Goal: Task Accomplishment & Management: Manage account settings

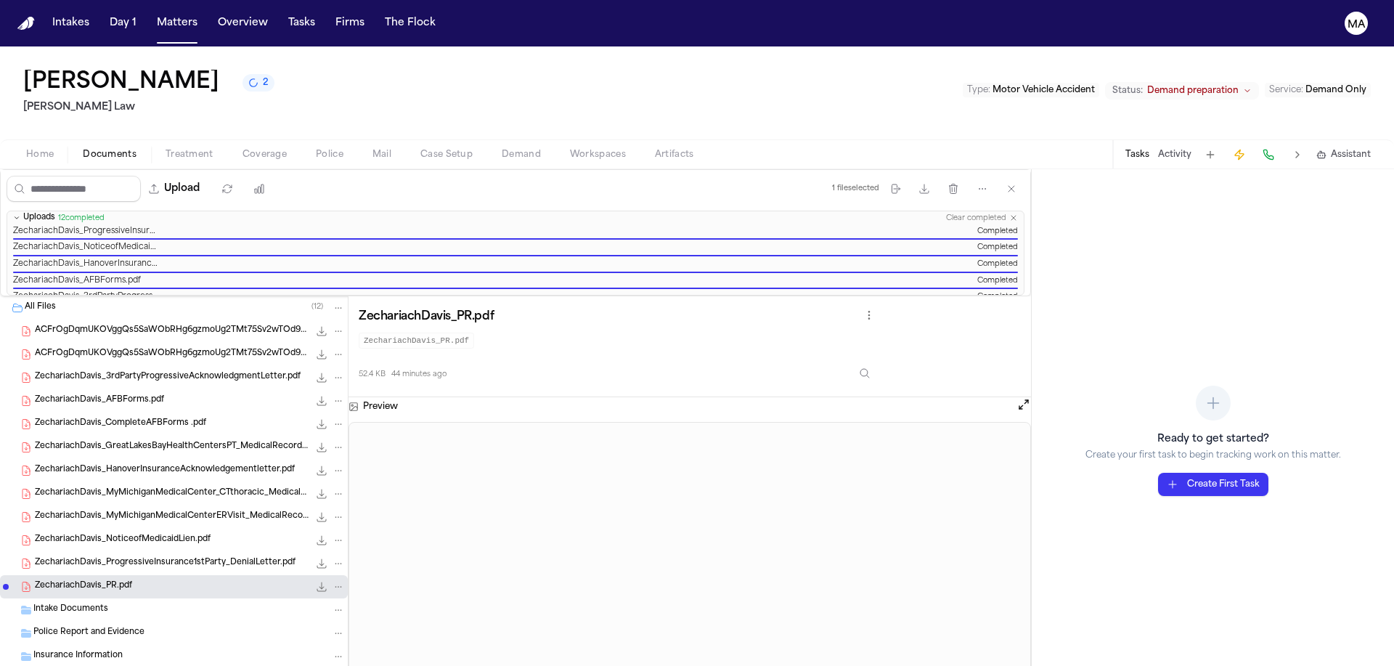
click at [454, 49] on div "[PERSON_NAME] 2 [PERSON_NAME] Law Type : Motor Vehicle Accident Status: Demand …" at bounding box center [697, 92] width 1394 height 93
click at [151, 12] on button "Matters" at bounding box center [177, 23] width 52 height 26
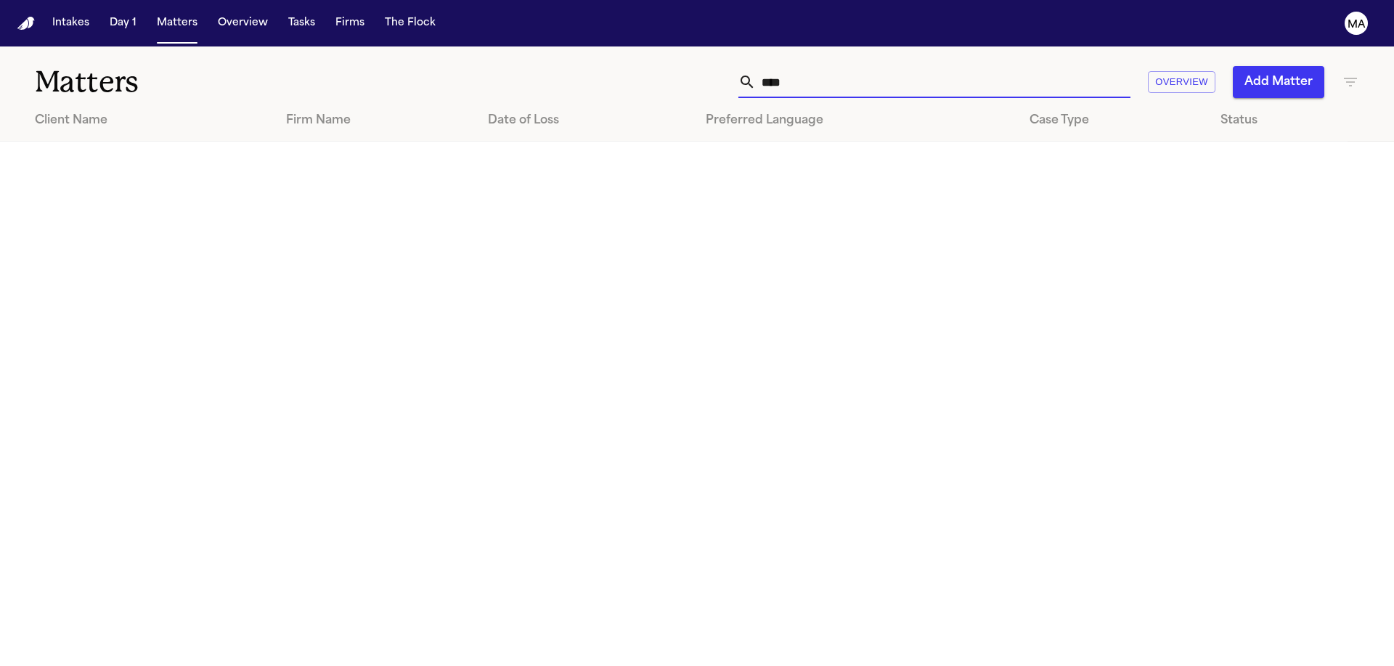
drag, startPoint x: 1097, startPoint y: 60, endPoint x: 775, endPoint y: 44, distance: 322.9
click at [789, 46] on div "Matters **** Overview Add Matter" at bounding box center [697, 73] width 1394 height 54
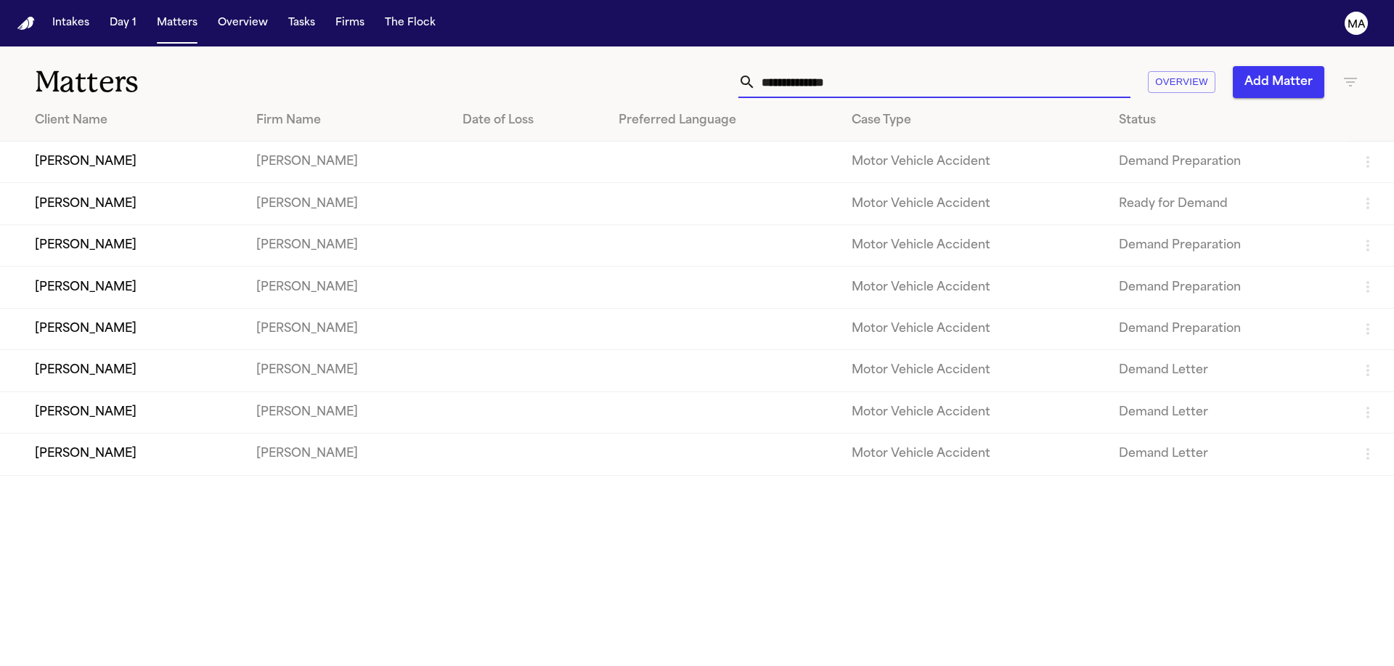
click at [1297, 66] on button "Add Matter" at bounding box center [1279, 82] width 92 height 32
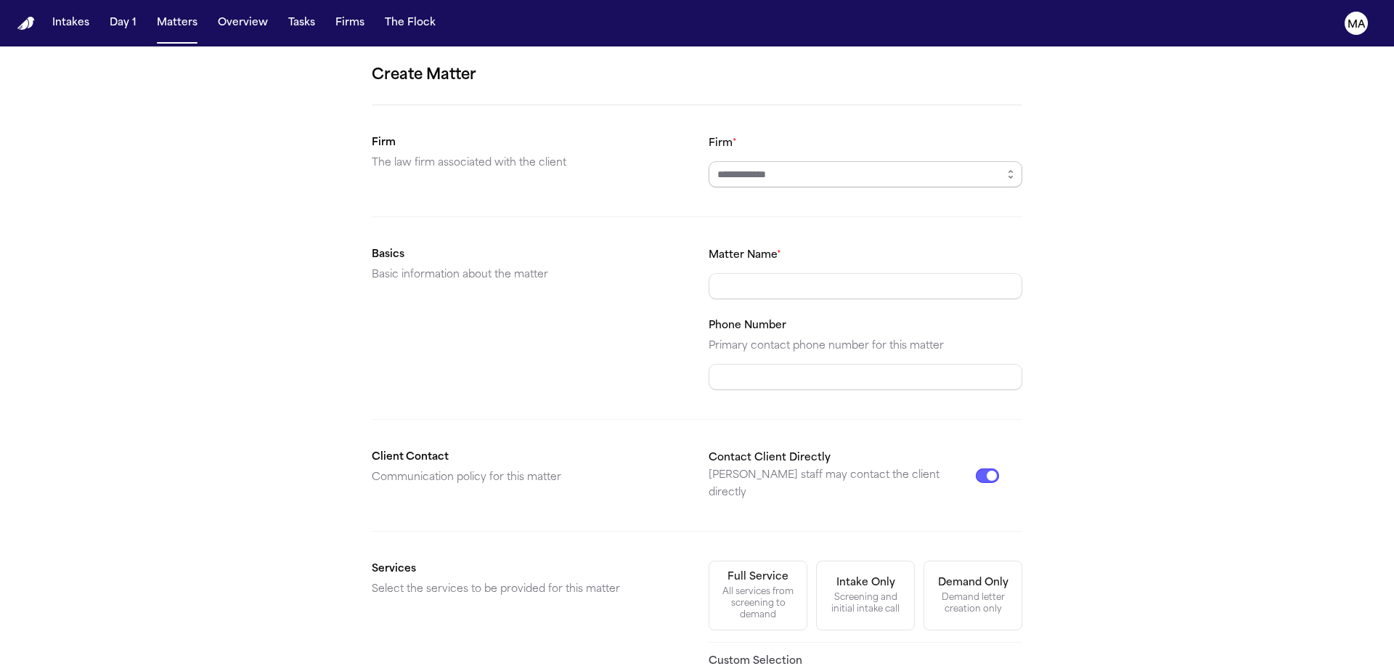
click at [811, 161] on input "Firm *" at bounding box center [866, 174] width 314 height 26
type input "*********"
type input "**********"
click at [1064, 505] on div "**********" at bounding box center [697, 507] width 1394 height 922
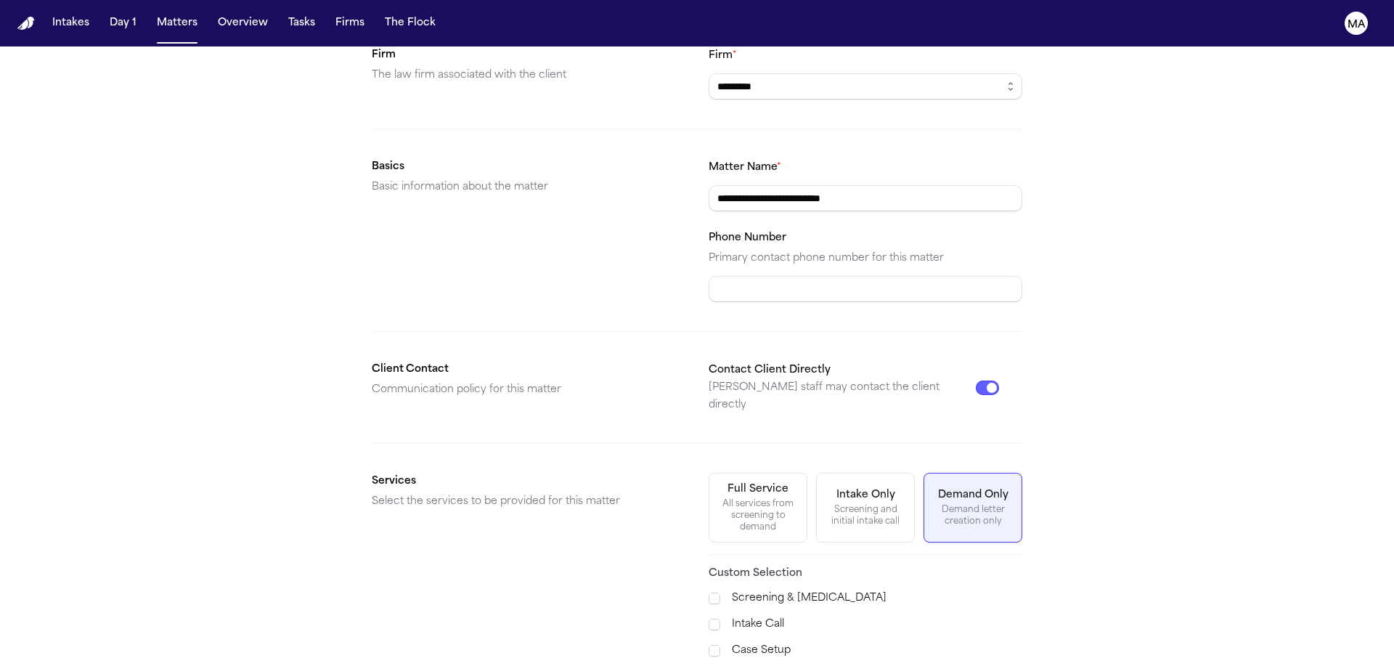
click at [782, 665] on span "Demand Preparation" at bounding box center [797, 676] width 166 height 17
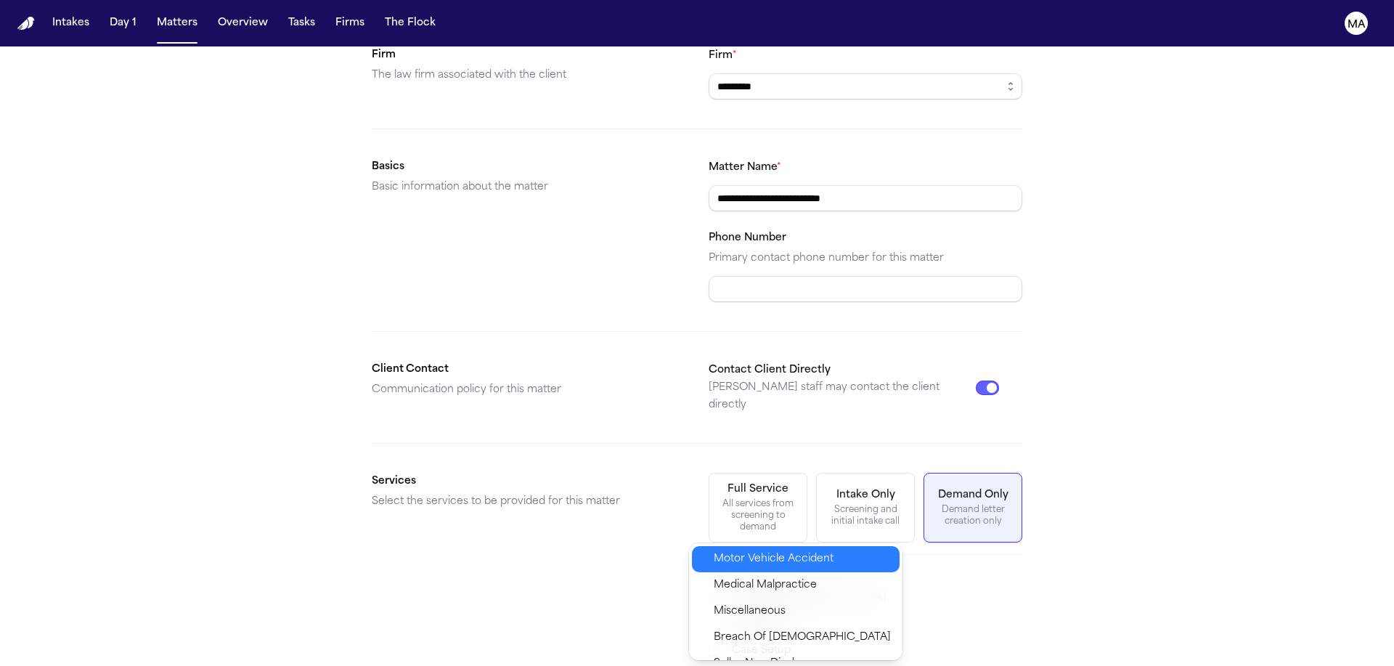
click at [768, 553] on div "Motor Vehicle Accident" at bounding box center [796, 559] width 208 height 26
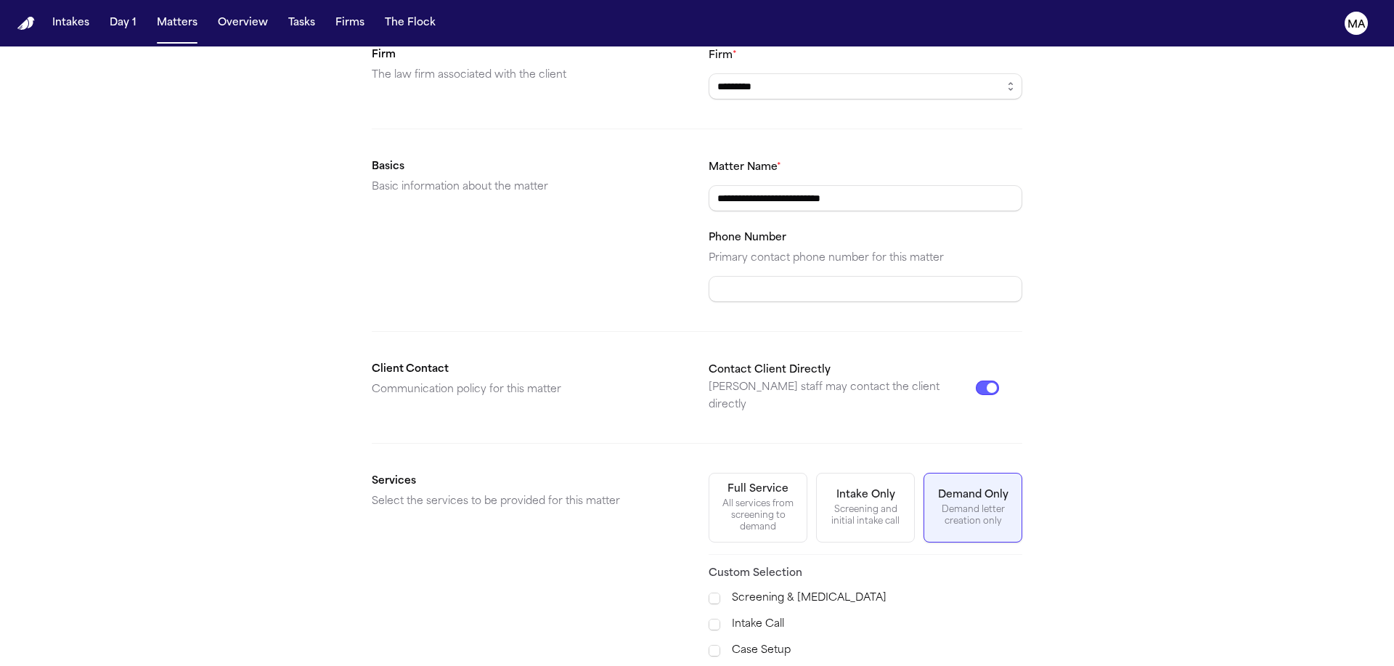
click at [1032, 593] on div "**********" at bounding box center [697, 618] width 1394 height 1318
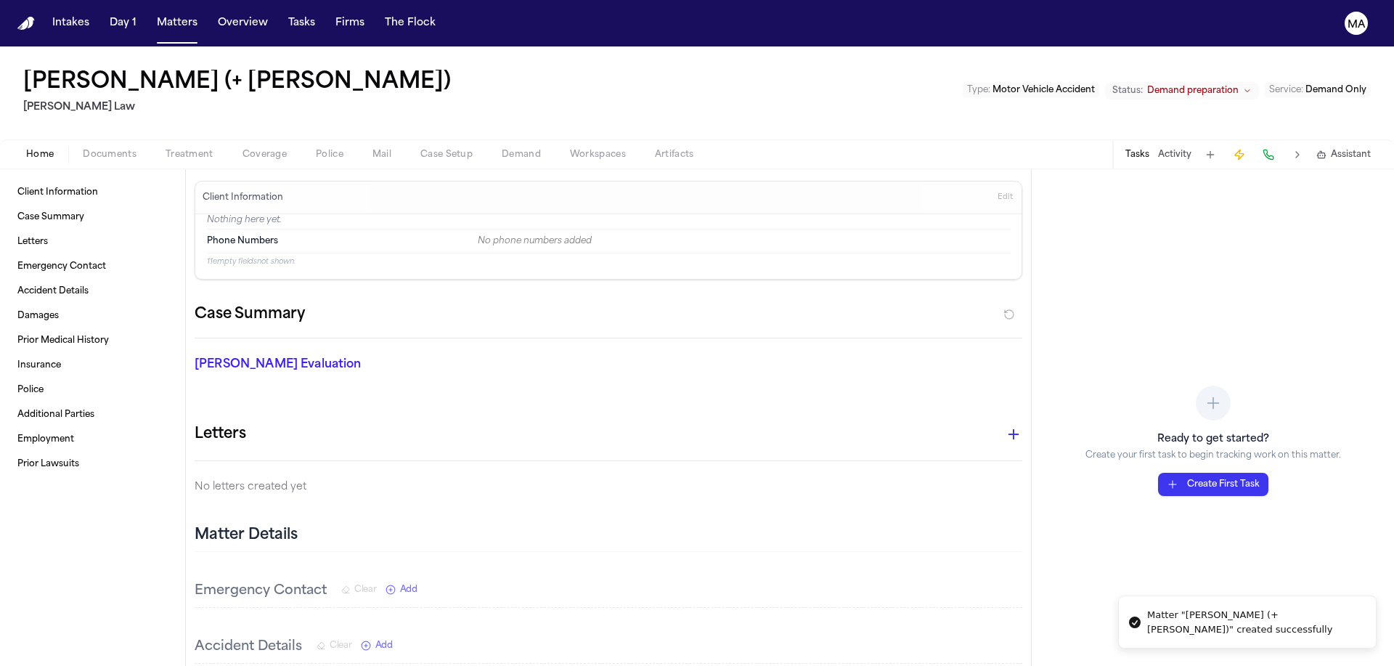
click at [81, 139] on div "Home Documents Treatment Coverage Police Mail Case Setup Demand Workspaces Arti…" at bounding box center [697, 153] width 1394 height 29
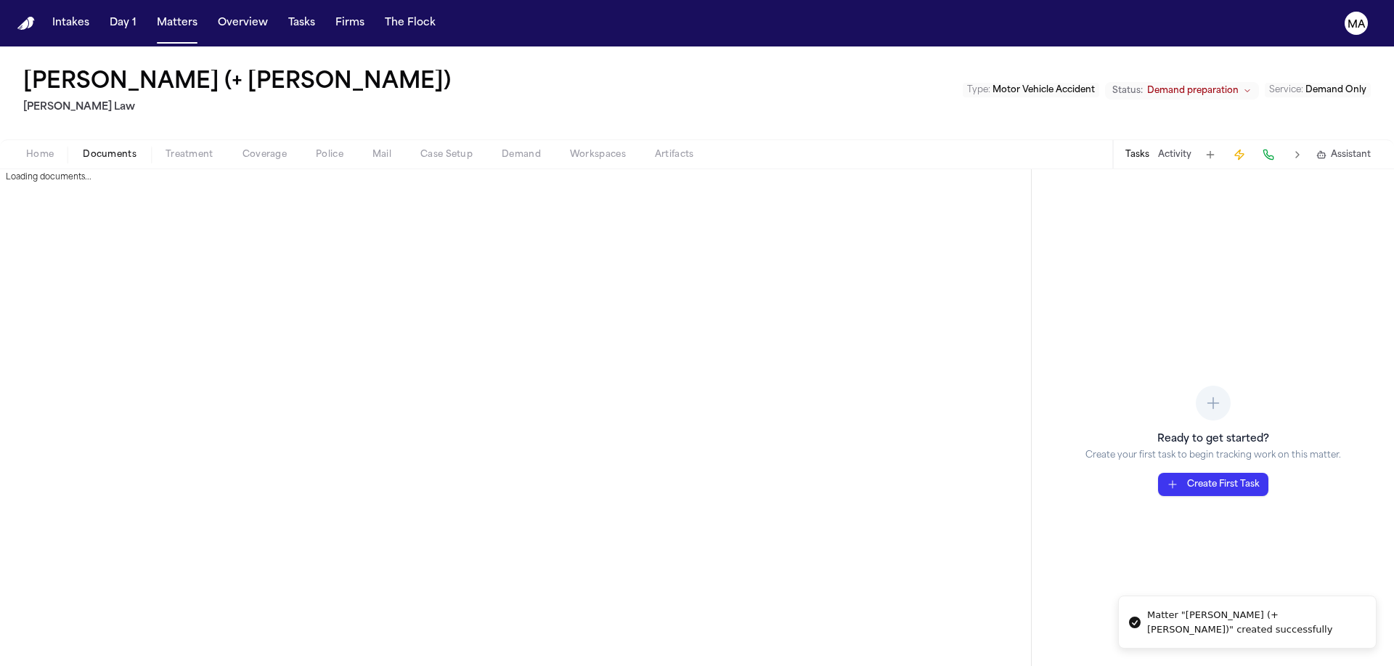
click at [83, 149] on span "Documents" at bounding box center [110, 155] width 54 height 12
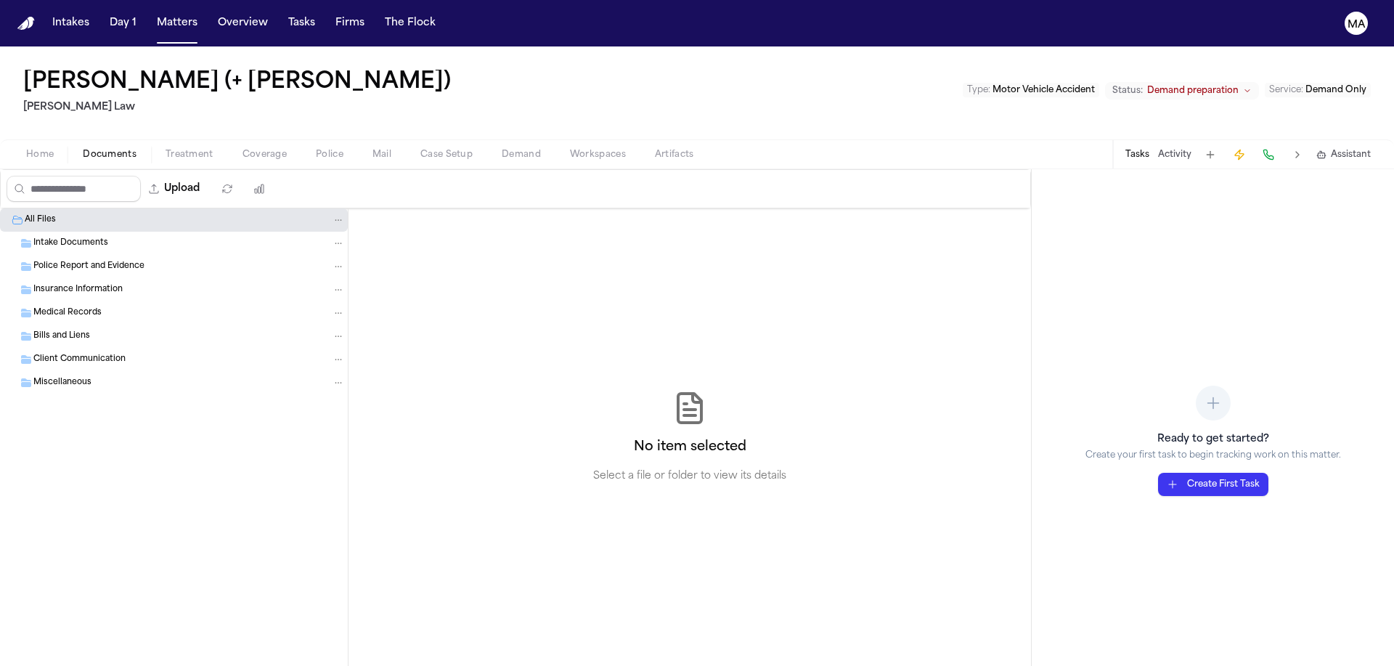
click at [142, 176] on button "Upload" at bounding box center [175, 189] width 68 height 26
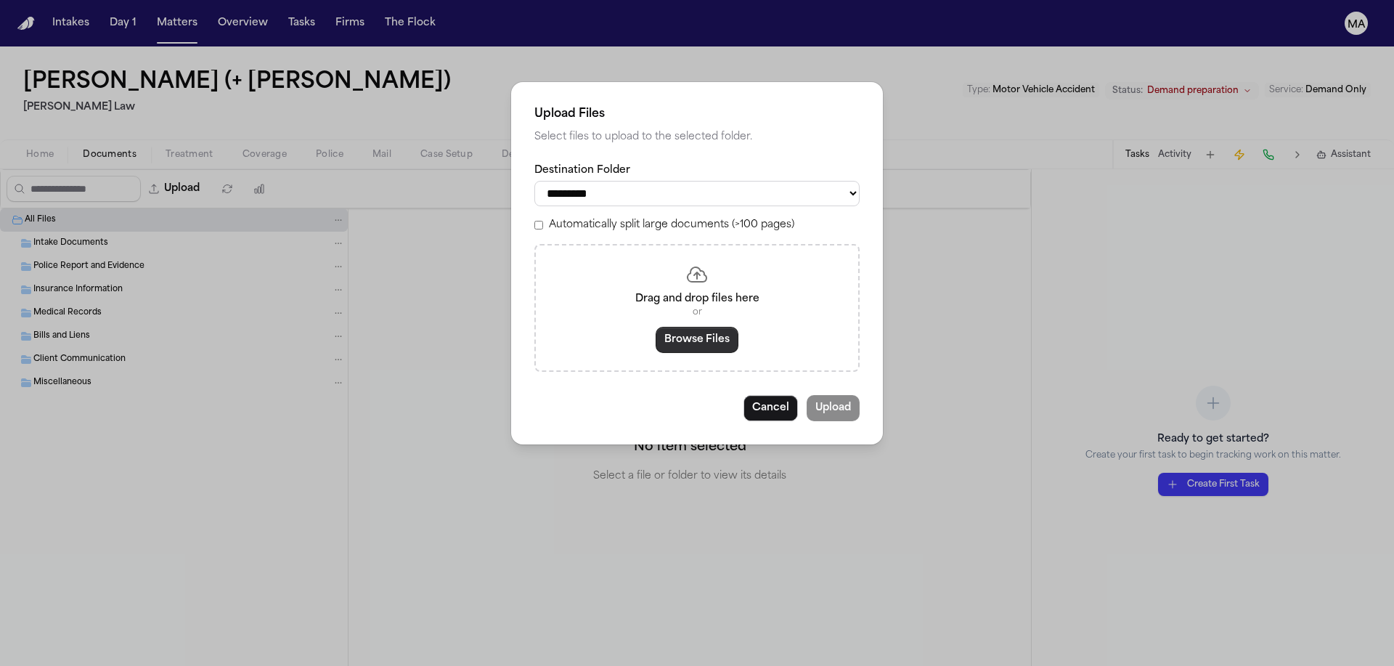
click at [697, 327] on button "Browse Files" at bounding box center [697, 340] width 83 height 26
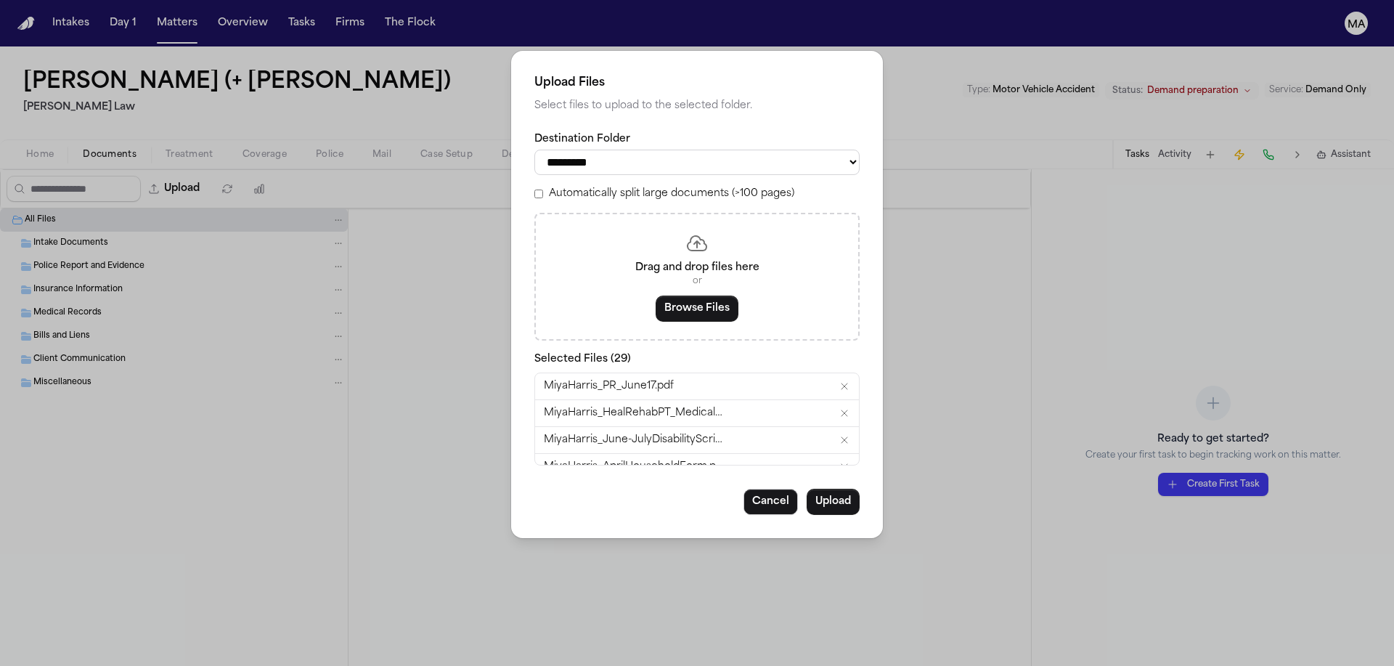
click at [635, 187] on label "Automatically split large documents (>100 pages)" at bounding box center [671, 194] width 245 height 15
click at [807, 489] on button "Upload" at bounding box center [833, 502] width 53 height 26
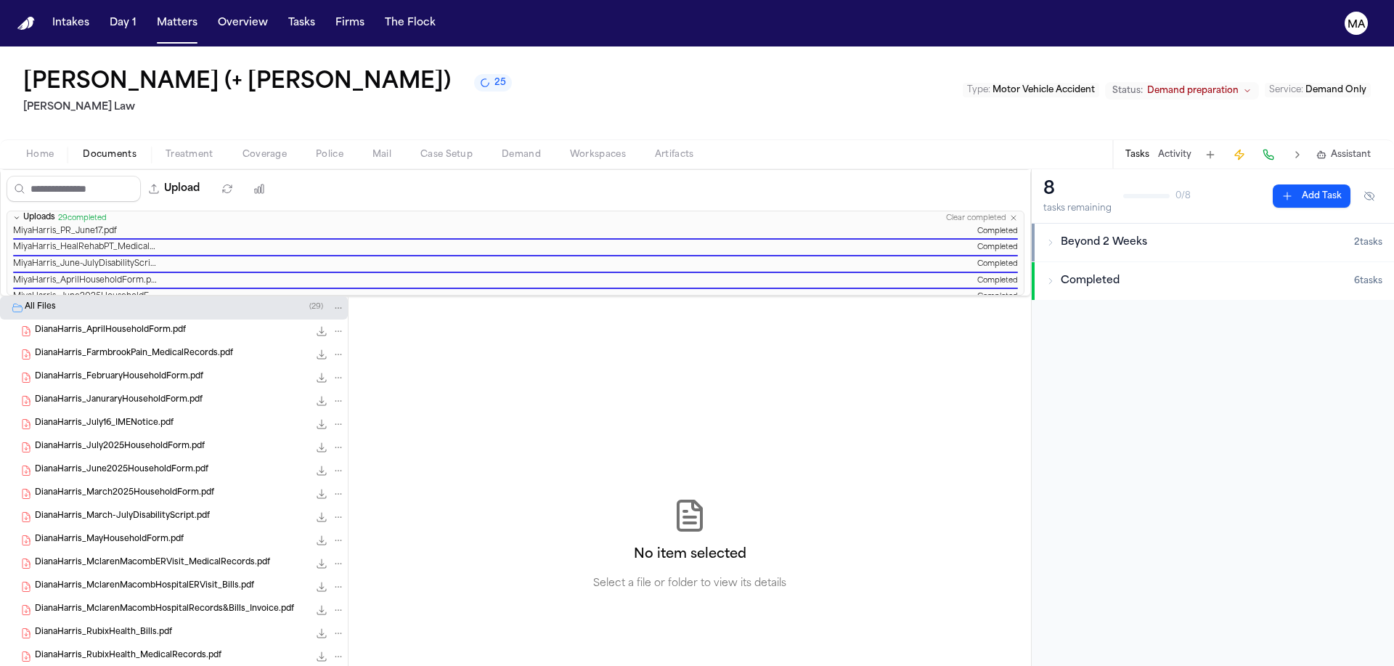
click at [425, 337] on div "No item selected Select a file or folder to view its details" at bounding box center [690, 544] width 683 height 497
click at [626, 59] on div "[PERSON_NAME] (+ [PERSON_NAME]) 4 [PERSON_NAME] Law Type : Motor Vehicle Accide…" at bounding box center [697, 92] width 1394 height 93
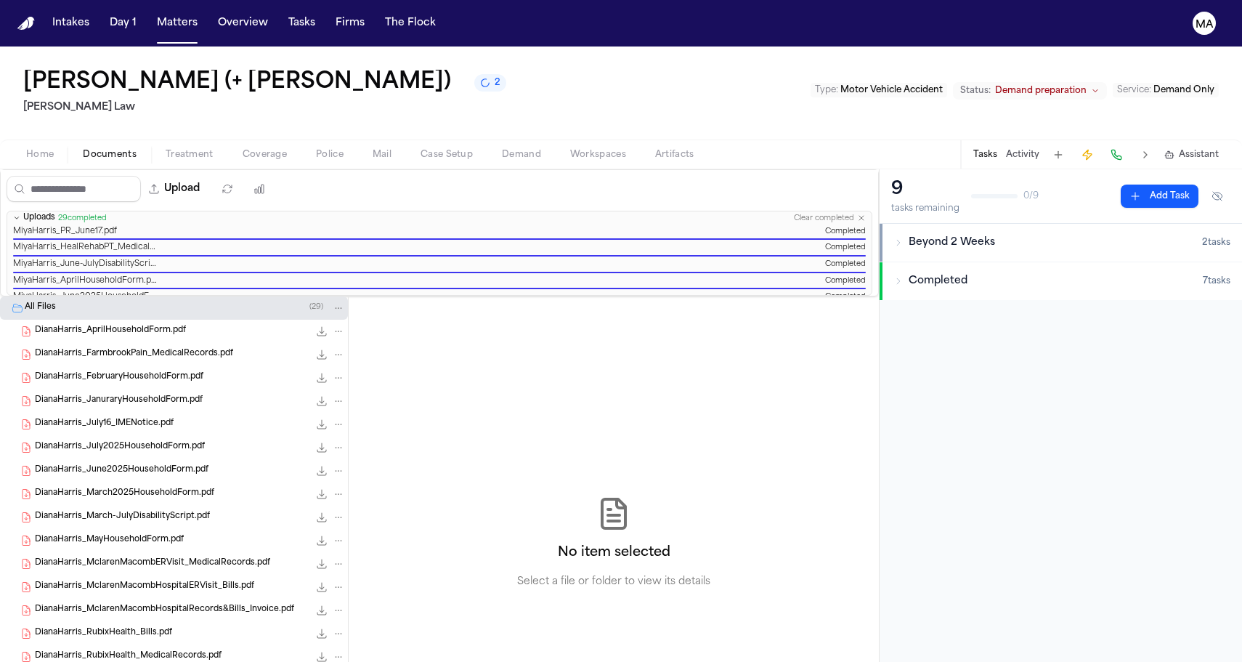
click at [714, 46] on div "[PERSON_NAME] (+ [PERSON_NAME]) 2 [PERSON_NAME] Law Type : Motor Vehicle Accide…" at bounding box center [621, 92] width 1242 height 93
click at [151, 13] on button "Matters" at bounding box center [177, 23] width 52 height 26
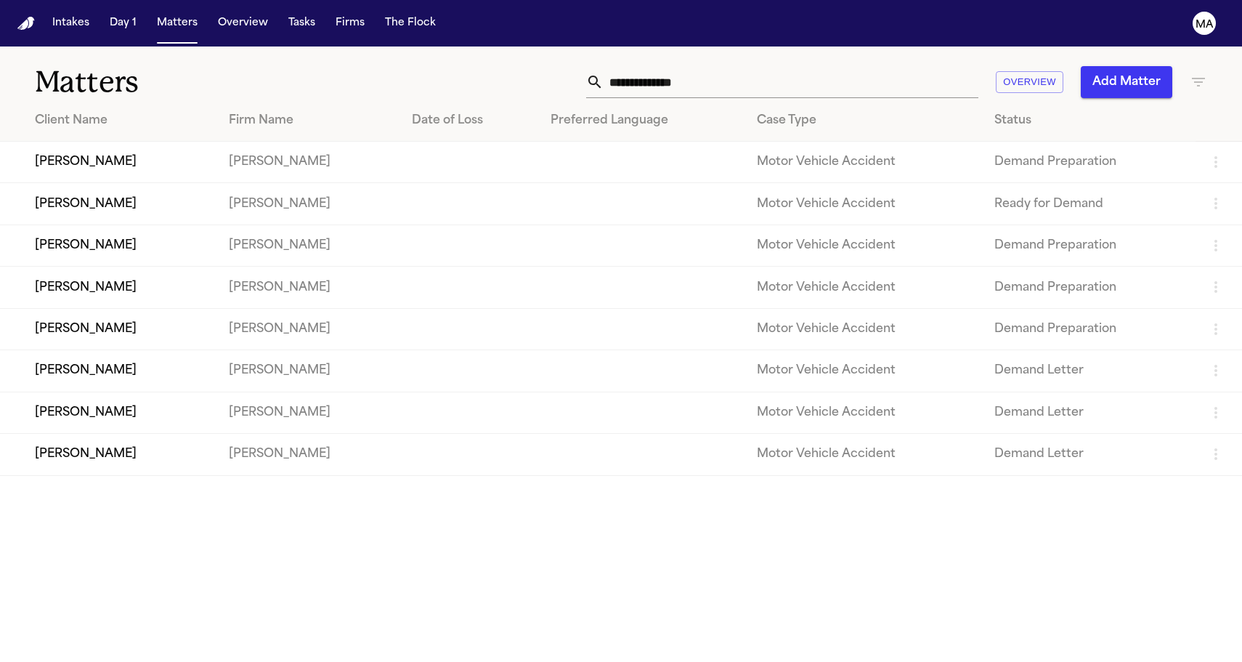
click at [894, 66] on input "text" at bounding box center [791, 82] width 375 height 32
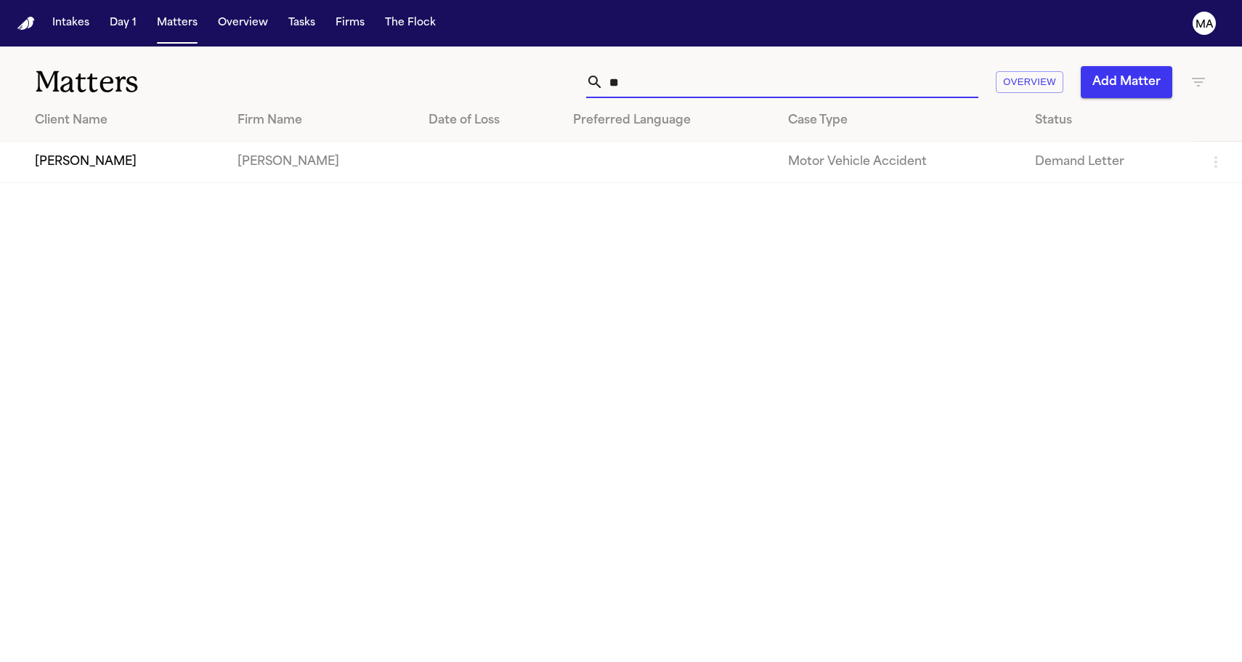
type input "*"
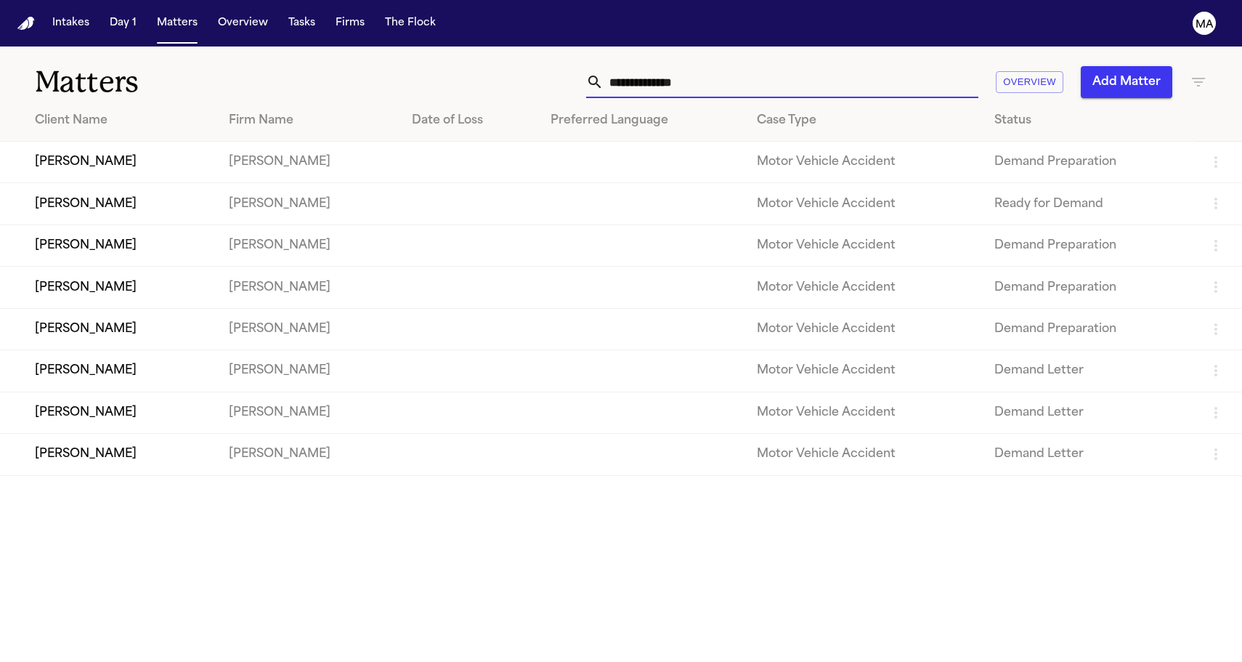
click at [1209, 62] on div "Matters Overview Add Matter" at bounding box center [621, 73] width 1242 height 54
click at [1188, 66] on div "Overview Add Matter" at bounding box center [788, 82] width 837 height 32
click at [1190, 73] on icon "button" at bounding box center [1198, 81] width 17 height 17
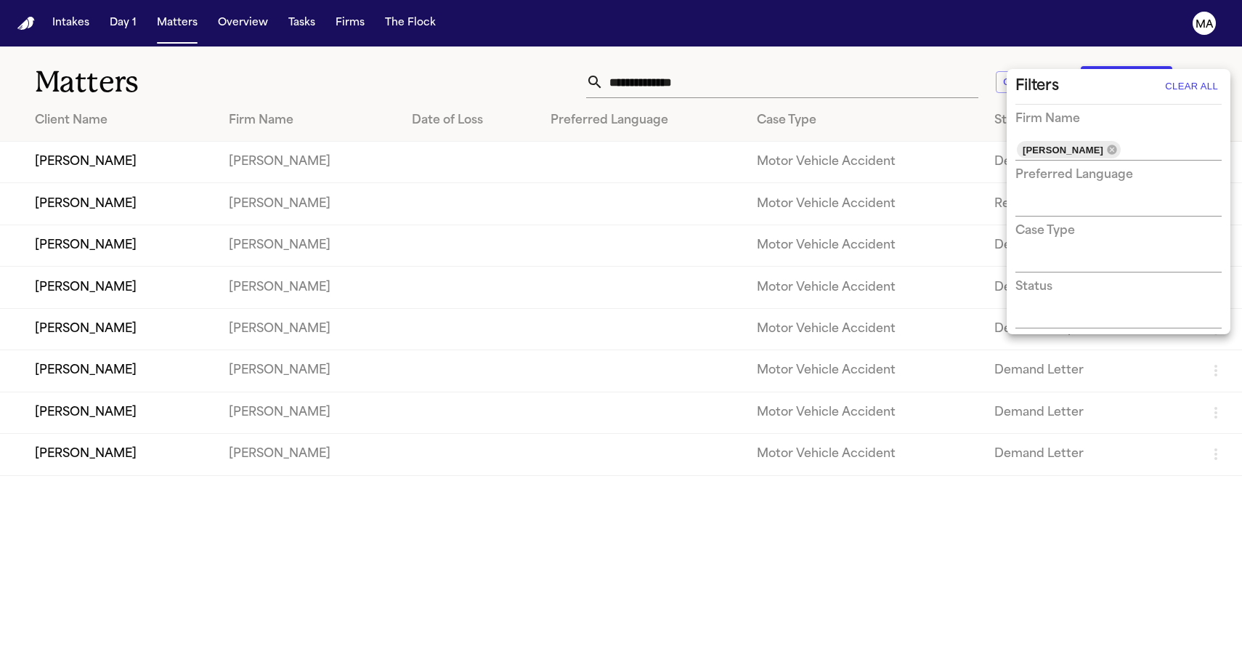
click at [1190, 62] on div at bounding box center [621, 331] width 1242 height 662
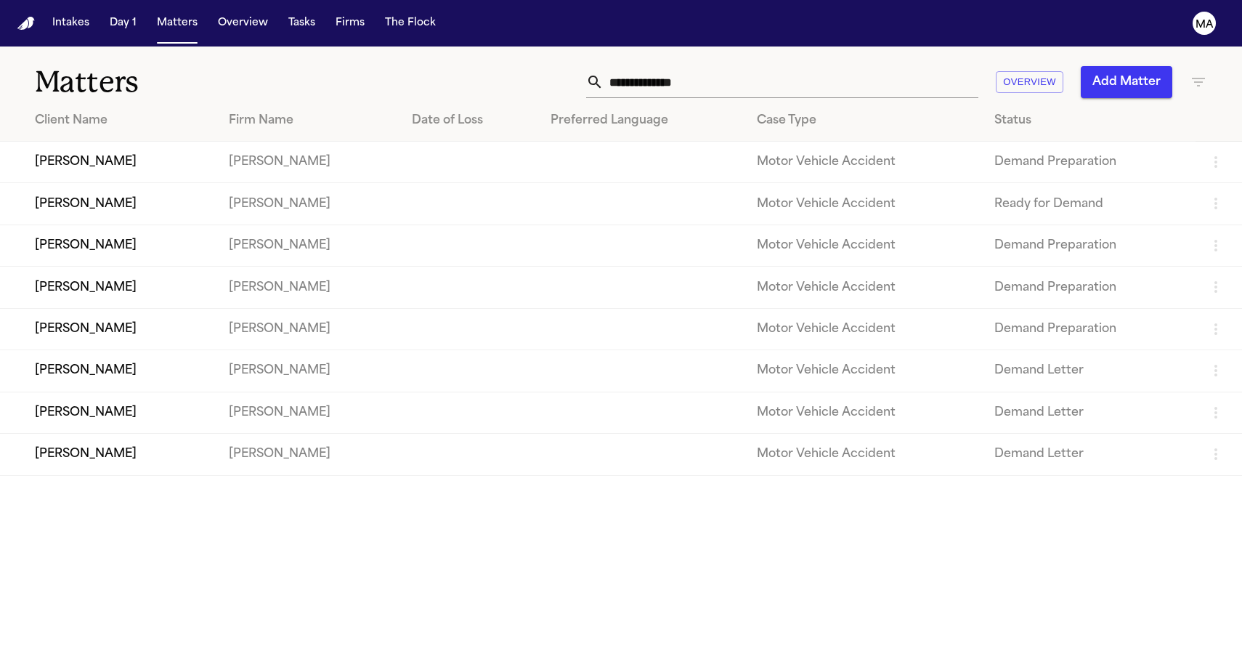
click at [1190, 73] on icon "button" at bounding box center [1198, 81] width 17 height 17
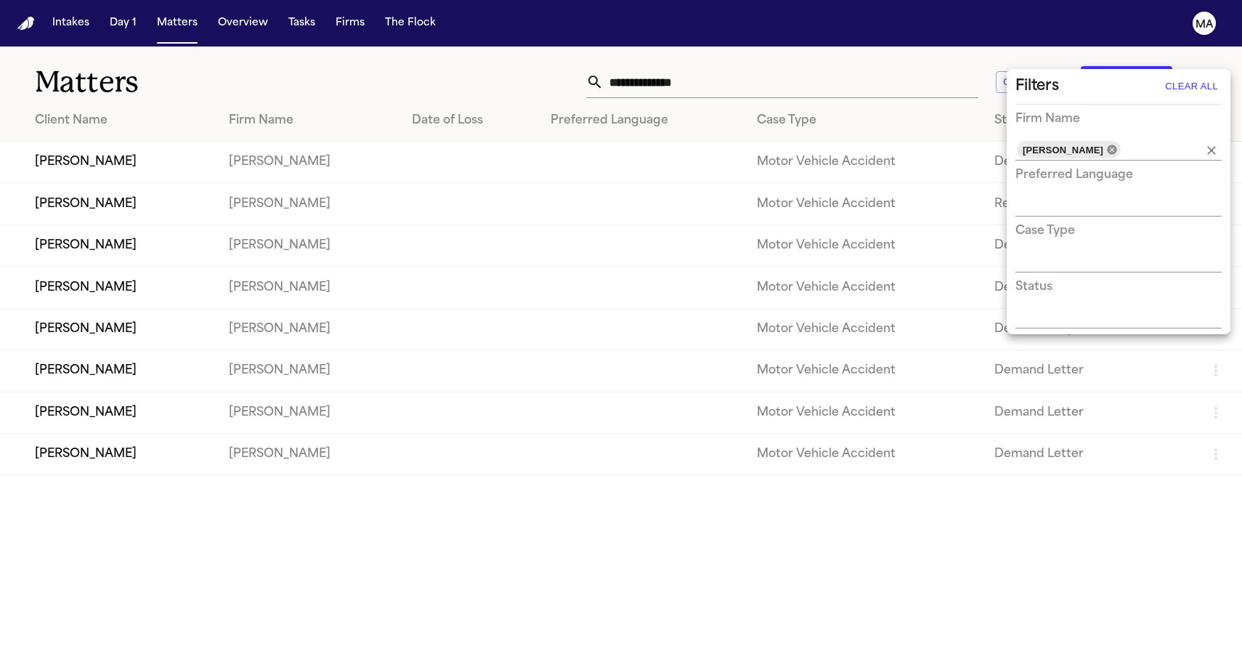
click at [1107, 145] on icon at bounding box center [1111, 149] width 9 height 9
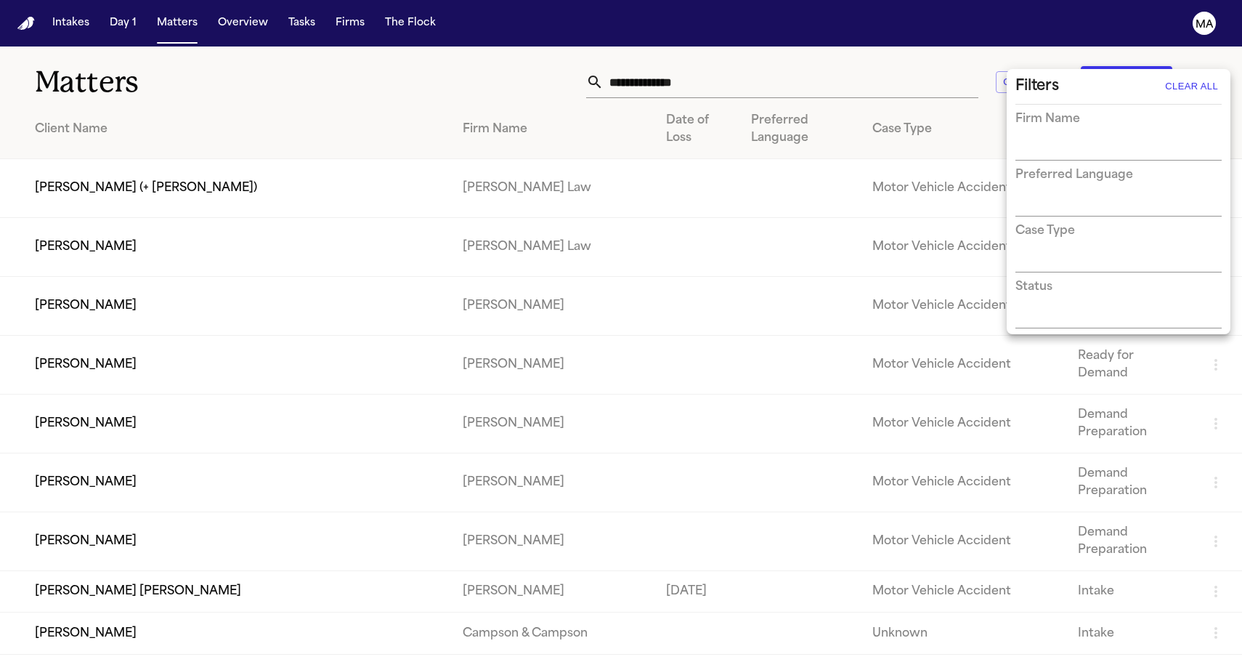
click at [882, 46] on div at bounding box center [621, 331] width 1242 height 662
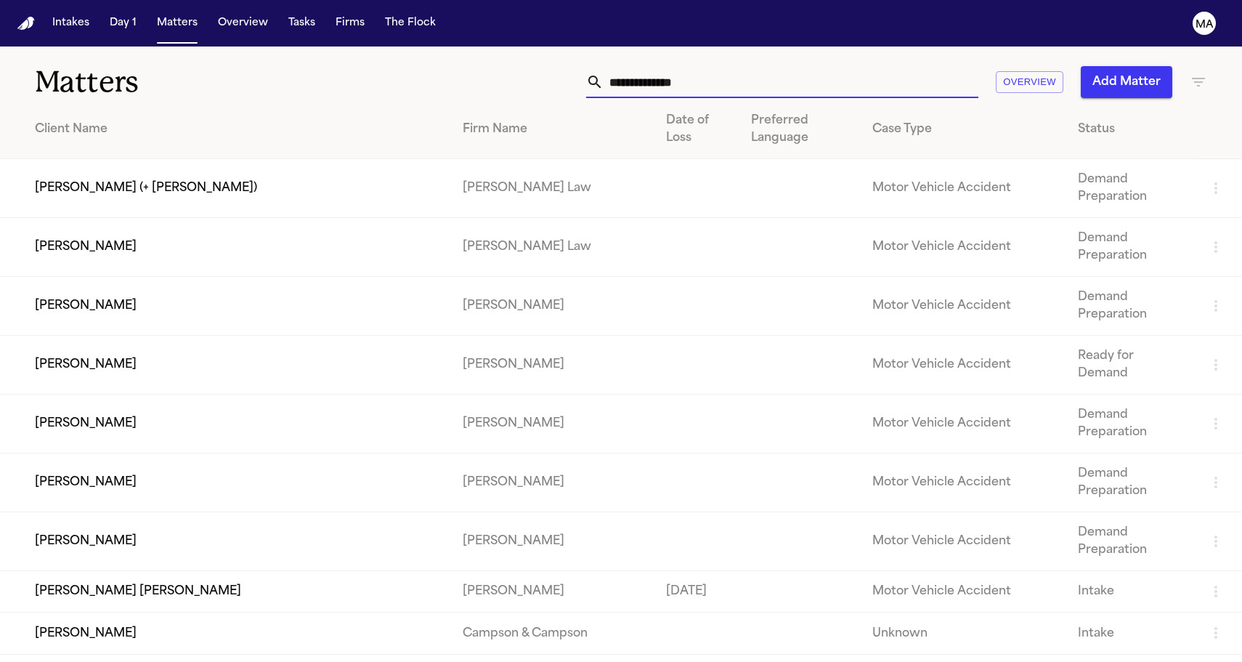
click at [865, 66] on input "text" at bounding box center [791, 82] width 375 height 32
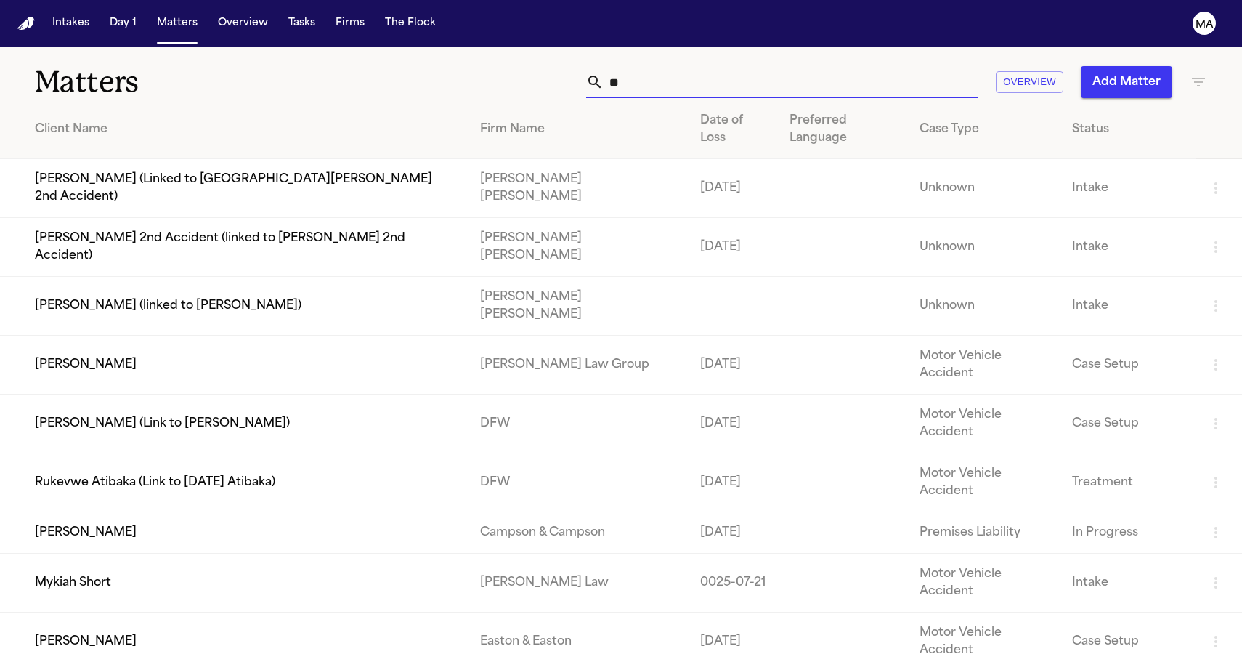
type input "*"
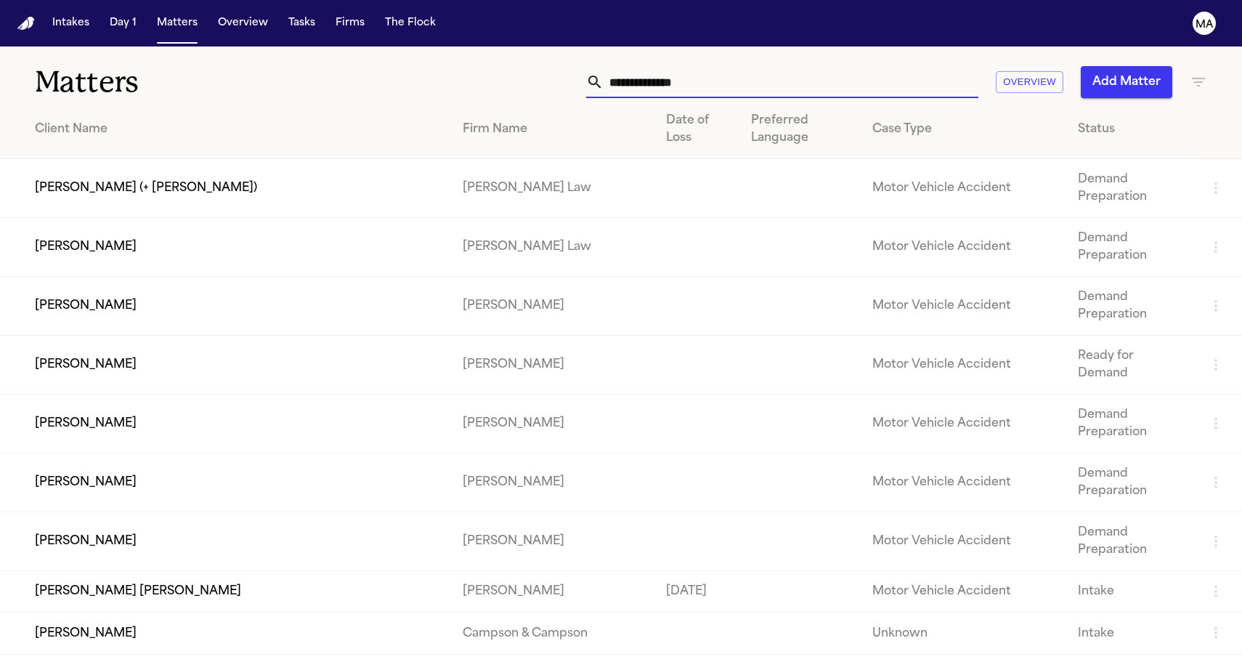
click at [1145, 66] on button "Add Matter" at bounding box center [1127, 82] width 92 height 32
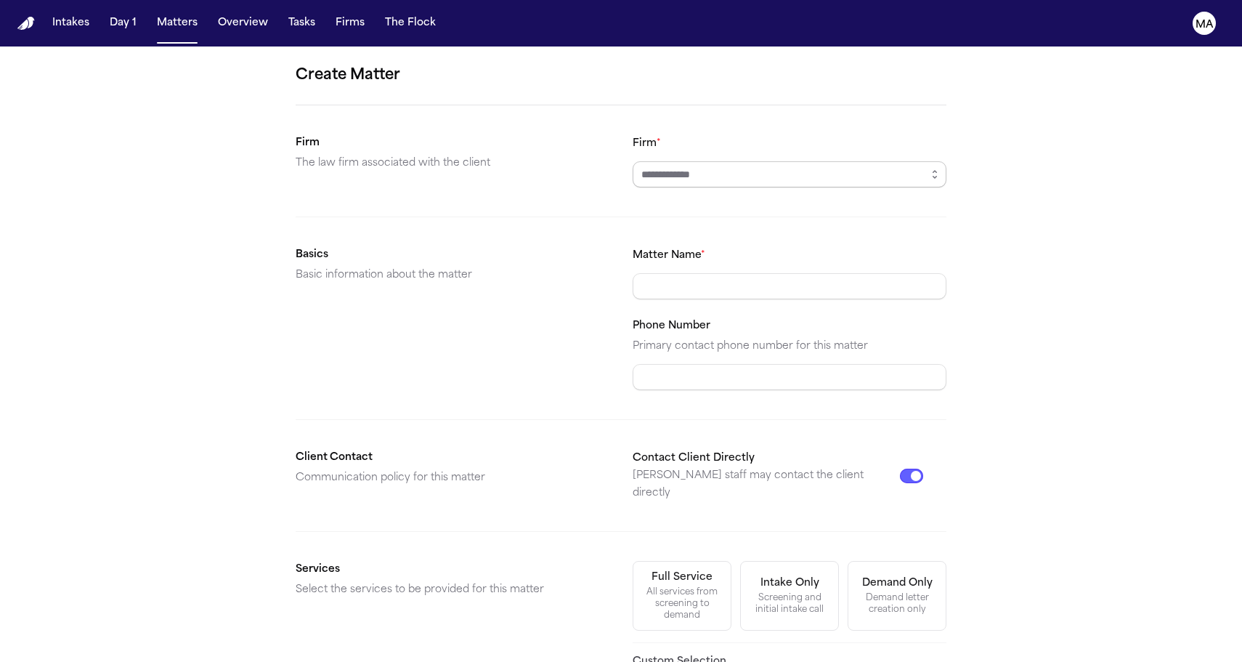
click at [715, 161] on input "Firm *" at bounding box center [790, 174] width 314 height 26
type input "*********"
type input "**********"
click at [857, 592] on div "Demand letter creation only" at bounding box center [897, 603] width 80 height 23
click at [608, 469] on form "**********" at bounding box center [621, 507] width 651 height 887
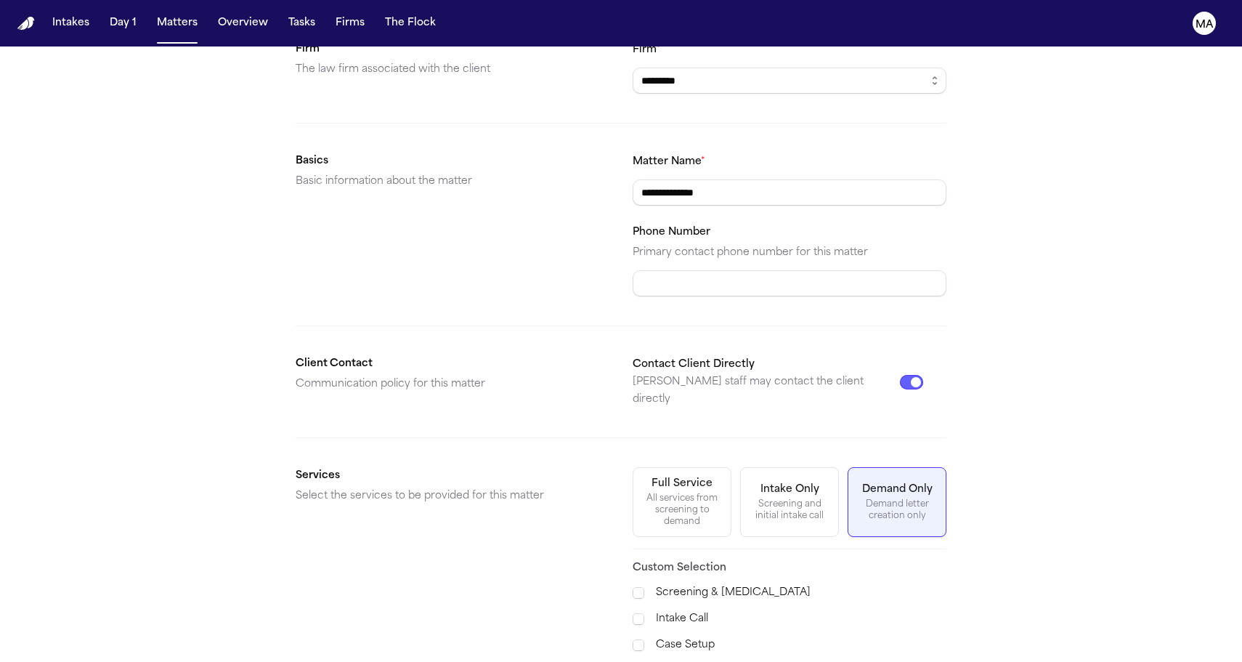
scroll to position [92, 0]
click at [672, 659] on div "Demand Preparation" at bounding box center [720, 672] width 196 height 26
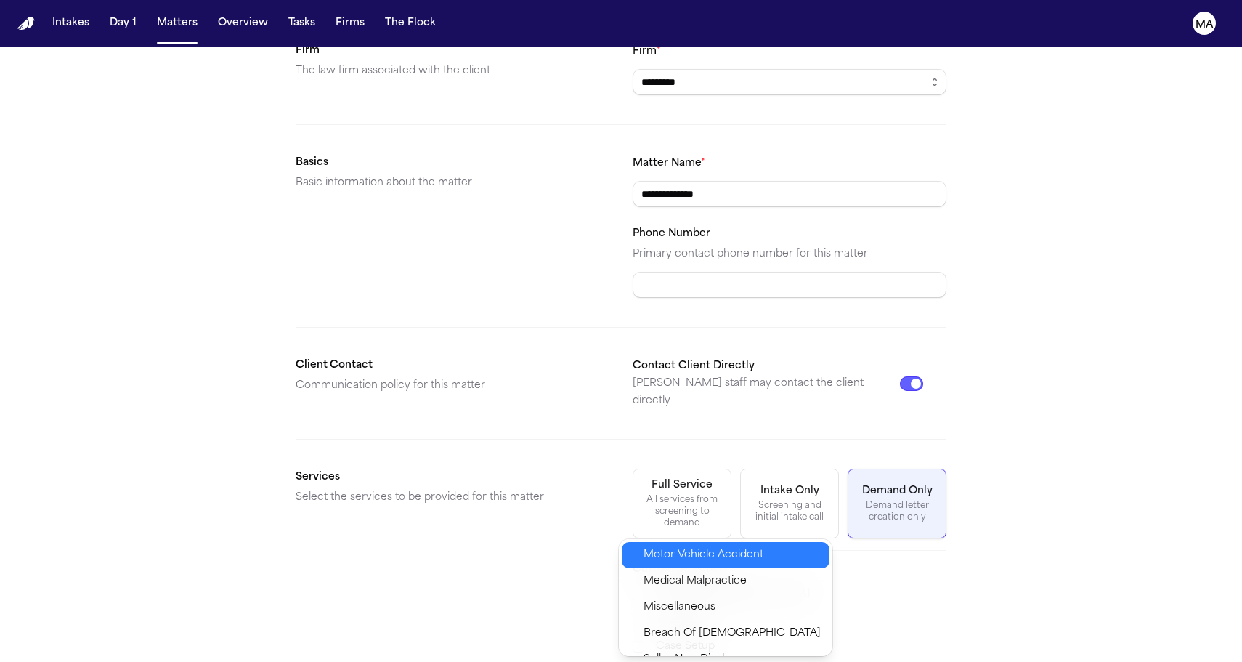
click at [683, 548] on span "Motor Vehicle Accident" at bounding box center [703, 554] width 120 height 17
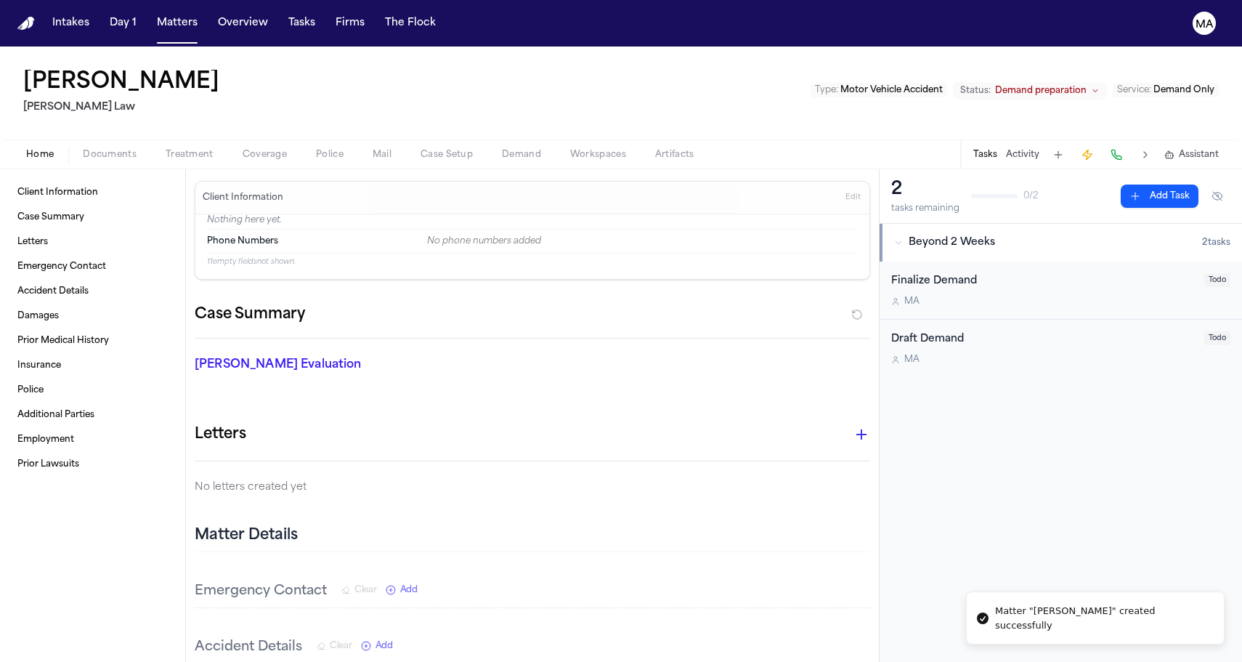
click at [61, 169] on div "Client Information Case Summary Letters Emergency Contact Accident Details Dama…" at bounding box center [92, 415] width 185 height 492
click at [74, 162] on span "button" at bounding box center [109, 162] width 71 height 1
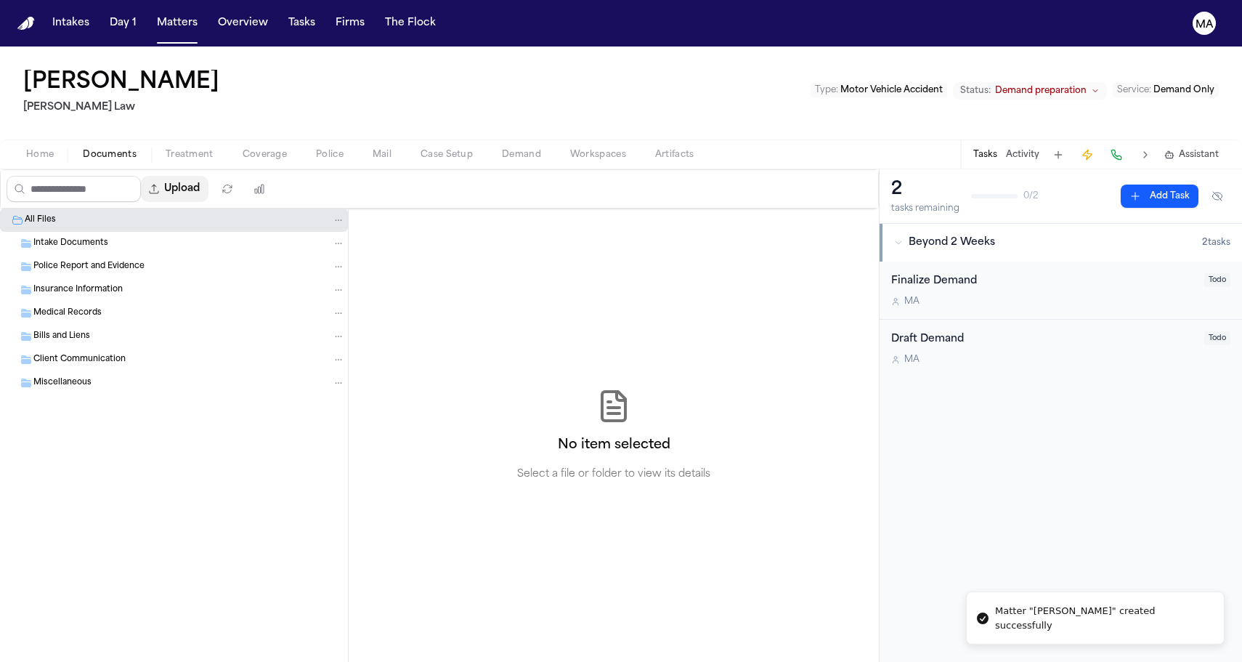
click at [141, 176] on button "Upload" at bounding box center [175, 189] width 68 height 26
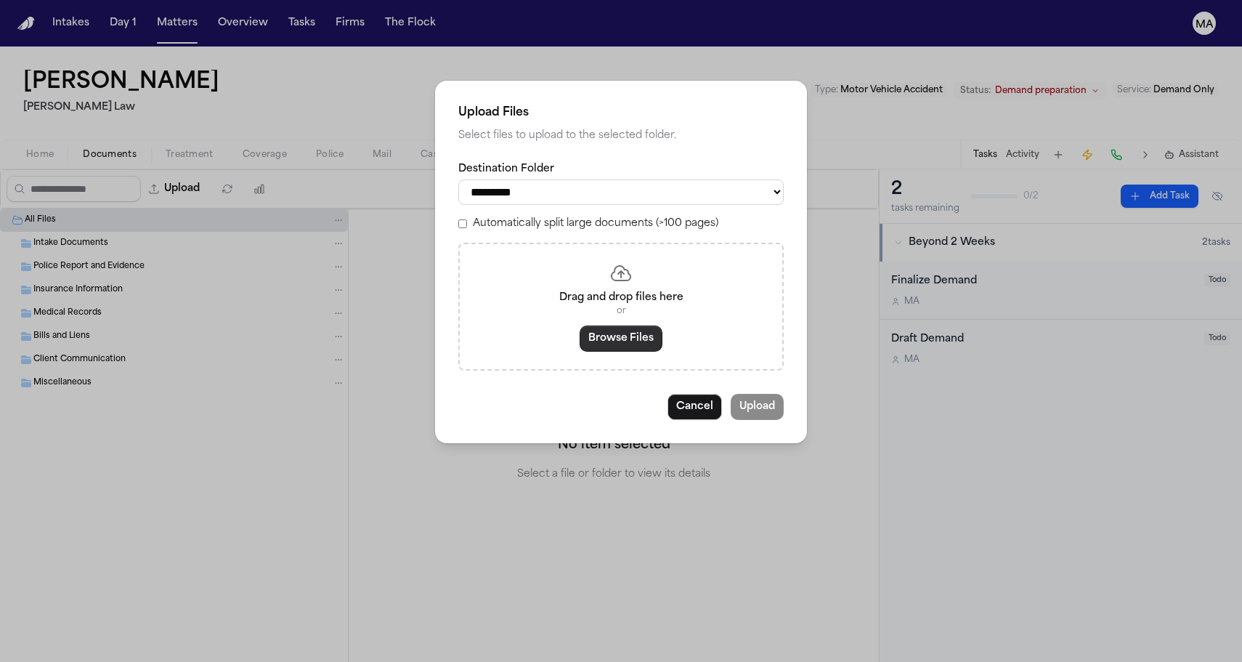
click at [604, 325] on button "Browse Files" at bounding box center [621, 338] width 83 height 26
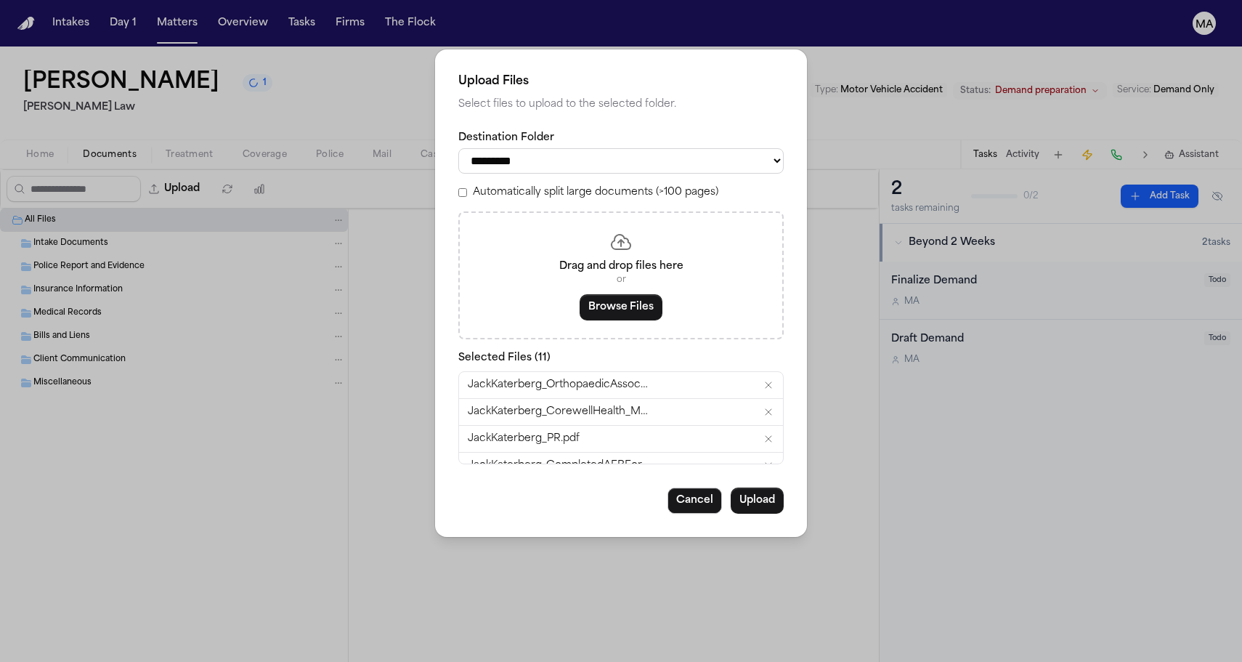
click at [581, 185] on label "Automatically split large documents (>100 pages)" at bounding box center [595, 192] width 245 height 15
click at [731, 487] on button "Upload" at bounding box center [757, 500] width 53 height 26
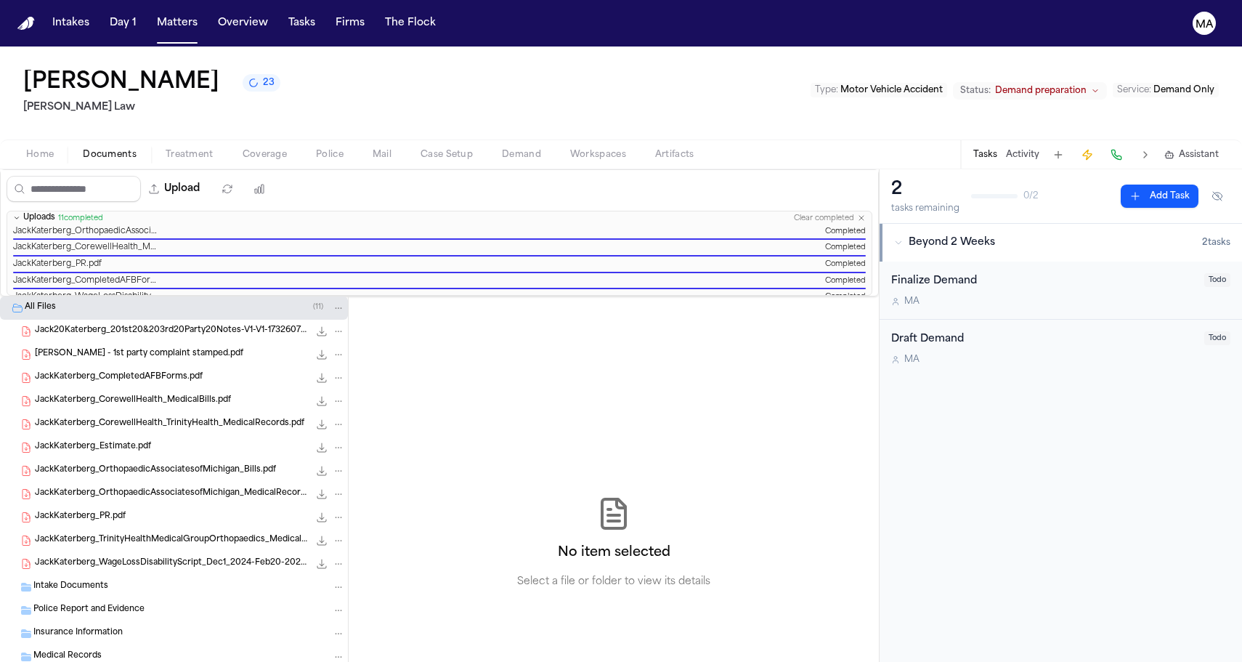
click at [394, 296] on div "No item selected Select a file or folder to view its details" at bounding box center [614, 542] width 530 height 492
click at [637, 296] on div "No item selected Select a file or folder to view its details" at bounding box center [614, 542] width 530 height 492
click at [283, 10] on button "Tasks" at bounding box center [302, 23] width 38 height 26
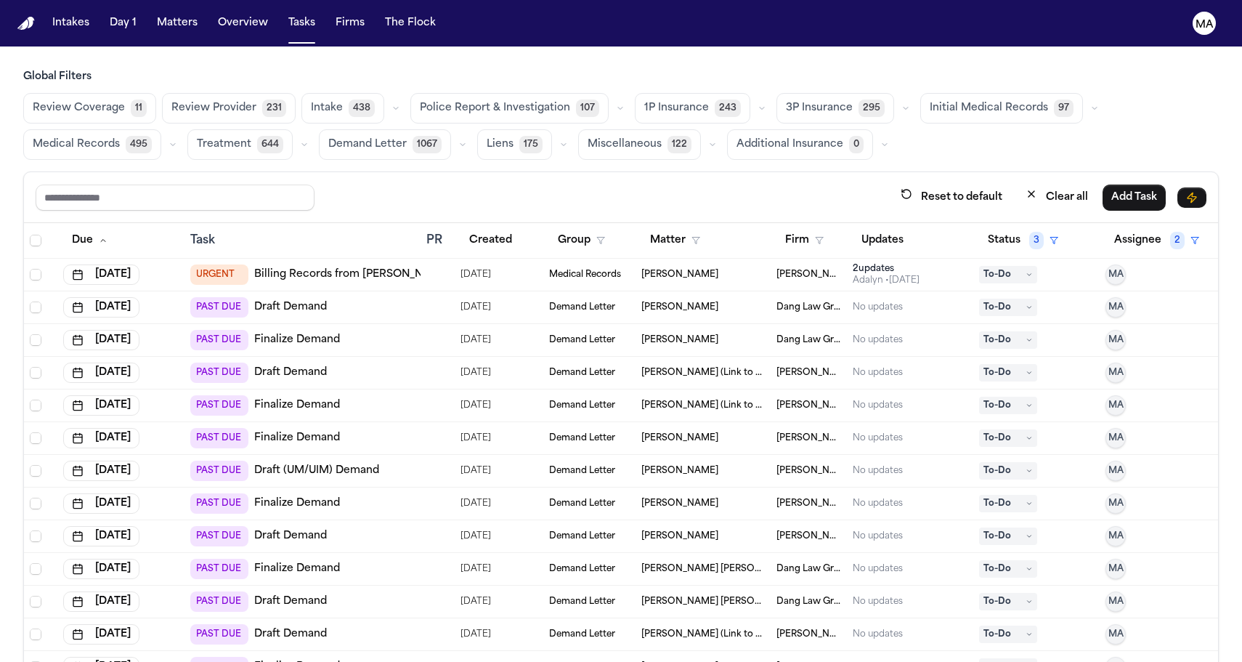
click at [162, 93] on button "Review Provider 231" at bounding box center [229, 108] width 134 height 31
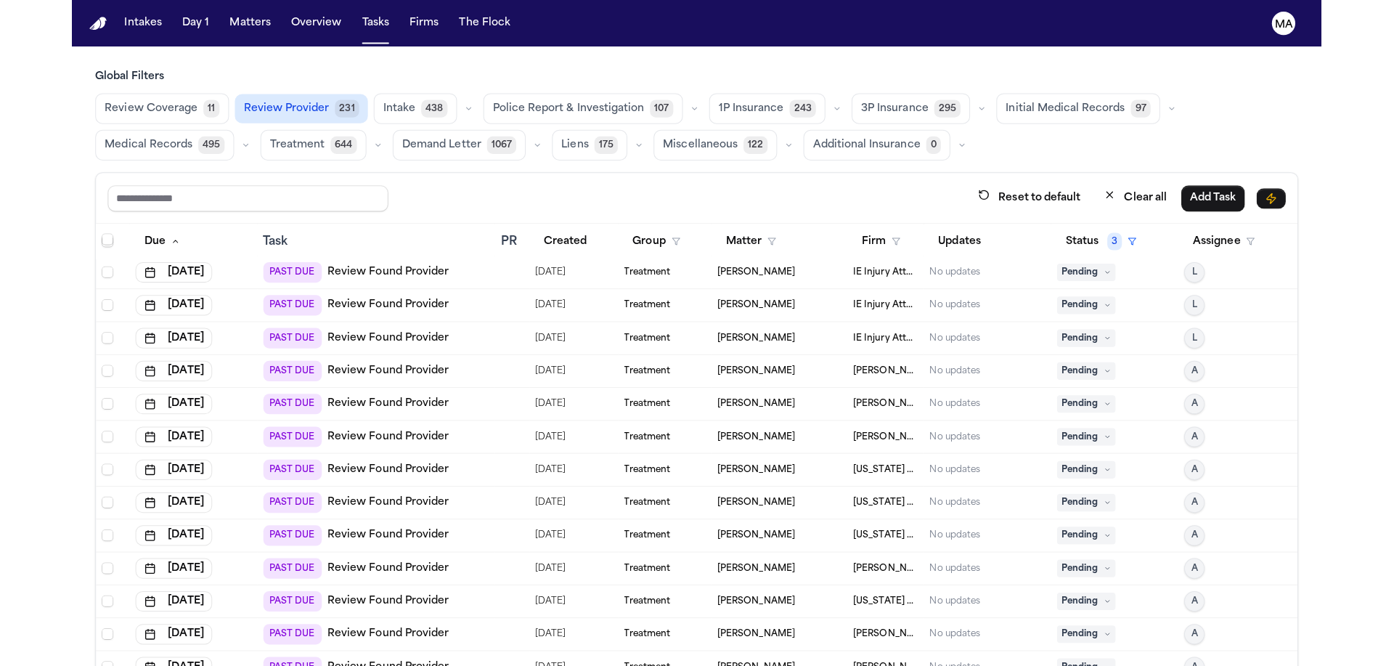
scroll to position [36, 0]
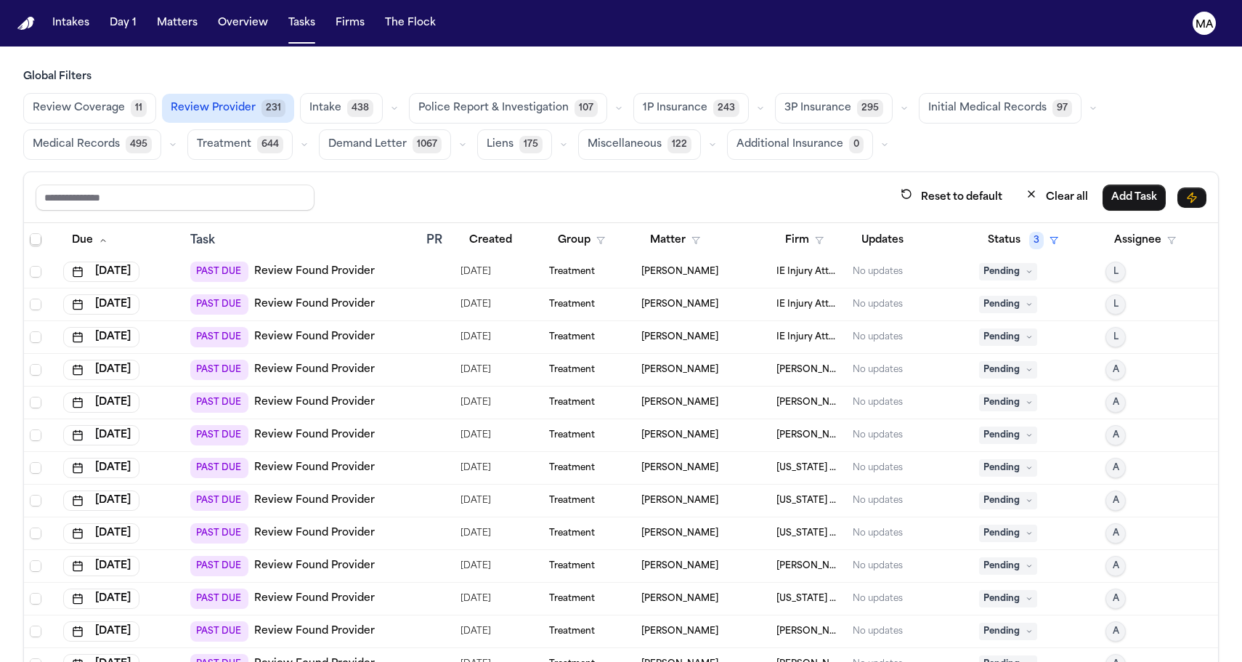
click at [336, 458] on div "PAST DUE Review Found Provider" at bounding box center [302, 468] width 224 height 20
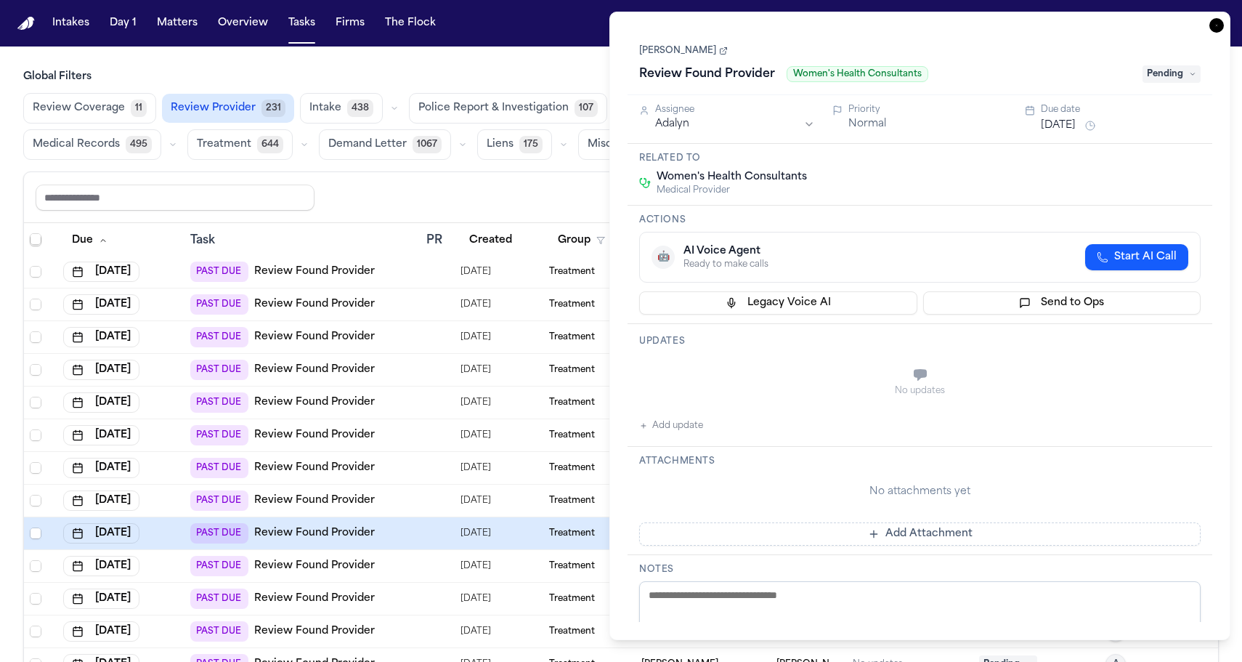
click at [670, 45] on link "Lea Gatson" at bounding box center [683, 51] width 89 height 12
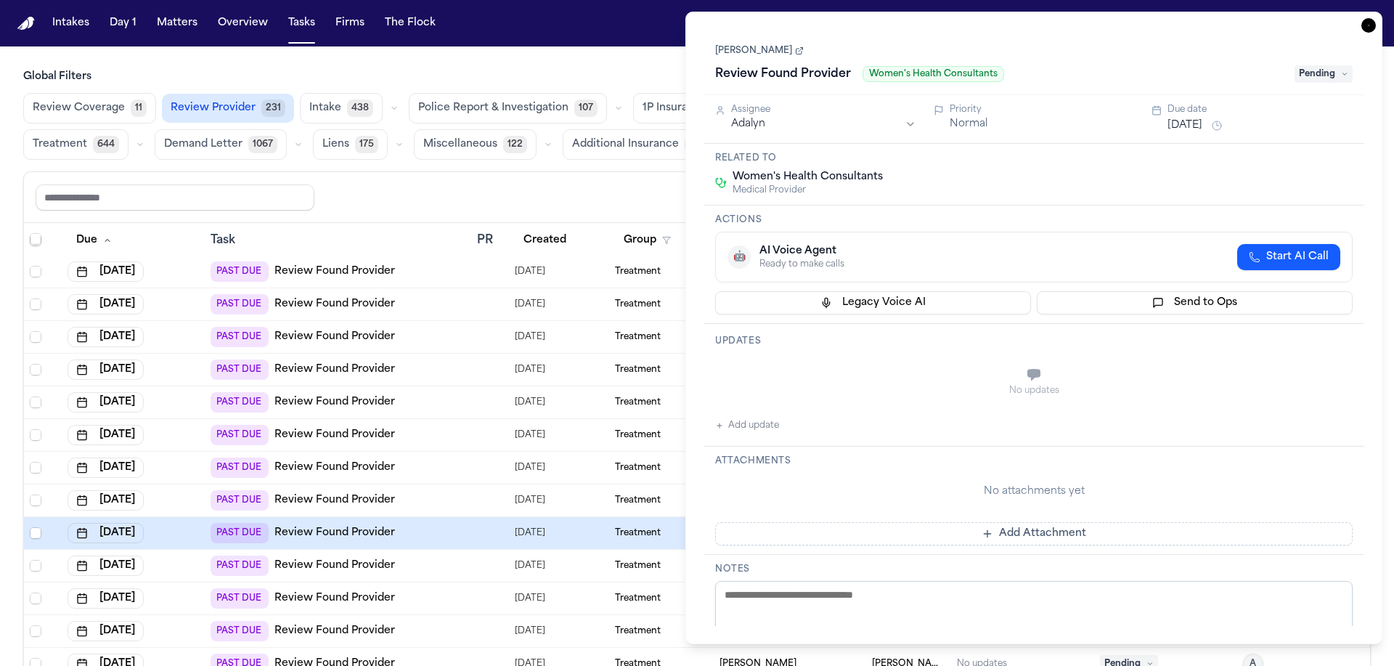
click at [1376, 18] on icon "button" at bounding box center [1369, 25] width 15 height 15
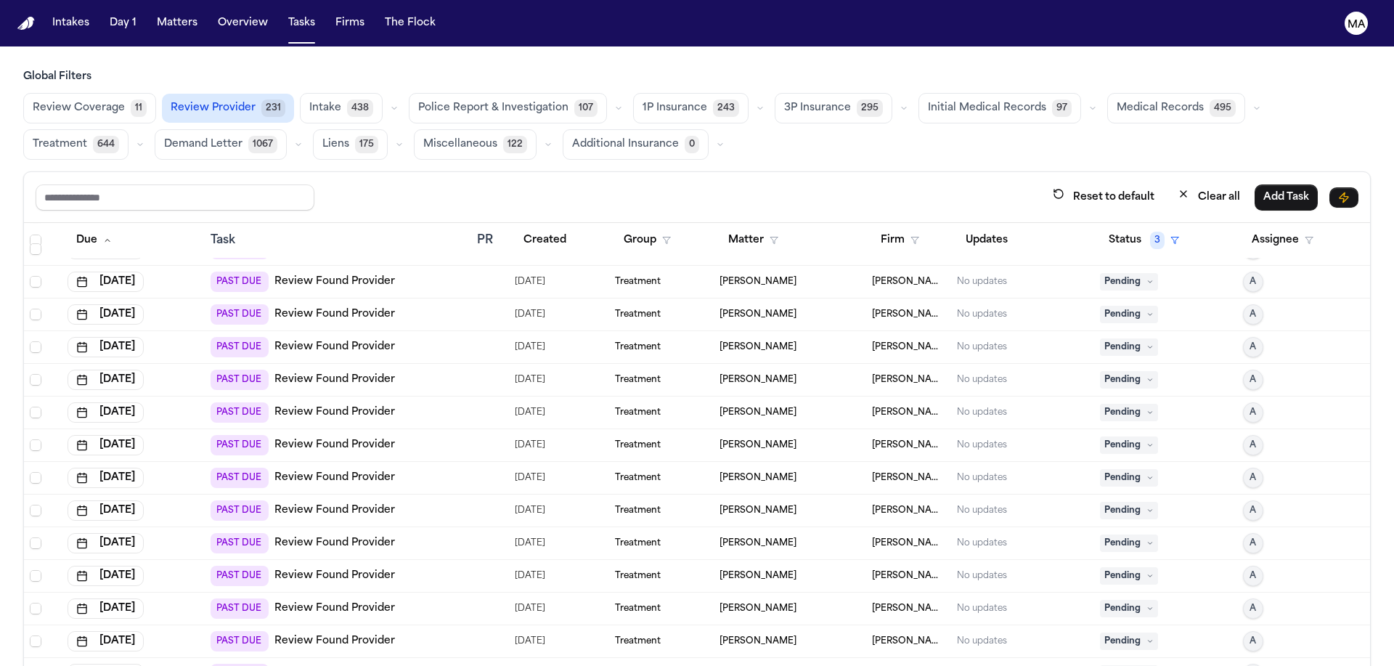
scroll to position [3518, 0]
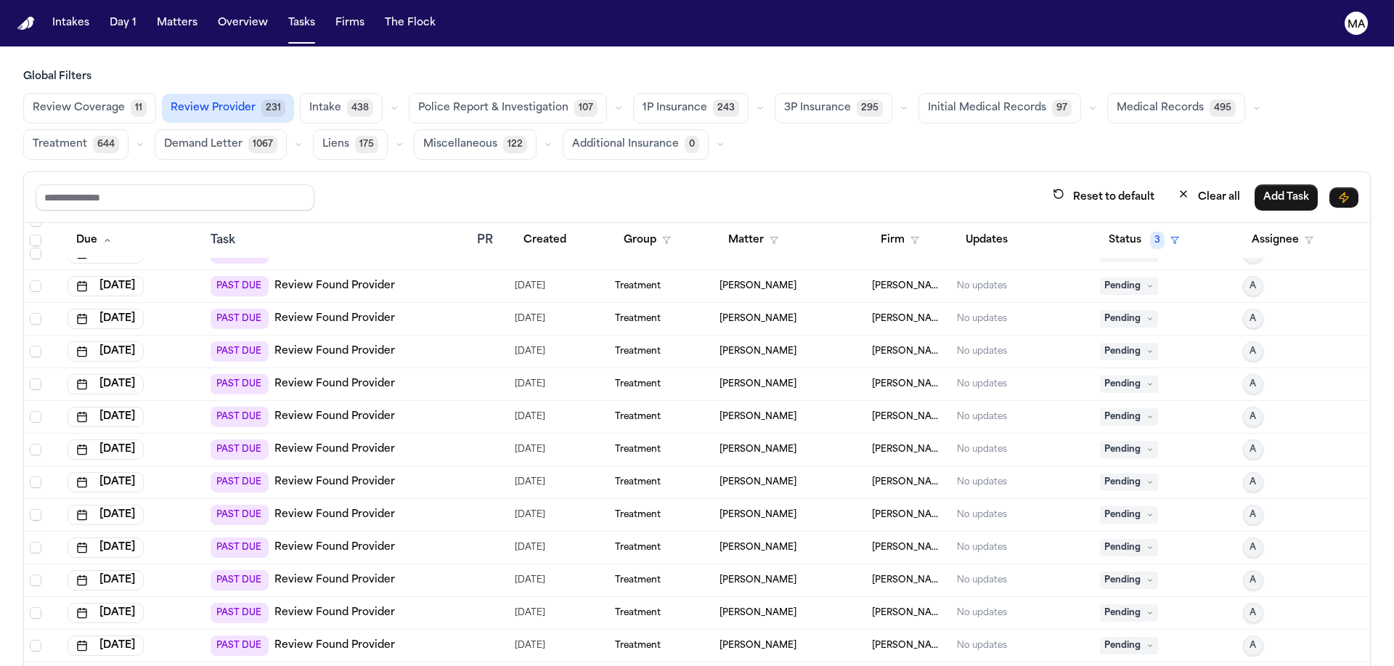
click at [275, 475] on link "Review Found Provider" at bounding box center [335, 482] width 121 height 15
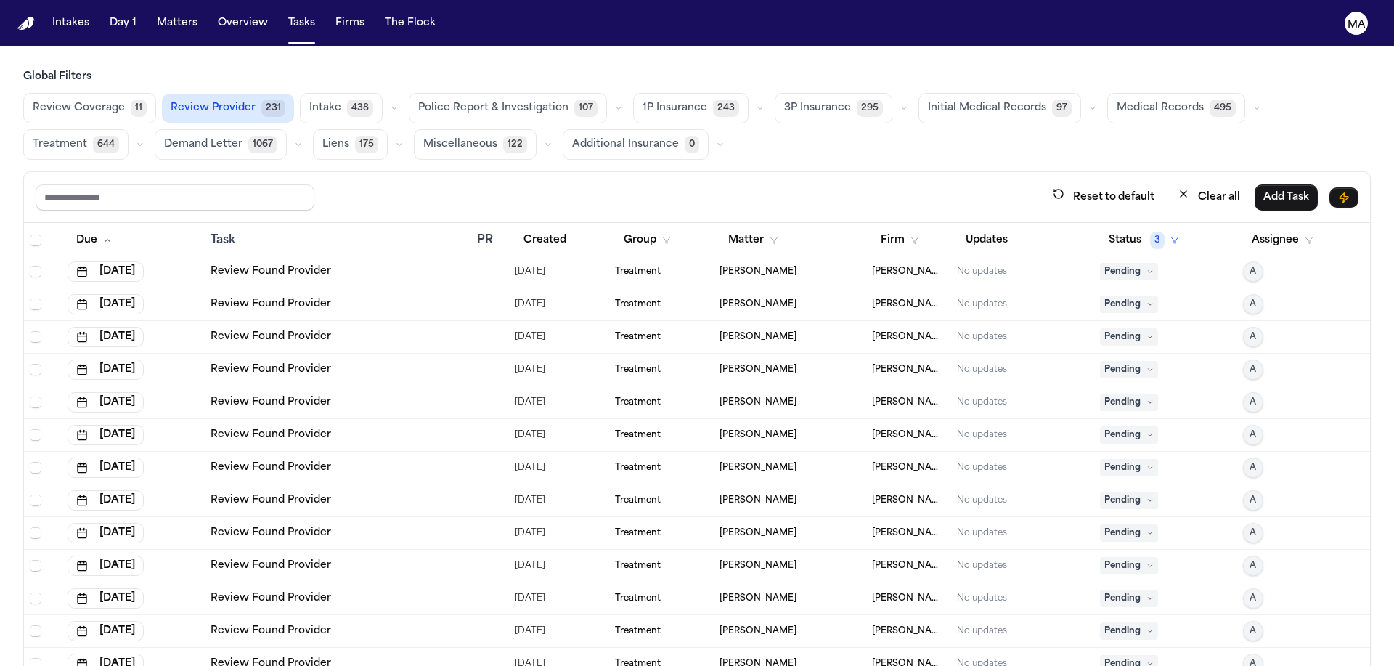
scroll to position [7060, 0]
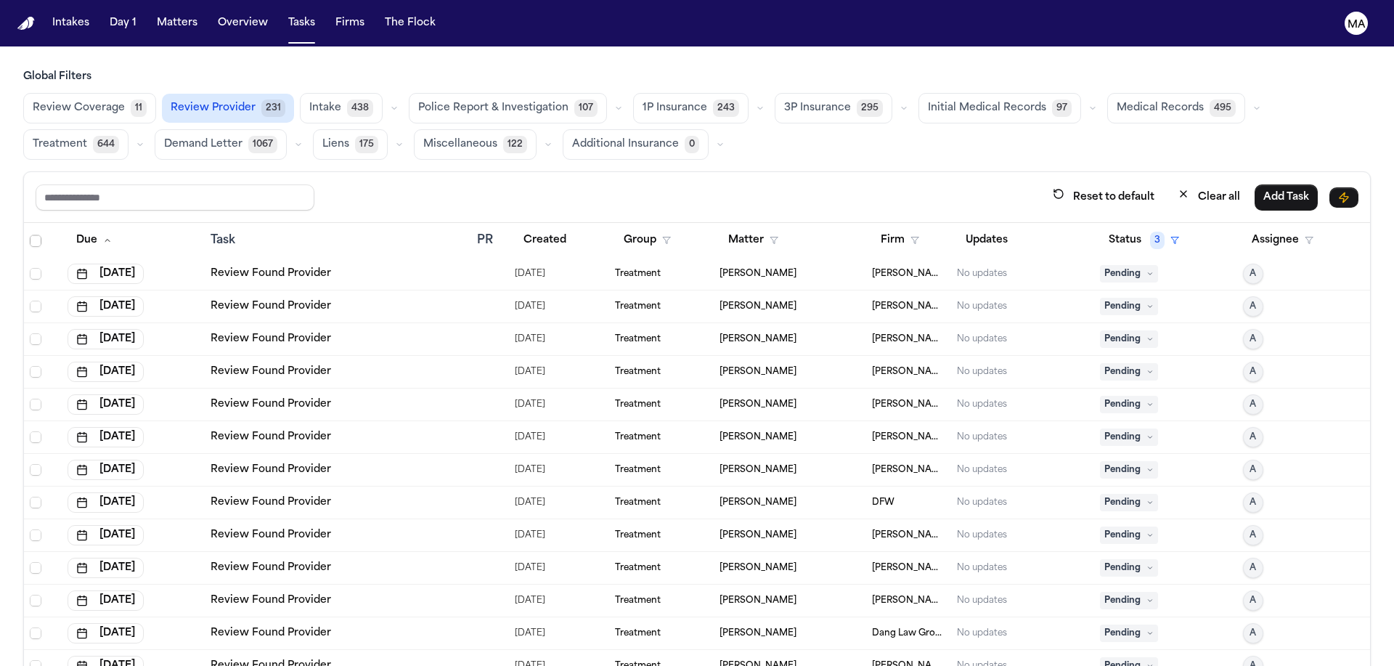
click at [928, 101] on span "Initial Medical Records" at bounding box center [987, 108] width 118 height 15
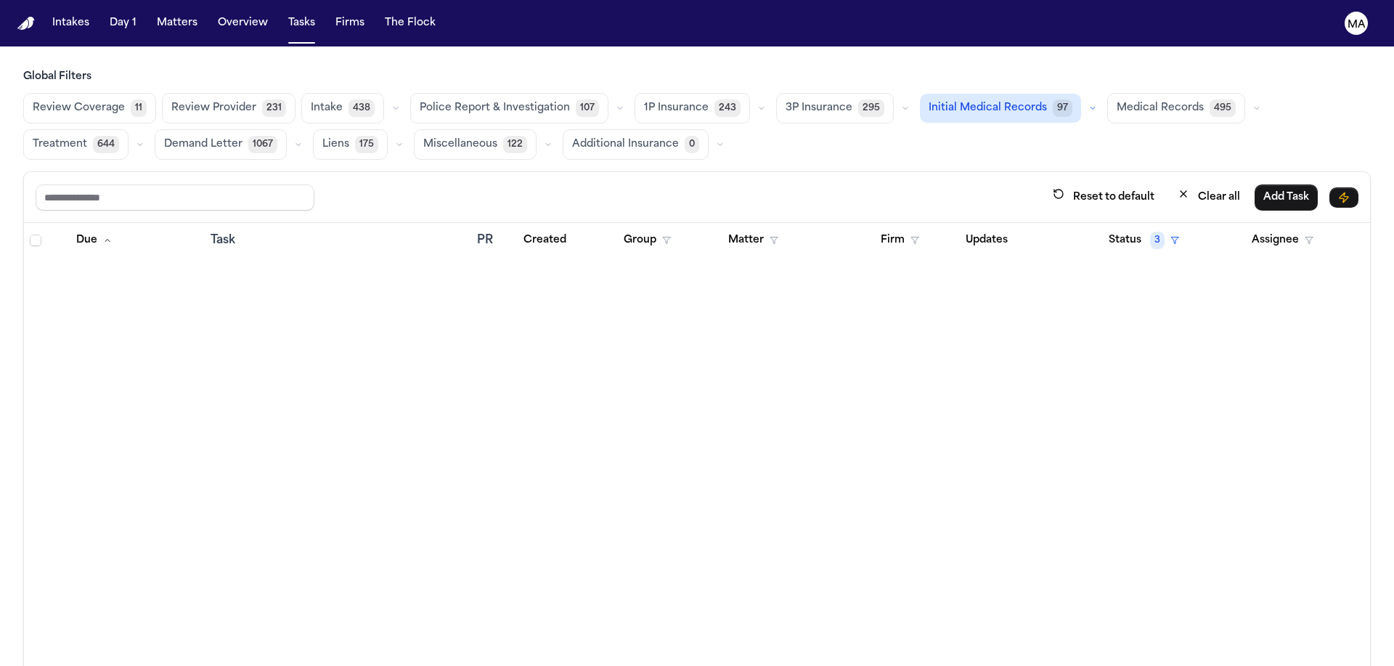
scroll to position [0, 0]
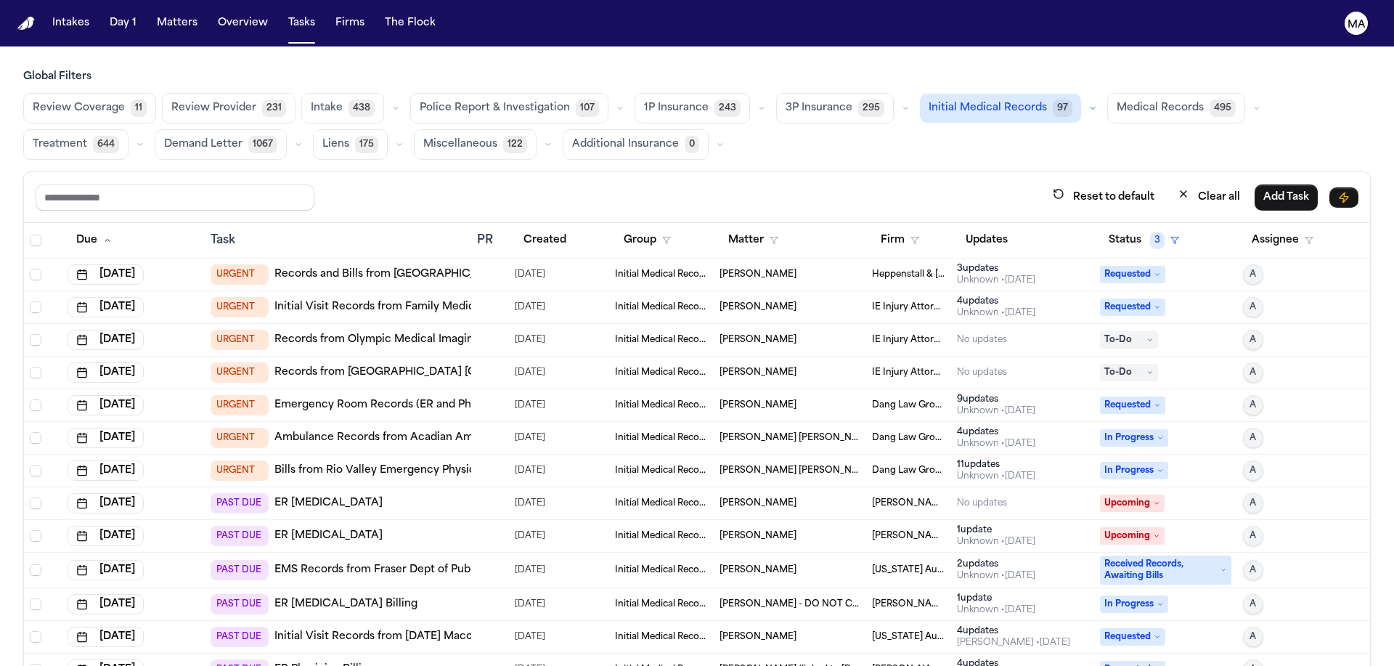
click at [976, 296] on div "4 update s" at bounding box center [996, 302] width 78 height 12
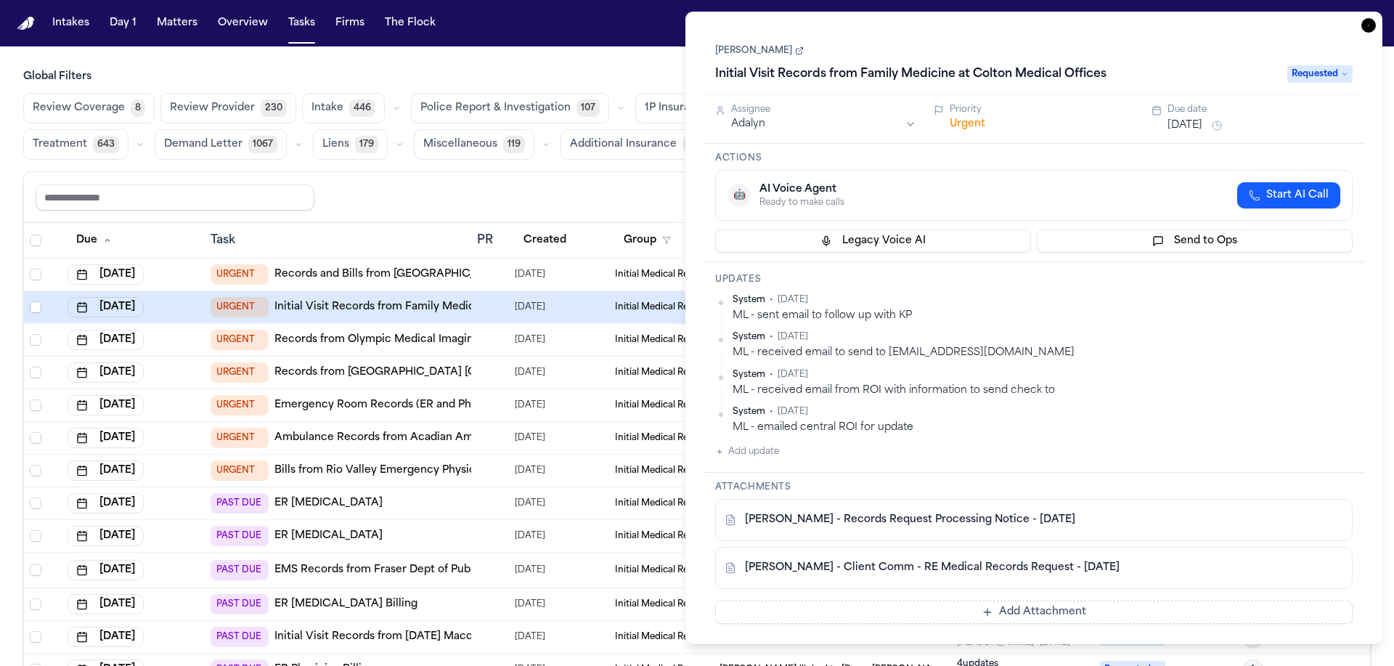
click at [824, 309] on div "ML - sent email to follow up with KP" at bounding box center [1043, 316] width 620 height 14
click at [861, 346] on div "ML - received email to send to newrequests@kp.org" at bounding box center [1043, 353] width 620 height 14
click at [1376, 18] on icon "button" at bounding box center [1369, 25] width 15 height 15
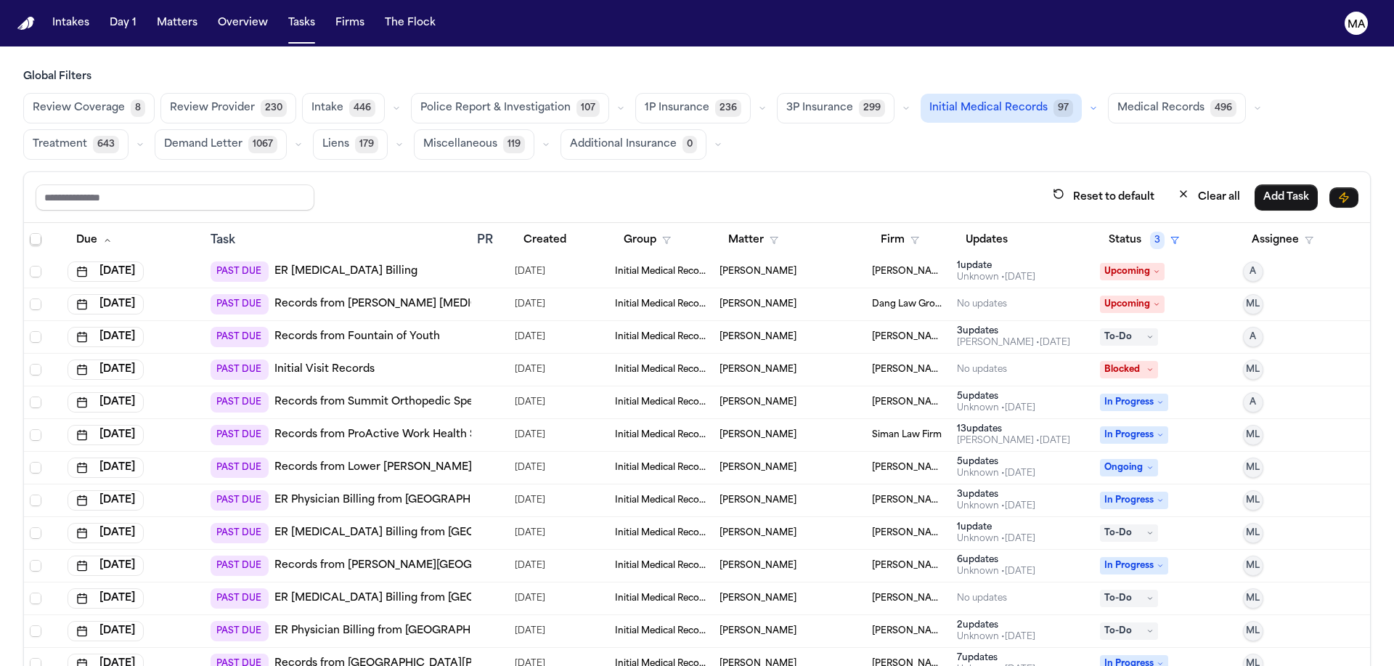
scroll to position [2309, 0]
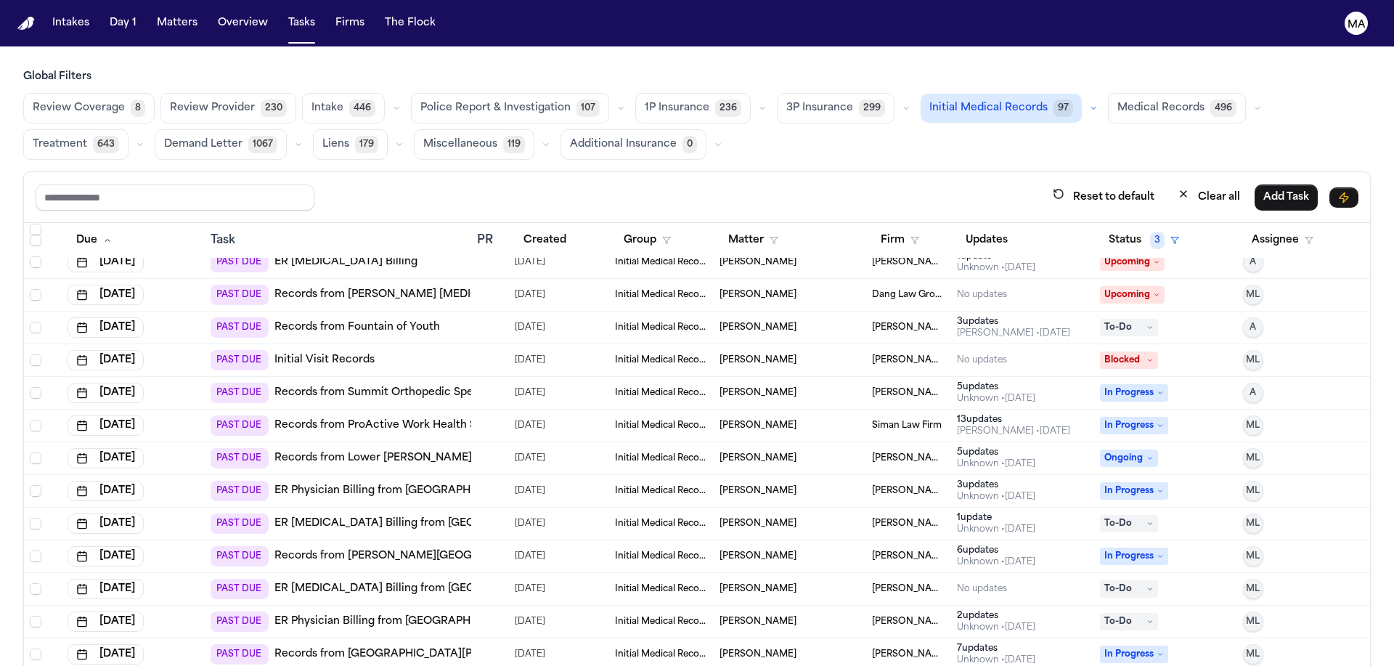
click at [974, 556] on div "Unknown • 44d ago" at bounding box center [996, 562] width 78 height 12
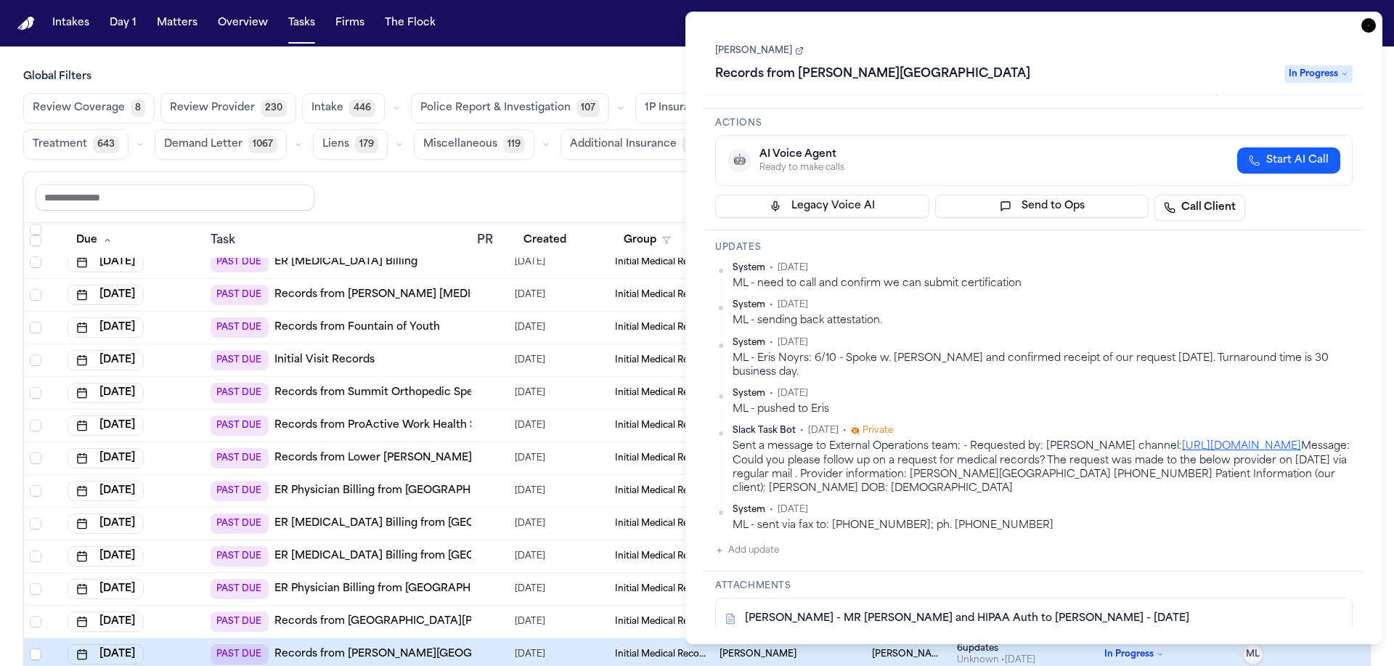
scroll to position [32, 0]
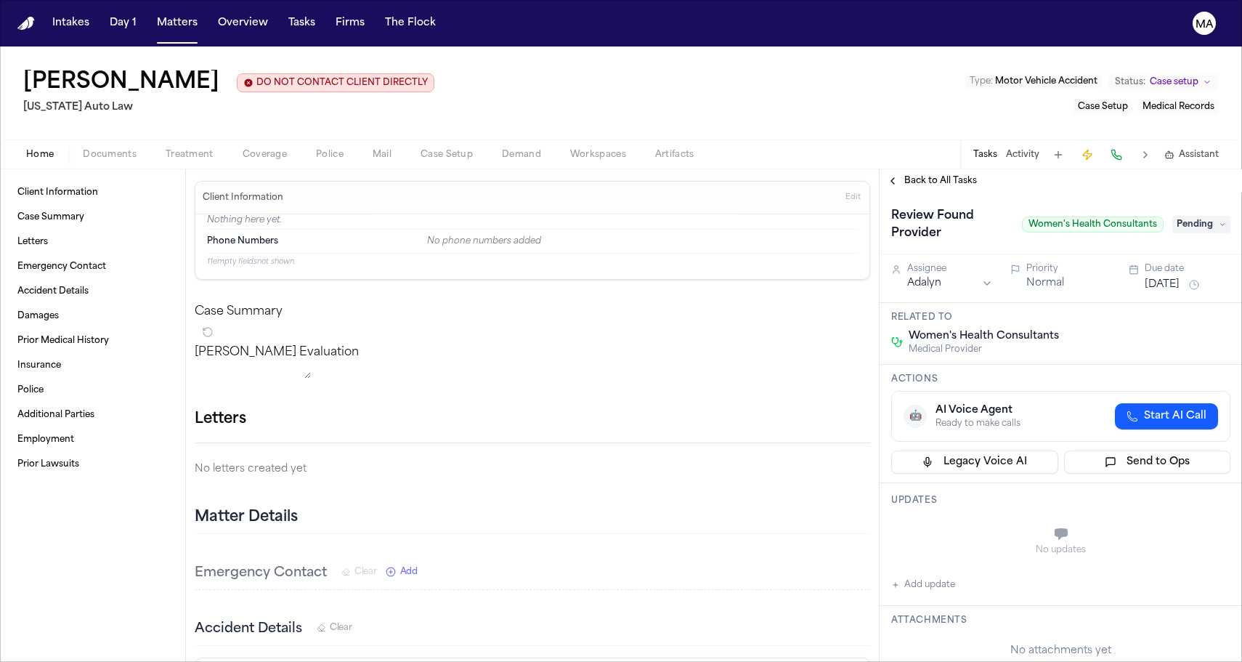
click at [166, 149] on span "Treatment" at bounding box center [190, 155] width 48 height 12
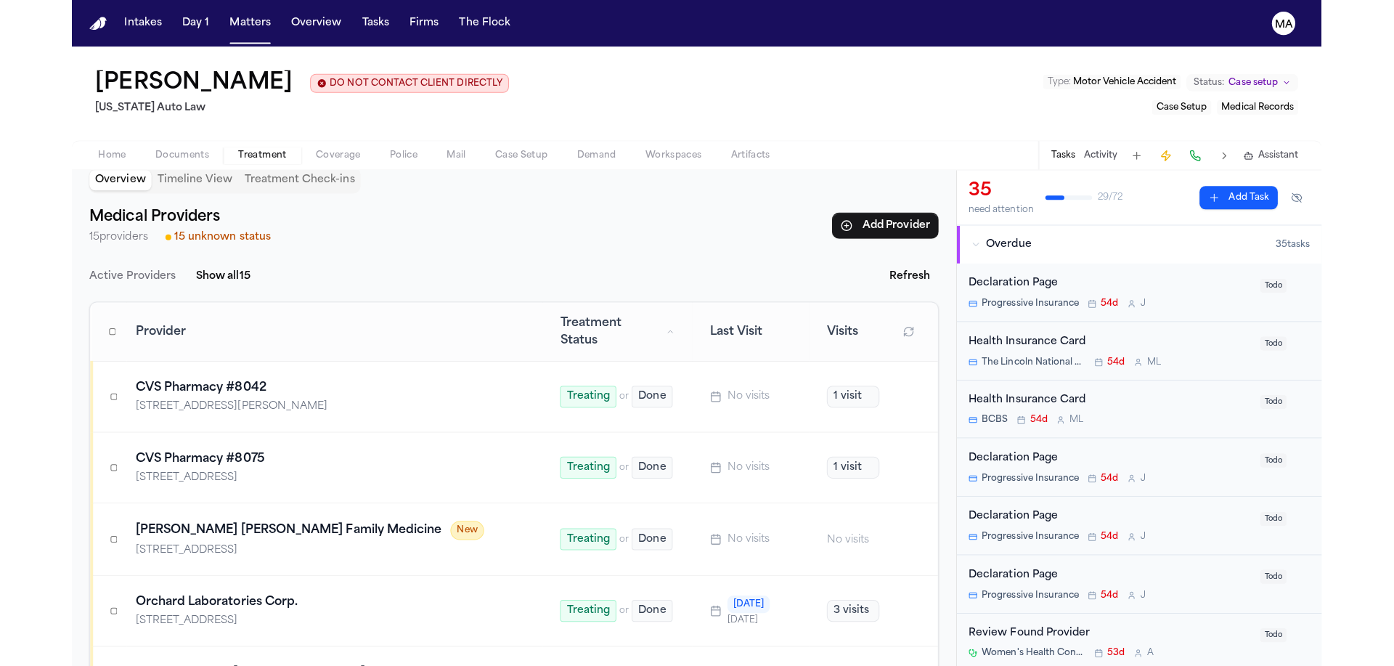
scroll to position [19, 0]
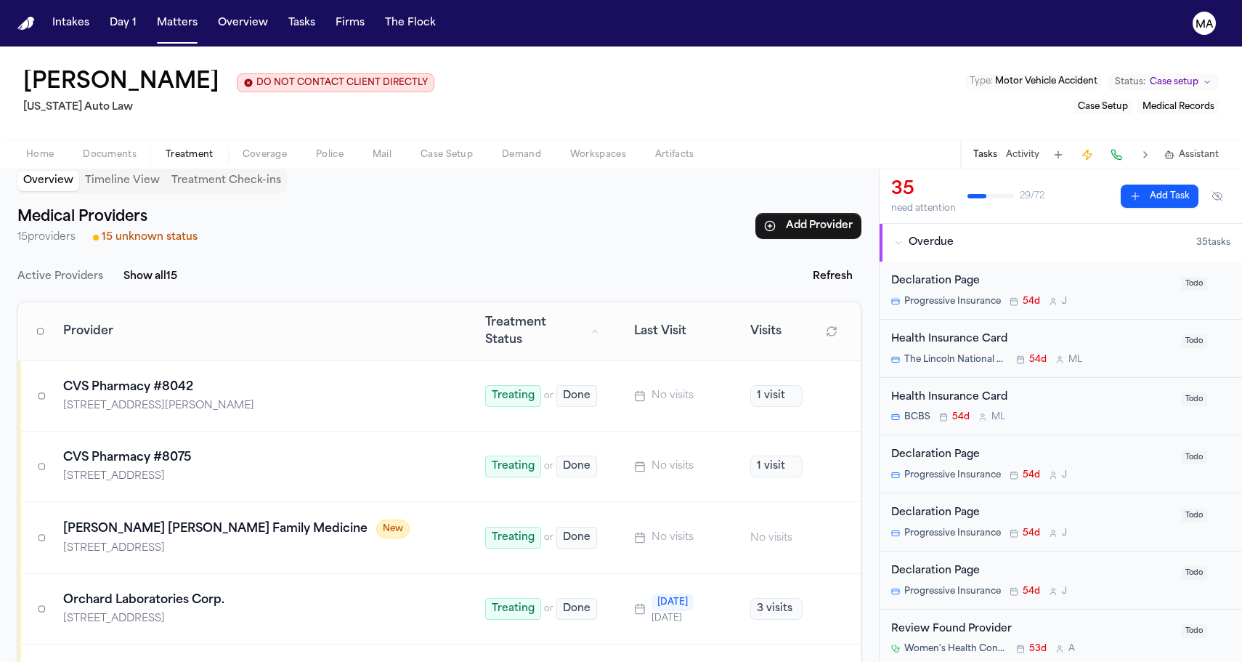
click at [229, 519] on div "Henry Ford Deighton Family Medicine New" at bounding box center [256, 528] width 387 height 19
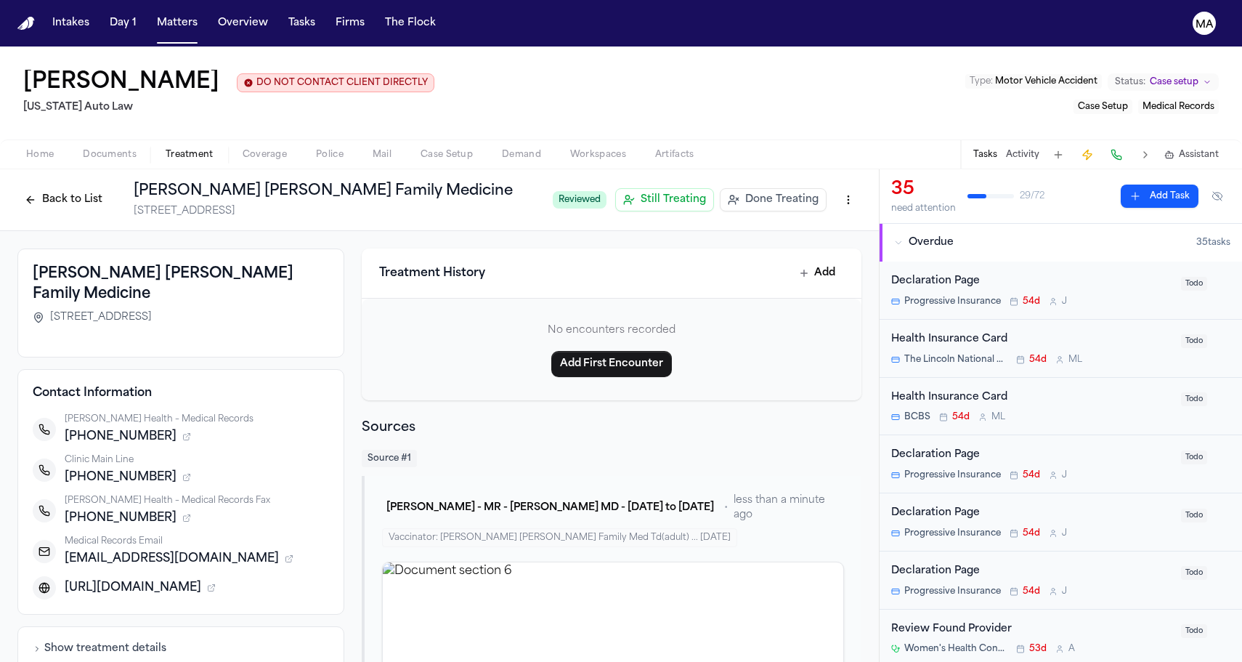
drag, startPoint x: 175, startPoint y: 221, endPoint x: 322, endPoint y: 347, distance: 193.6
click at [322, 369] on div "Contact Information Henry Ford Health – Medical Records +13139164540 Clinic Mai…" at bounding box center [180, 491] width 327 height 245
click at [129, 328] on div "Henry Ford Deighton Family Medicine 22250 Providence Dr, Suite 500, Southfield,…" at bounding box center [439, 501] width 879 height 540
click at [152, 283] on div "Henry Ford Deighton Family Medicine 22250 Providence Dr, Suite 500, Southfield,…" at bounding box center [439, 501] width 879 height 540
click at [181, 384] on h4 "Contact Information" at bounding box center [181, 392] width 296 height 17
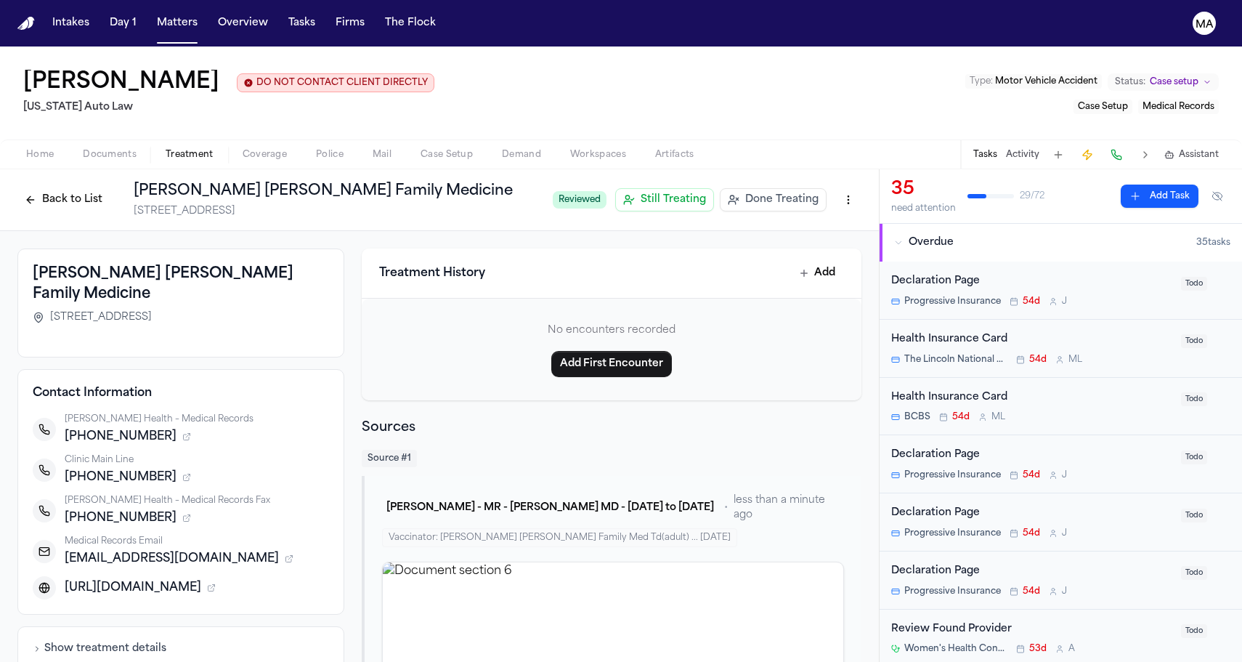
drag, startPoint x: 181, startPoint y: 222, endPoint x: 306, endPoint y: 338, distance: 170.6
click at [306, 369] on div "Contact Information Henry Ford Health – Medical Records +13139164540 Clinic Mai…" at bounding box center [180, 491] width 327 height 245
click at [103, 243] on div "Henry Ford Deighton Family Medicine 22250 Providence Dr, Suite 500, Southfield,…" at bounding box center [439, 501] width 879 height 540
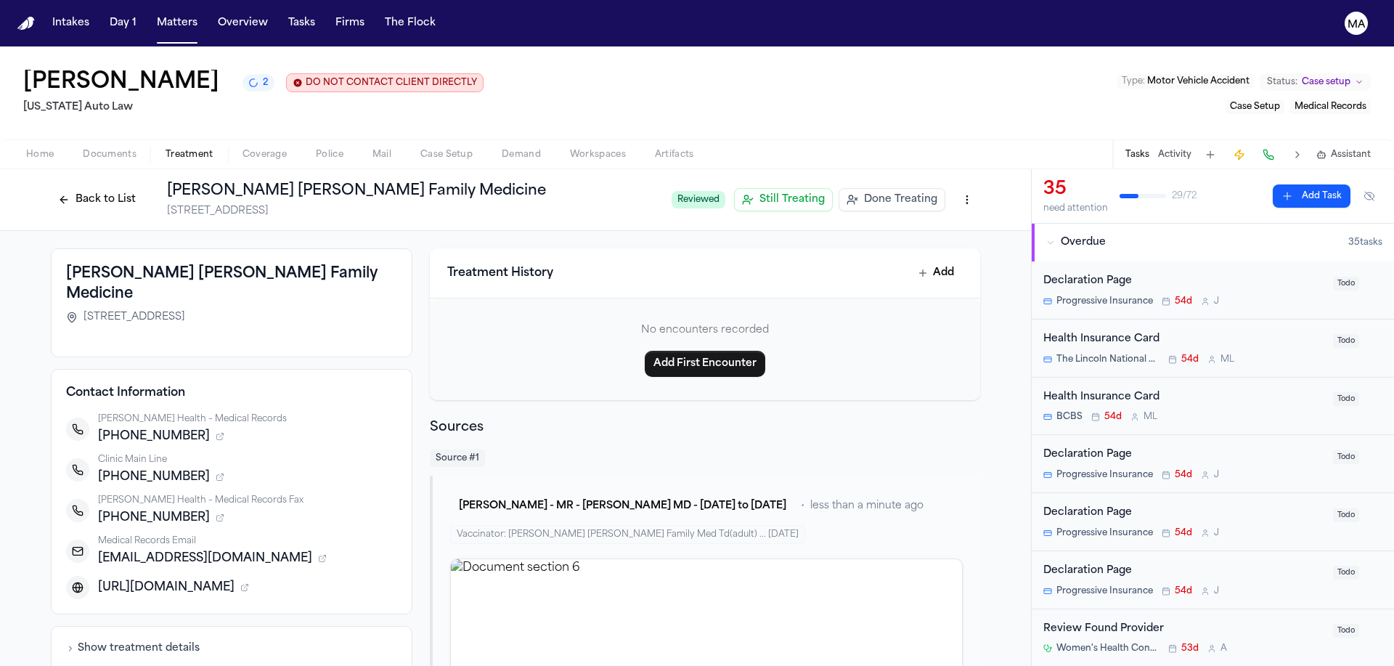
click at [919, 303] on div "Henry Ford Deighton Family Medicine 22250 Providence Dr, Suite 500, Southfield,…" at bounding box center [515, 499] width 1031 height 537
click at [323, 46] on div "Lea Gatson 2 DO NOT CONTACT CLIENT DIRECTLY DO NOT CONTACT Michigan Auto Law Ty…" at bounding box center [697, 92] width 1394 height 93
click at [1241, 149] on span "Assistant" at bounding box center [1351, 155] width 40 height 12
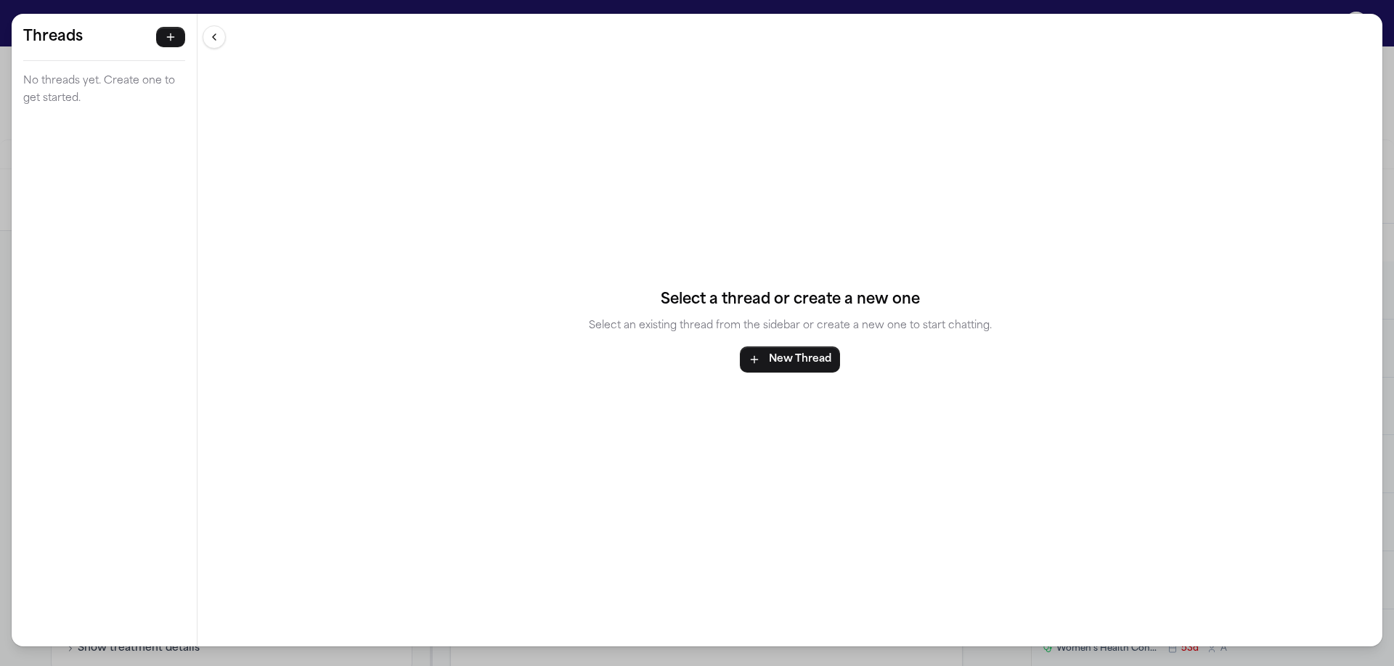
click at [1241, 8] on div "Threads No threads yet. Create one to get started. Threads No threads yet. Crea…" at bounding box center [697, 333] width 1394 height 666
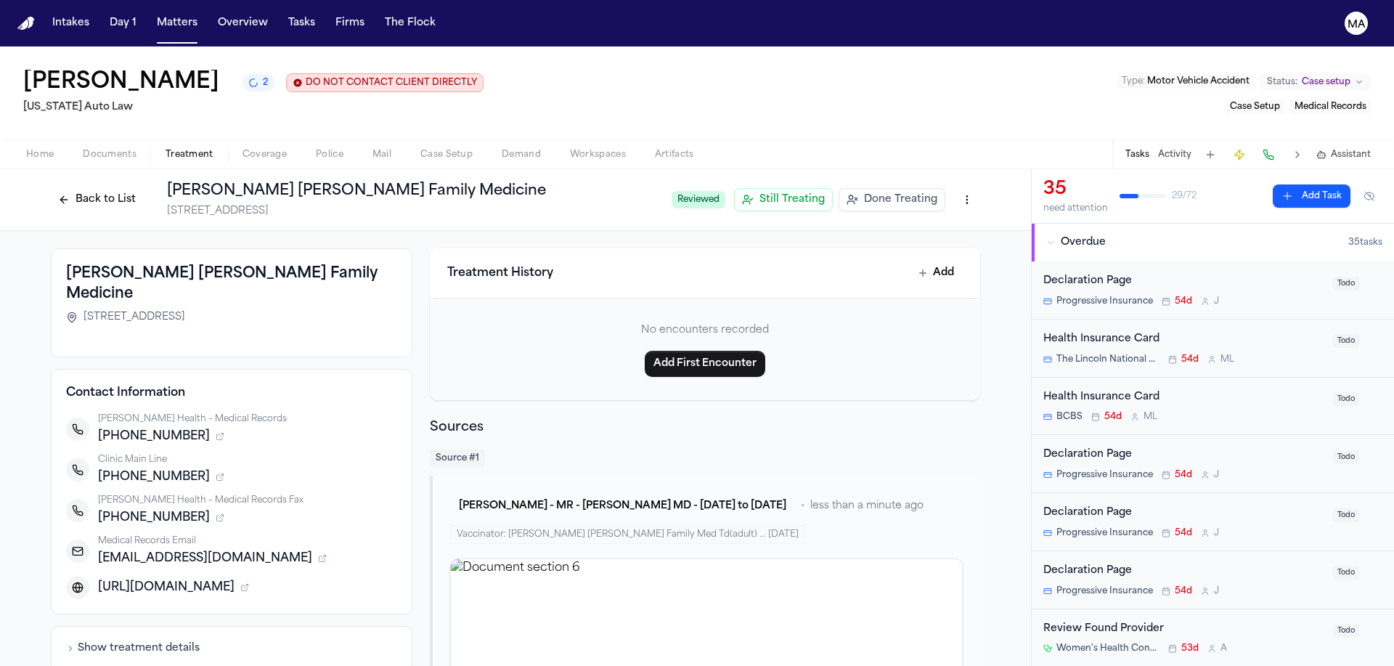
click at [1192, 149] on button "Activity" at bounding box center [1174, 155] width 33 height 12
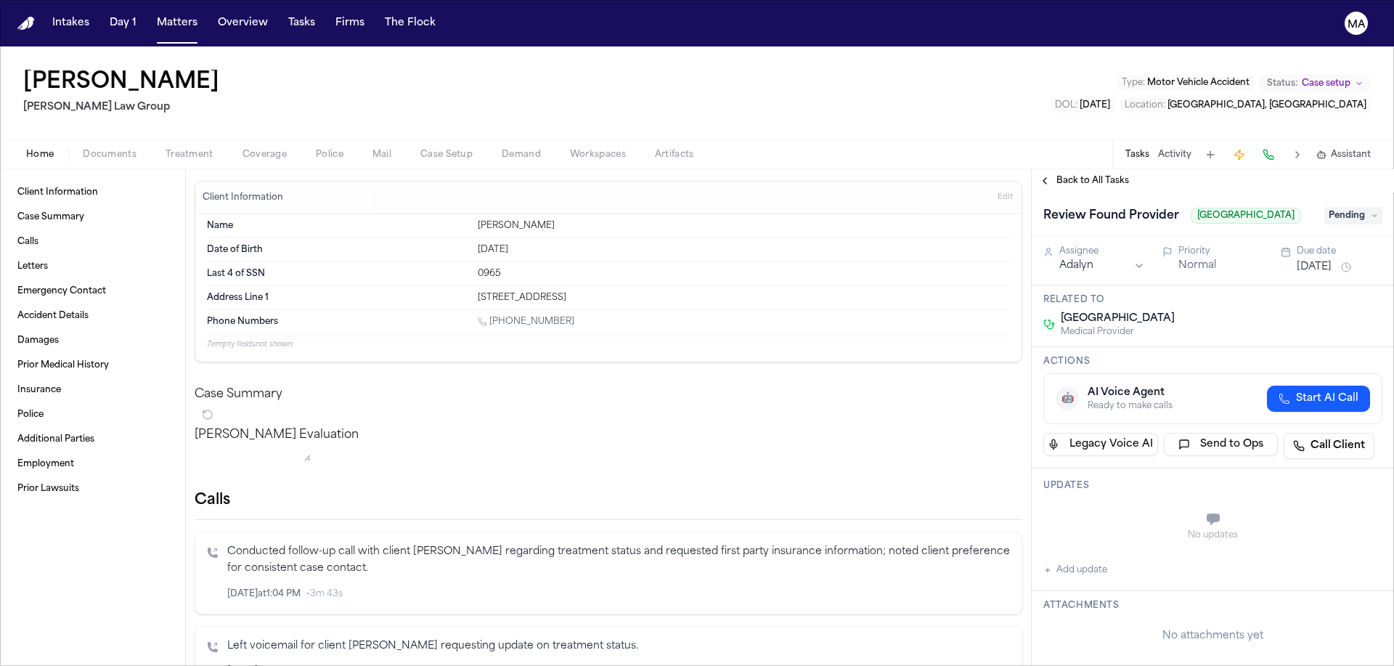
click at [99, 146] on button "Documents" at bounding box center [109, 154] width 83 height 17
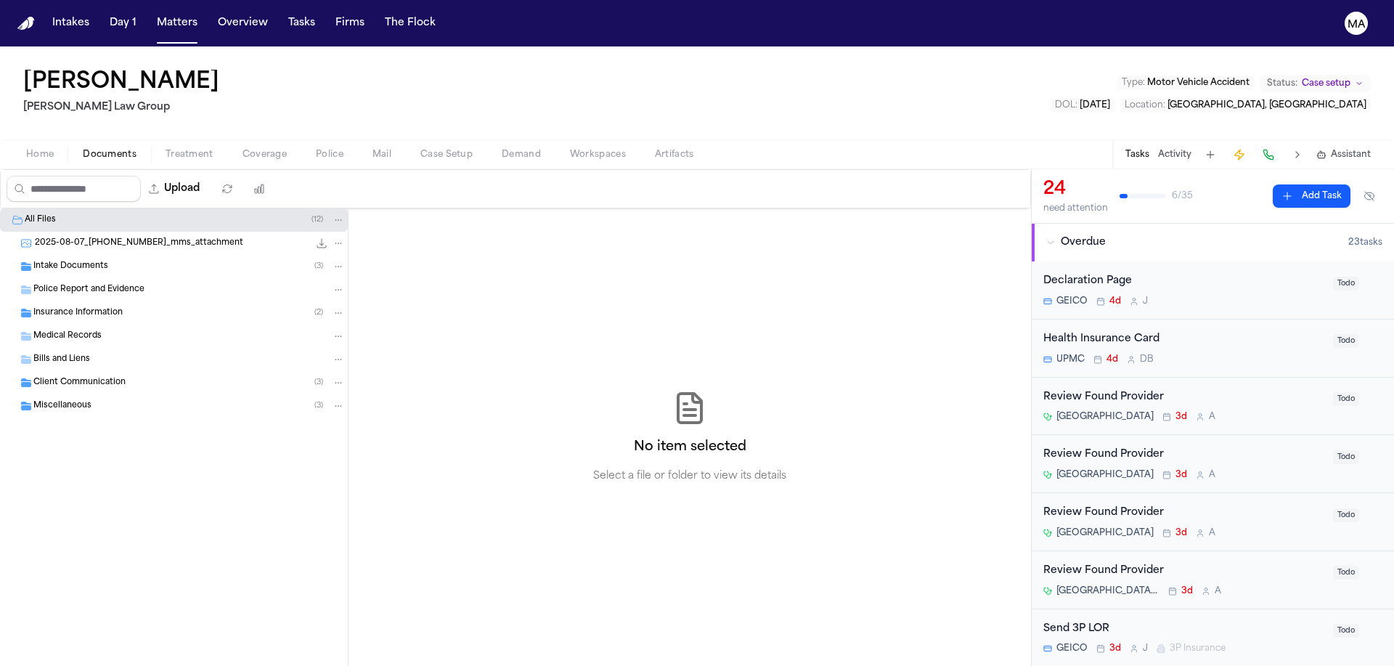
click at [98, 307] on span "Insurance Information" at bounding box center [77, 313] width 89 height 12
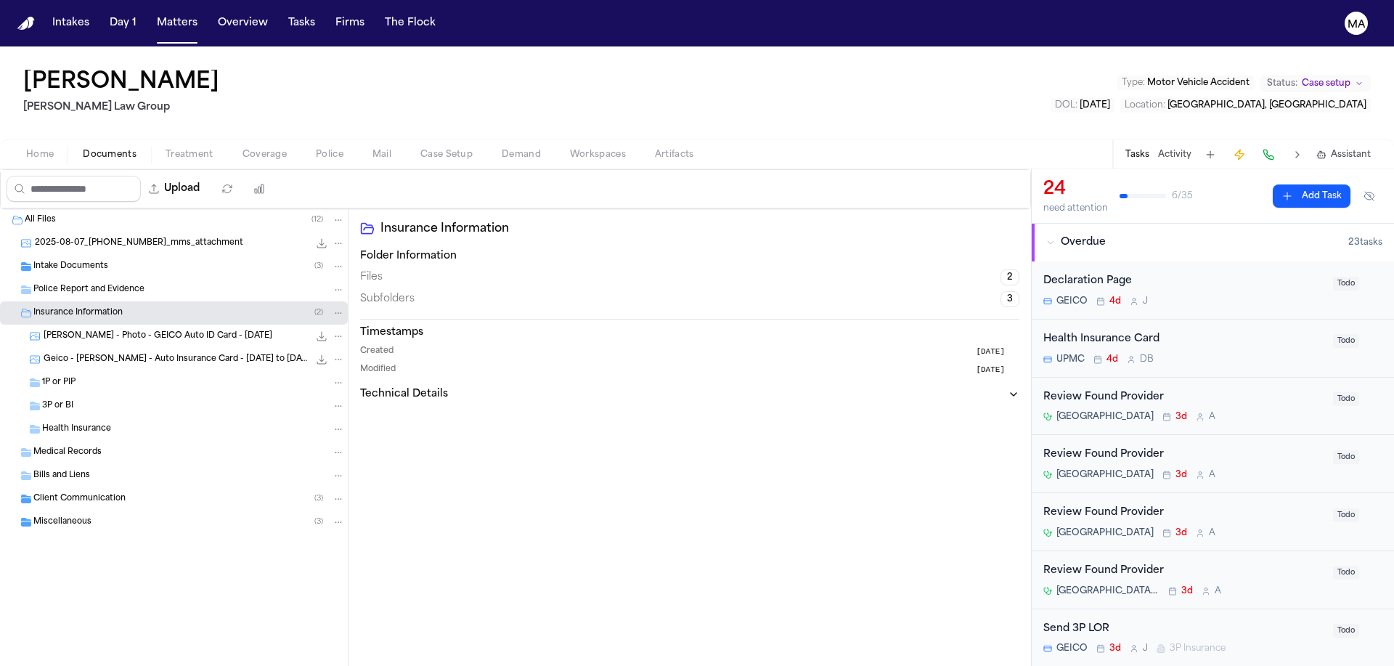
click at [98, 260] on div "Intake Documents ( 3 )" at bounding box center [189, 266] width 312 height 13
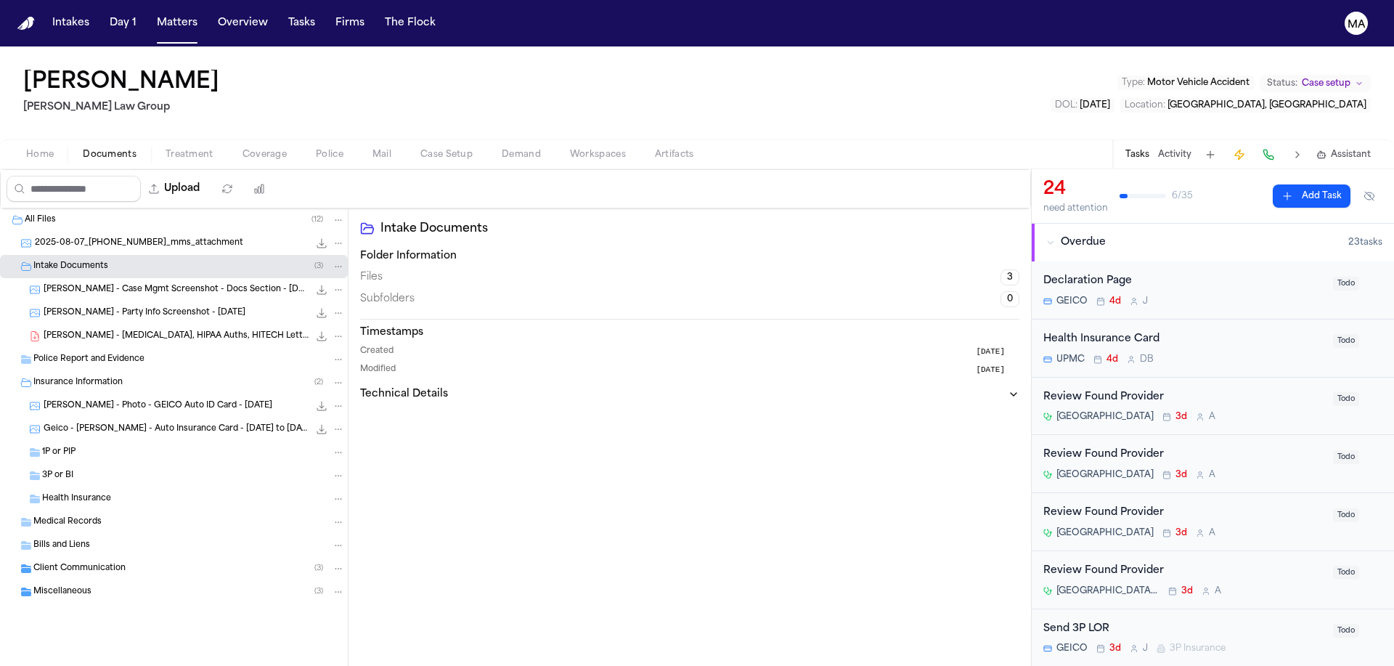
click at [103, 237] on span "2025-08-07_412-499-6437_mms_attachment" at bounding box center [139, 243] width 208 height 12
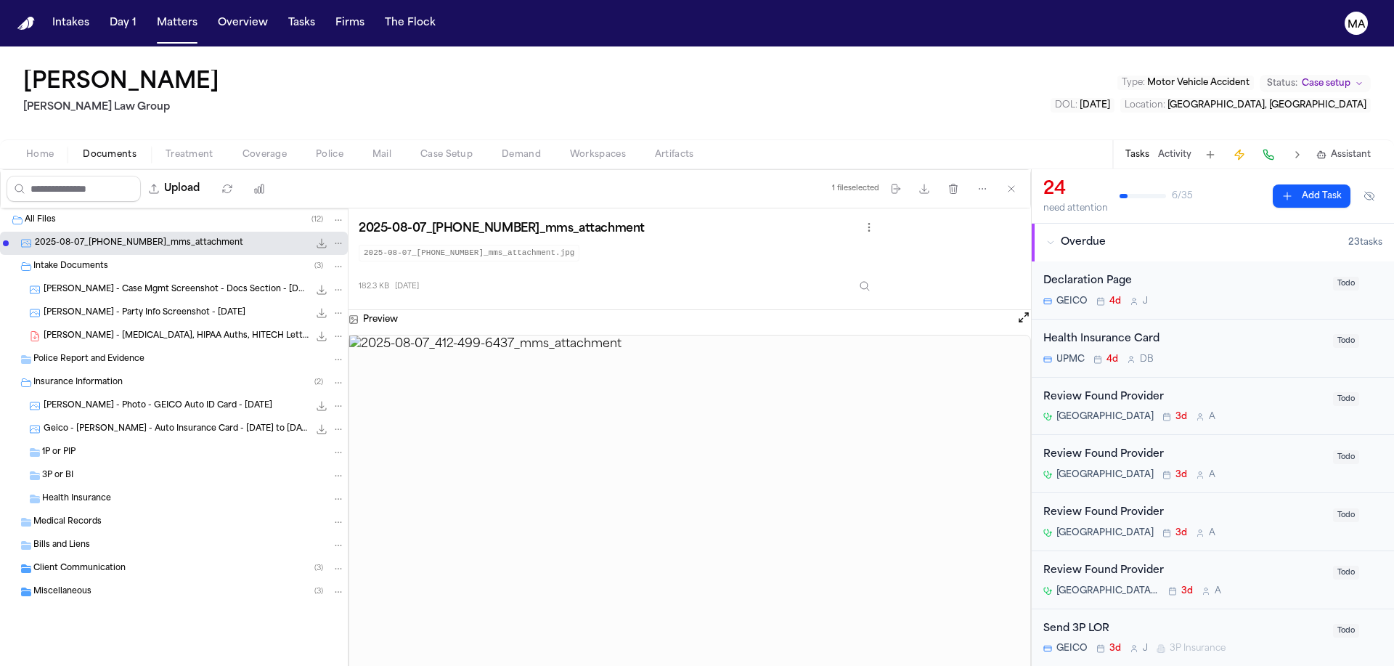
click at [72, 586] on span "Miscellaneous" at bounding box center [62, 592] width 58 height 12
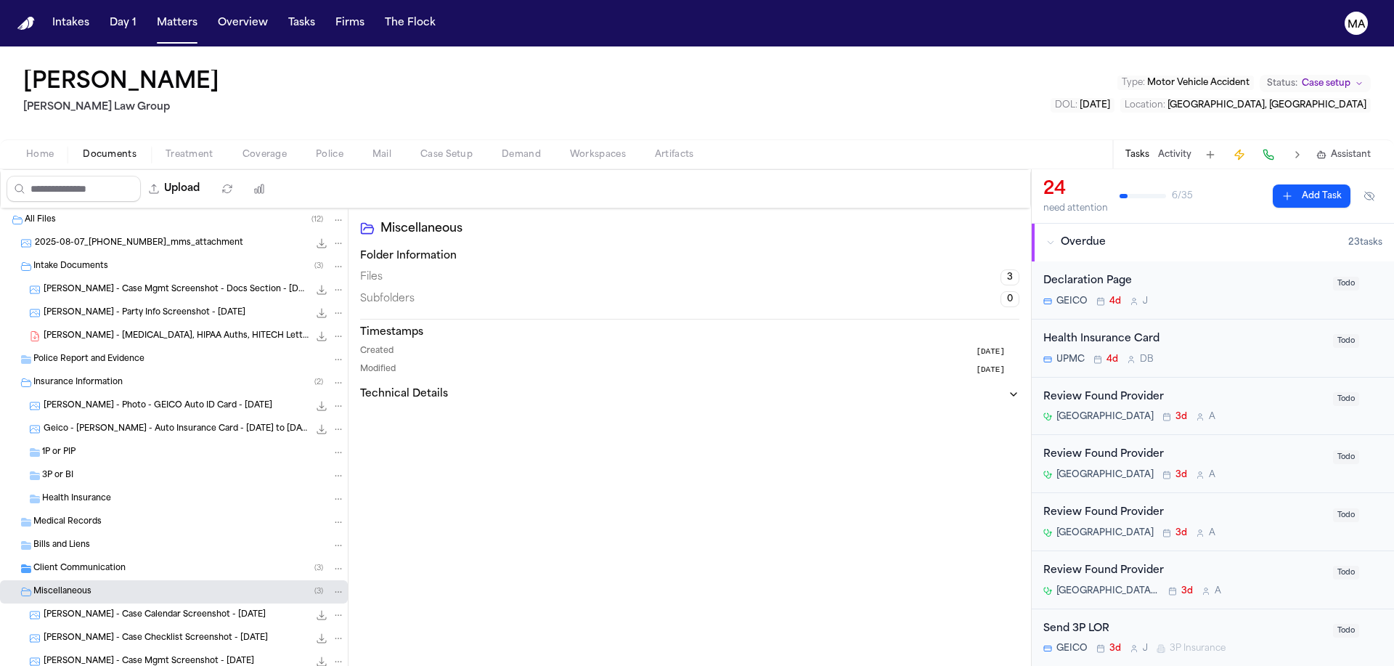
click at [102, 650] on div "B. Pearson - Case Mgmt Screenshot - 8.6.25 144.2 KB • PNG" at bounding box center [174, 661] width 348 height 23
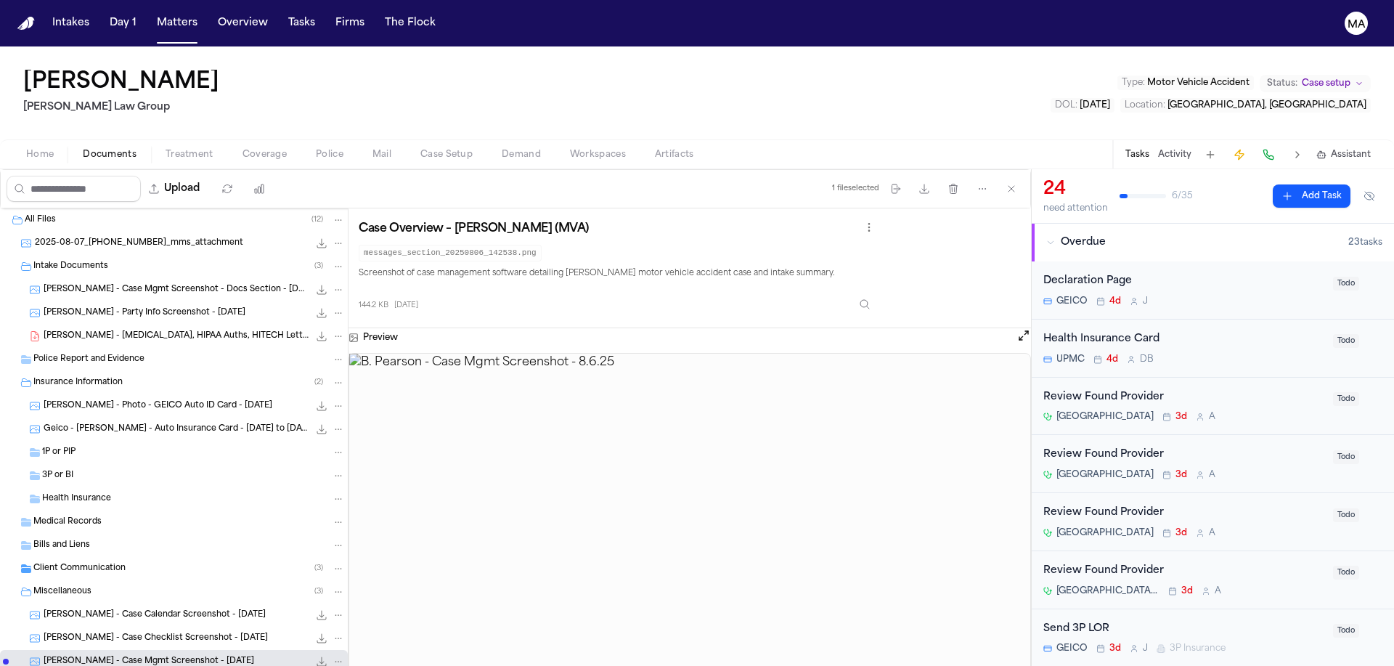
click at [111, 633] on span "B. Pearson - Case Checklist Screenshot - 8.6.25" at bounding box center [156, 639] width 224 height 12
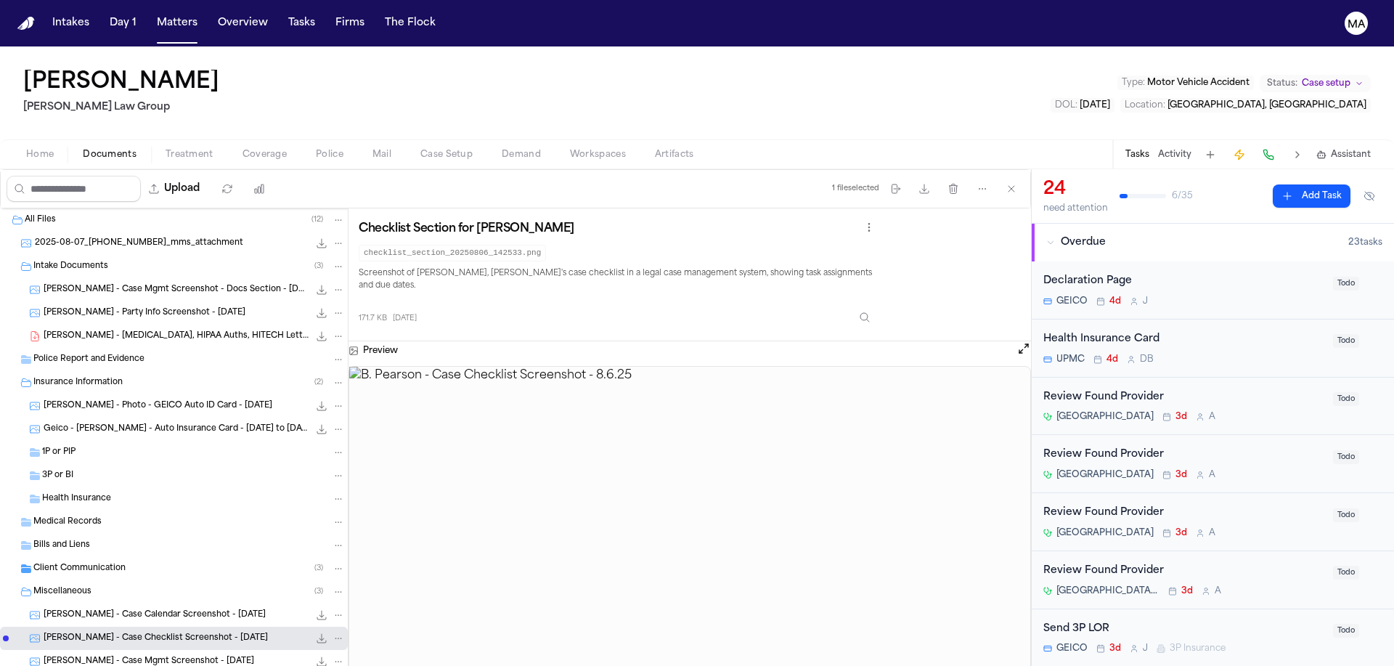
click at [117, 609] on span "B. Pearson - Case Calendar Screenshot - 8.6.25" at bounding box center [155, 615] width 222 height 12
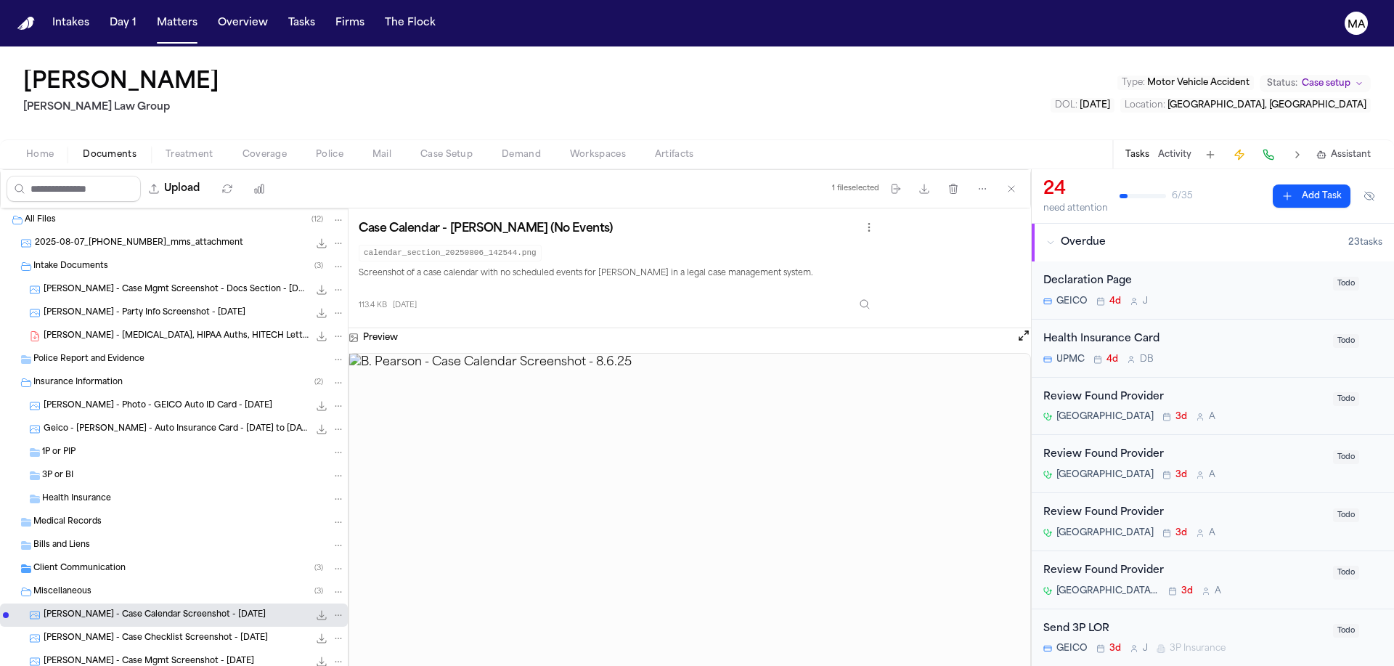
click at [92, 557] on div "Client Communication ( 3 )" at bounding box center [174, 568] width 348 height 23
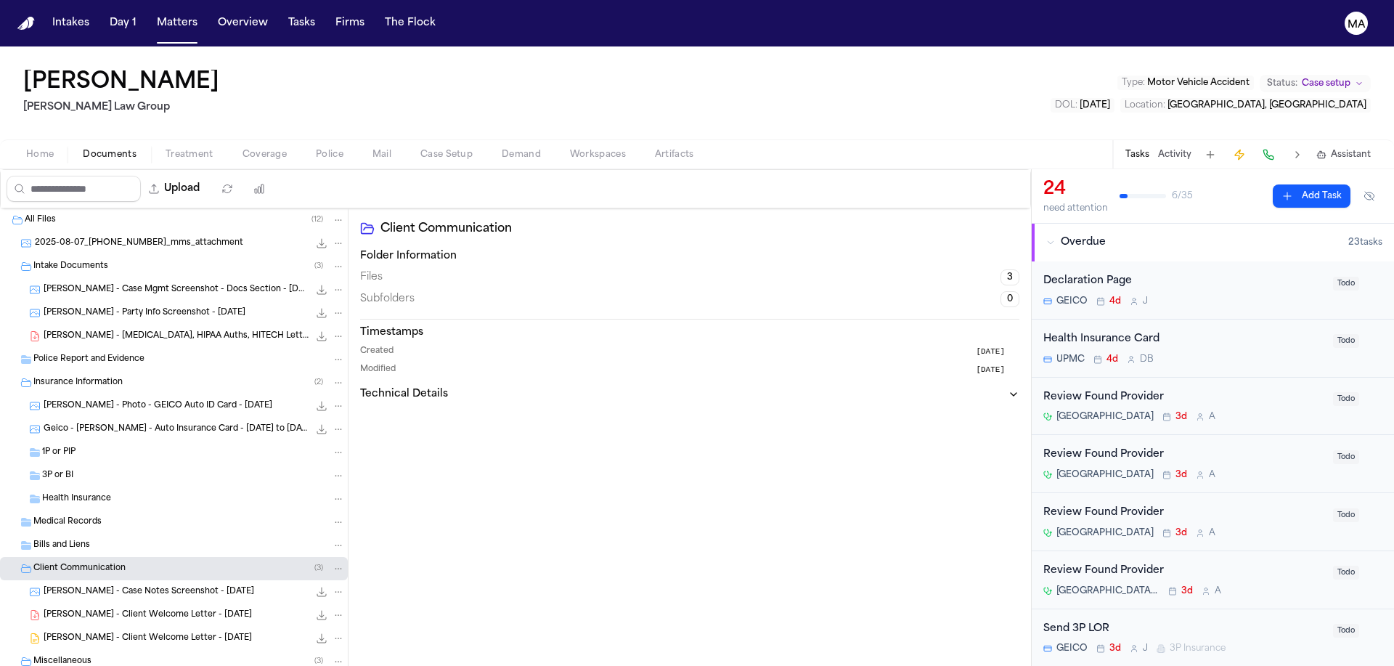
click at [115, 586] on span "B. Pearson - Case Notes Screenshot - 8.6.25" at bounding box center [149, 592] width 211 height 12
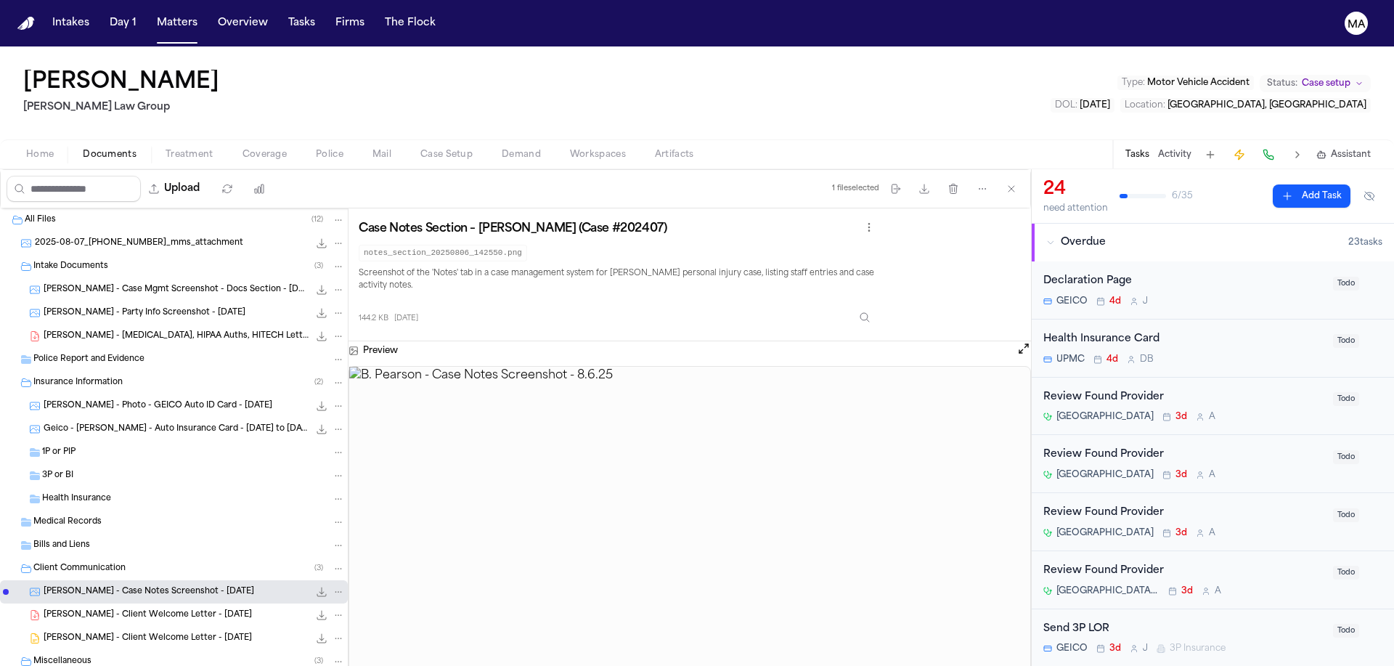
click at [166, 149] on span "Treatment" at bounding box center [190, 155] width 48 height 12
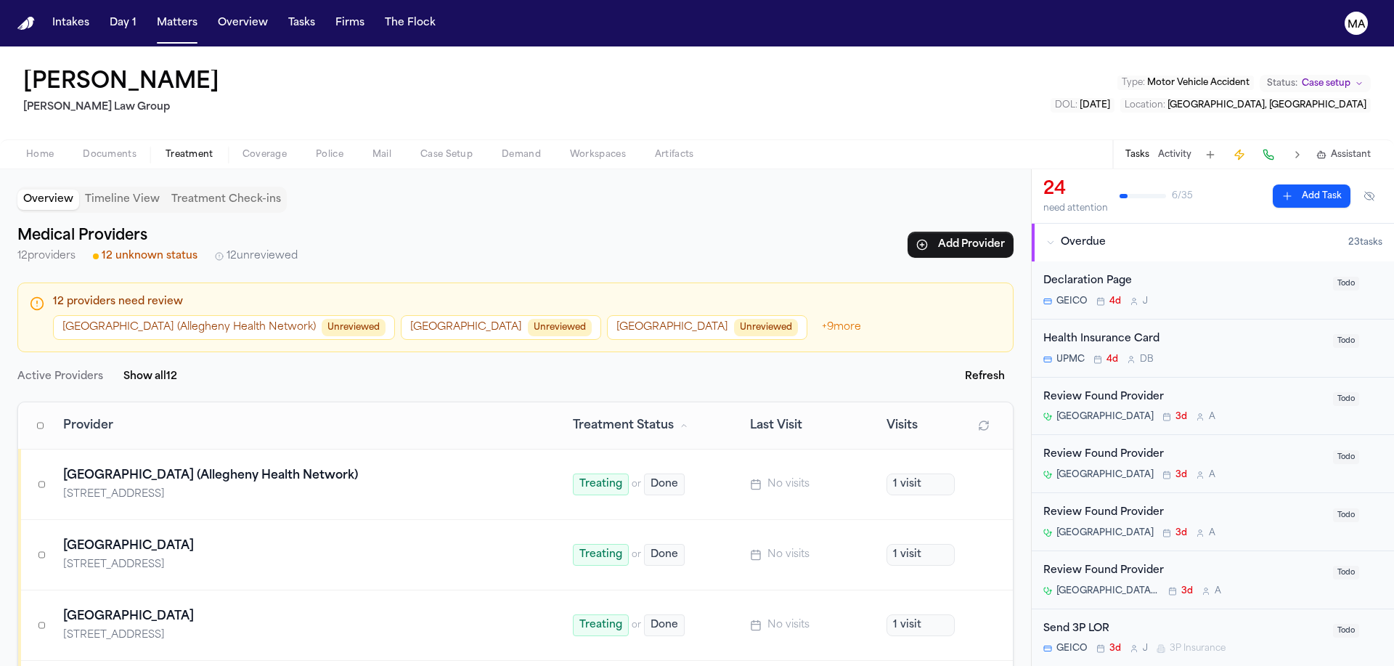
click at [166, 315] on button "Jefferson Hospital (Allegheny Health Network) Unreviewed" at bounding box center [224, 327] width 342 height 25
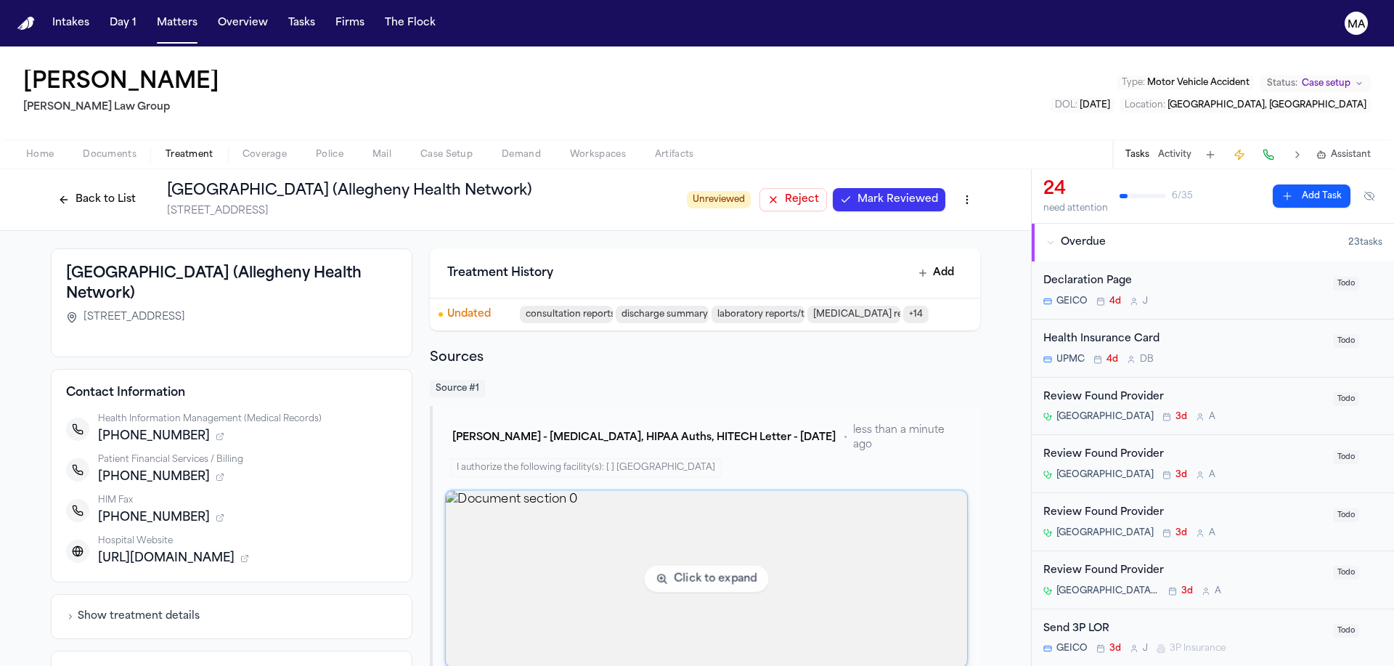
click at [630, 491] on img "View document section 0" at bounding box center [706, 579] width 521 height 176
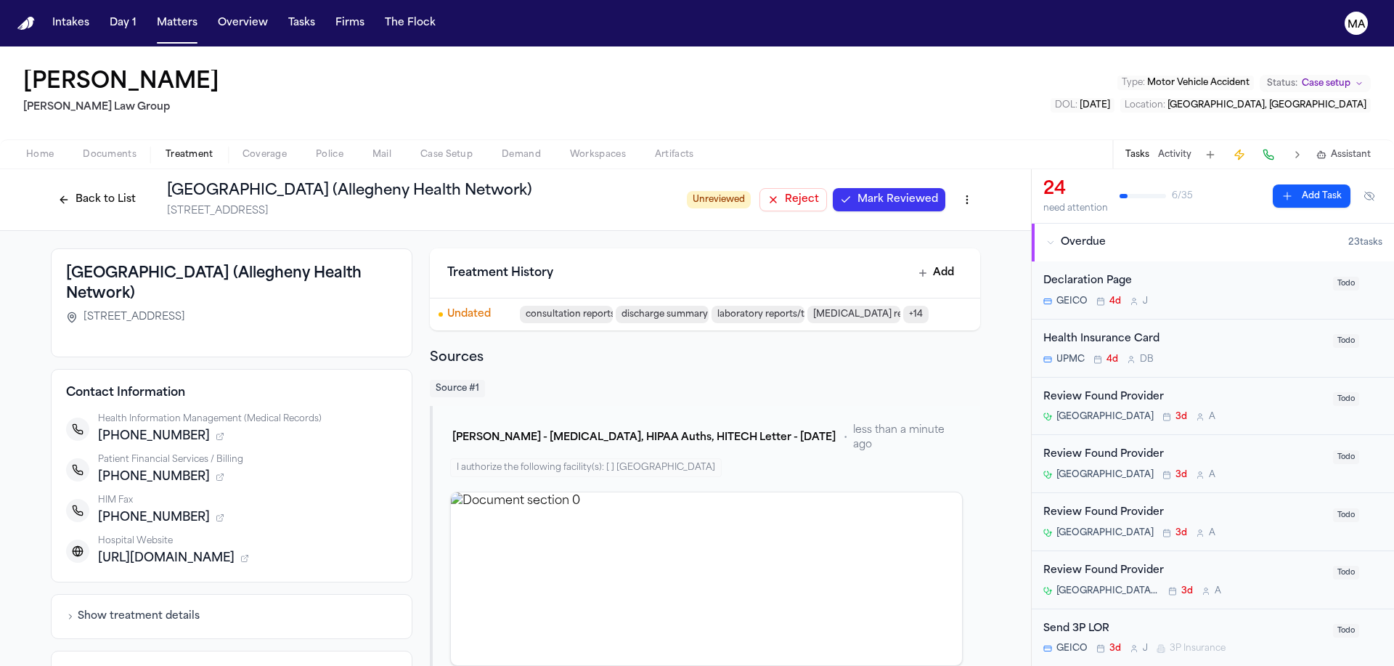
click at [785, 192] on span "Reject" at bounding box center [802, 199] width 34 height 15
click at [143, 188] on button "Back to List" at bounding box center [97, 199] width 92 height 23
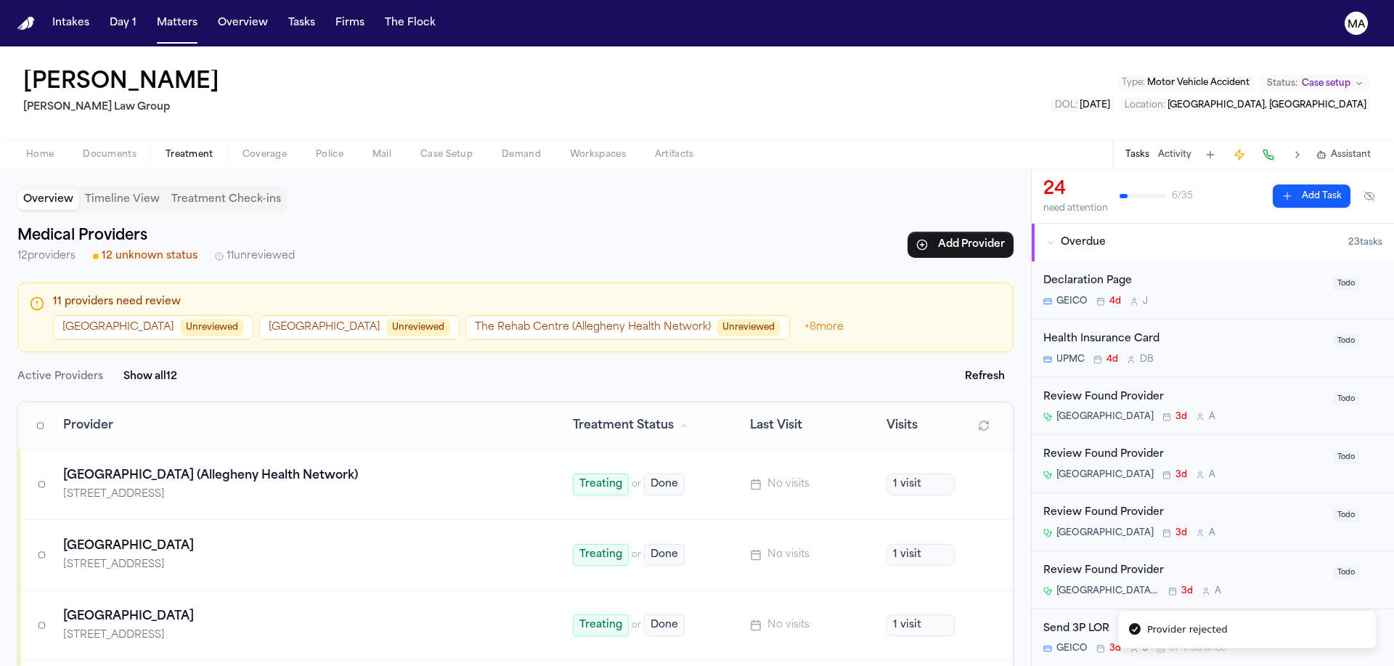
click at [115, 315] on button "Allegheny General Hospital Unreviewed" at bounding box center [153, 327] width 200 height 25
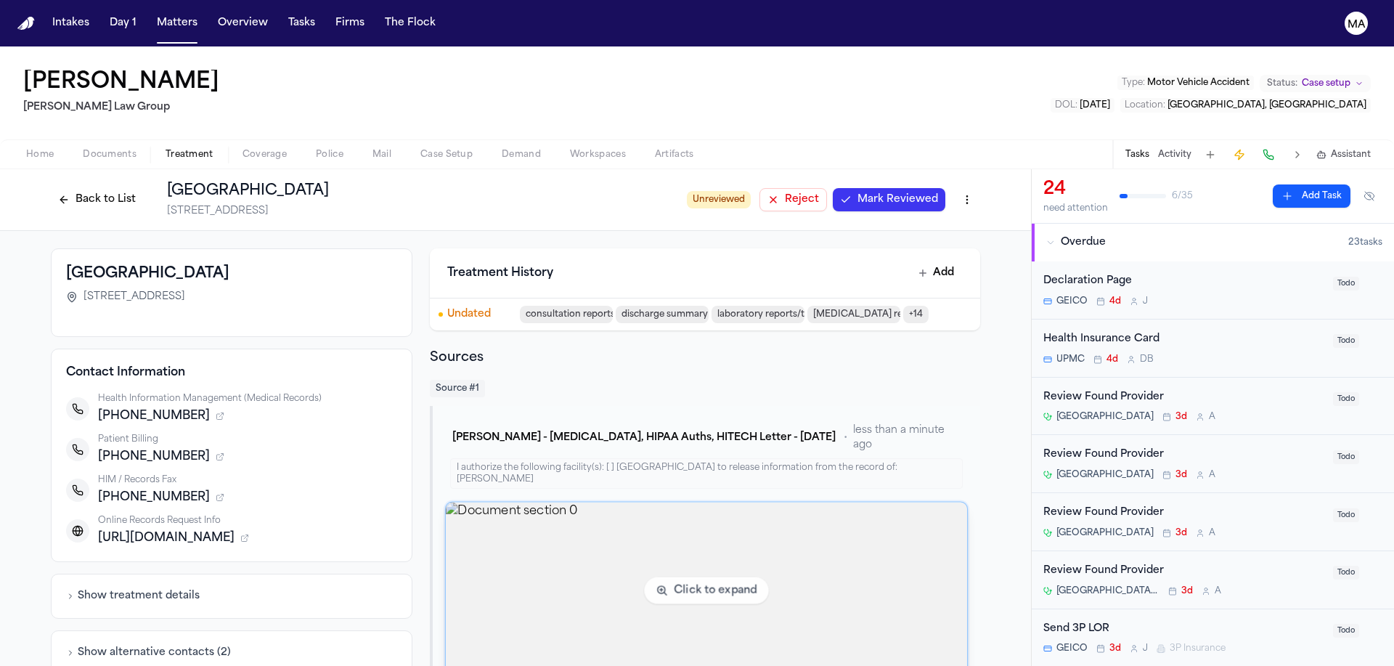
click at [585, 503] on img "View document section 0" at bounding box center [706, 591] width 521 height 176
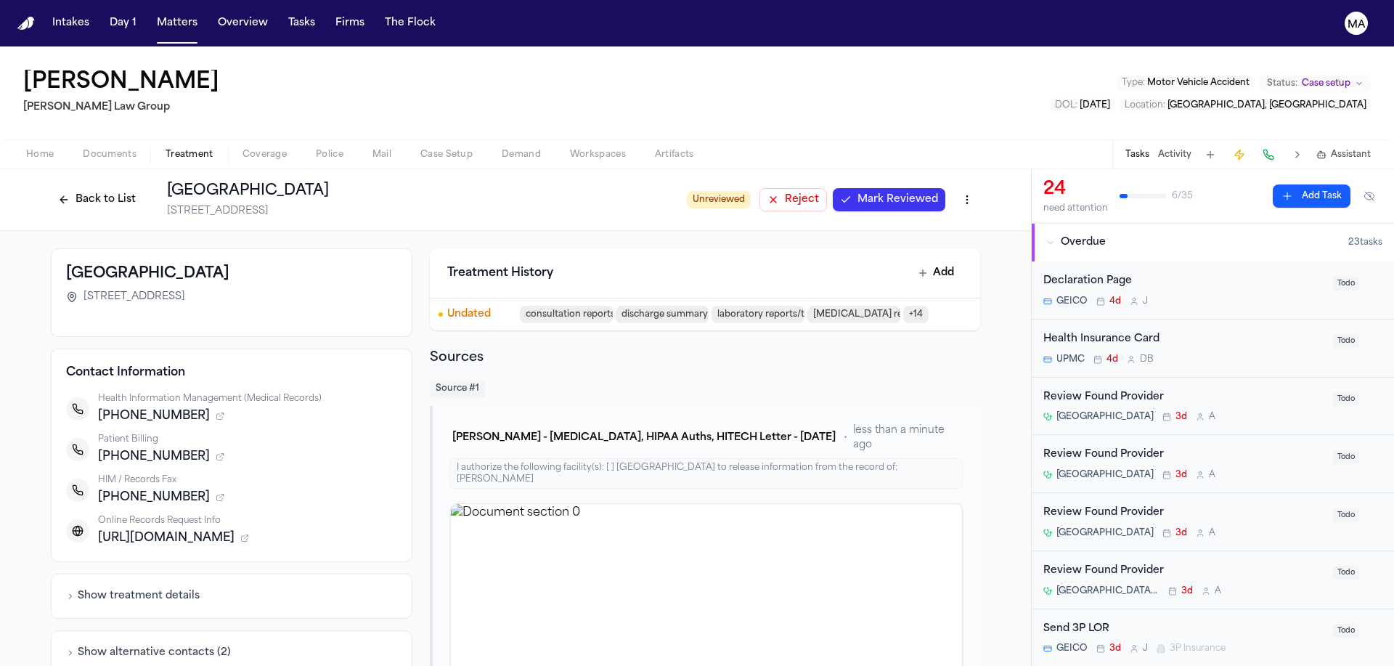
click at [785, 192] on span "Reject" at bounding box center [802, 199] width 34 height 15
click at [143, 188] on button "Back to List" at bounding box center [97, 199] width 92 height 23
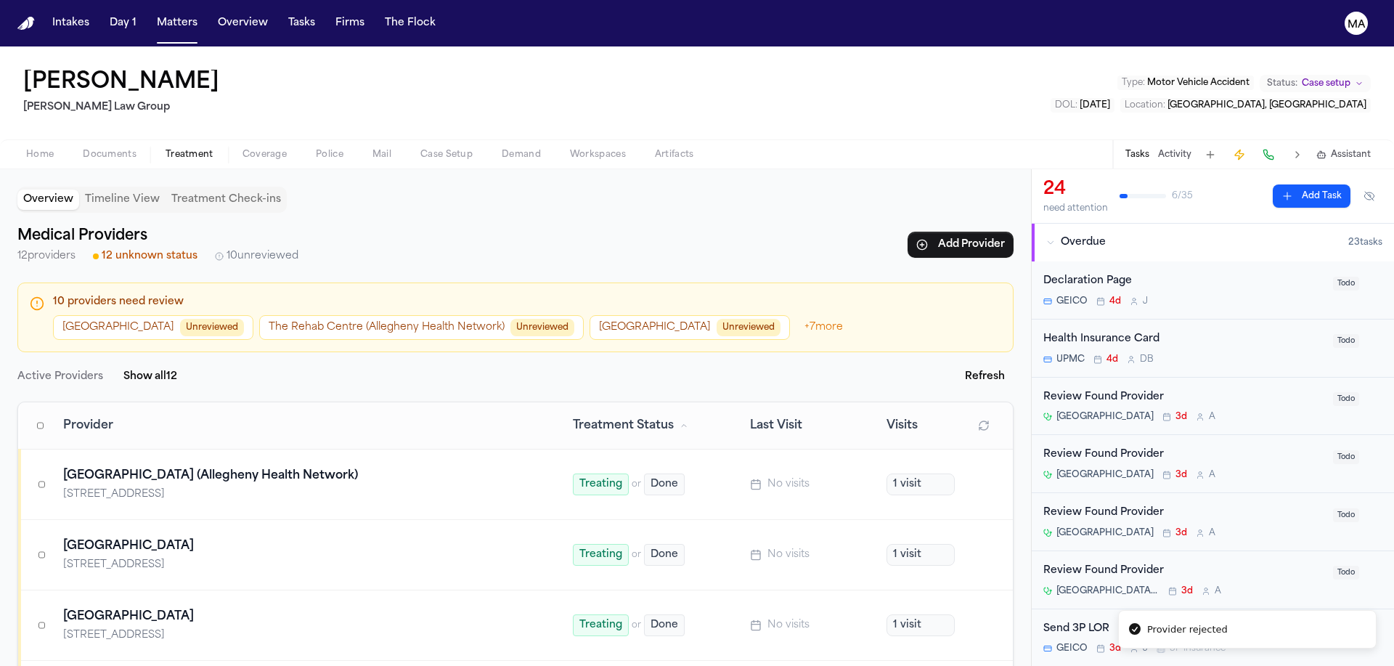
click at [180, 319] on span "Unreviewed" at bounding box center [212, 327] width 64 height 17
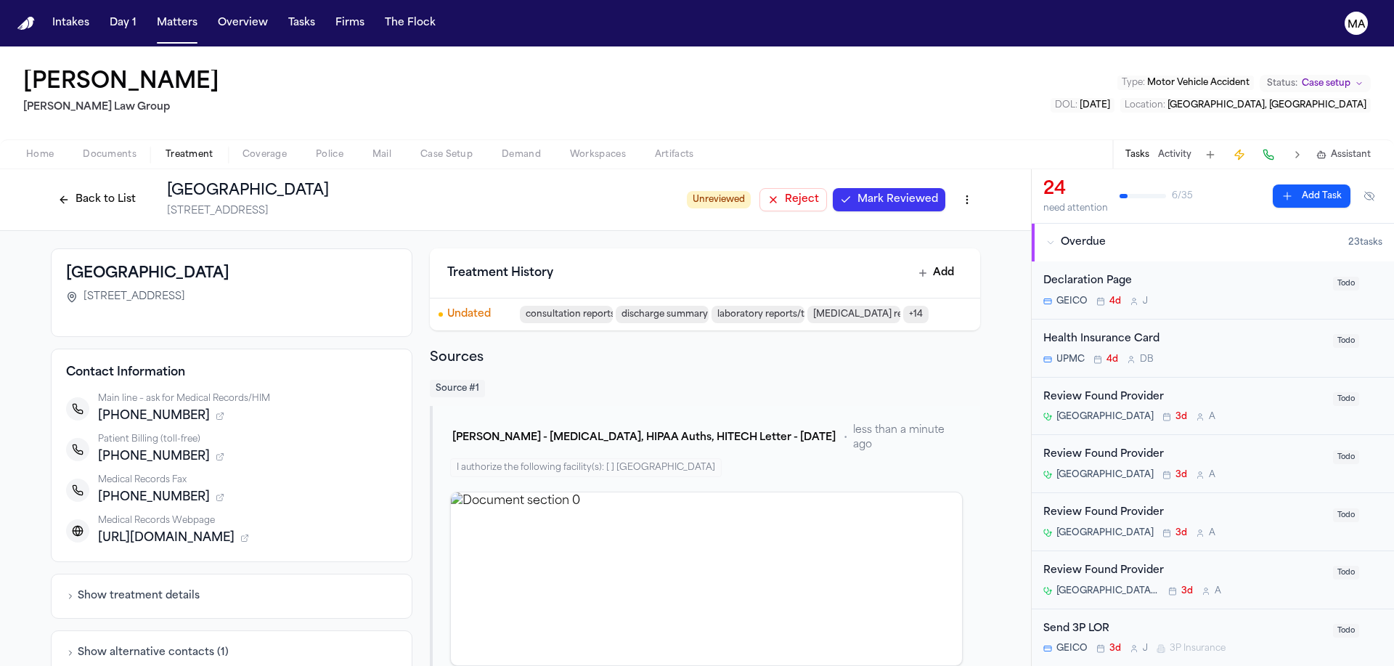
click at [785, 192] on span "Reject" at bounding box center [802, 199] width 34 height 15
click at [143, 188] on button "Back to List" at bounding box center [97, 199] width 92 height 23
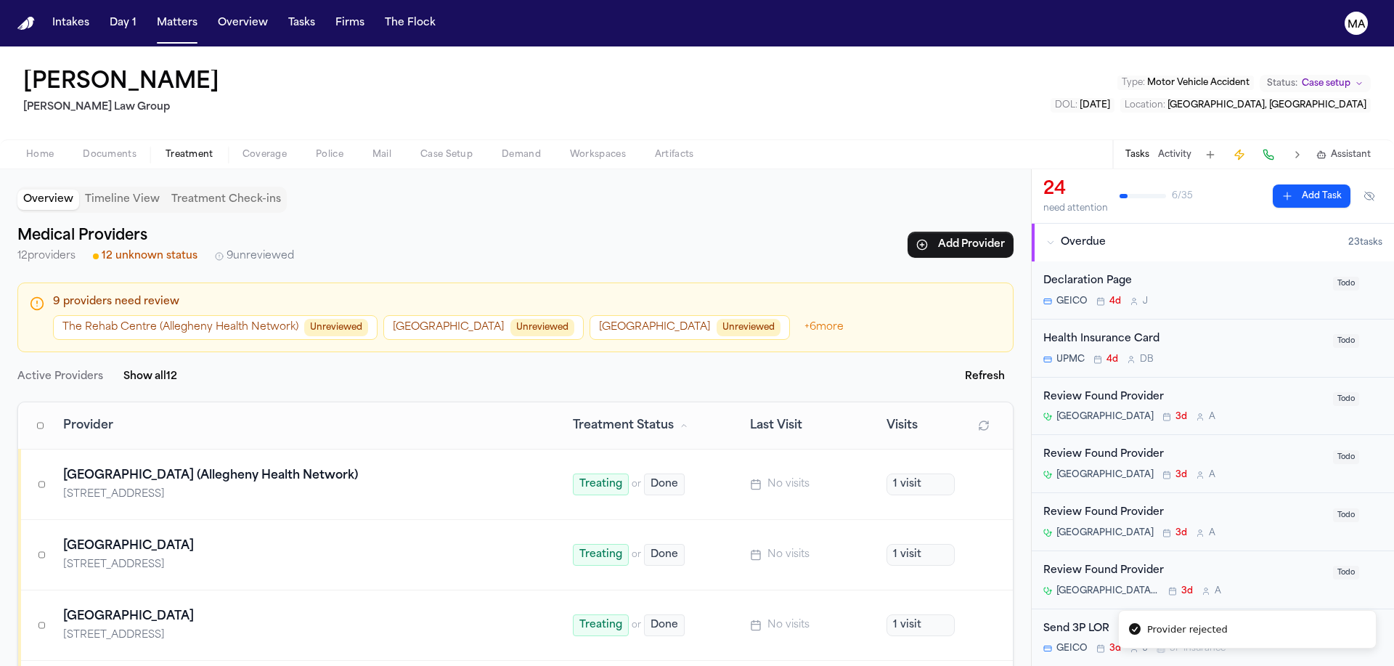
click at [162, 315] on button "The Rehab Centre (Allegheny Health Network) Unreviewed" at bounding box center [215, 327] width 325 height 25
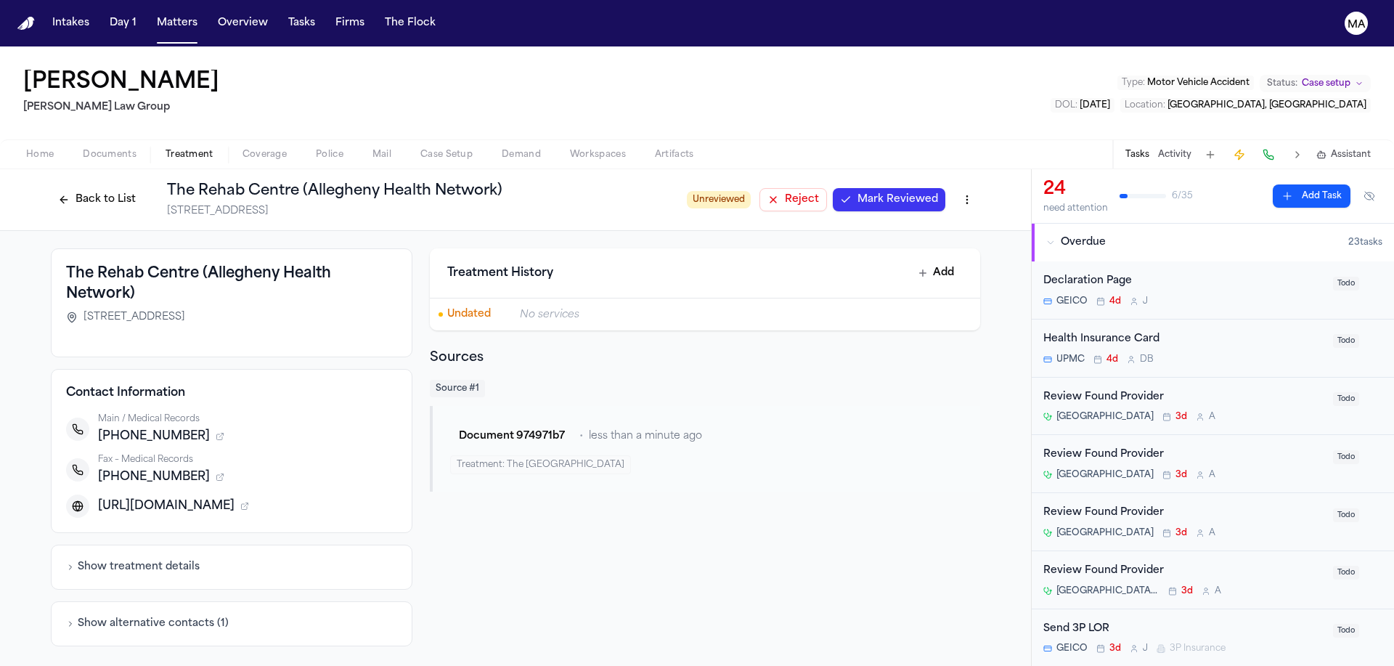
click at [143, 188] on button "Back to List" at bounding box center [97, 199] width 92 height 23
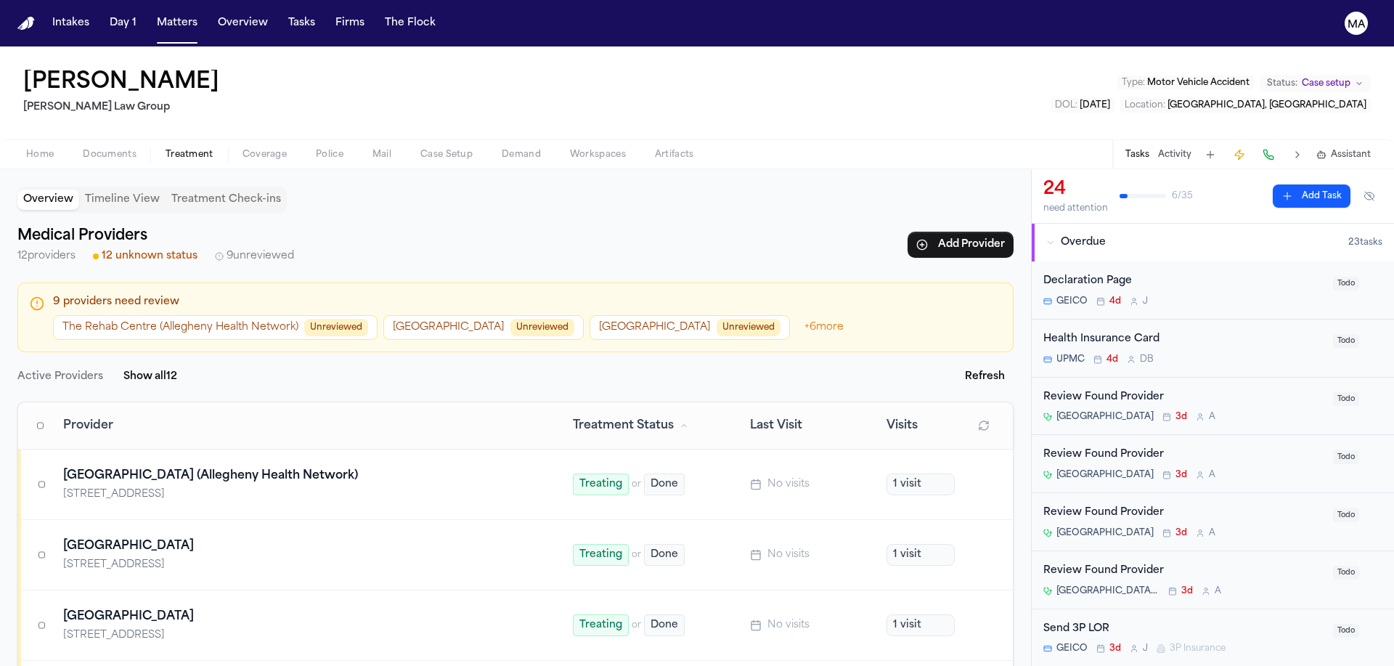
click at [81, 190] on button "Timeline View" at bounding box center [122, 200] width 86 height 20
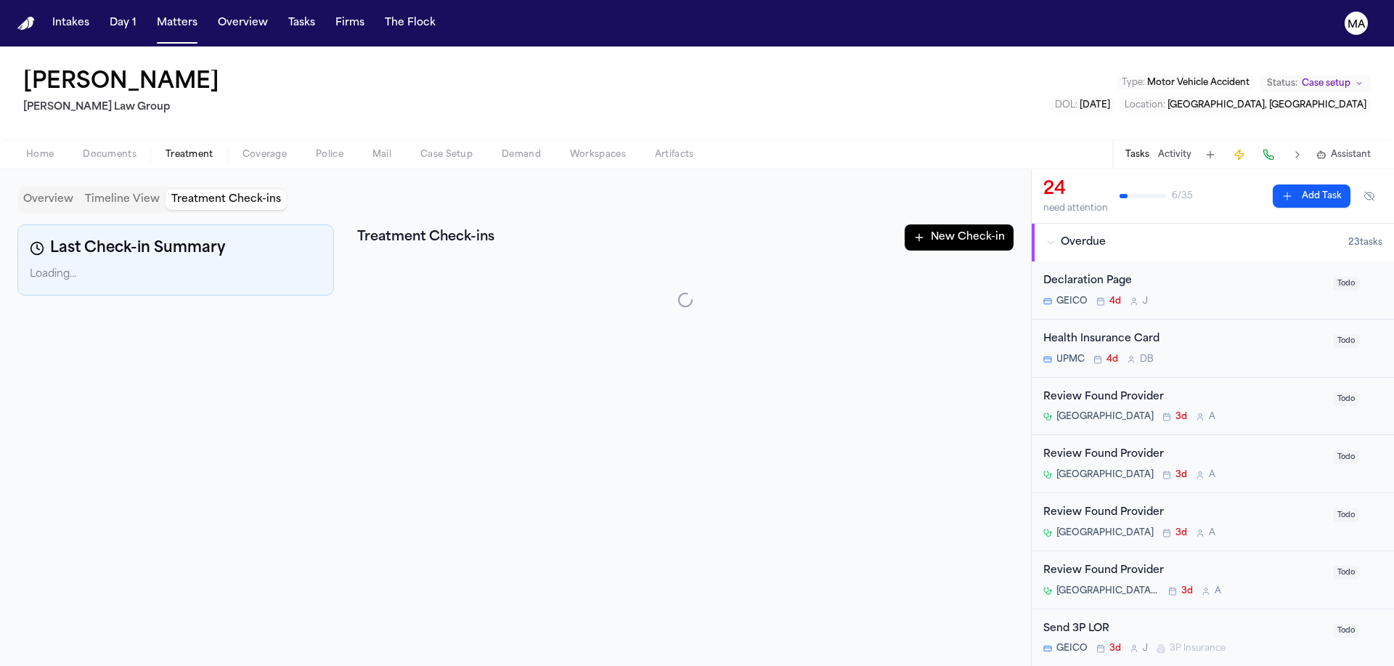
click at [166, 190] on button "Treatment Check-ins" at bounding box center [226, 200] width 121 height 20
click at [40, 190] on button "Overview" at bounding box center [48, 200] width 62 height 20
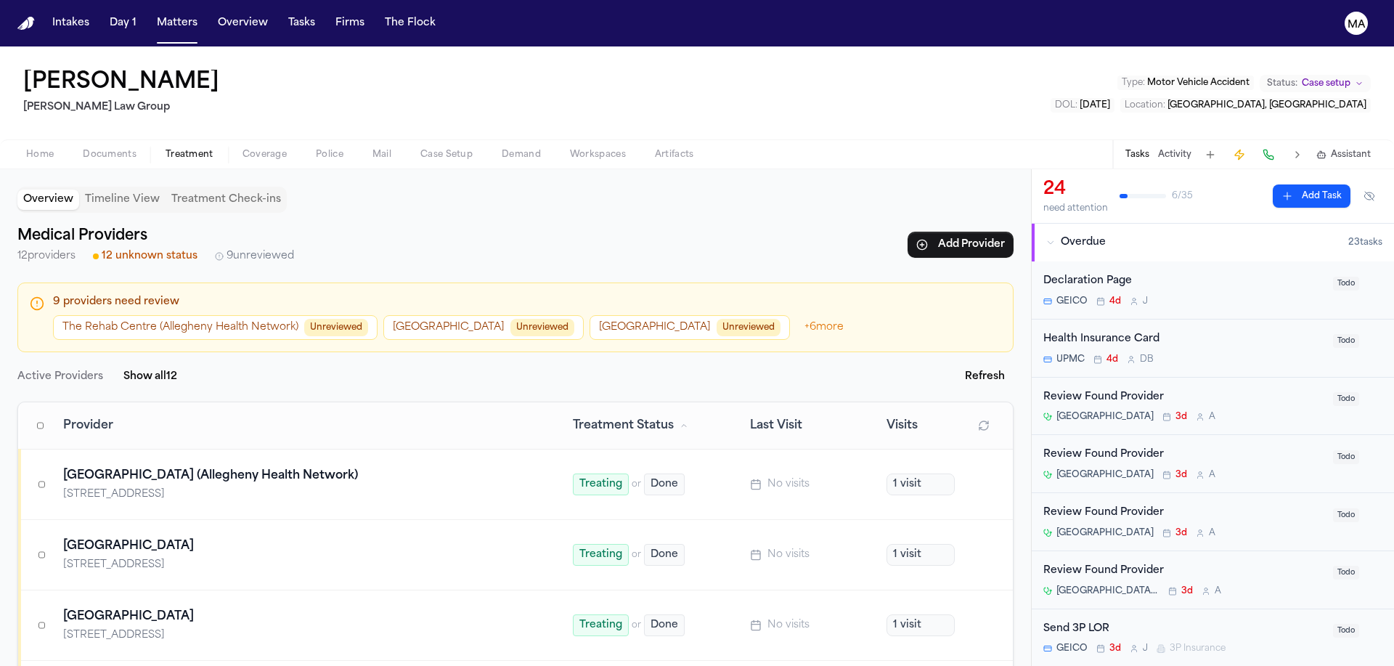
click at [383, 315] on button "Forbes Hospital Unreviewed" at bounding box center [483, 327] width 200 height 25
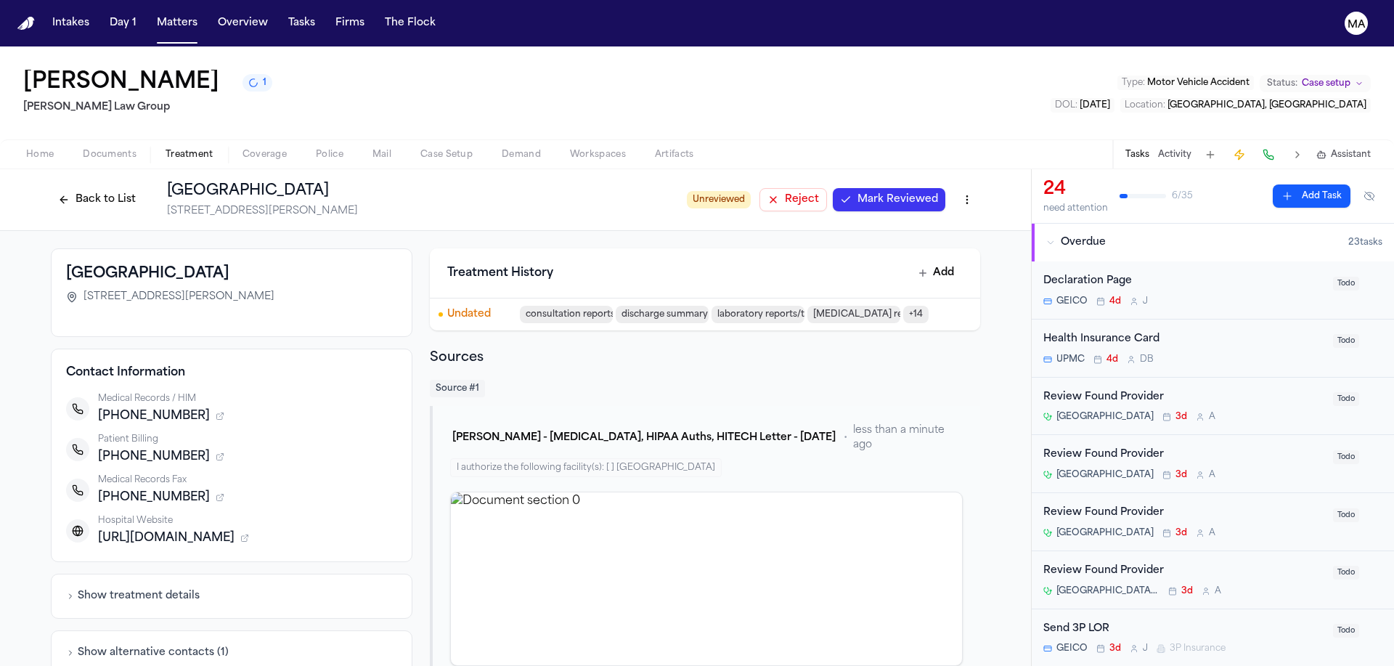
click at [785, 192] on span "Reject" at bounding box center [802, 199] width 34 height 15
click at [143, 188] on button "Back to List" at bounding box center [97, 199] width 92 height 23
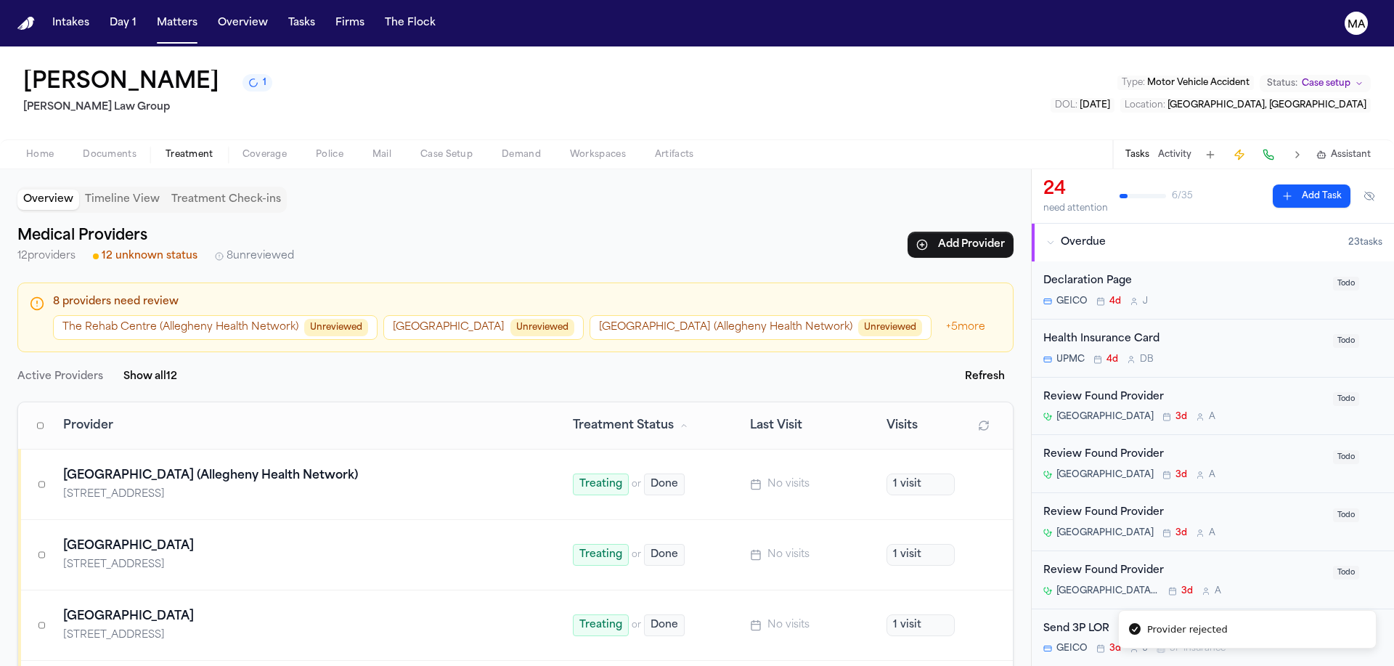
click at [590, 315] on button "West Penn Hospital (Allegheny Health Network) Unreviewed" at bounding box center [761, 327] width 342 height 25
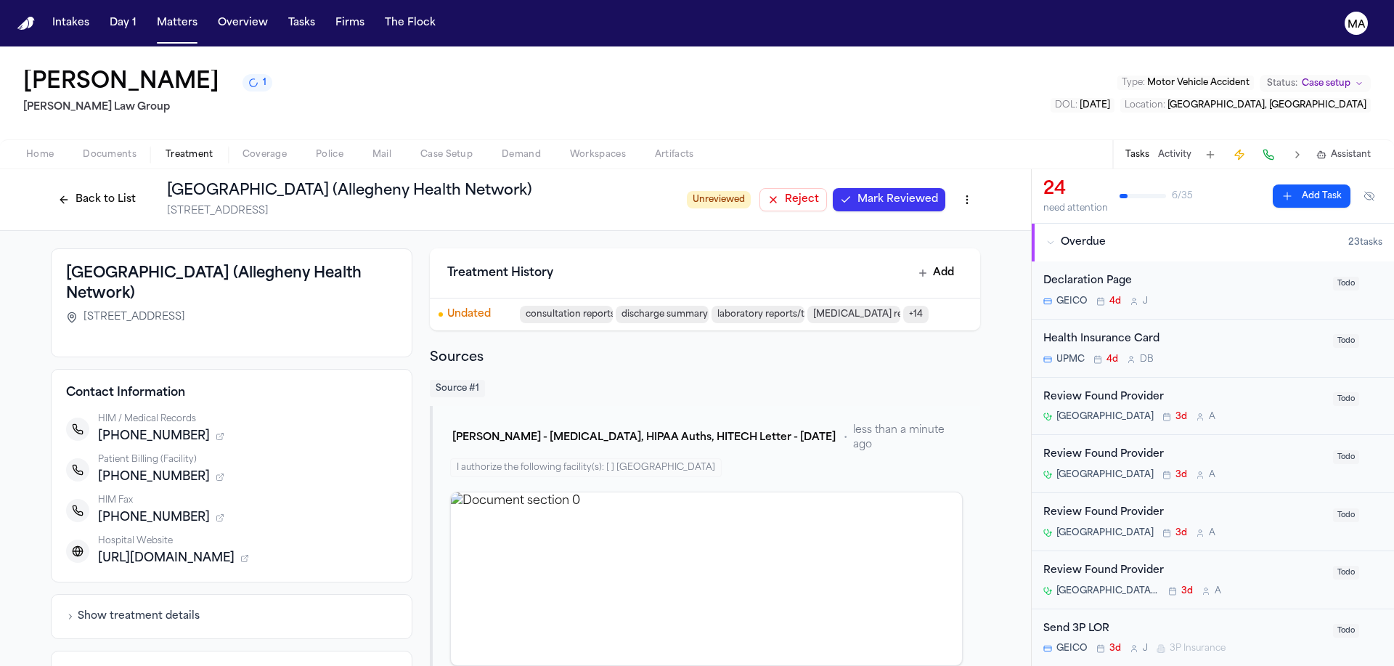
click at [785, 192] on span "Reject" at bounding box center [802, 199] width 34 height 15
click at [143, 188] on button "Back to List" at bounding box center [97, 199] width 92 height 23
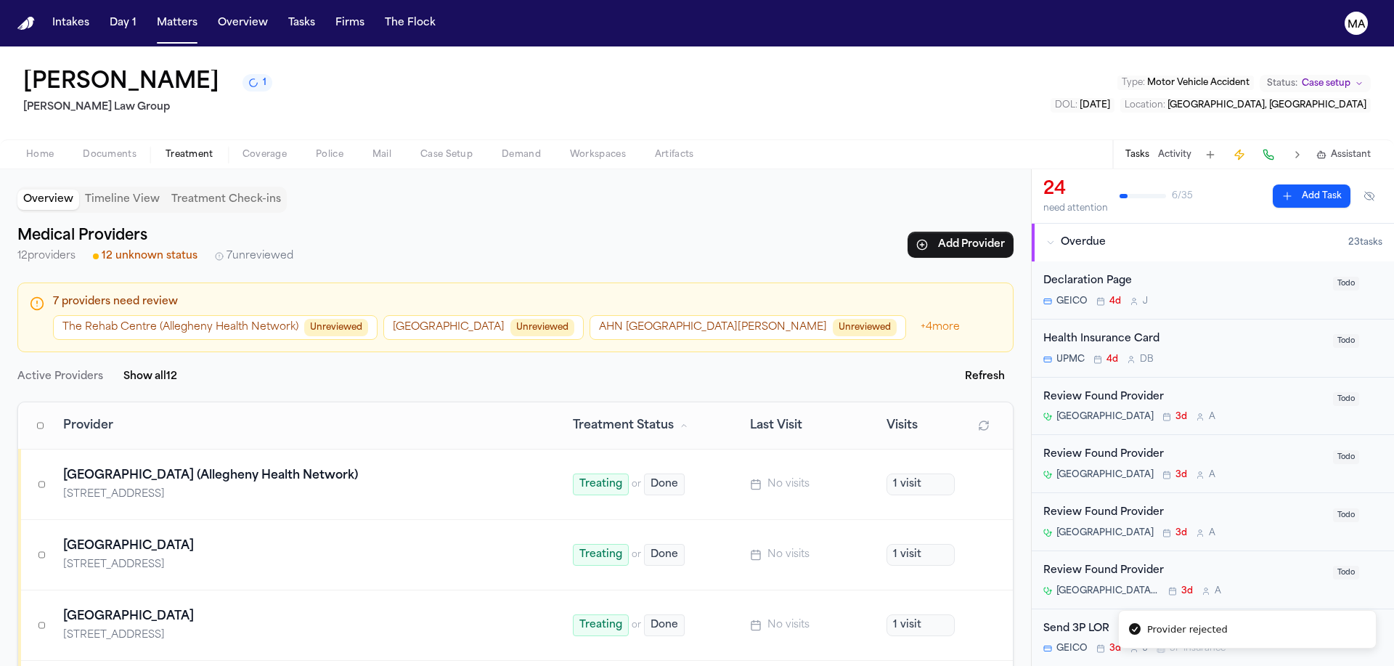
click at [590, 315] on button "AHN Saint Vincent Hospital Unreviewed" at bounding box center [748, 327] width 317 height 25
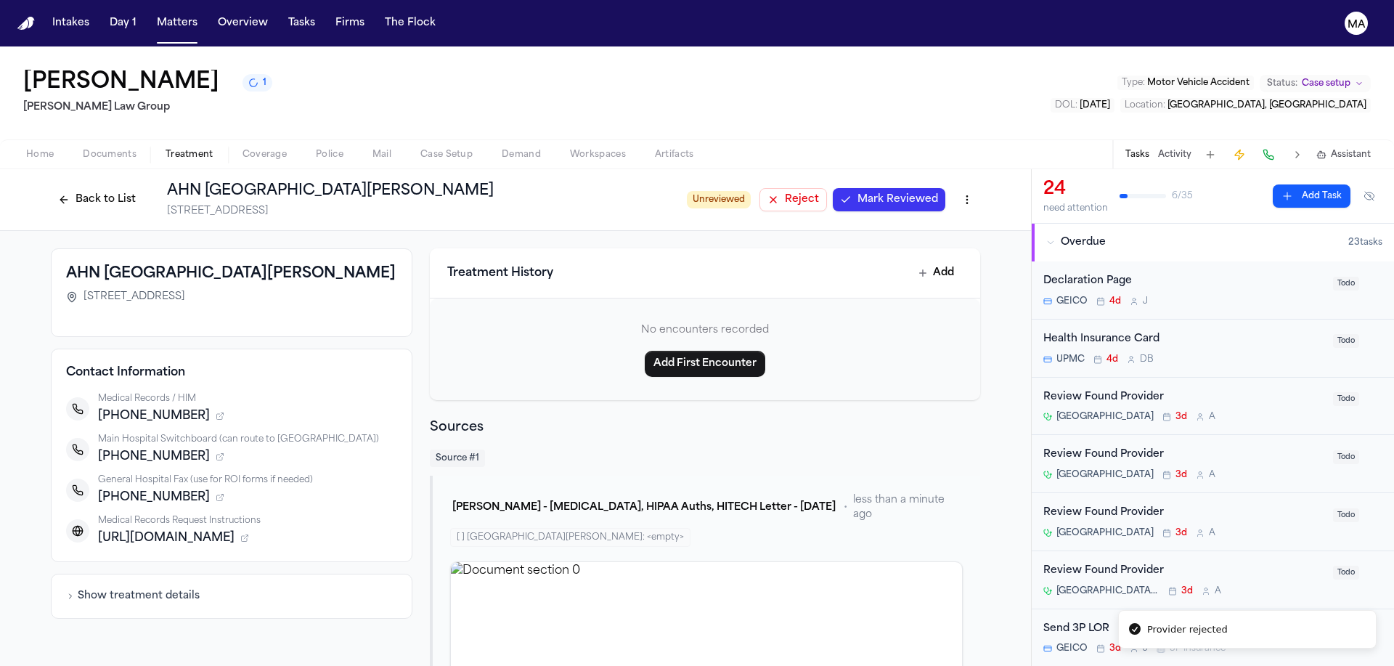
click at [760, 188] on button "Reject" at bounding box center [794, 199] width 68 height 23
click at [143, 188] on button "Back to List" at bounding box center [97, 199] width 92 height 23
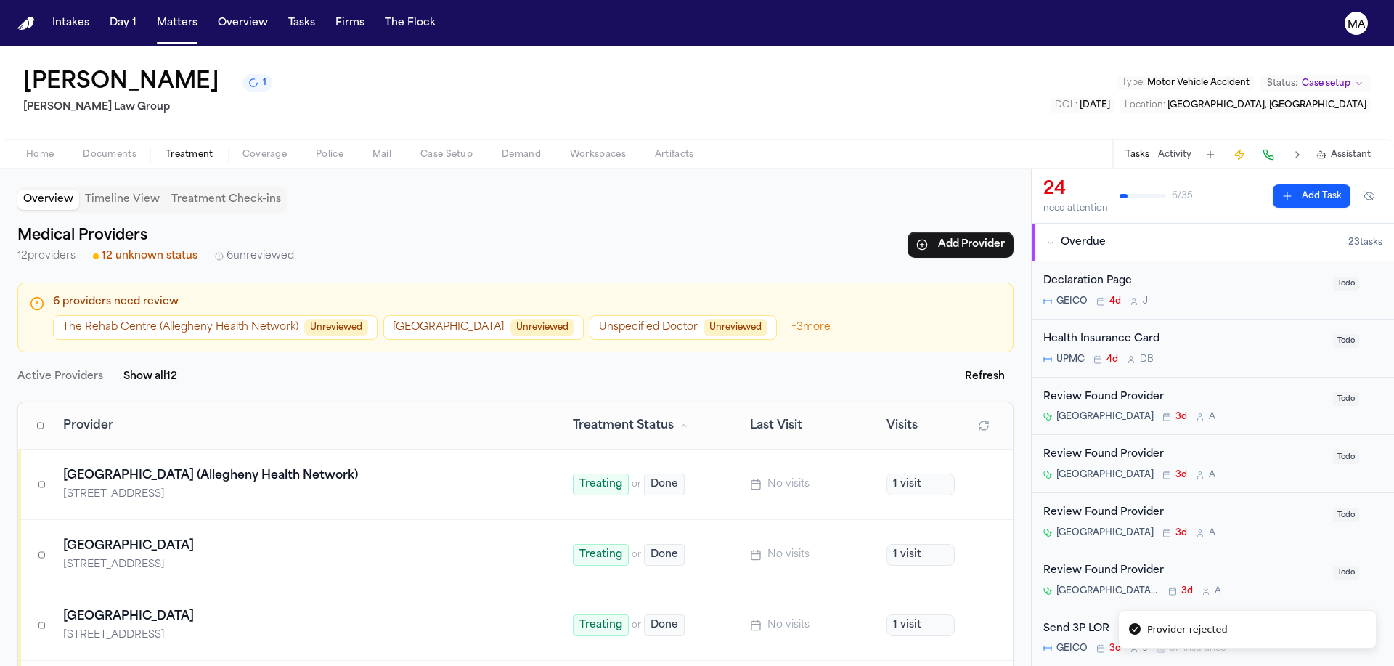
click at [511, 319] on span "Unreviewed" at bounding box center [543, 327] width 64 height 17
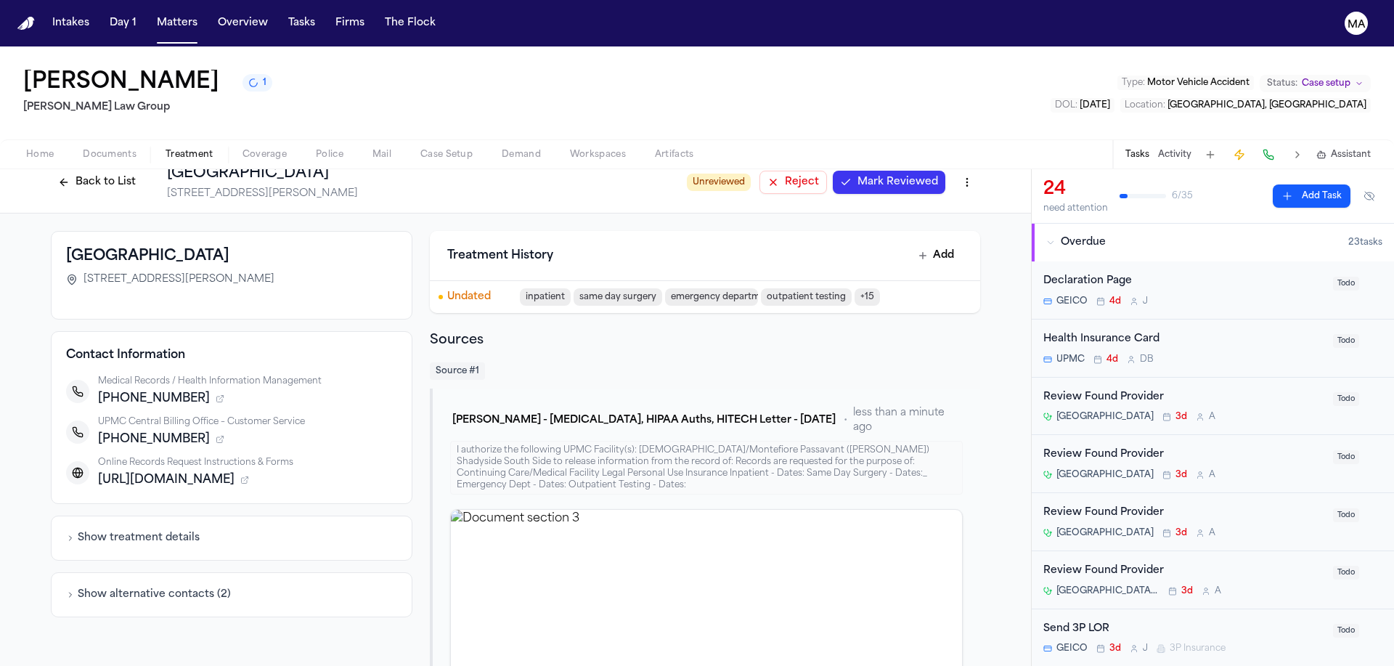
scroll to position [73, 0]
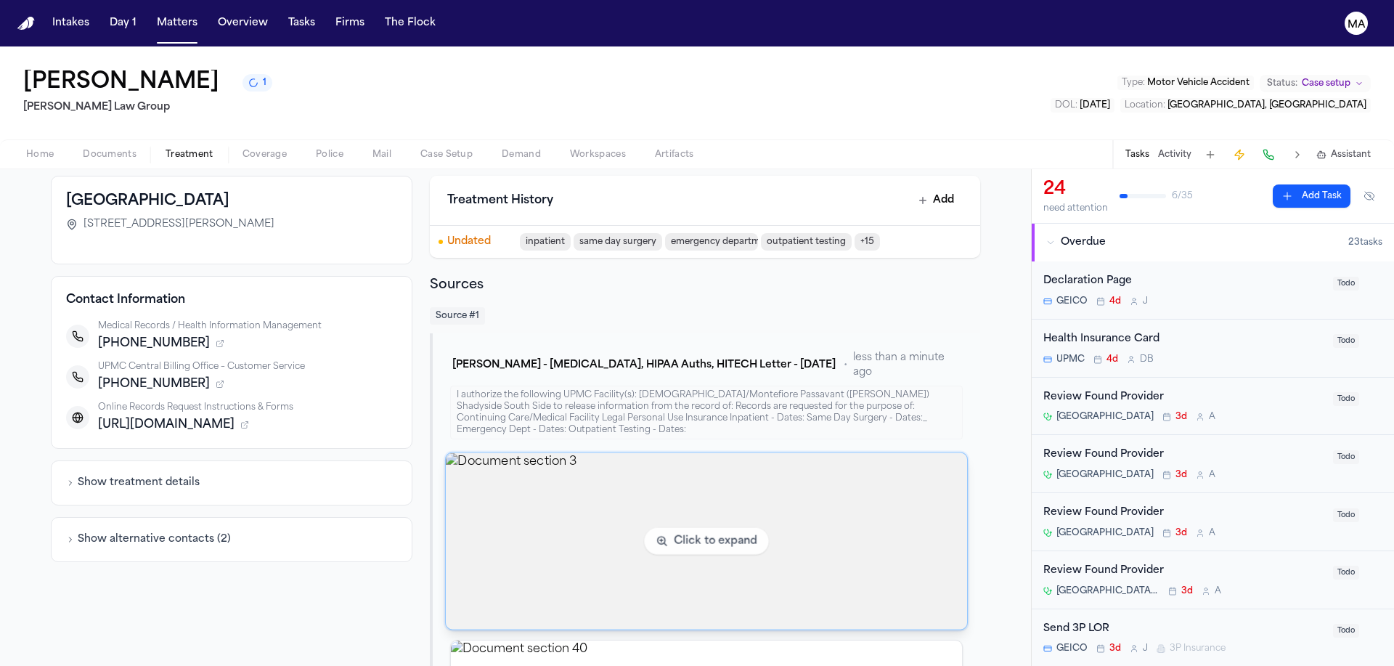
click at [598, 453] on img "View document section 3" at bounding box center [706, 541] width 521 height 176
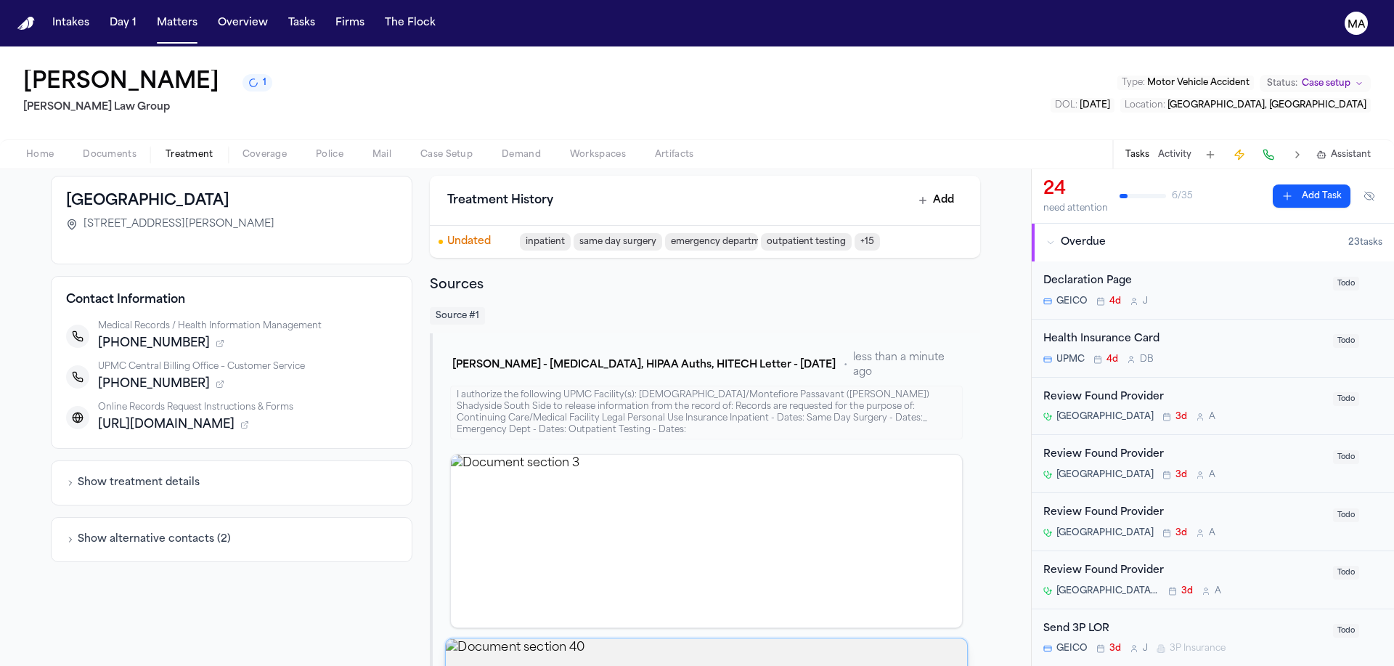
scroll to position [207, 0]
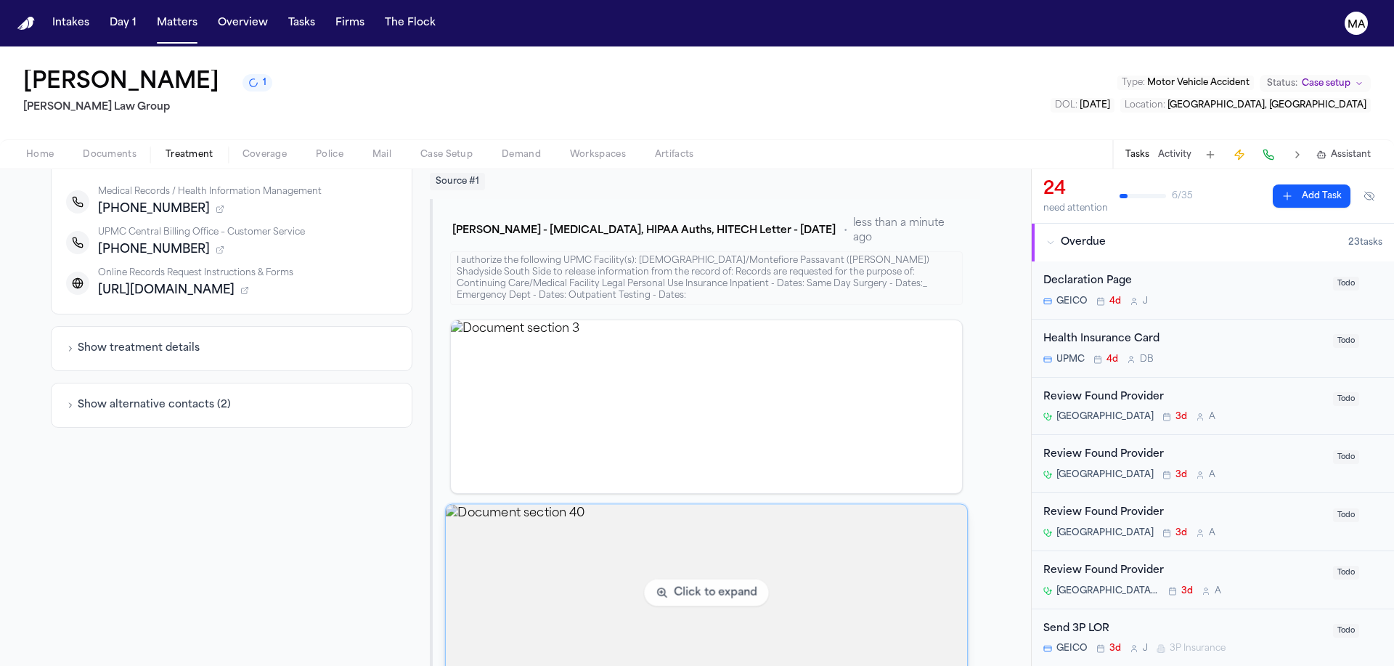
click at [639, 505] on img "View document section 40" at bounding box center [706, 593] width 521 height 176
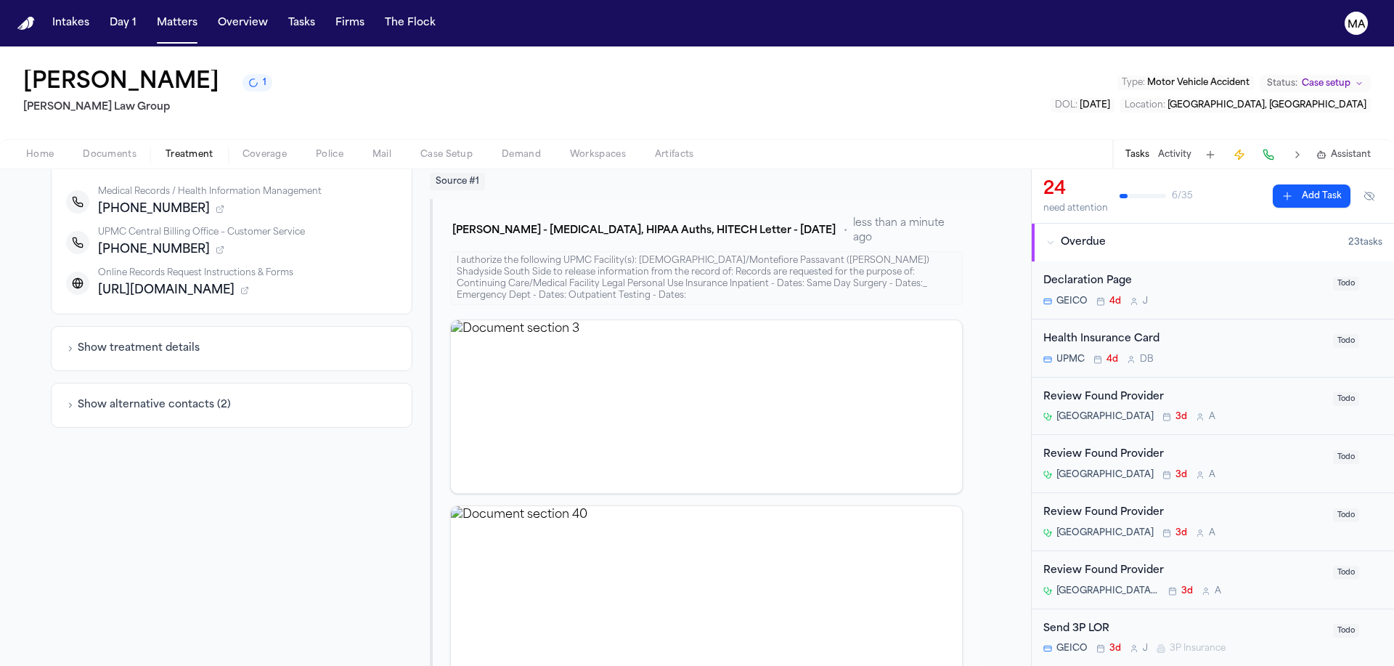
scroll to position [0, 0]
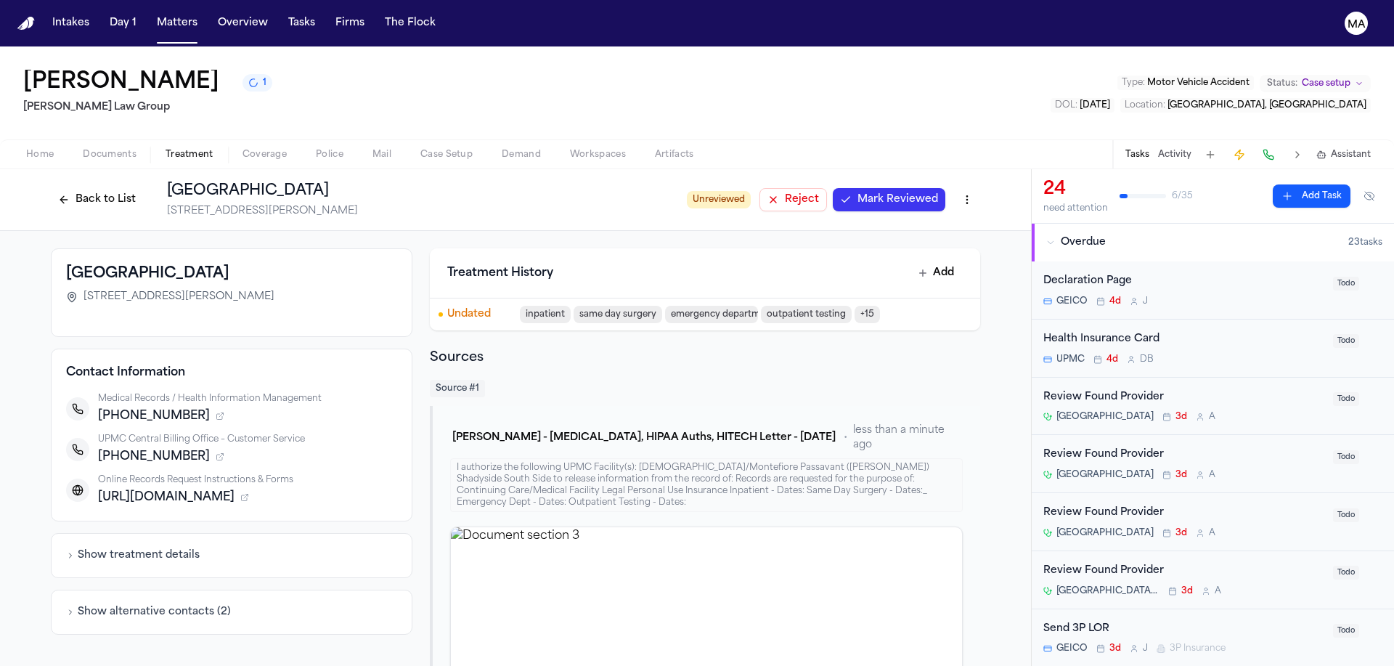
click at [785, 192] on span "Reject" at bounding box center [802, 199] width 34 height 15
click at [143, 188] on button "Back to List" at bounding box center [97, 199] width 92 height 23
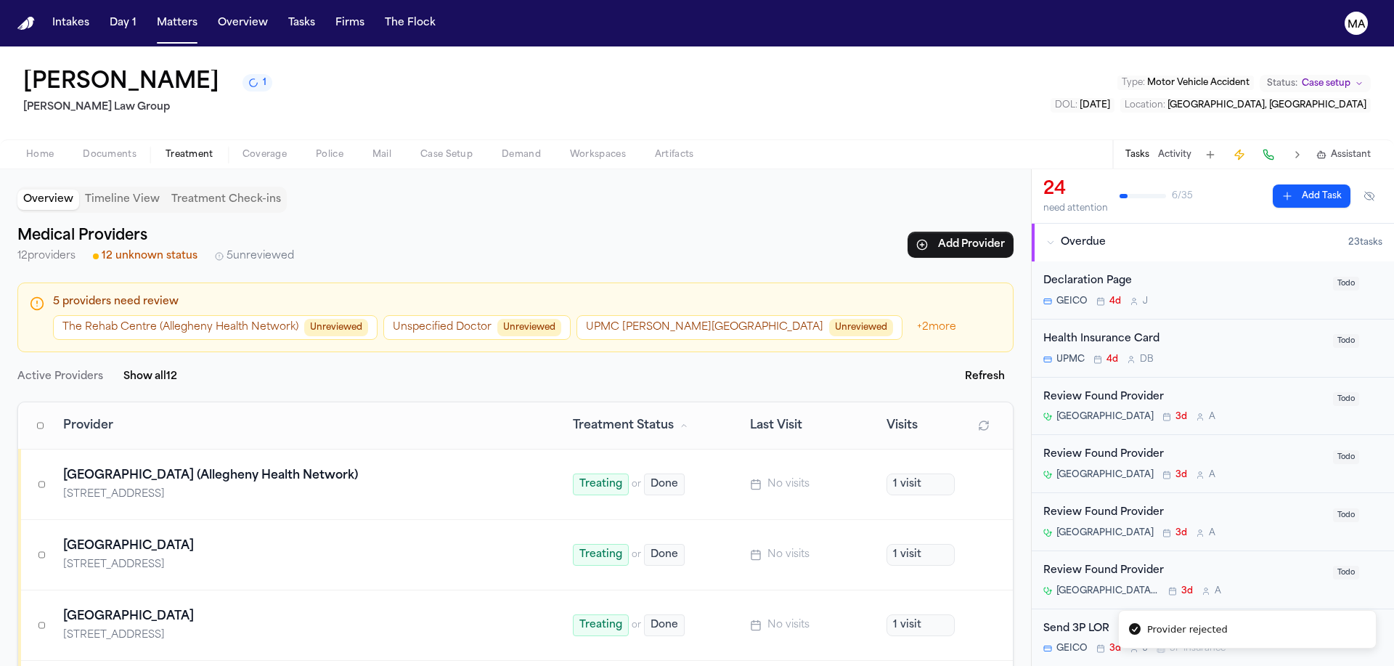
click at [829, 319] on span "Unreviewed" at bounding box center [861, 327] width 64 height 17
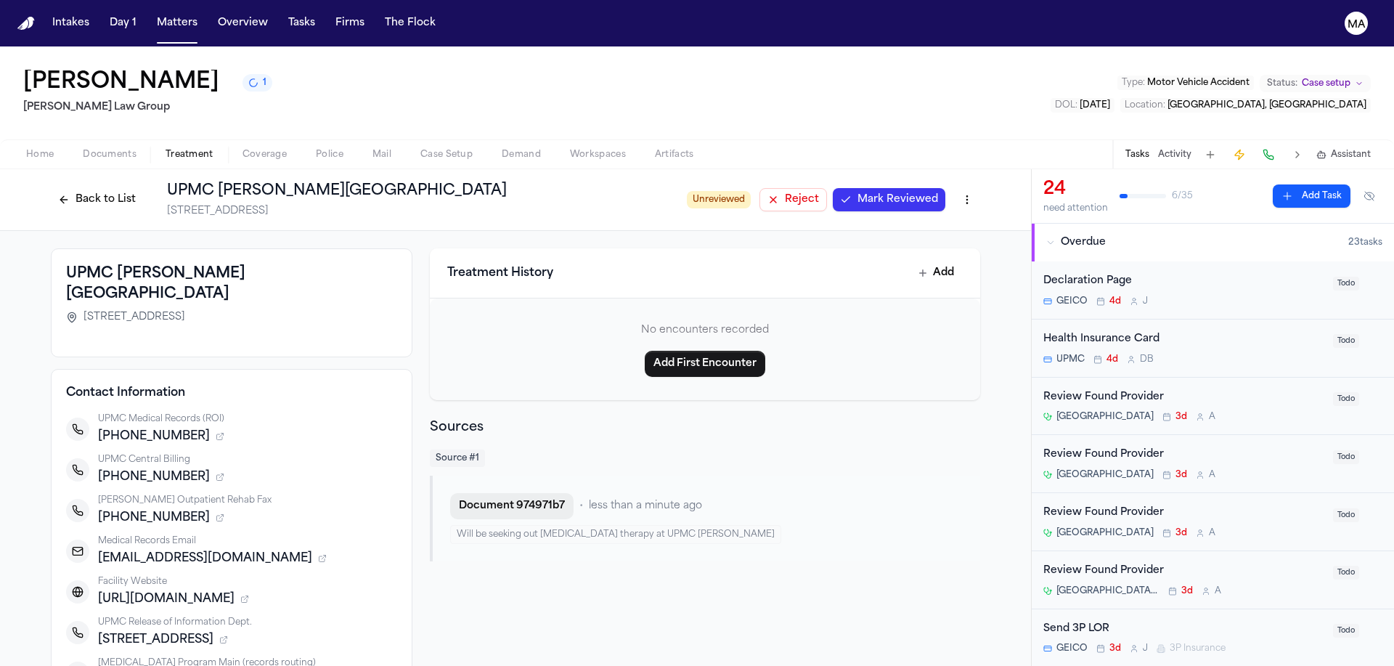
click at [540, 493] on button "Document 974971b7" at bounding box center [511, 506] width 123 height 26
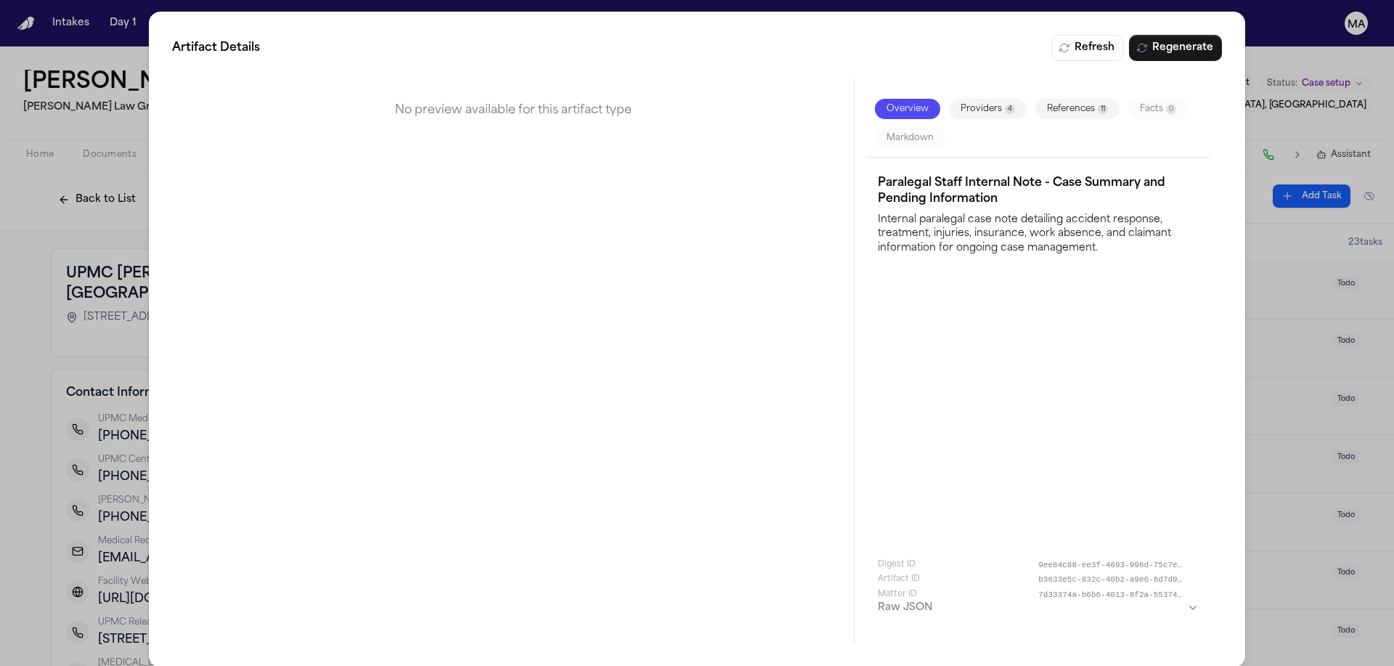
click at [1036, 99] on button "References 11" at bounding box center [1078, 109] width 84 height 20
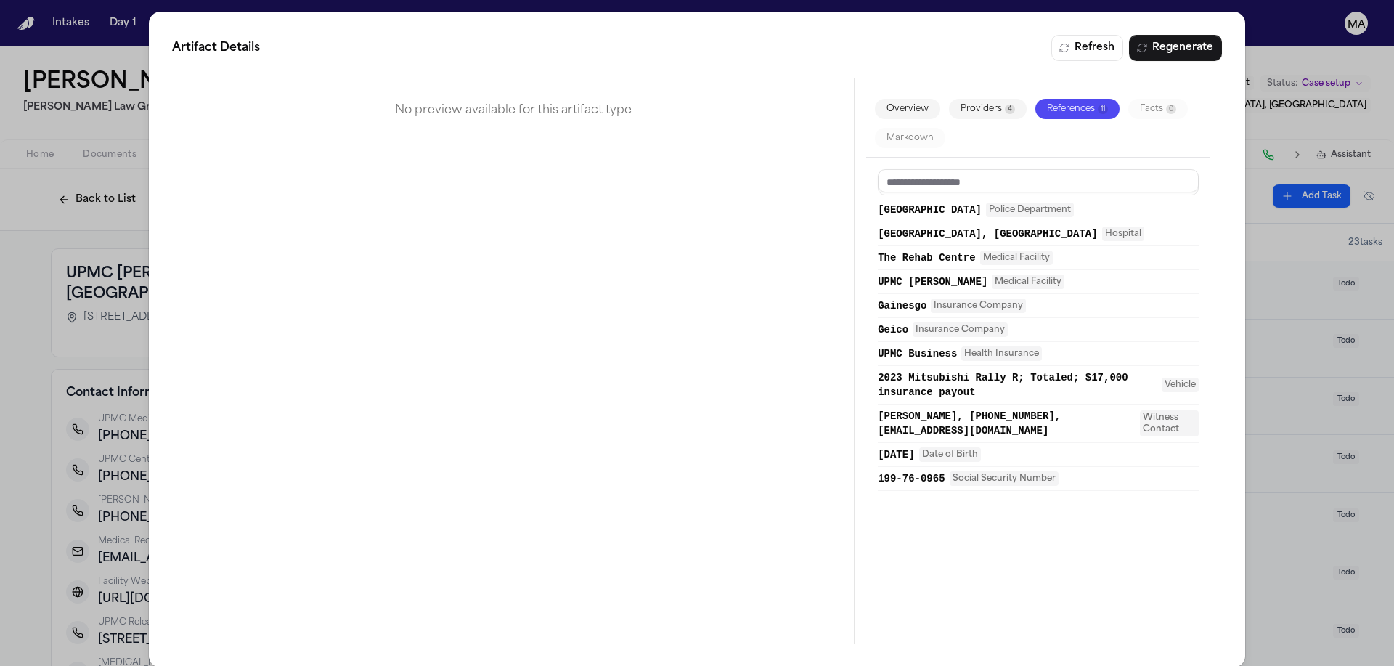
click at [949, 99] on button "Providers 4" at bounding box center [988, 109] width 78 height 20
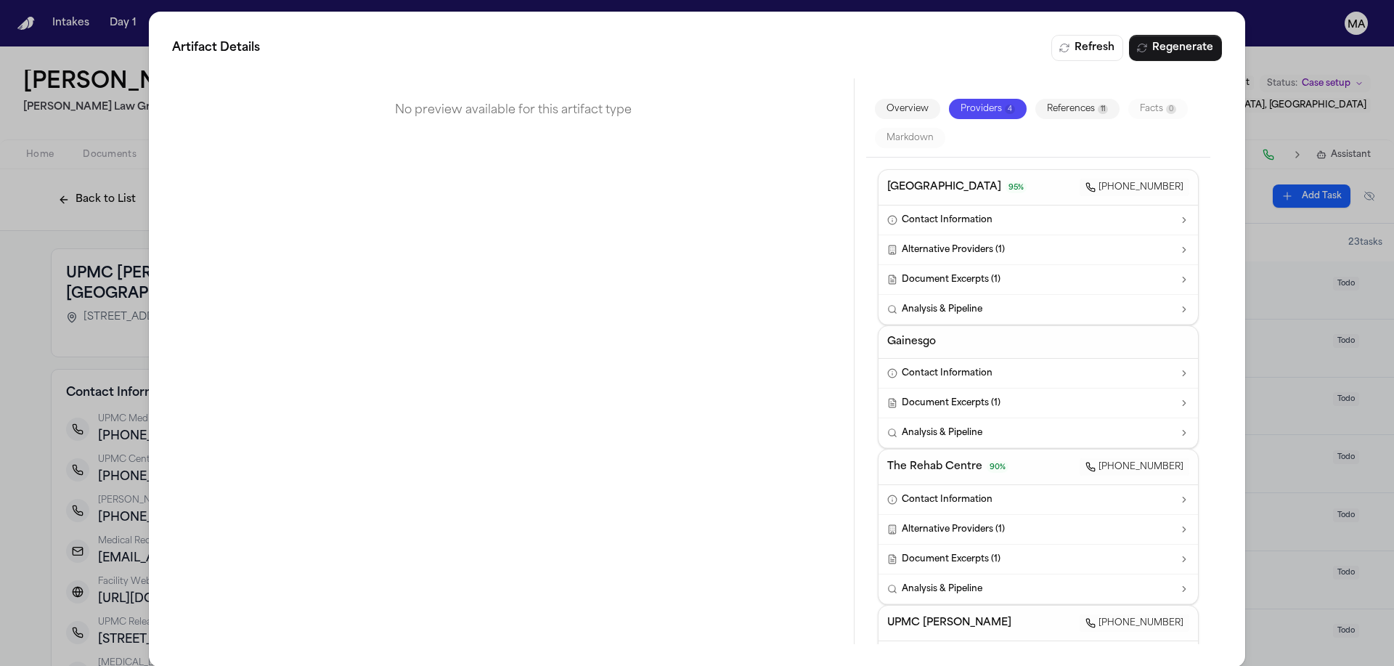
click at [33, 306] on div "Artifact Details Refresh Regenerate No preview available for this artifact type…" at bounding box center [697, 339] width 1394 height 679
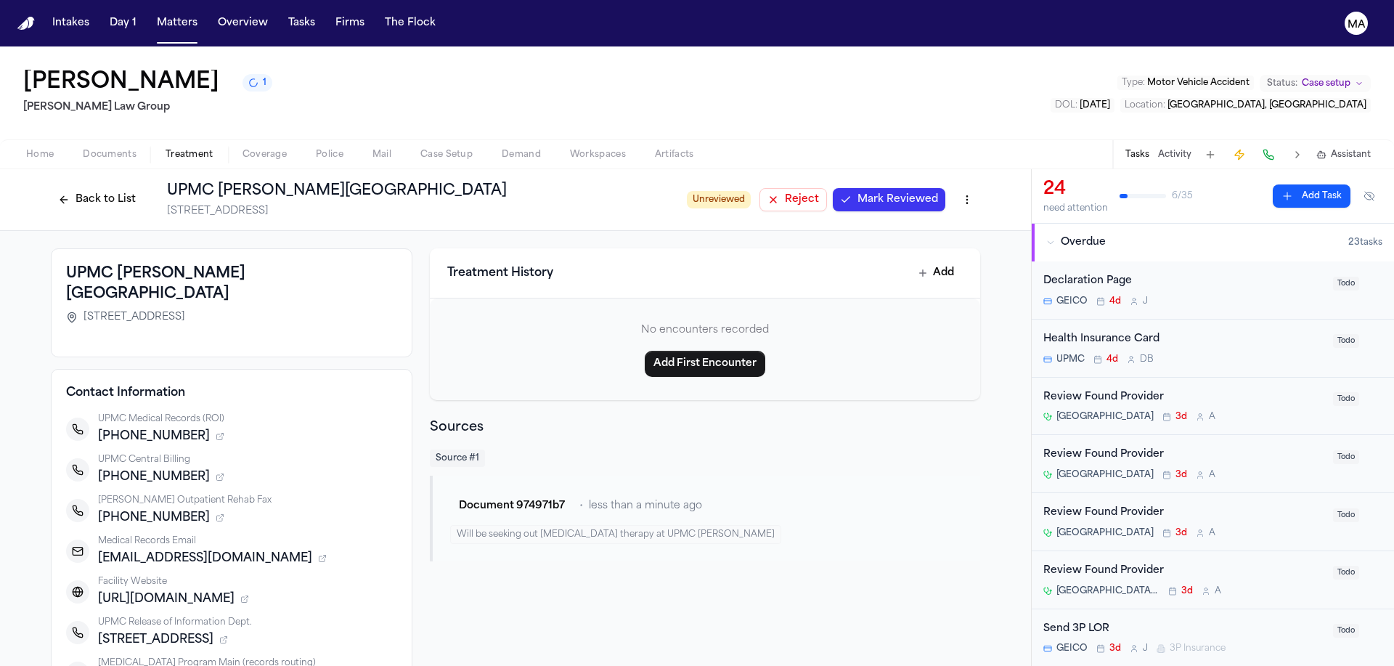
click at [1192, 149] on button "Activity" at bounding box center [1174, 155] width 33 height 12
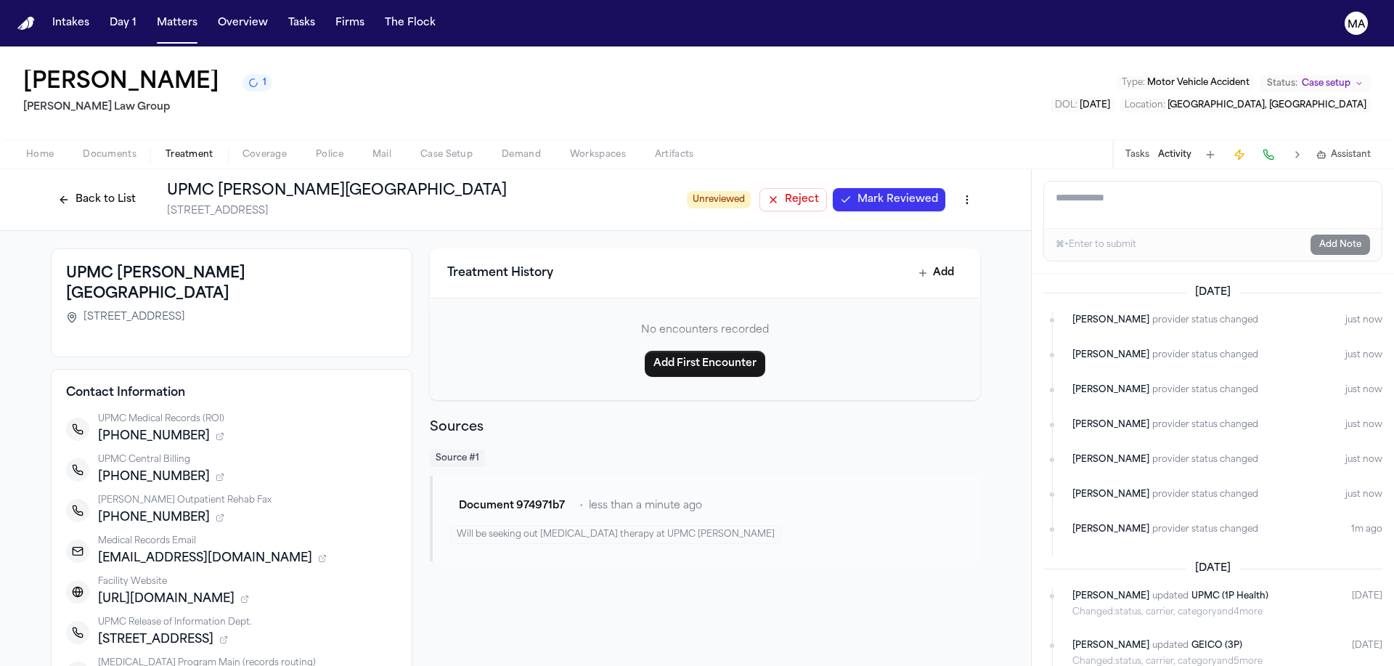
click at [143, 188] on button "Back to List" at bounding box center [97, 199] width 92 height 23
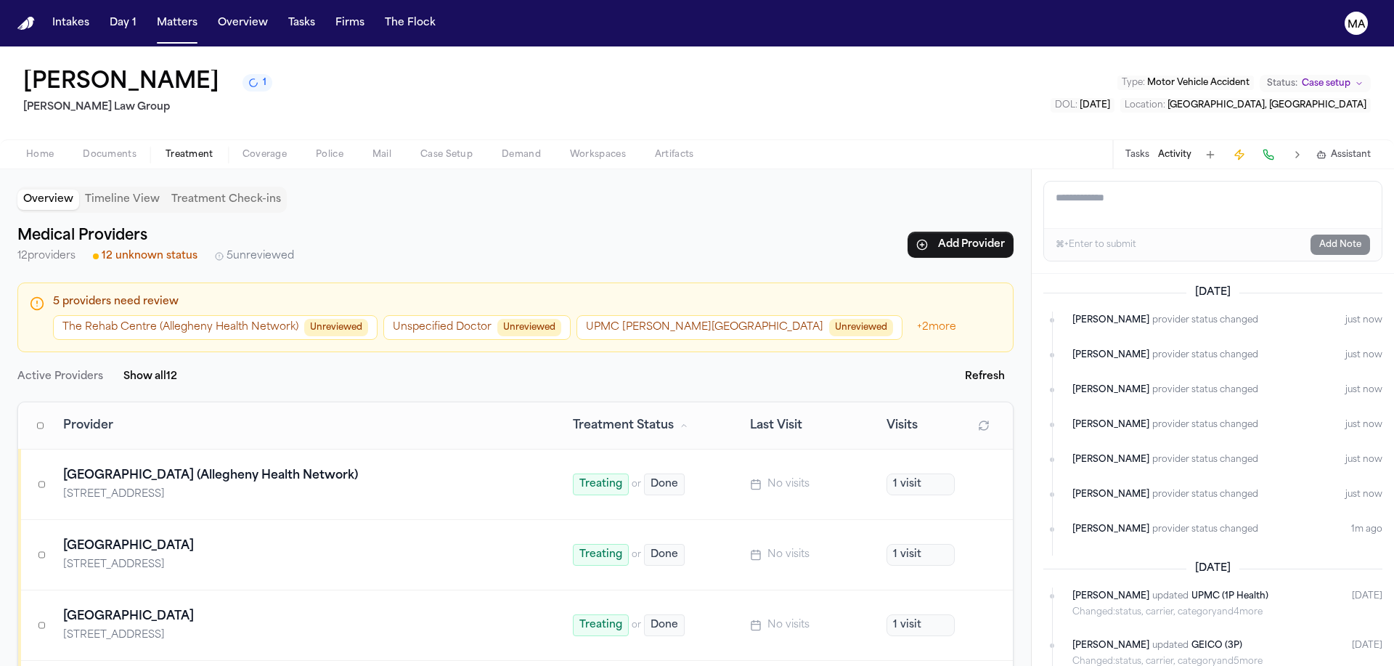
click at [185, 315] on button "The Rehab Centre (Allegheny Health Network) Unreviewed" at bounding box center [215, 327] width 325 height 25
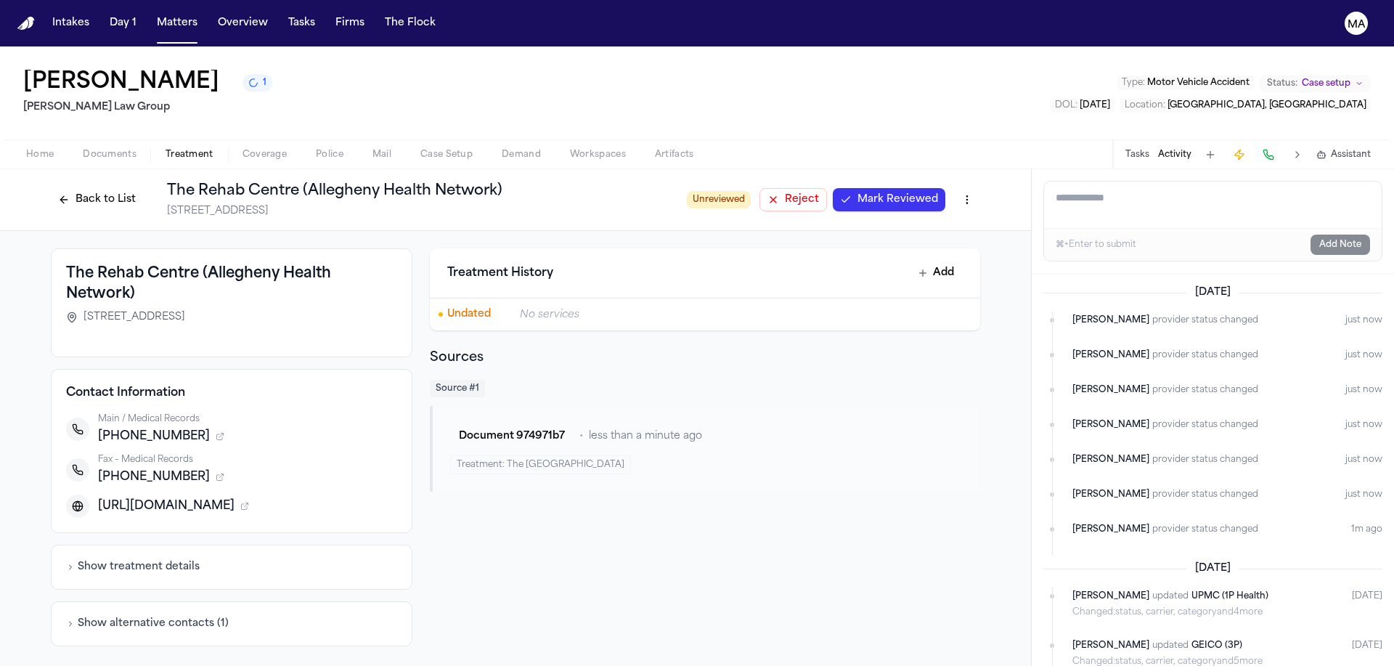
click at [143, 188] on button "Back to List" at bounding box center [97, 199] width 92 height 23
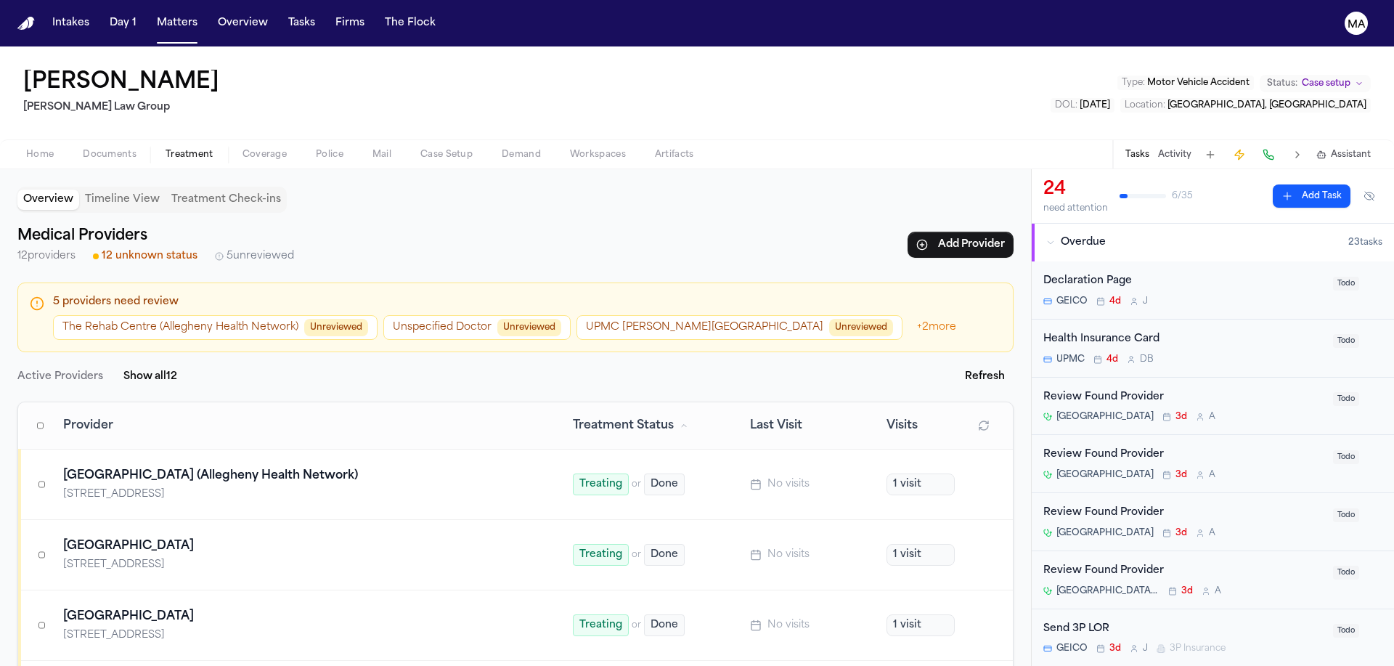
click at [829, 319] on span "Unreviewed" at bounding box center [861, 327] width 64 height 17
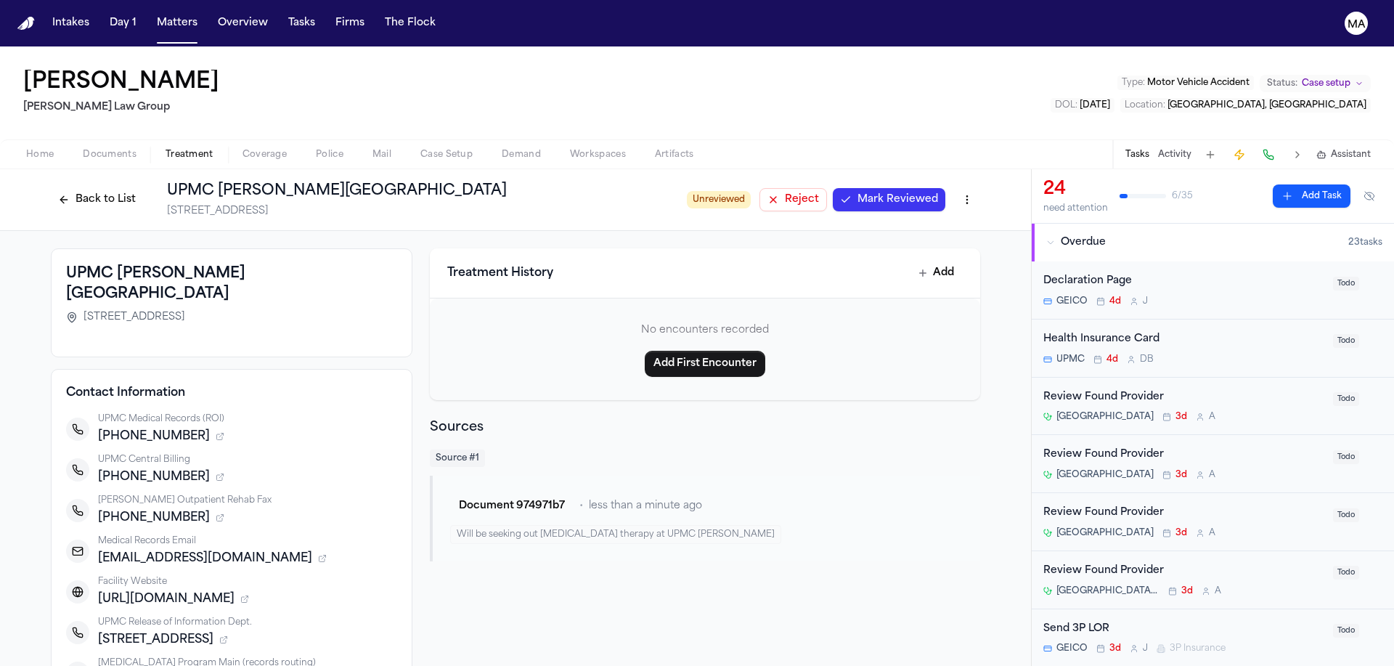
click at [858, 192] on span "Mark Reviewed" at bounding box center [898, 199] width 81 height 15
click at [281, 181] on div "Back to List UPMC Lemieux Sports Complex 8000 Cranberry Springs Dr, Cranberry T…" at bounding box center [355, 200] width 609 height 38
click at [143, 188] on button "Back to List" at bounding box center [97, 199] width 92 height 23
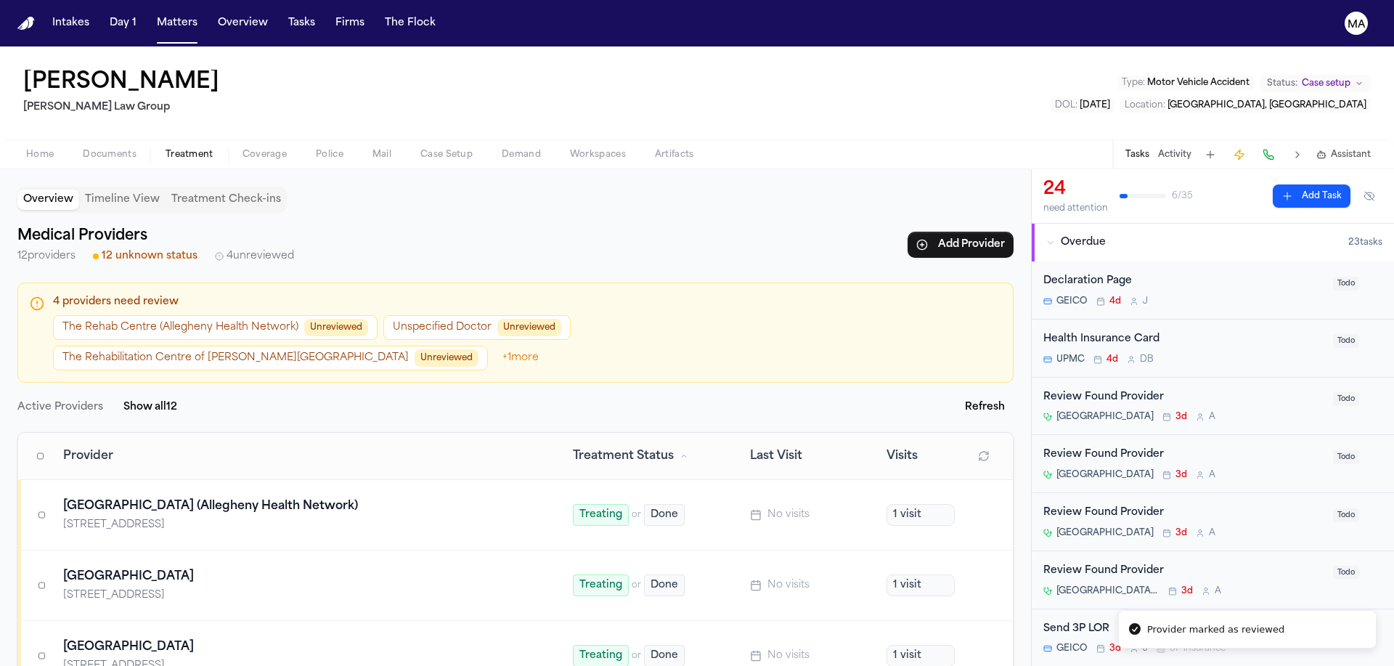
click at [1192, 149] on button "Activity" at bounding box center [1174, 155] width 33 height 12
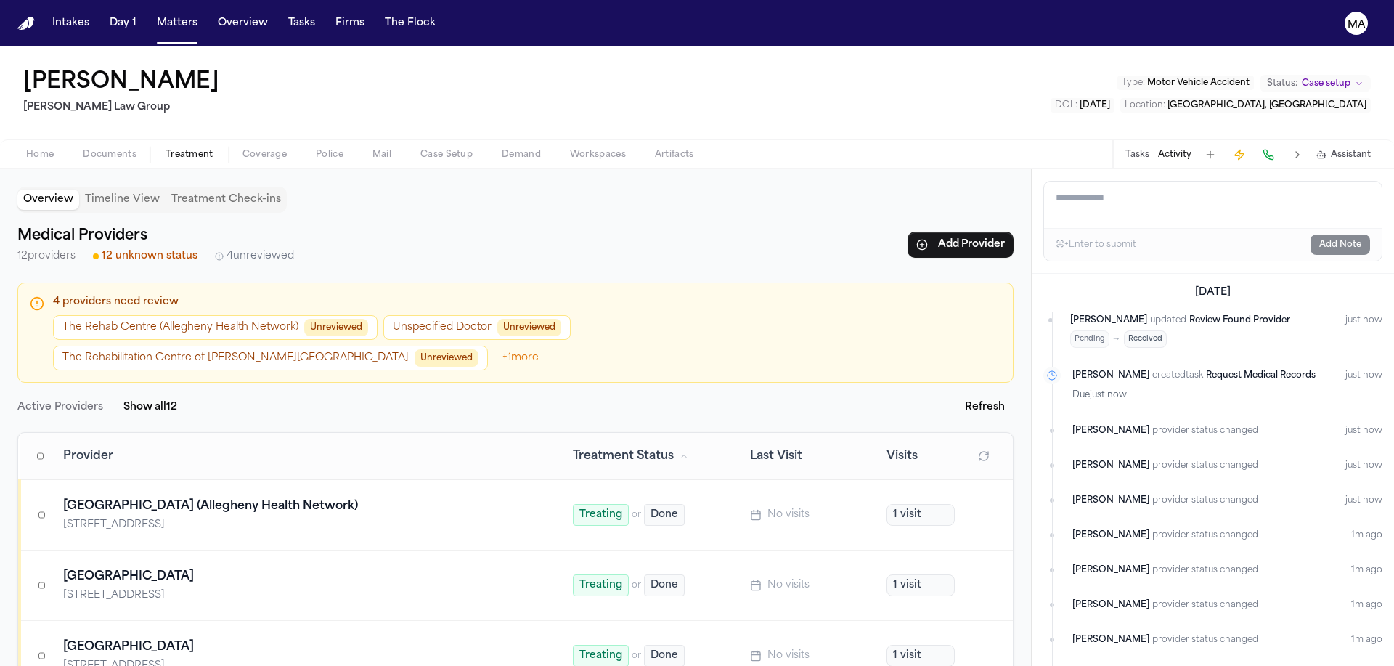
click at [487, 346] on button "The Rehabilitation Centre of Beverly Hills Unreviewed" at bounding box center [270, 358] width 435 height 25
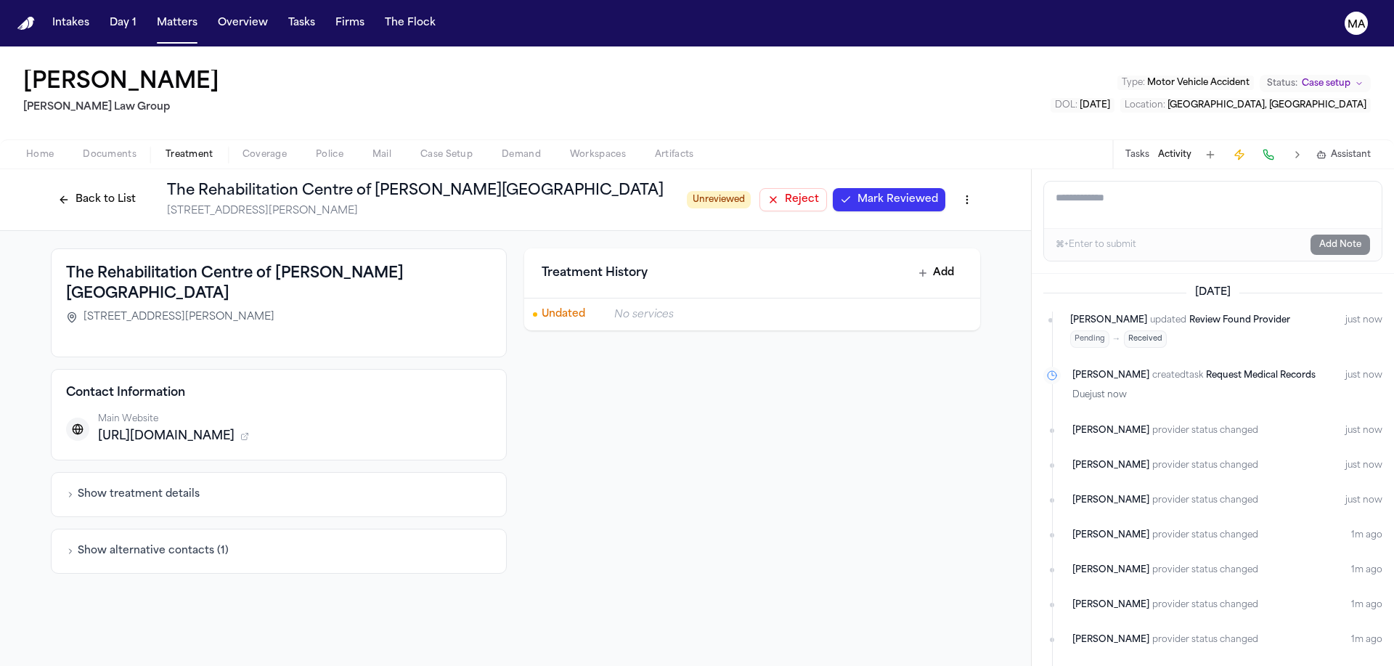
click at [143, 188] on button "Back to List" at bounding box center [97, 199] width 92 height 23
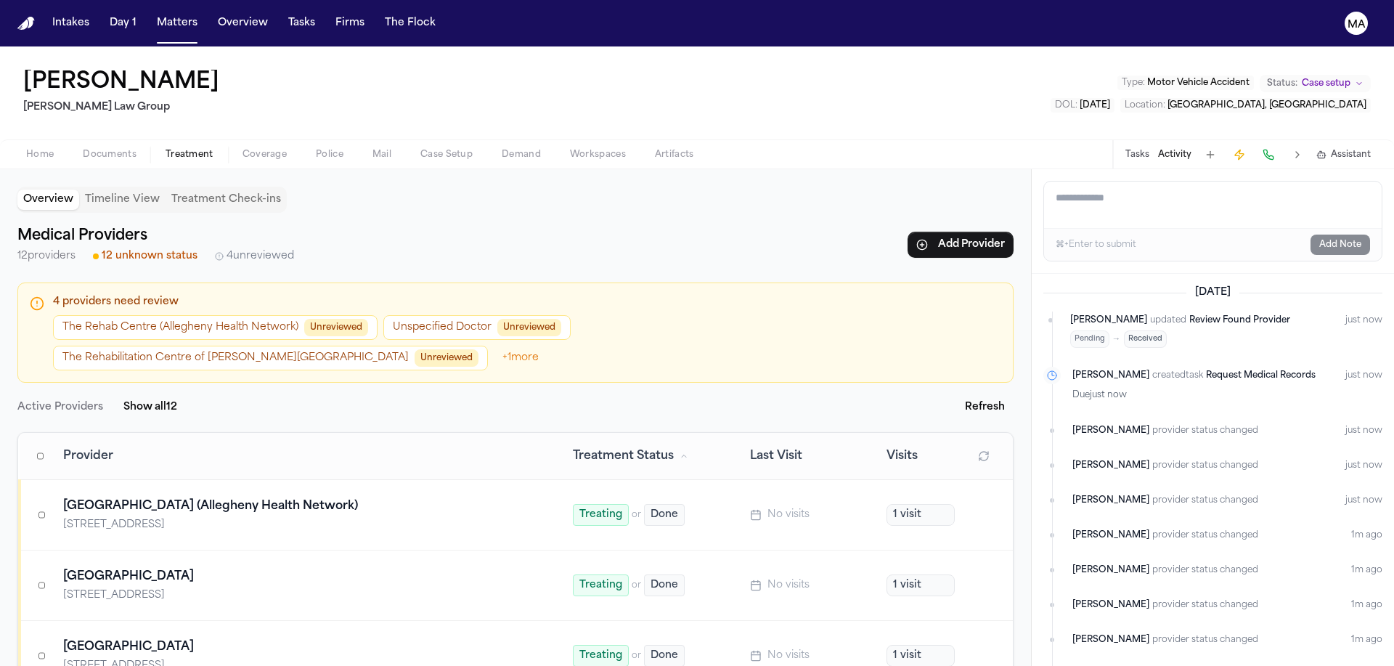
click at [548, 346] on span "+ 1 more" at bounding box center [521, 358] width 54 height 25
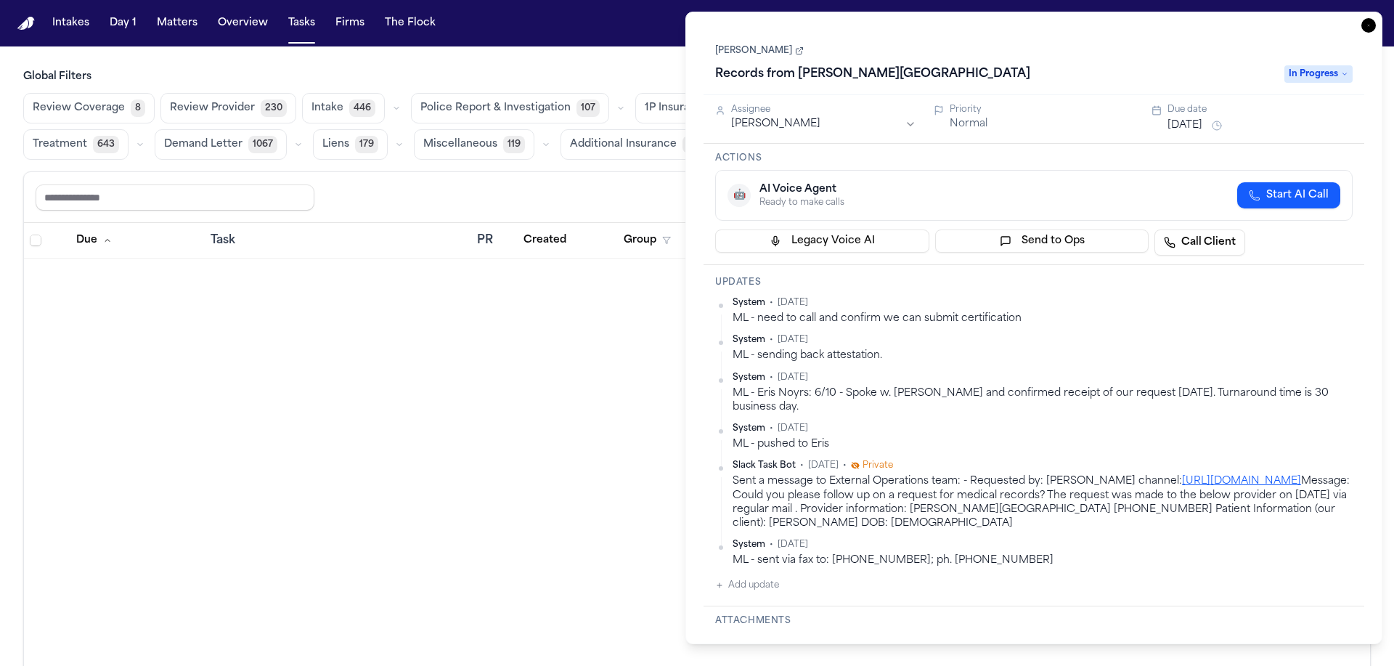
scroll to position [32, 0]
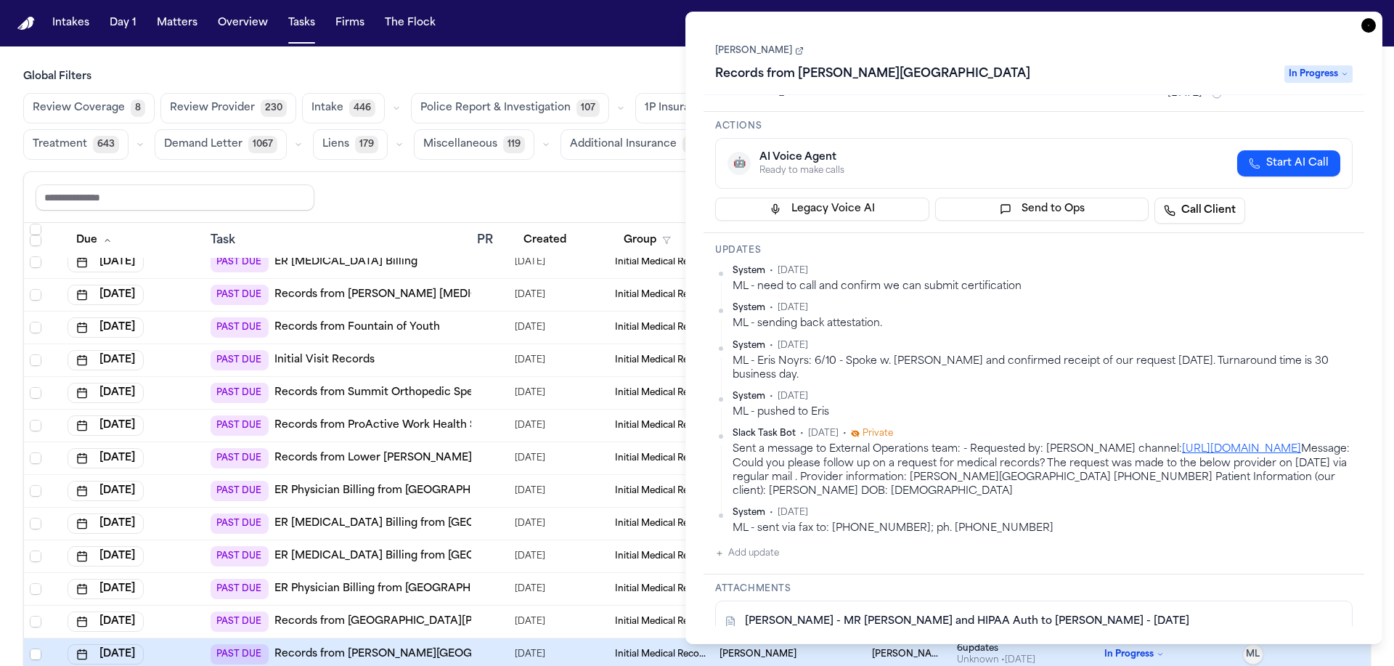
click at [1376, 18] on icon "button" at bounding box center [1369, 25] width 15 height 15
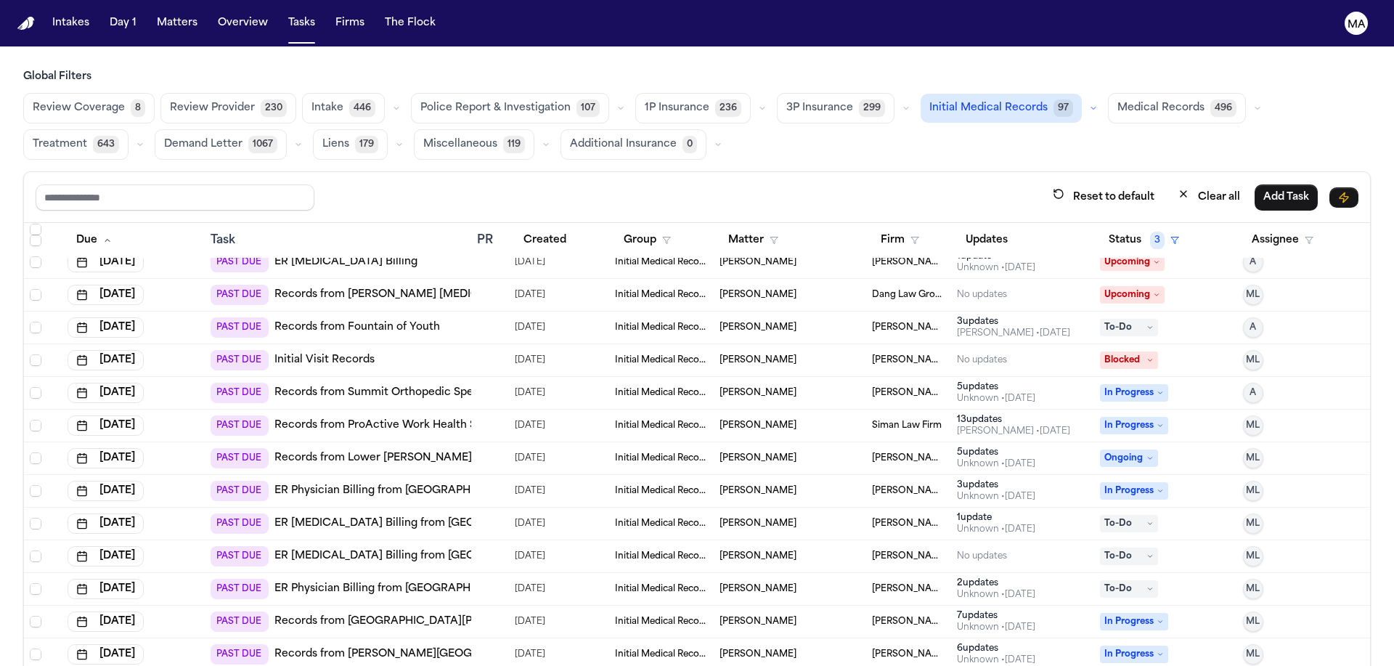
click at [275, 614] on link "Records from Newark Beth Israel Medical Center" at bounding box center [413, 621] width 276 height 15
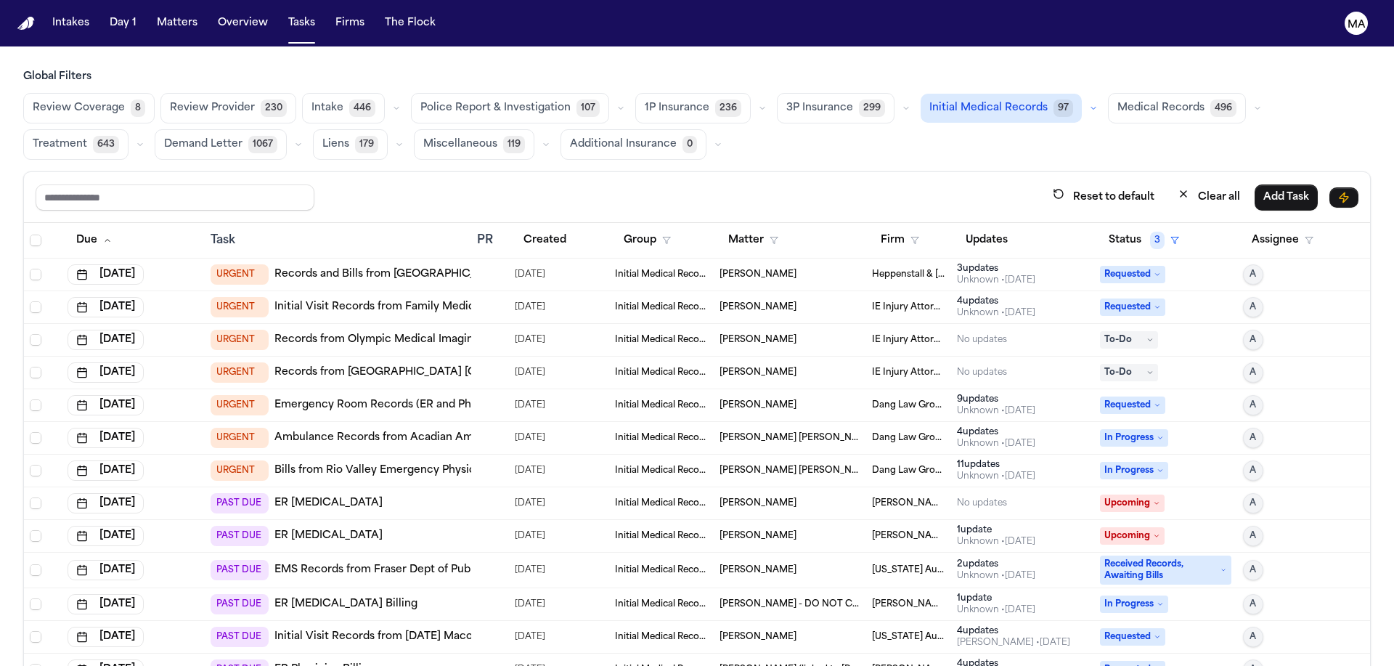
click at [530, 184] on div "Reset to default Clear all Add Task" at bounding box center [697, 197] width 1323 height 27
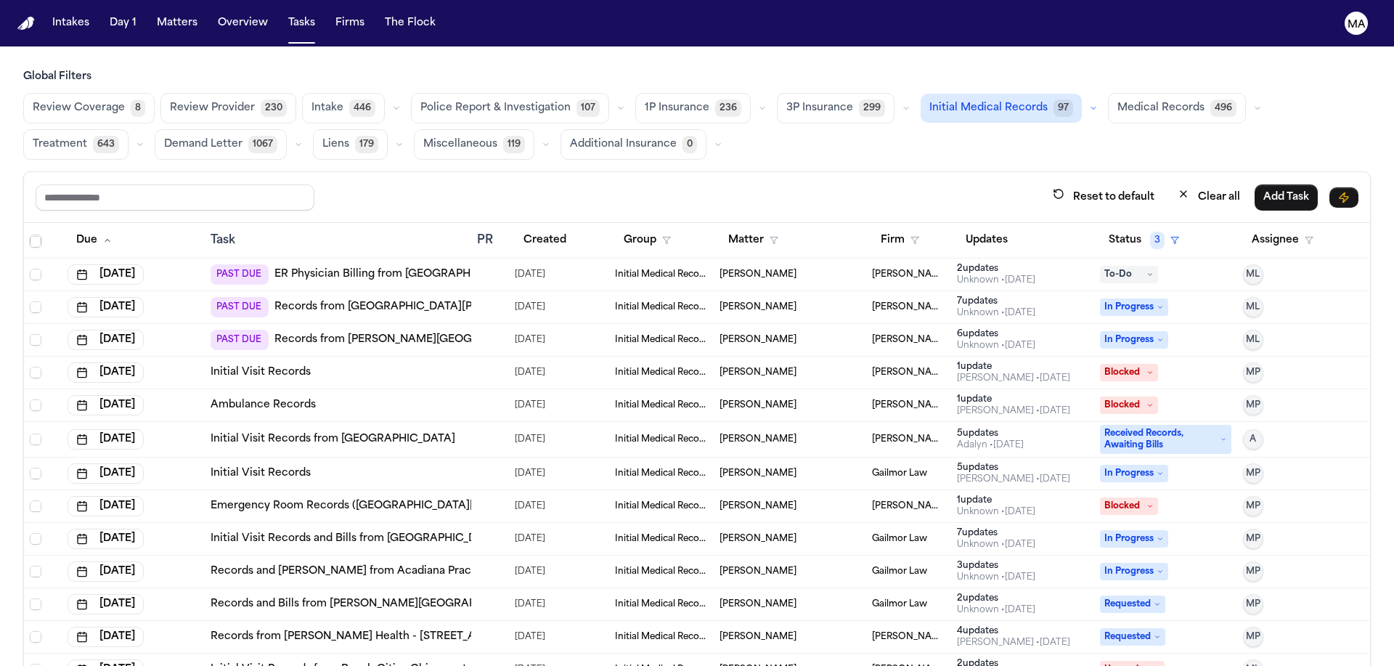
scroll to position [2681, 0]
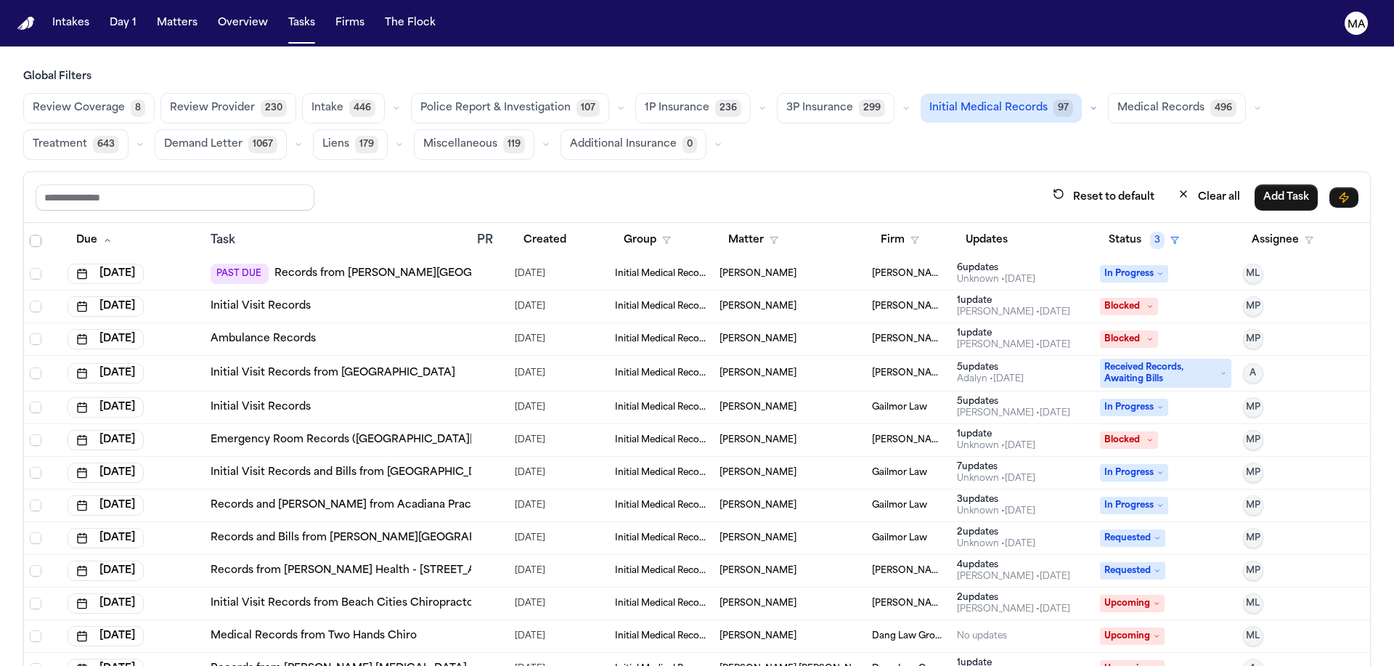
click at [964, 461] on div "7 update s" at bounding box center [996, 467] width 78 height 12
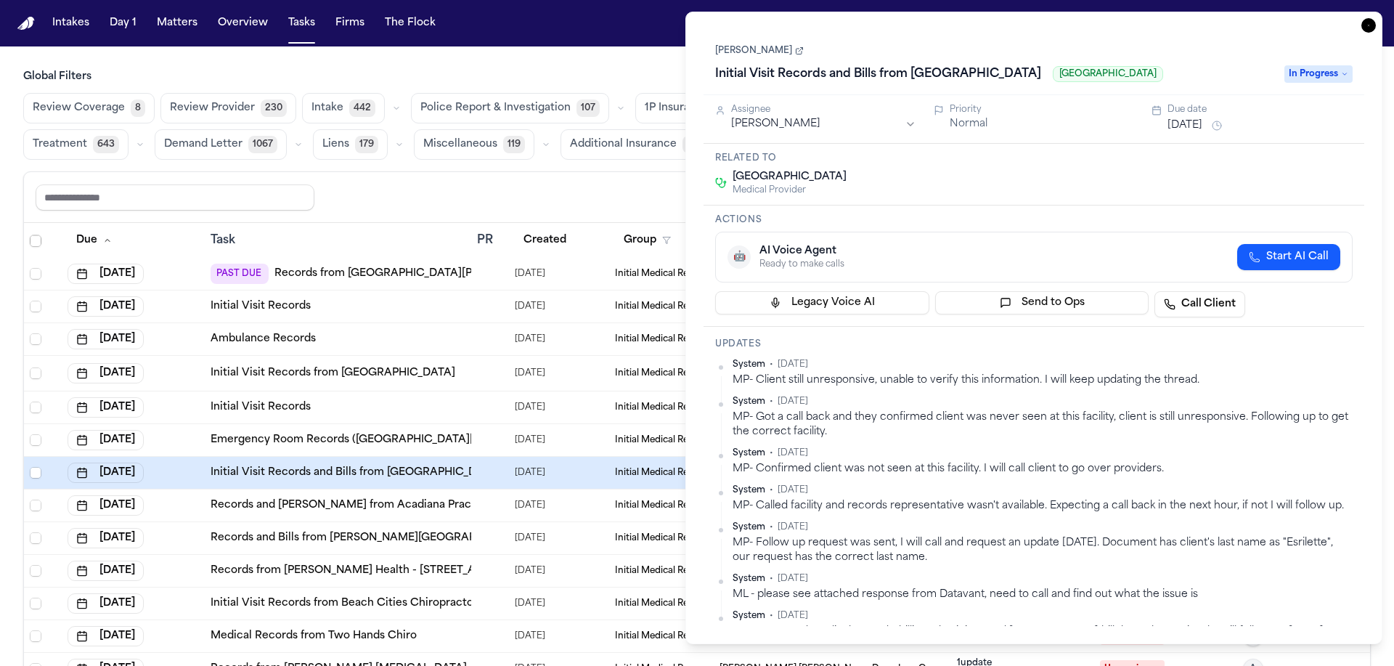
click at [1376, 18] on icon "button" at bounding box center [1369, 25] width 15 height 15
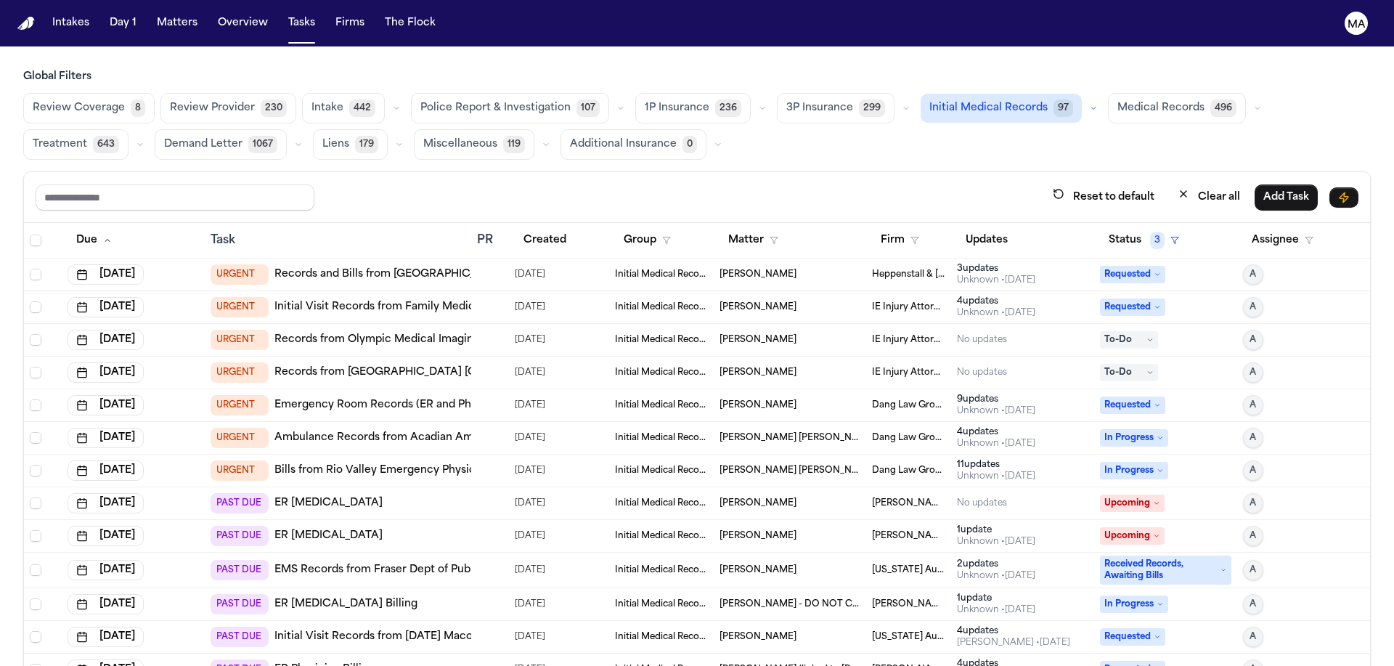
click at [160, 93] on button "Review Provider 230" at bounding box center [228, 108] width 136 height 31
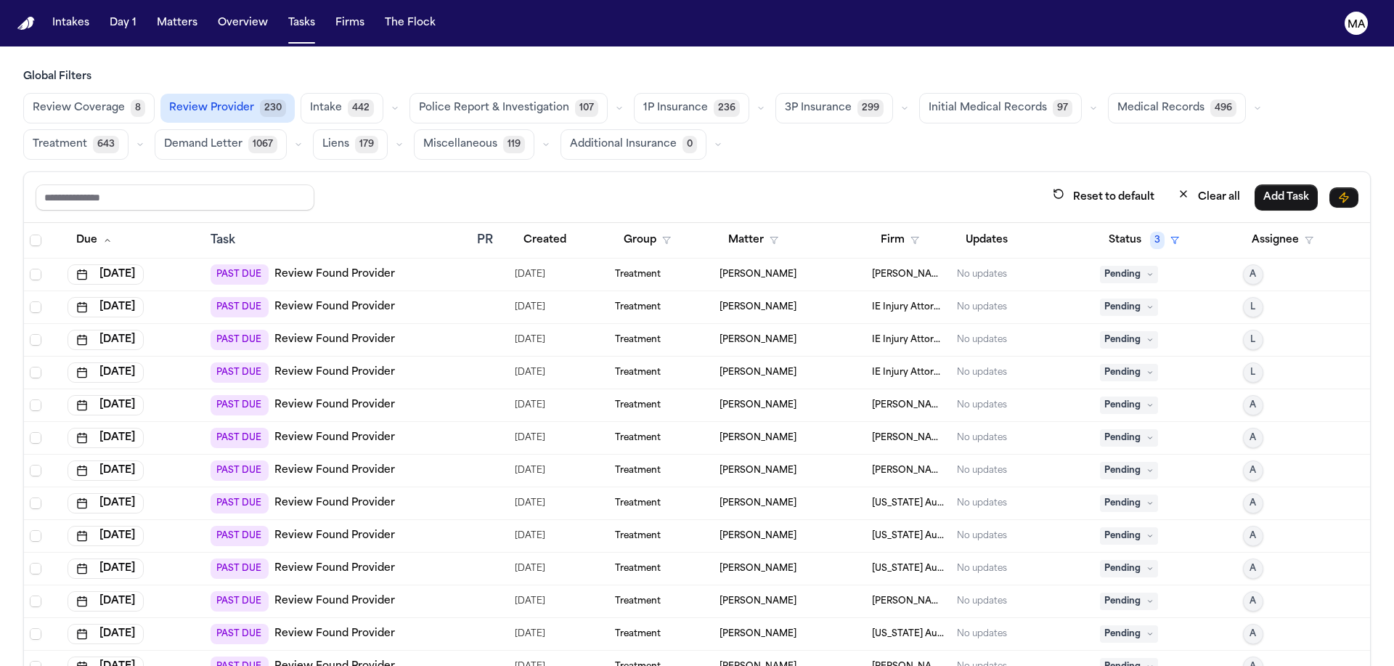
click at [41, 101] on span "Review Coverage" at bounding box center [79, 108] width 92 height 15
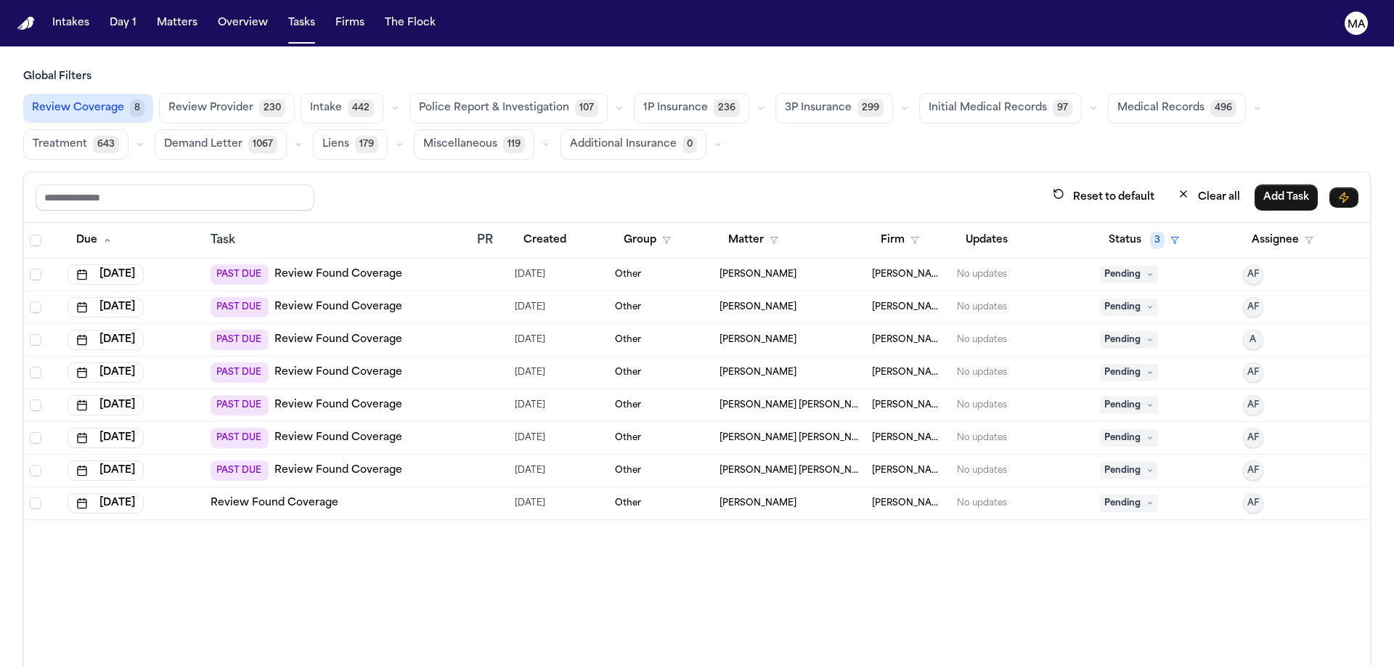
click at [159, 93] on button "Review Provider 230" at bounding box center [227, 108] width 136 height 31
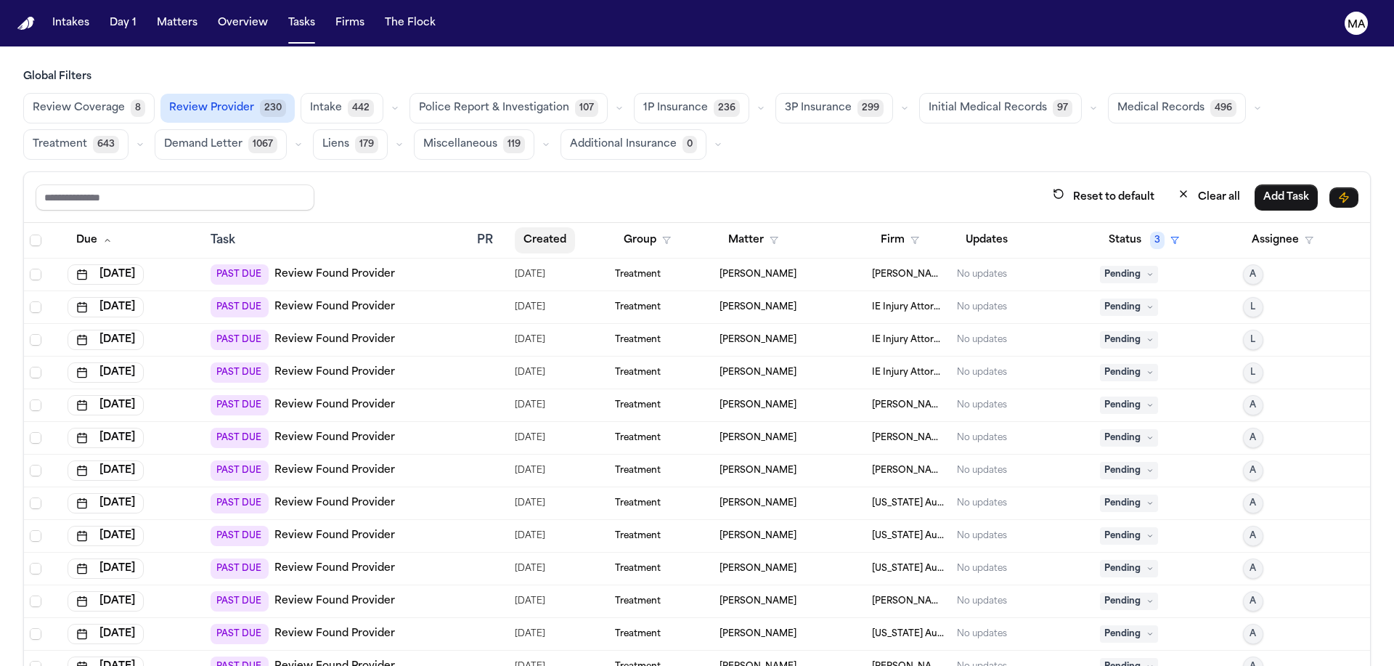
click at [521, 227] on button "Created" at bounding box center [545, 240] width 60 height 26
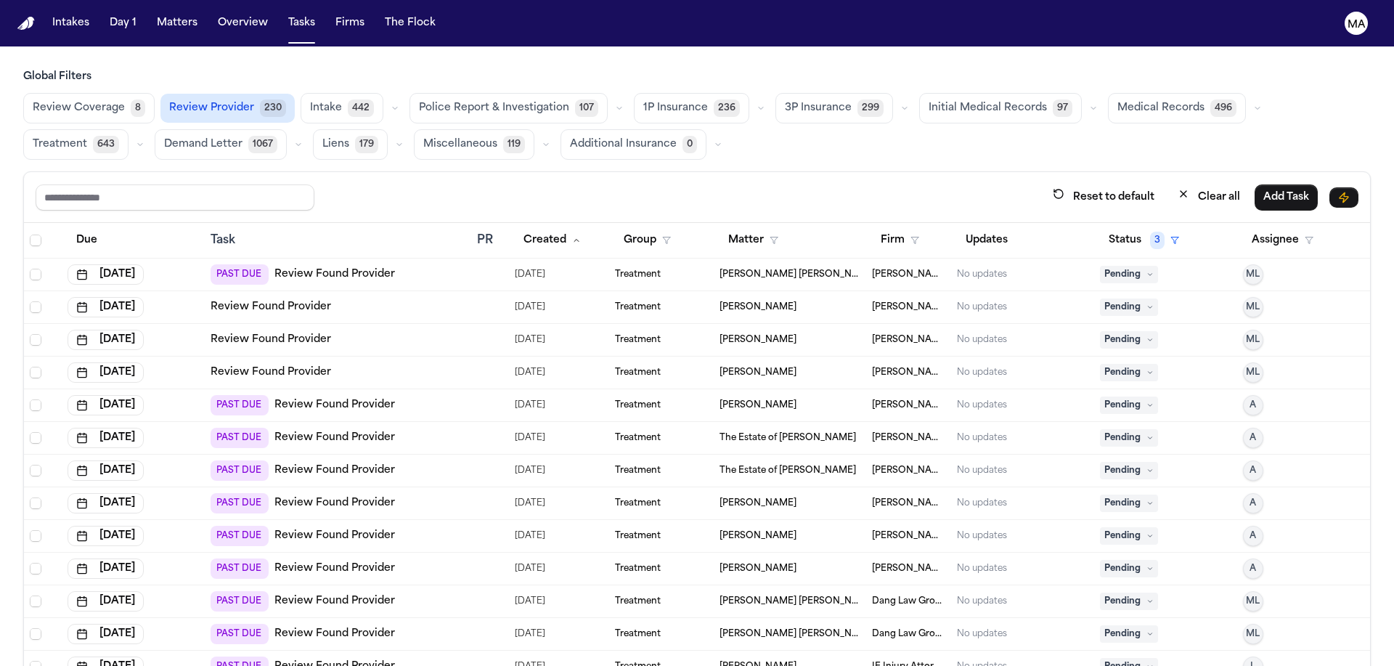
click at [216, 300] on link "Review Found Provider" at bounding box center [271, 307] width 121 height 15
click at [895, 227] on button "Firm" at bounding box center [900, 240] width 56 height 26
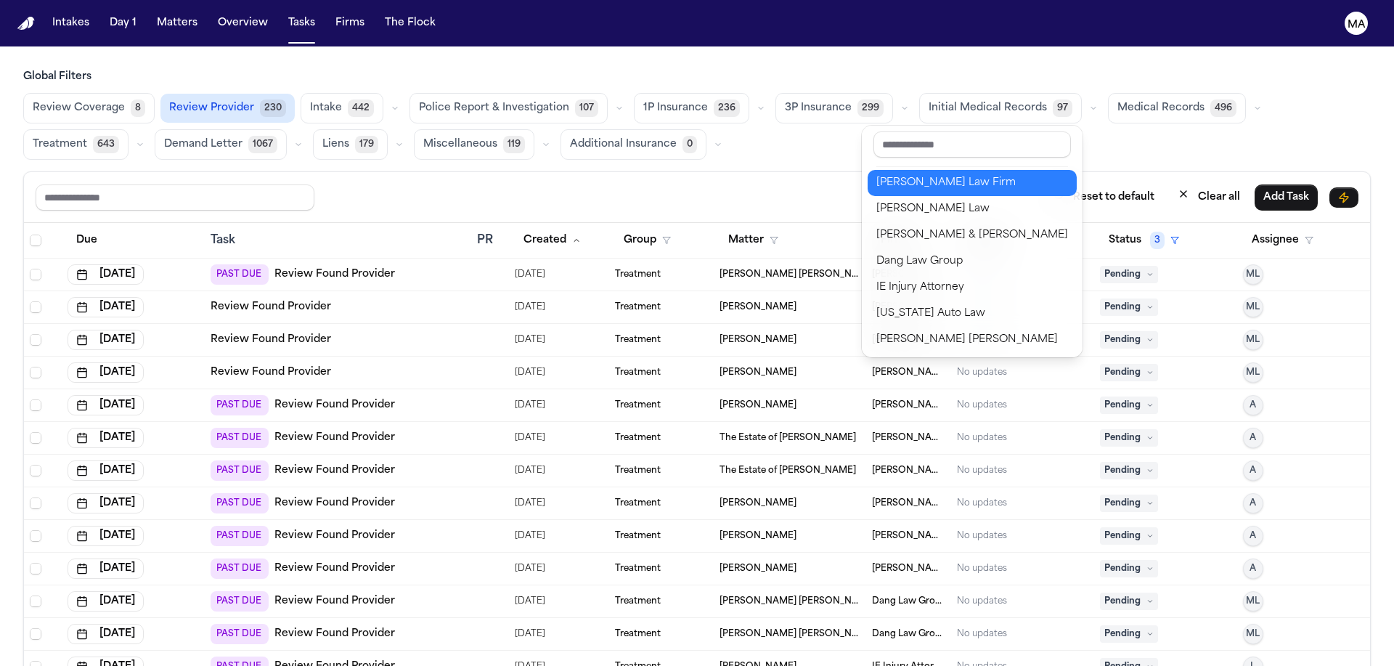
click at [908, 174] on div "[PERSON_NAME] Law Firm" at bounding box center [973, 182] width 192 height 17
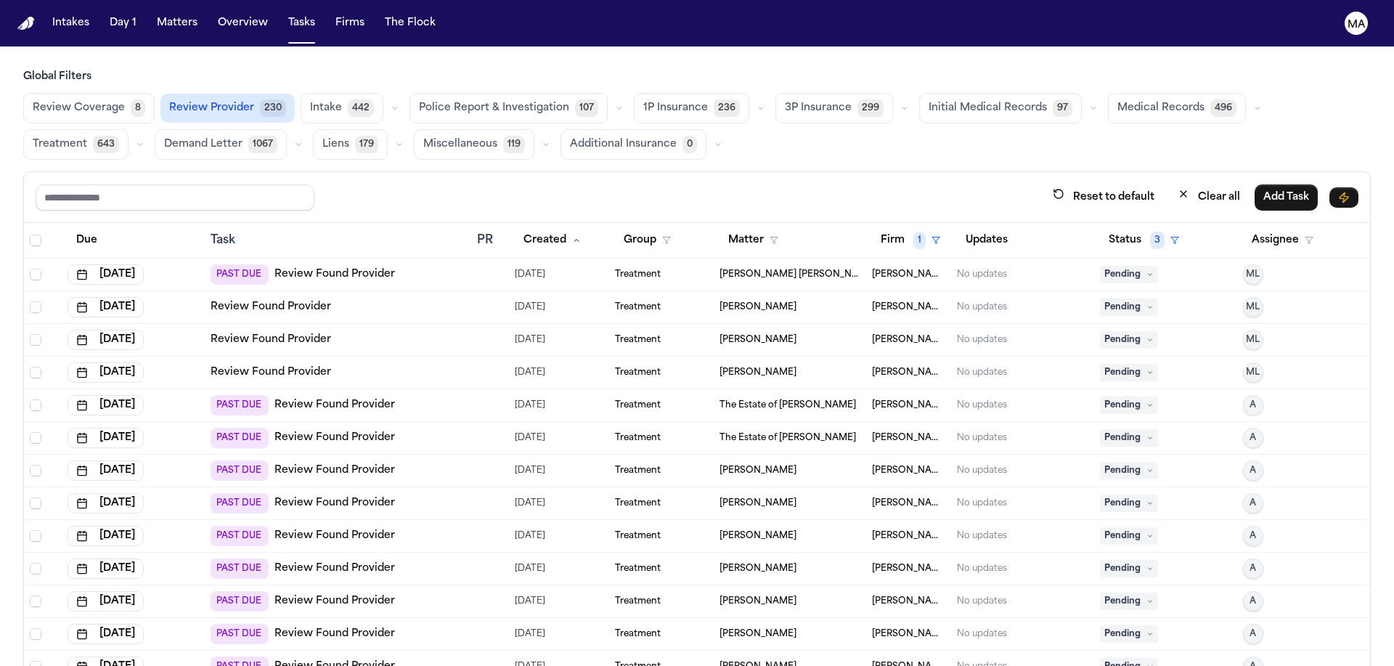
click at [298, 398] on link "Review Found Provider" at bounding box center [335, 405] width 121 height 15
click at [296, 529] on link "Review Found Provider" at bounding box center [335, 536] width 121 height 15
click at [301, 463] on link "Review Found Provider" at bounding box center [335, 470] width 121 height 15
click at [30, 399] on span "Select row" at bounding box center [36, 405] width 12 height 12
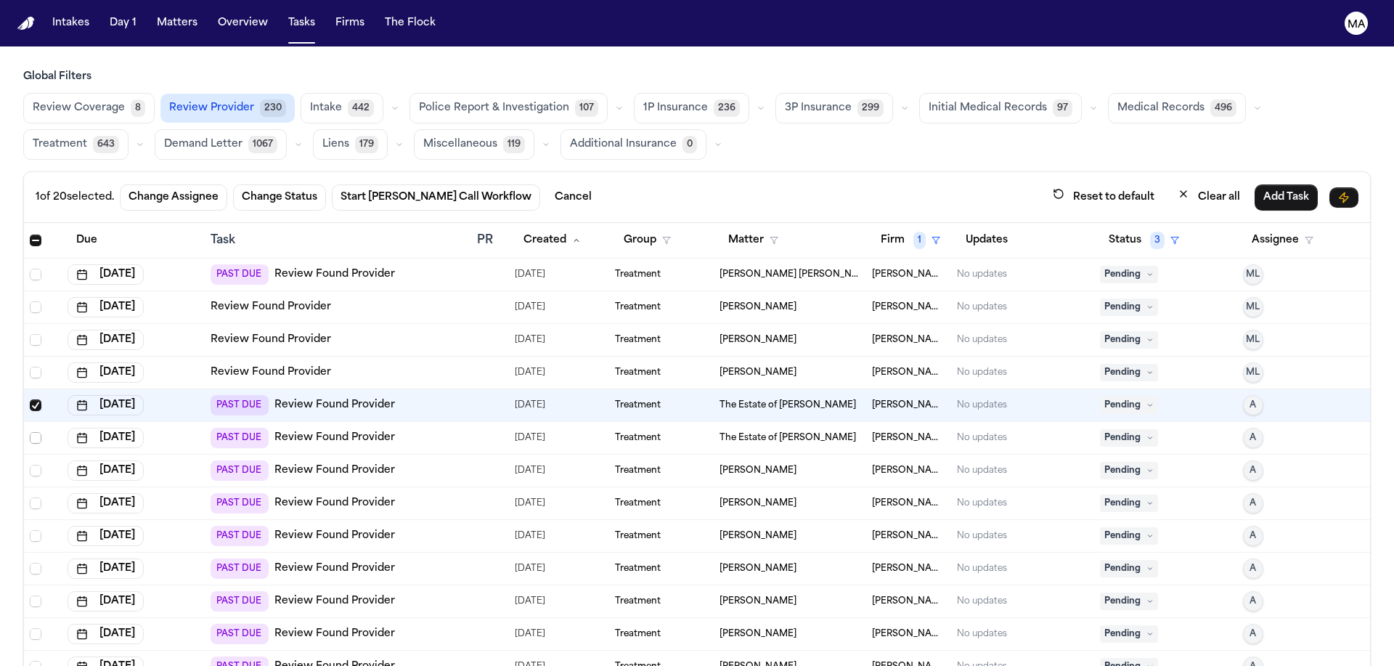
click at [30, 432] on span "Select row" at bounding box center [36, 438] width 12 height 12
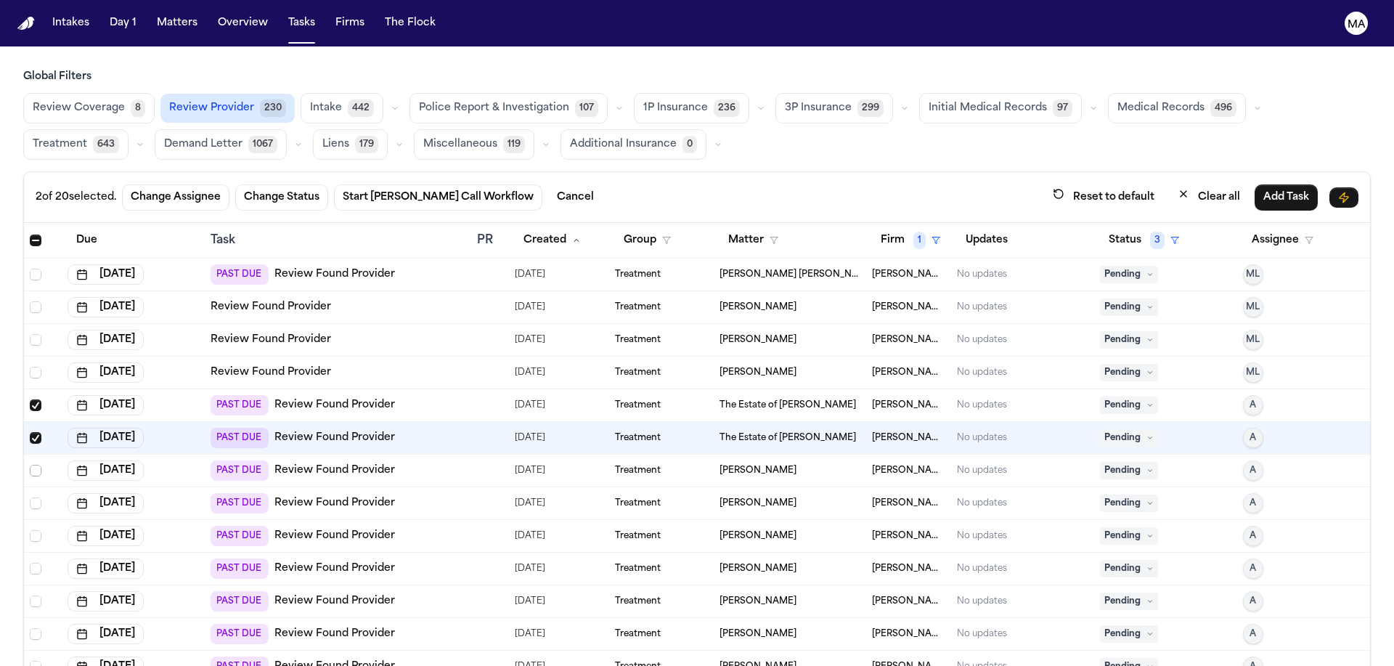
click at [30, 465] on span "Select row" at bounding box center [36, 471] width 12 height 12
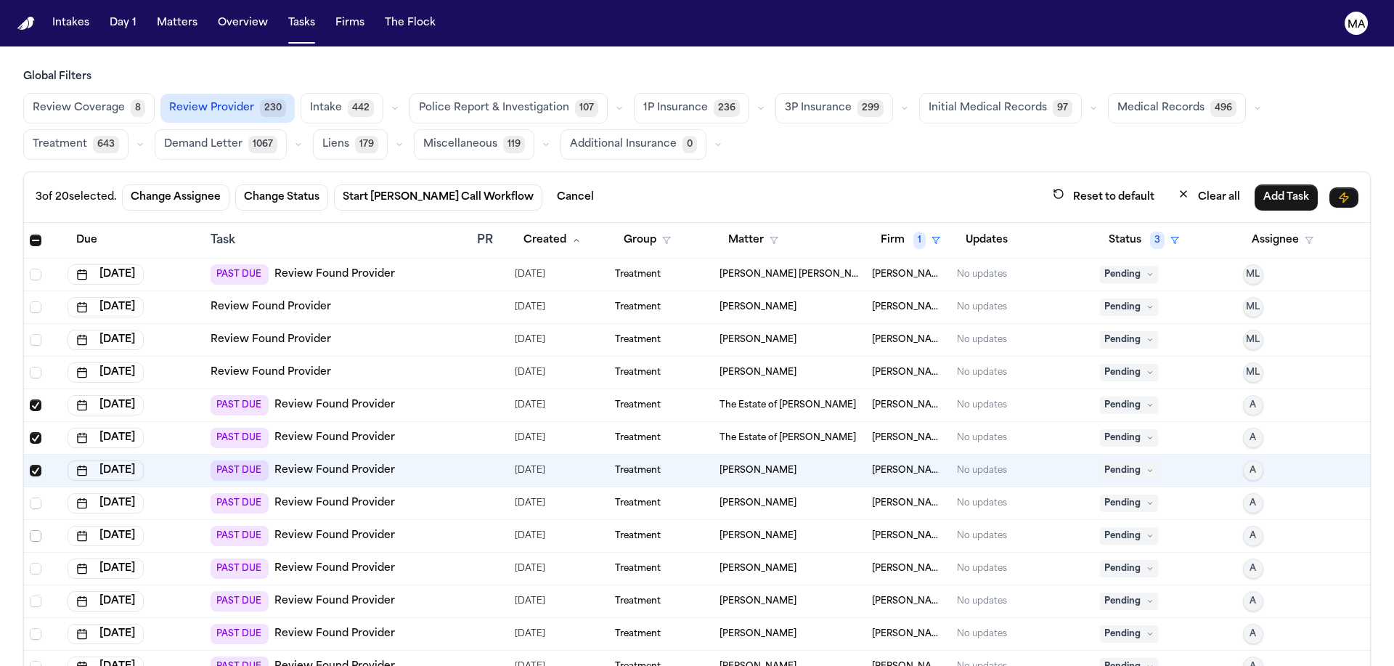
click at [30, 530] on span "Select row" at bounding box center [36, 536] width 12 height 12
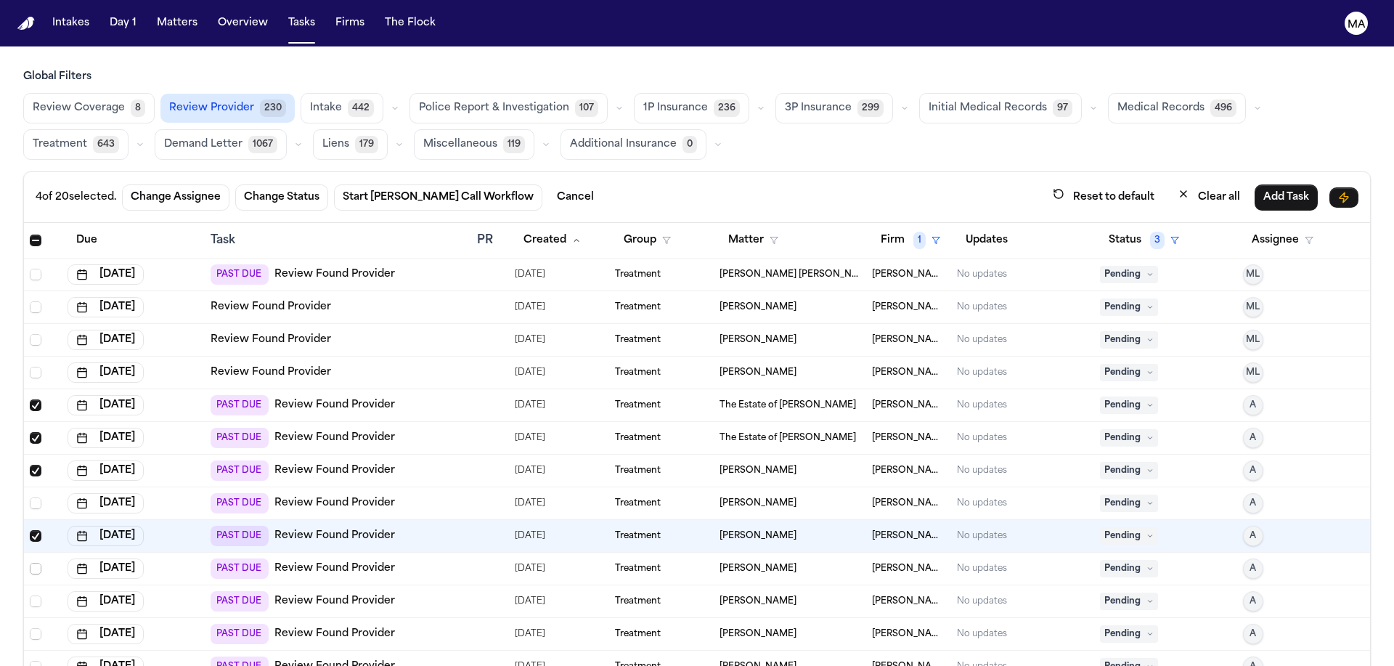
click at [30, 563] on span "Select row" at bounding box center [36, 569] width 12 height 12
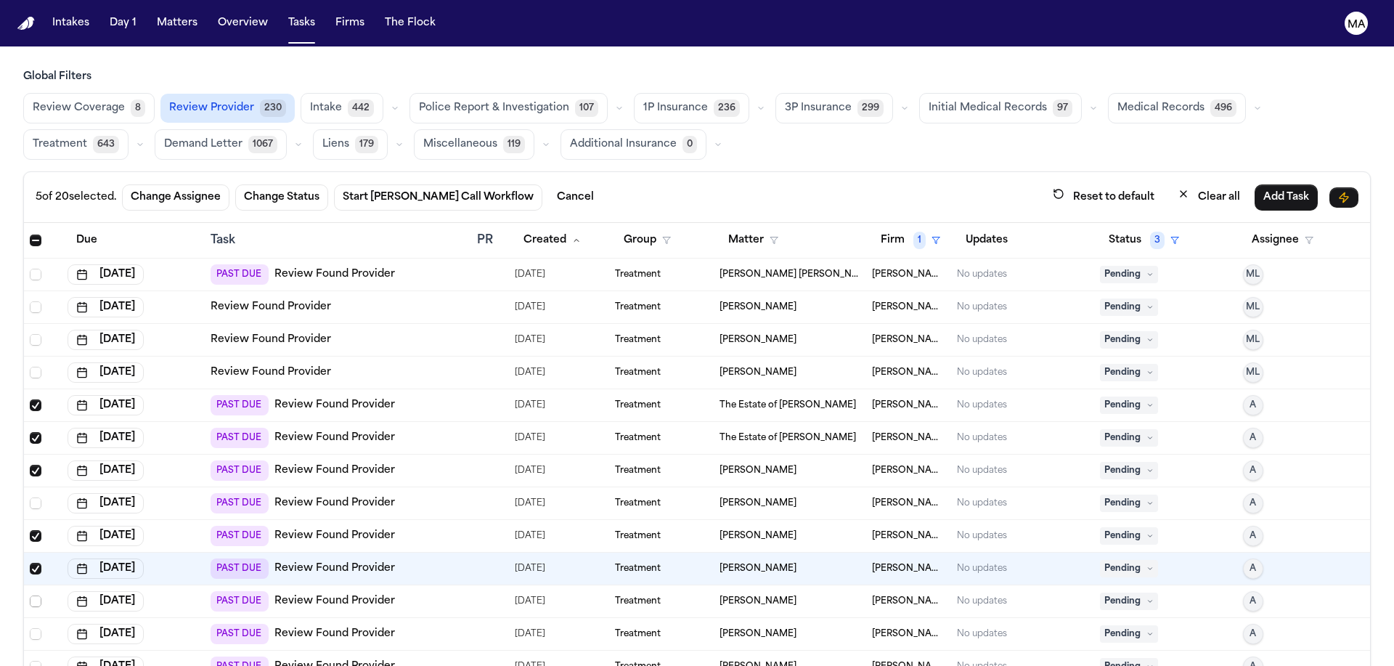
click at [30, 596] on span "Select row" at bounding box center [36, 602] width 12 height 12
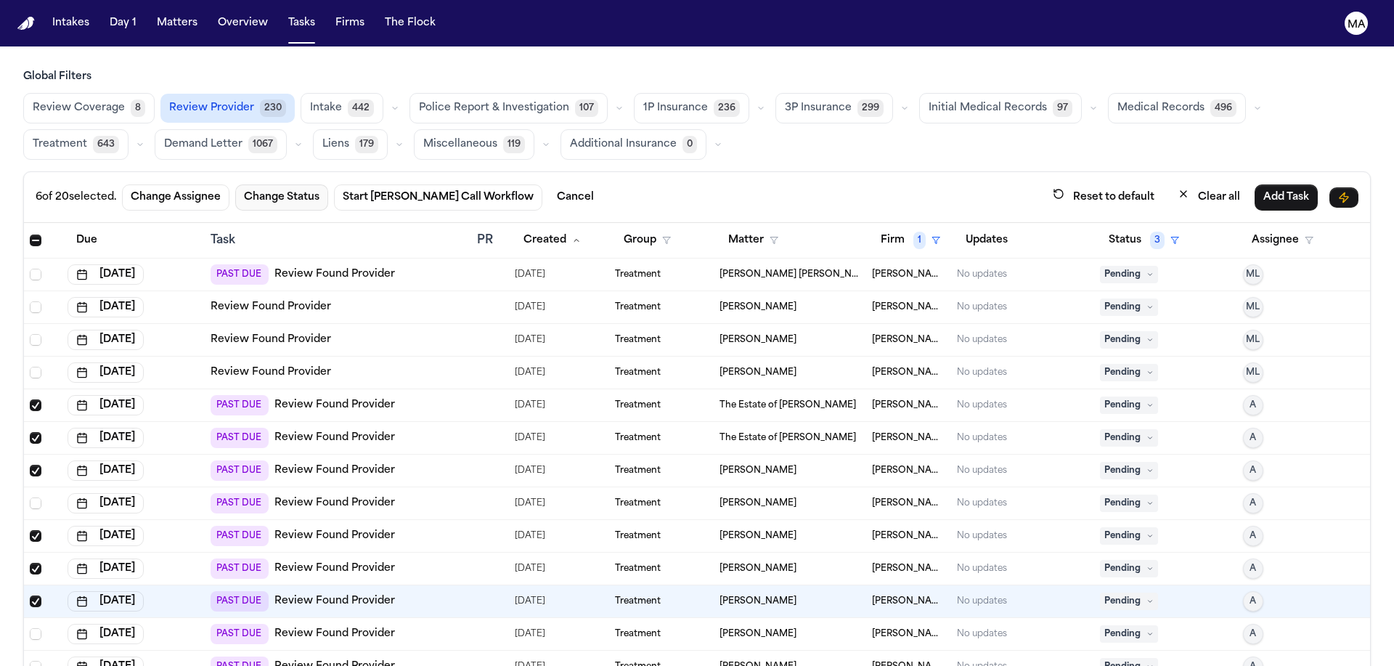
click at [235, 184] on button "Change Status" at bounding box center [281, 197] width 93 height 26
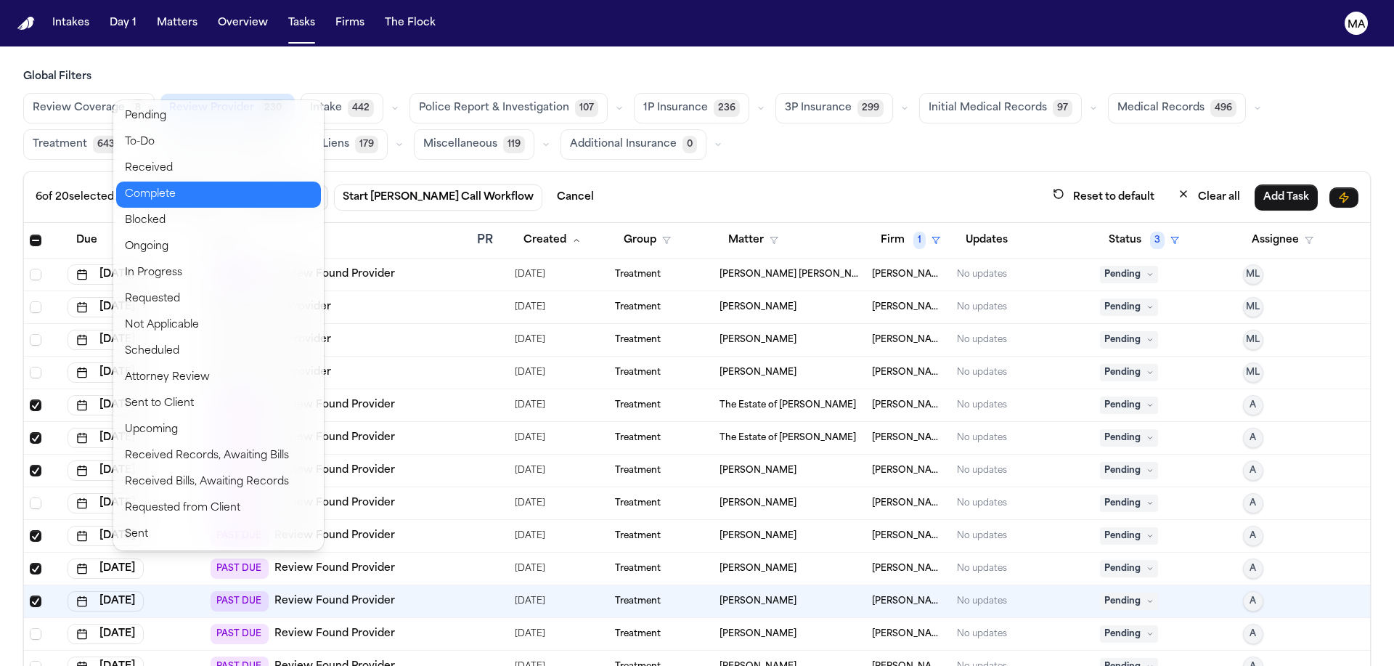
click at [171, 182] on button "Complete" at bounding box center [218, 195] width 205 height 26
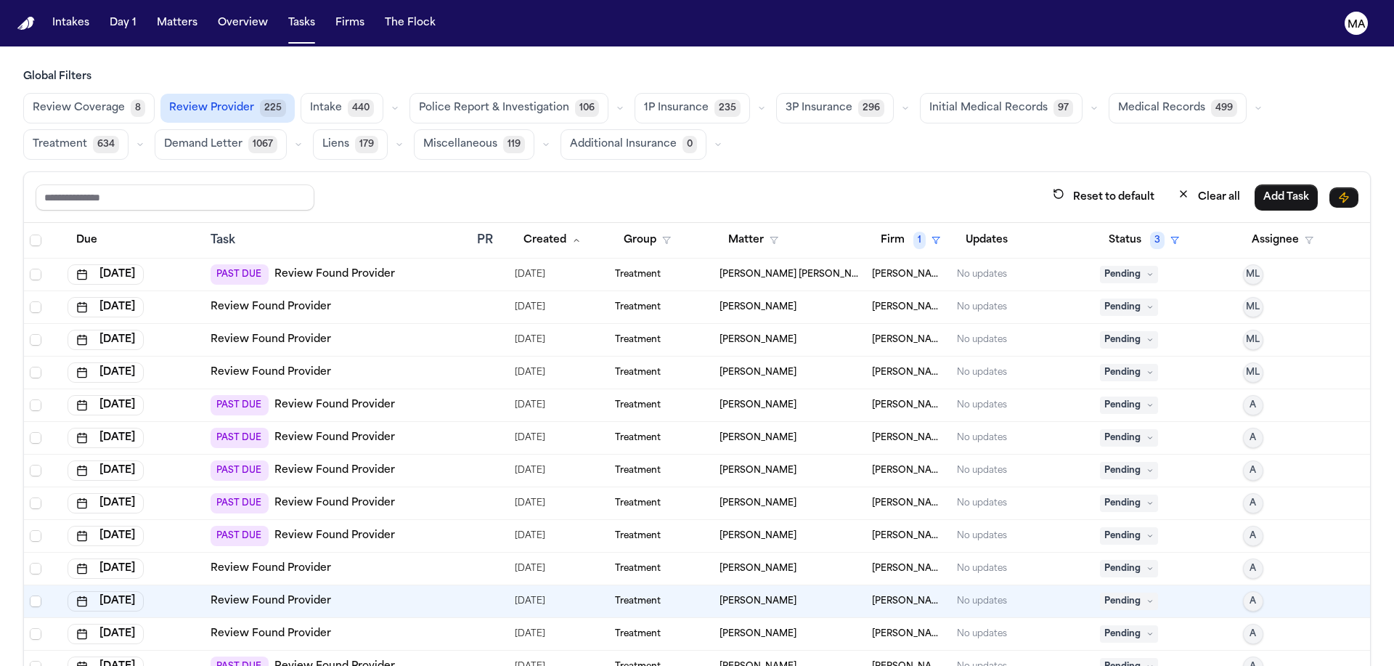
click at [491, 641] on main "Global Filters Review Coverage 8 Review Provider 225 Intake 440 Police Report &…" at bounding box center [697, 355] width 1394 height 619
click at [255, 561] on link "Review Found Provider" at bounding box center [271, 568] width 121 height 15
click at [30, 563] on span "Select row" at bounding box center [36, 569] width 12 height 12
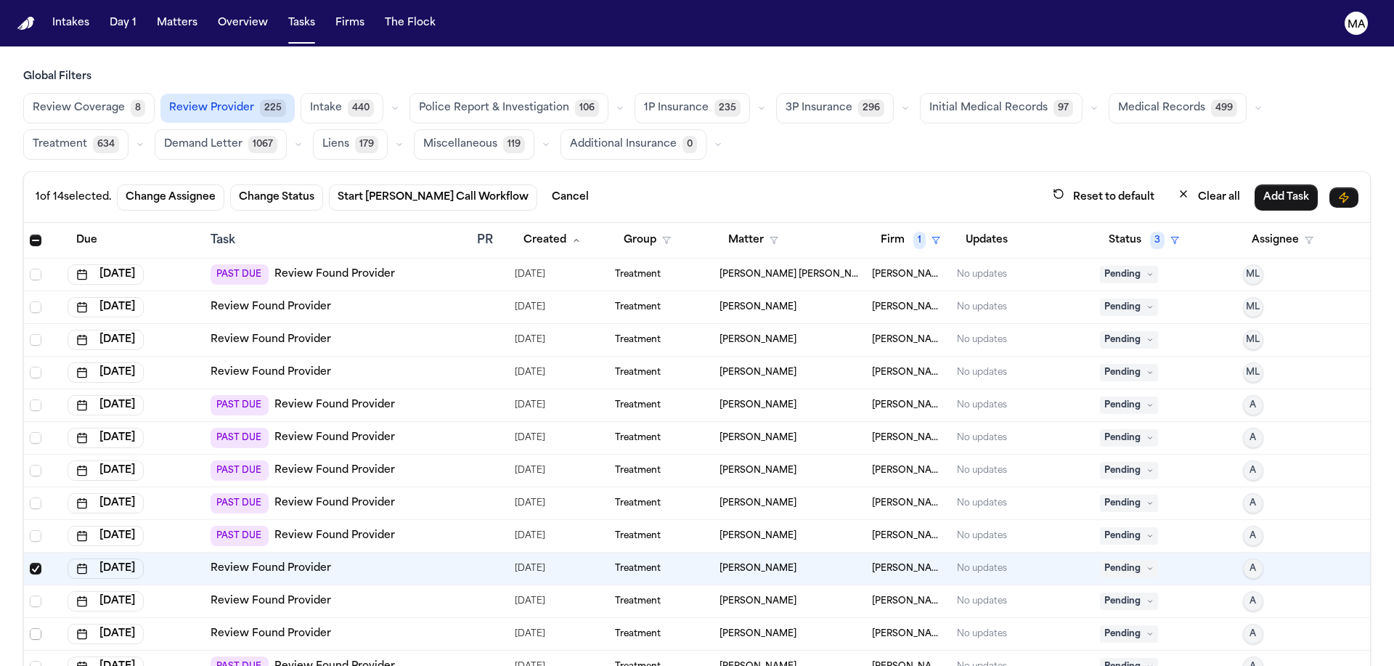
click at [30, 628] on span "Select row" at bounding box center [36, 634] width 12 height 12
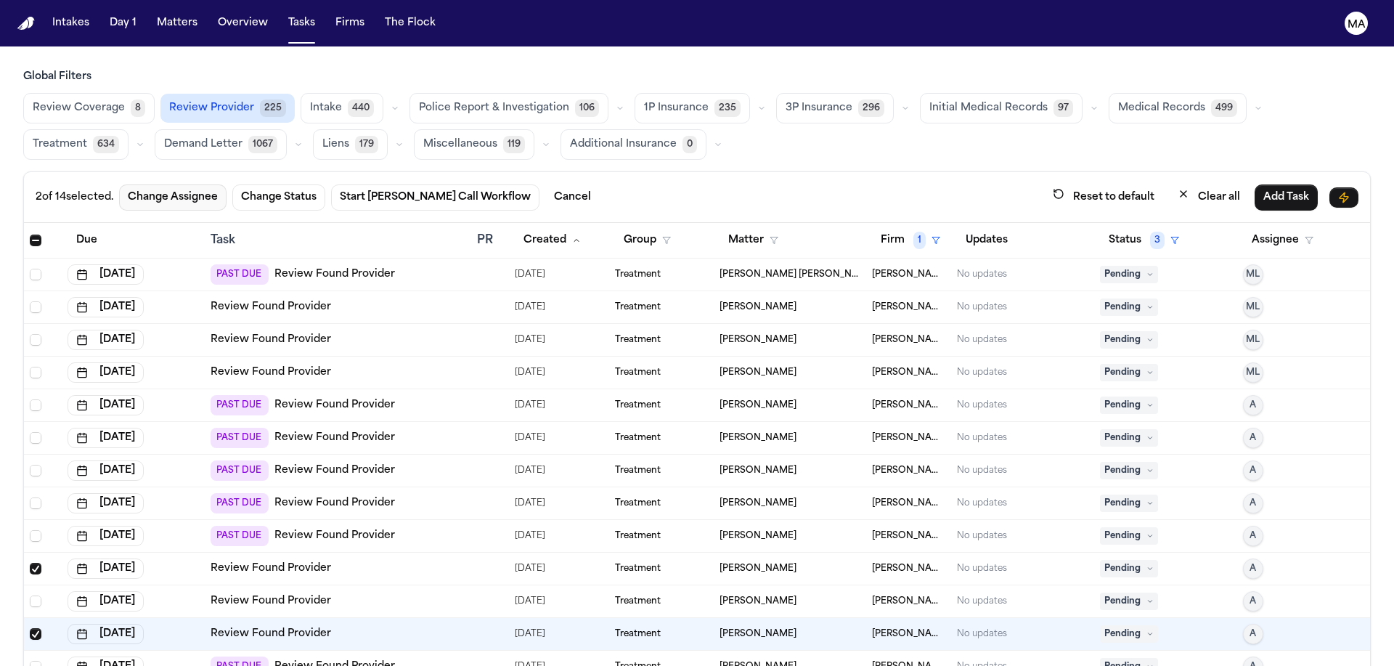
click at [123, 184] on button "Change Assignee" at bounding box center [172, 197] width 107 height 26
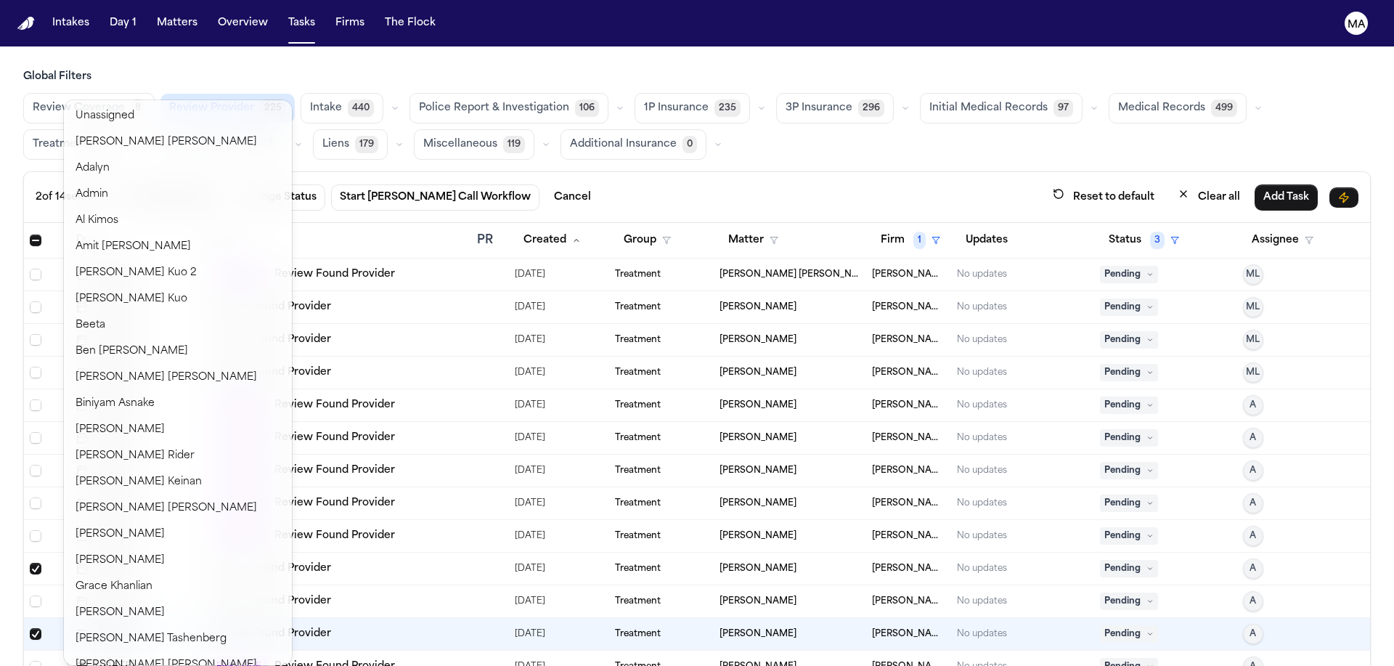
click at [386, 172] on div "2 of 14 selected. Change Assignee Change Status Start Bland Call Workflow Cance…" at bounding box center [697, 197] width 1346 height 51
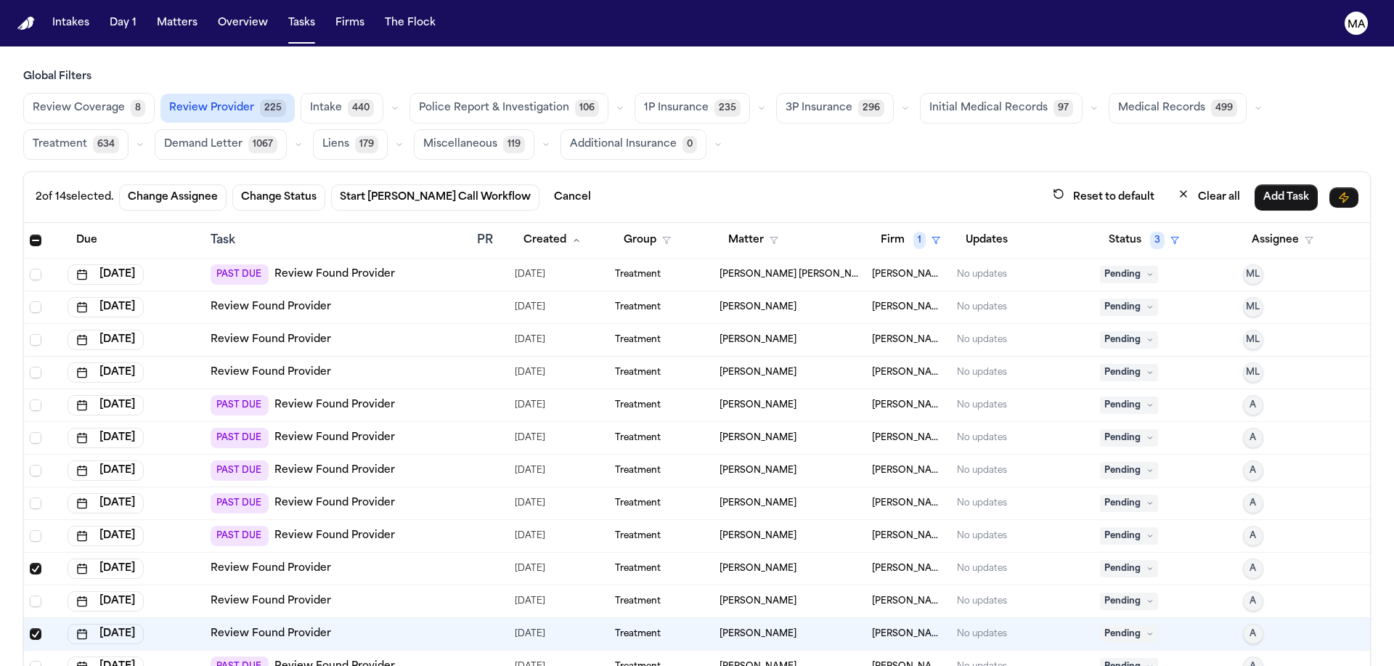
click at [419, 184] on div "2 of 14 selected. Change Assignee Change Status Start Bland Call Workflow Cance…" at bounding box center [697, 197] width 1323 height 27
click at [30, 563] on span "Select row" at bounding box center [36, 569] width 12 height 12
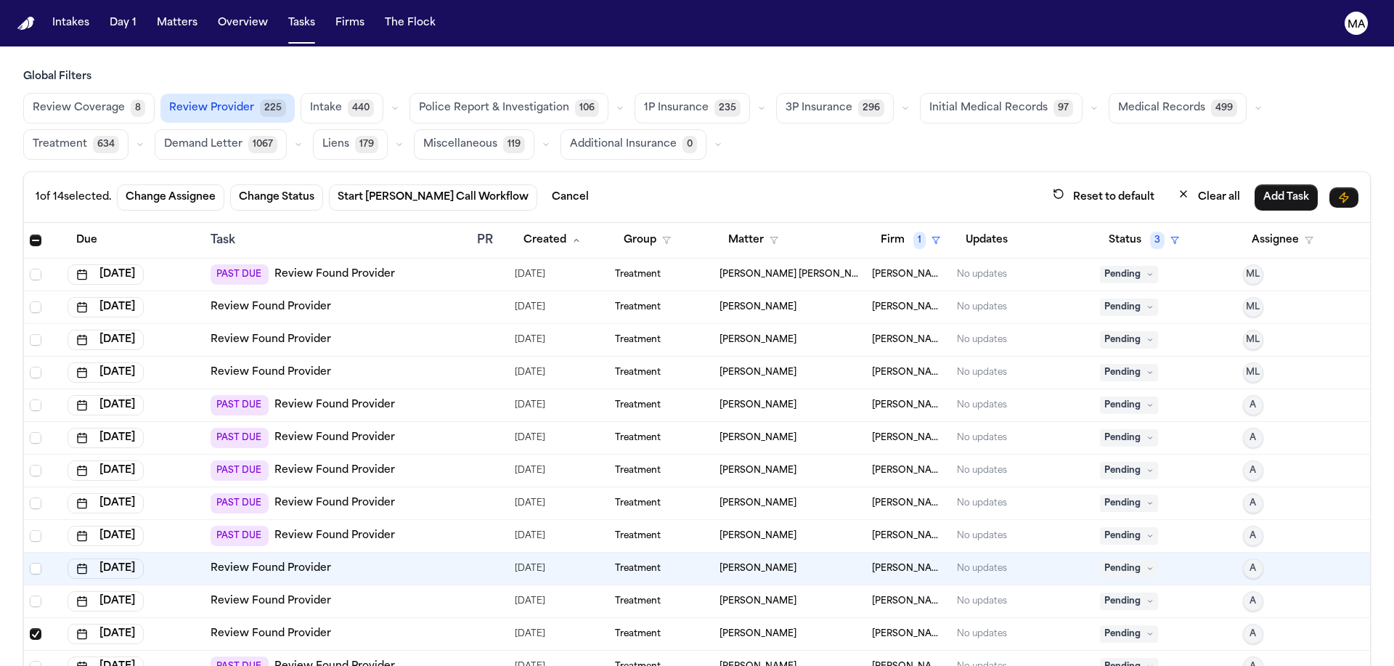
click at [30, 628] on span "Select row" at bounding box center [36, 634] width 12 height 12
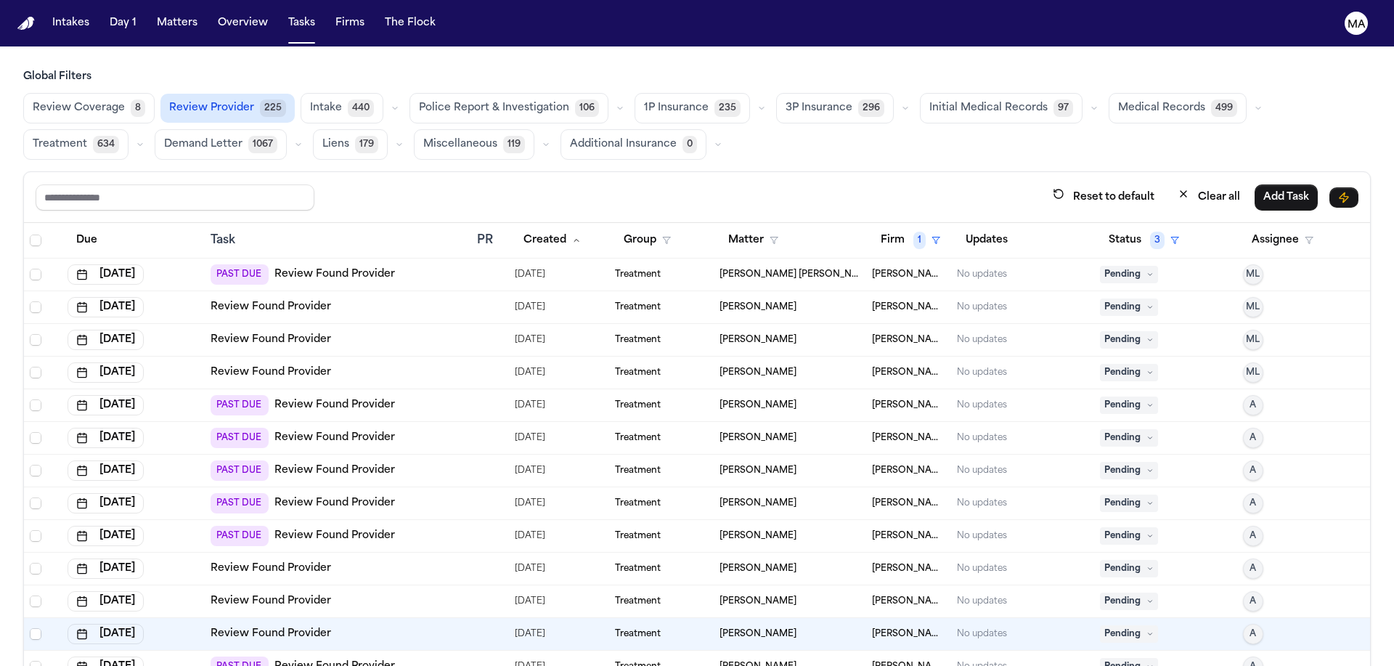
click at [318, 659] on link "Review Found Provider" at bounding box center [335, 666] width 121 height 15
click at [704, 654] on main "Global Filters Review Coverage 8 Review Provider 225 Intake 440 Police Report &…" at bounding box center [697, 355] width 1394 height 619
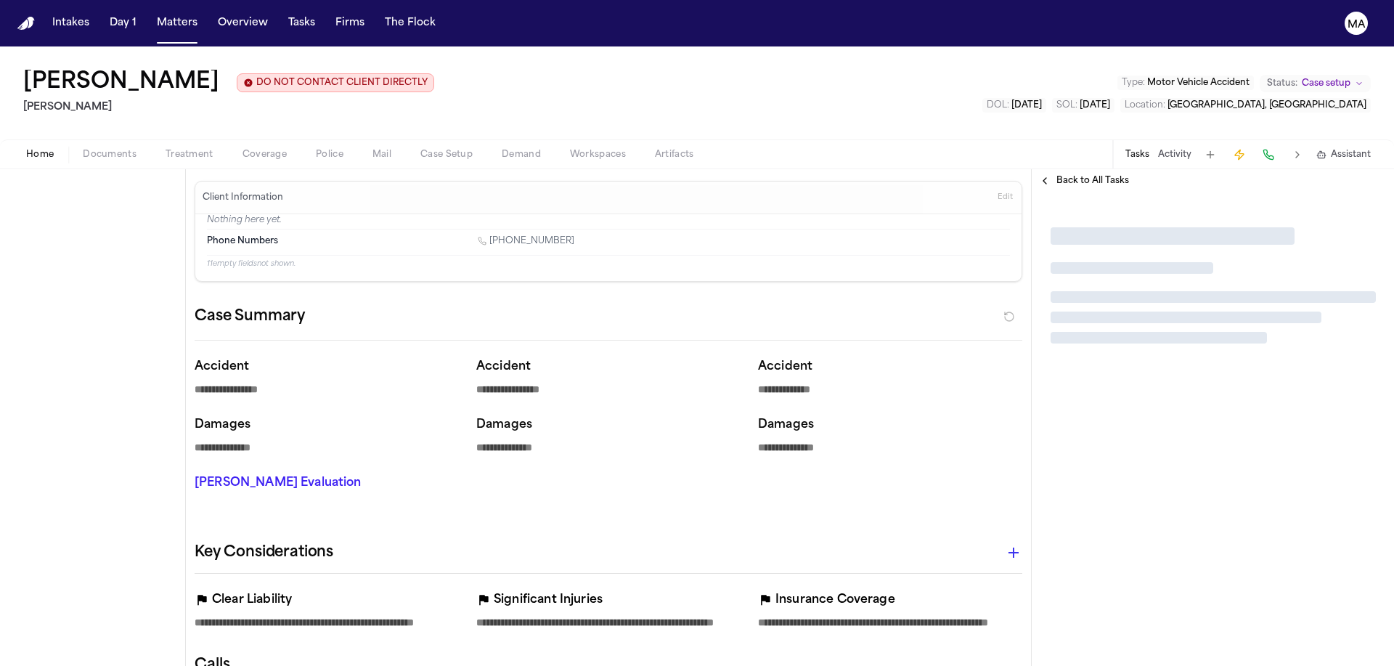
type textarea "*"
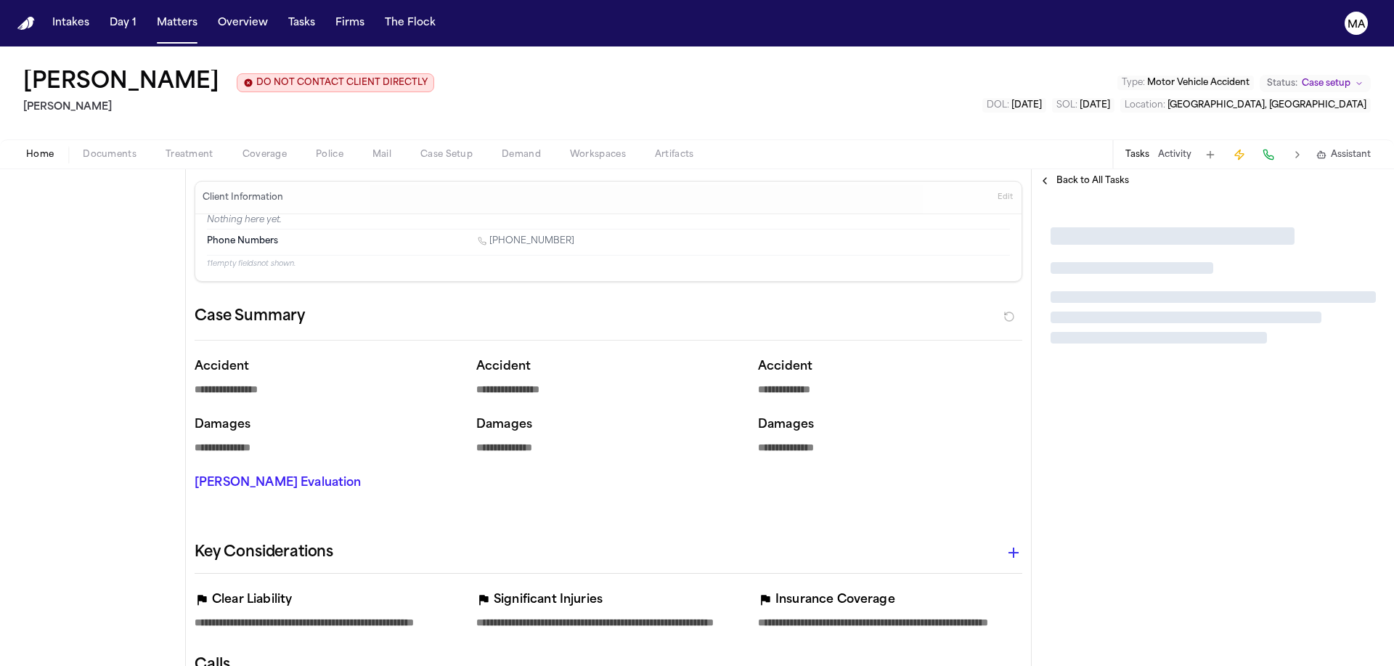
type textarea "*"
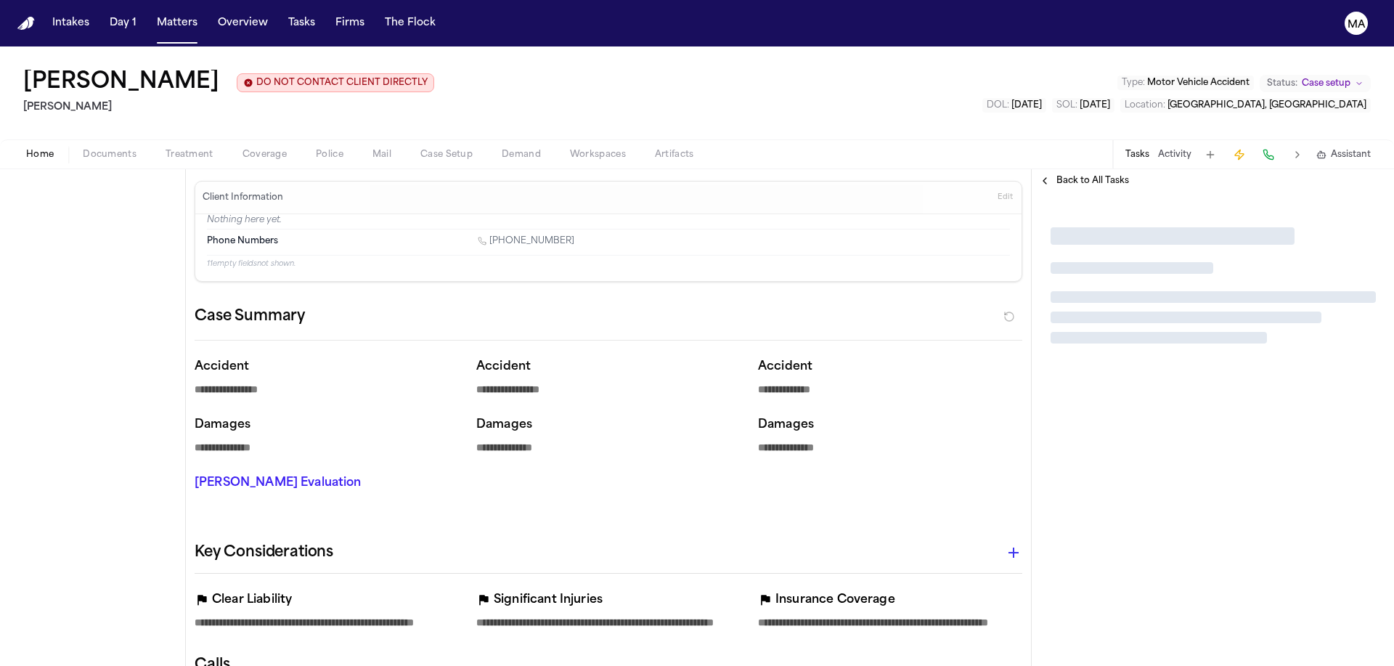
type textarea "*"
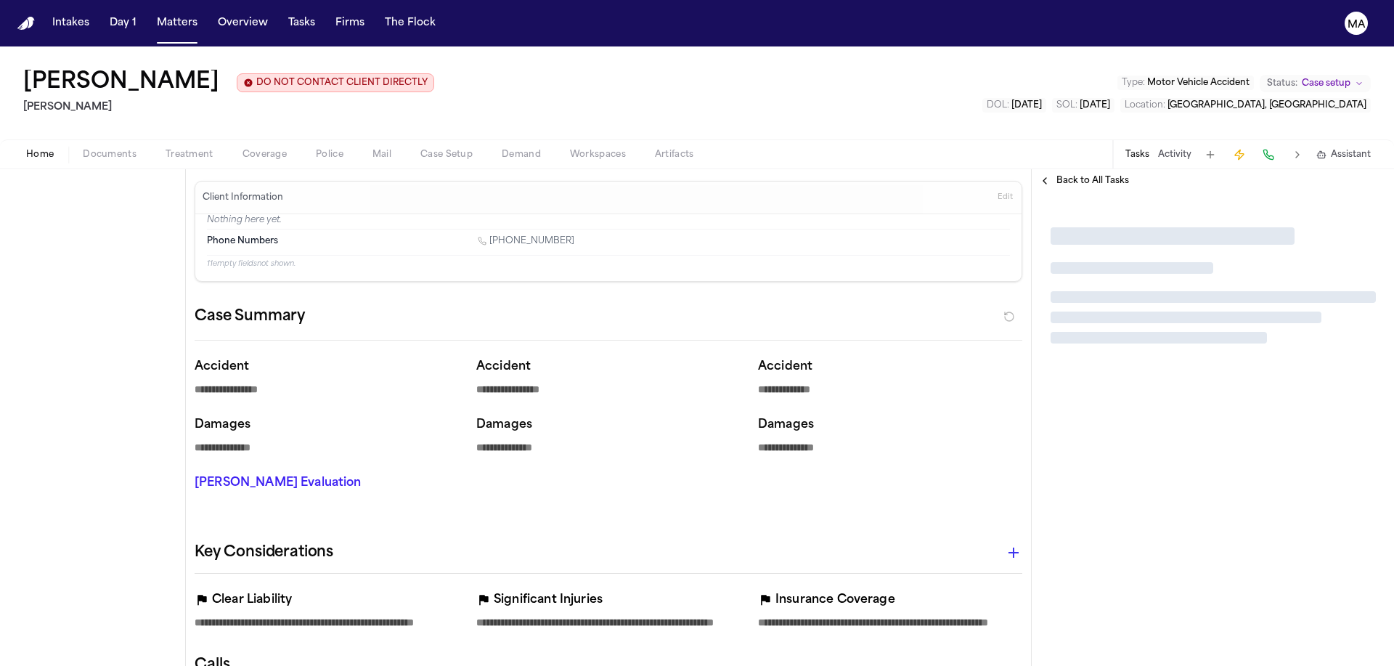
type textarea "*"
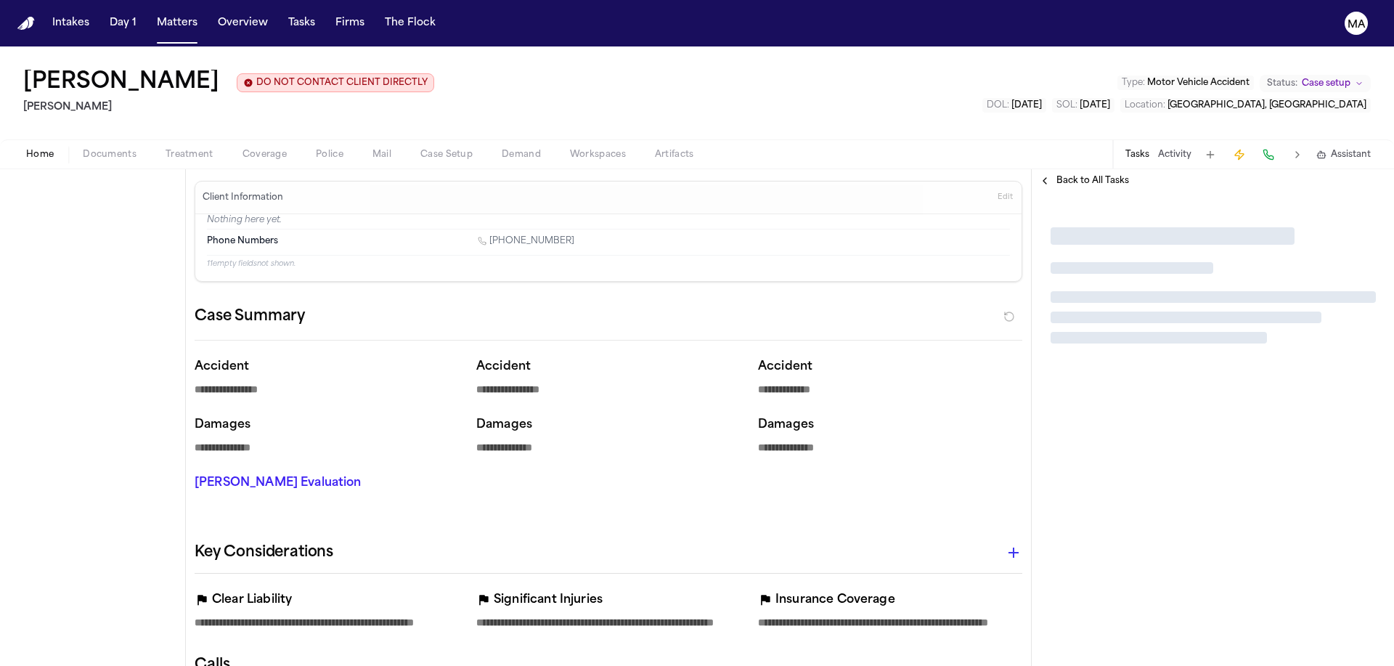
type textarea "*"
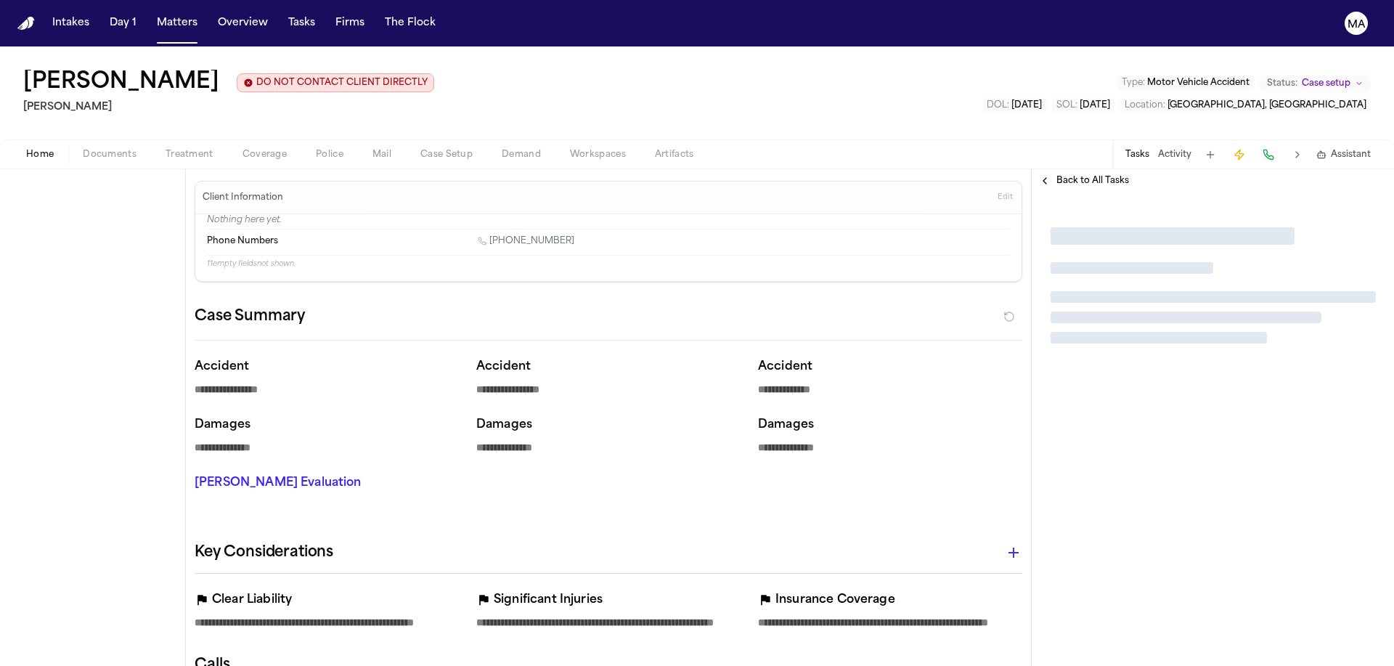
type textarea "*"
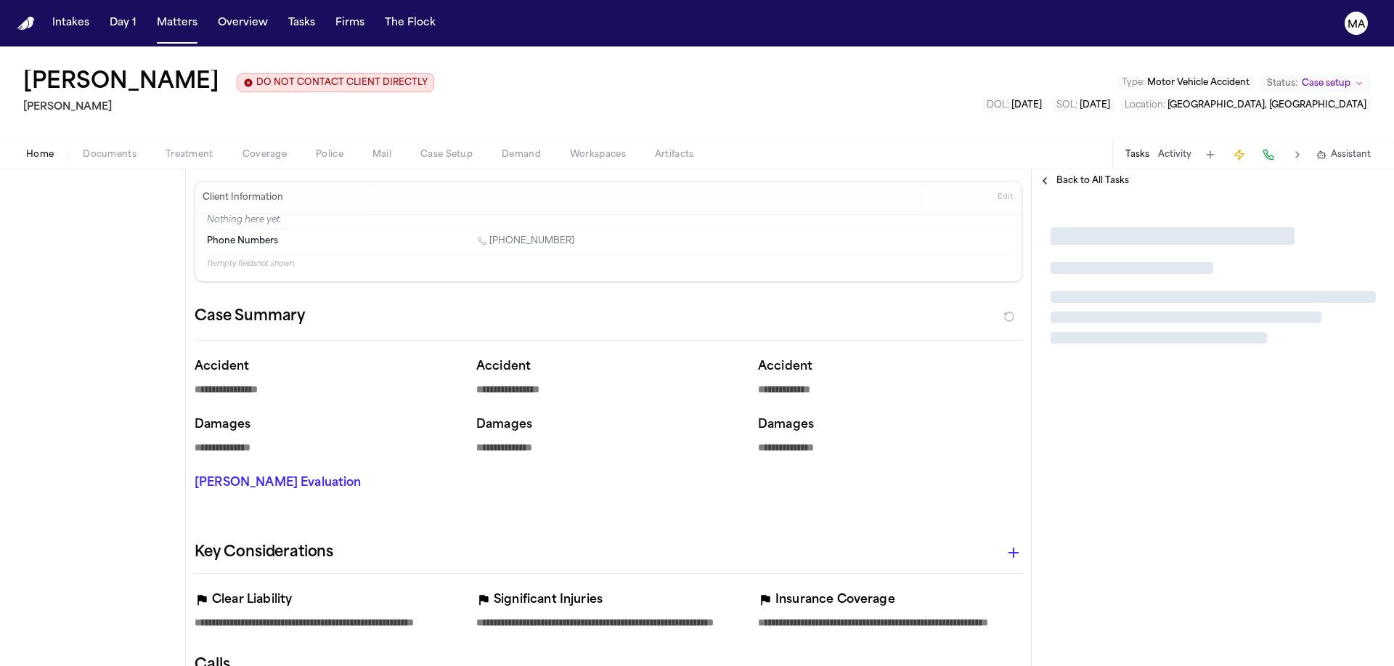
type textarea "*"
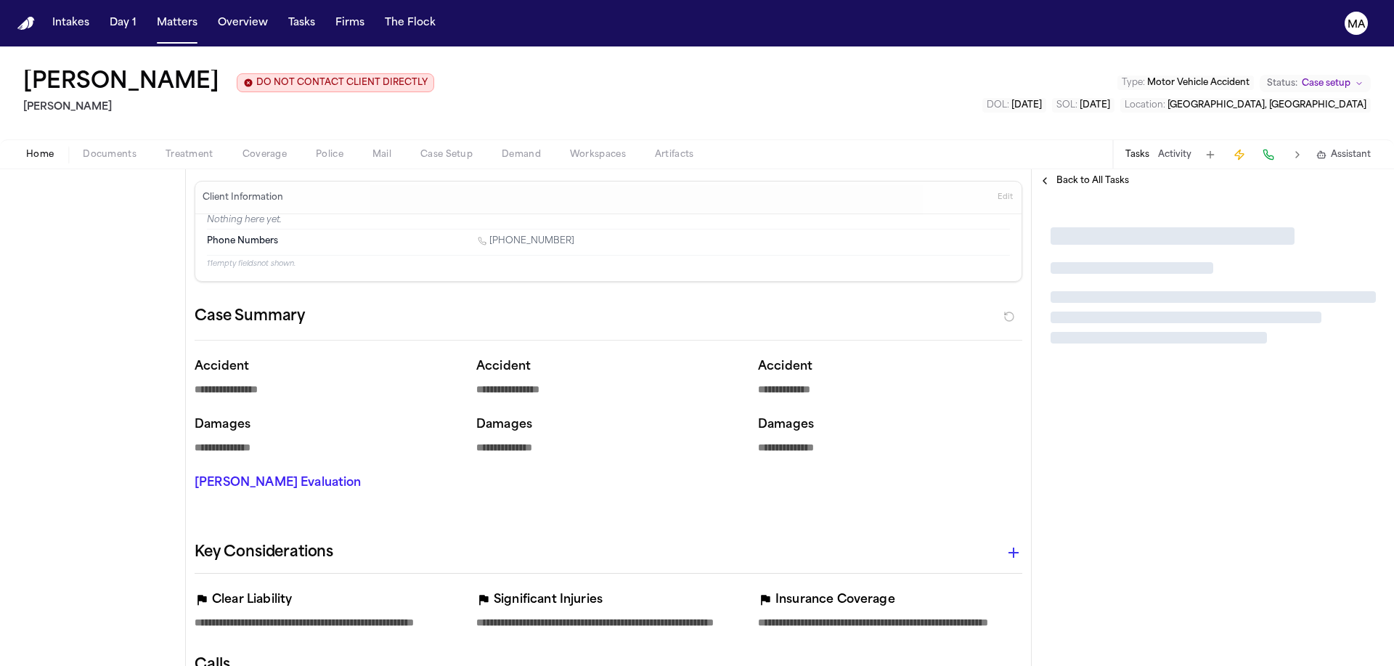
type textarea "*"
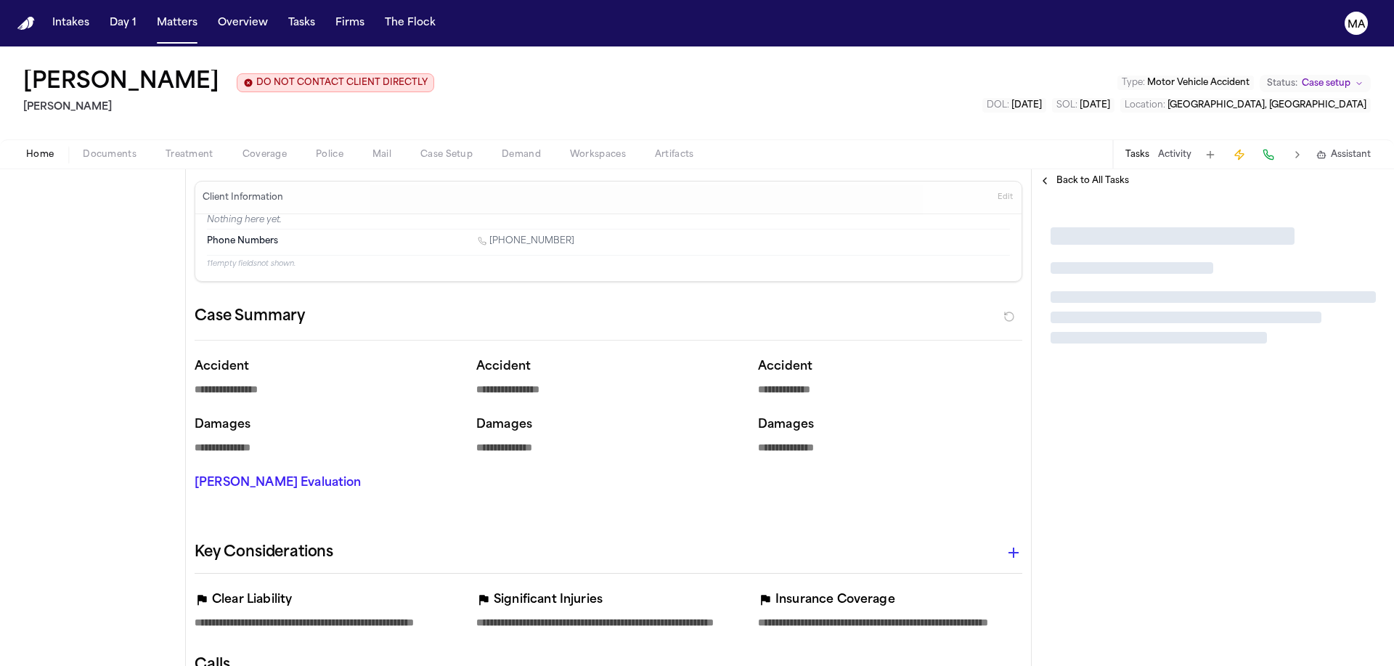
type textarea "*"
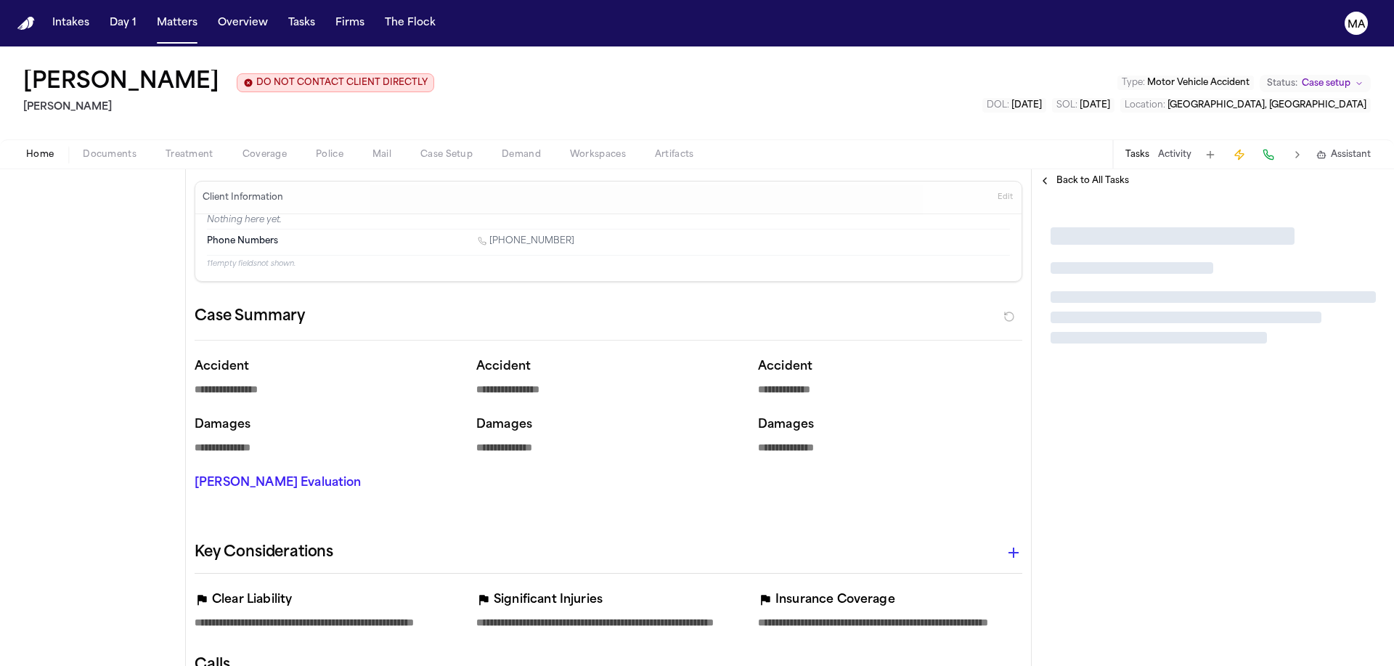
type textarea "*"
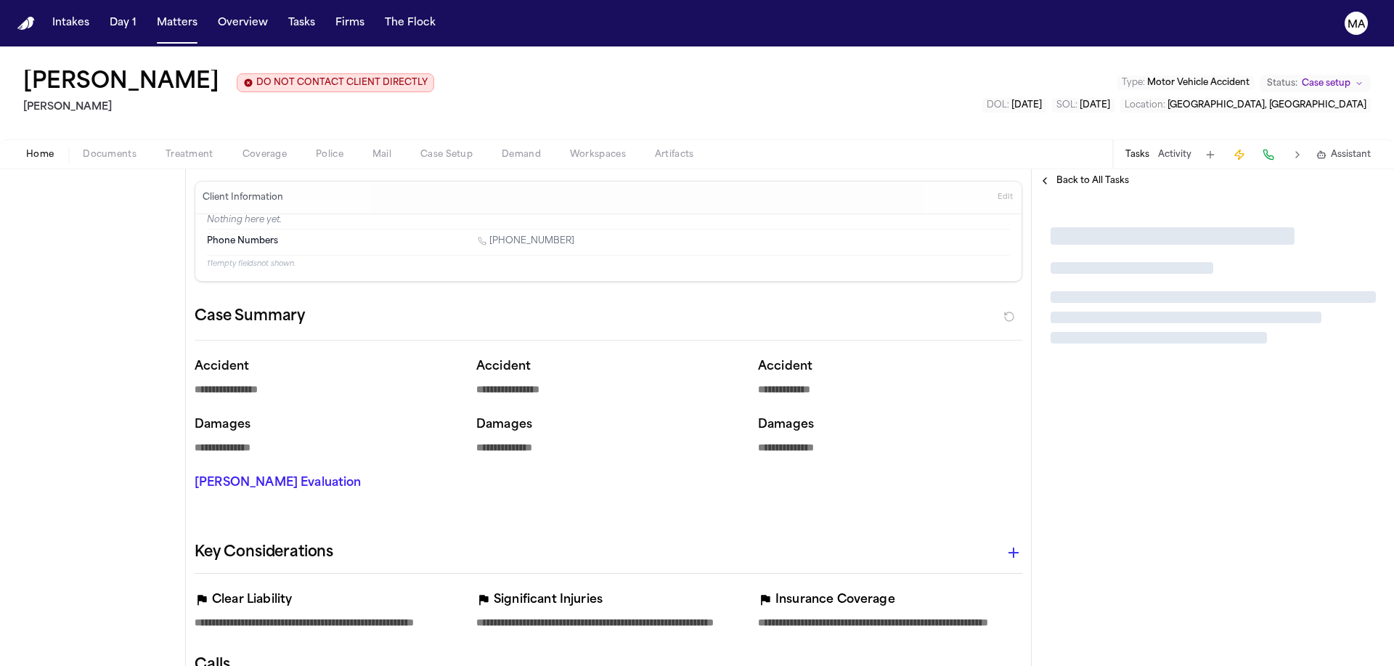
type textarea "*"
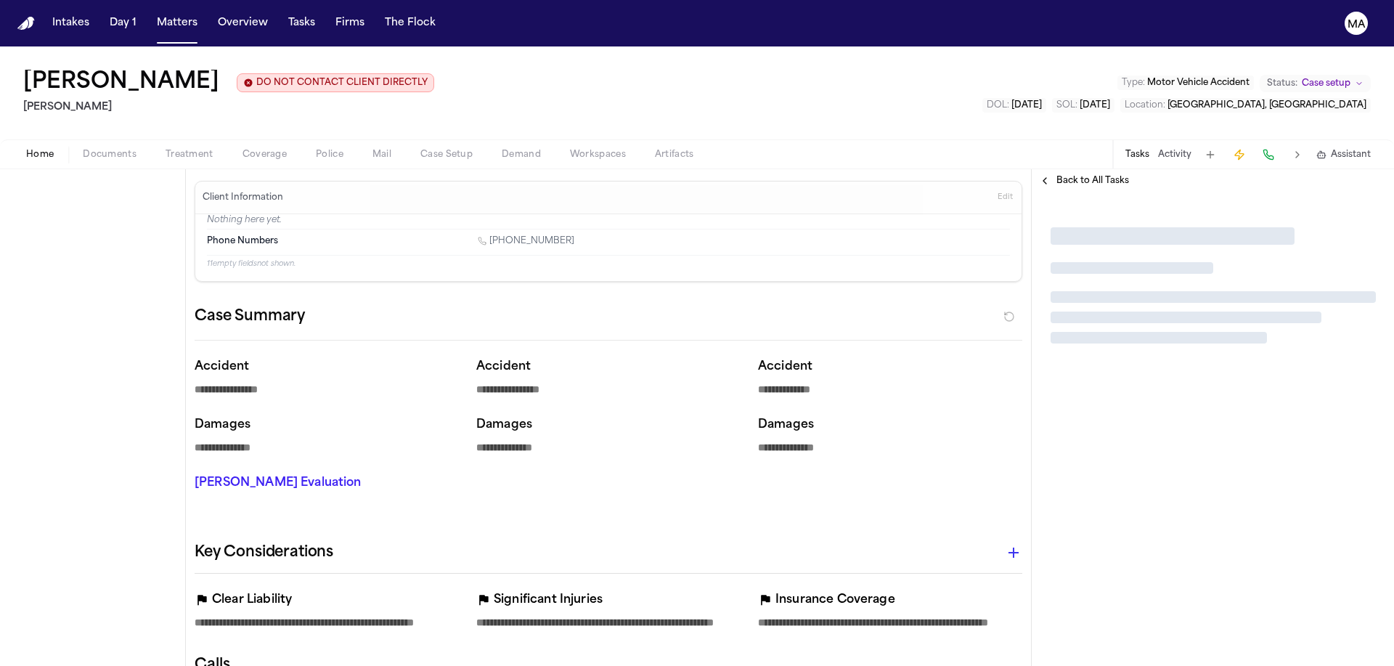
type textarea "*"
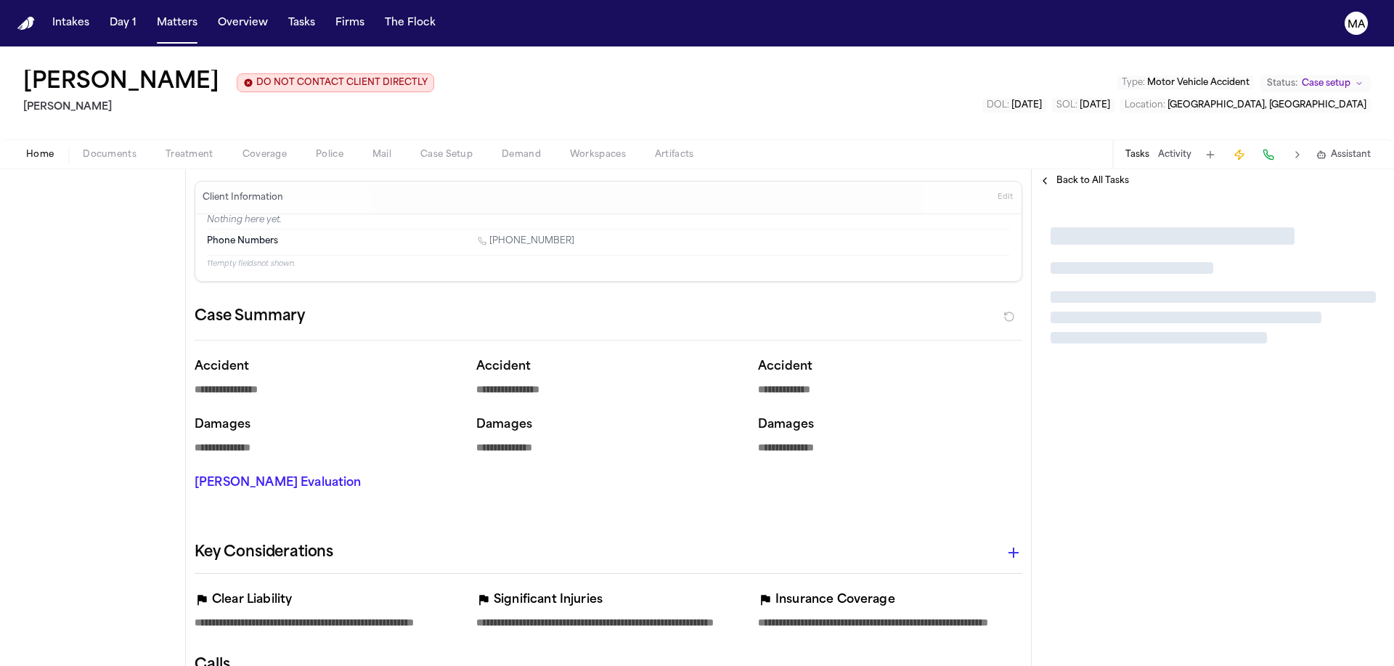
type textarea "*"
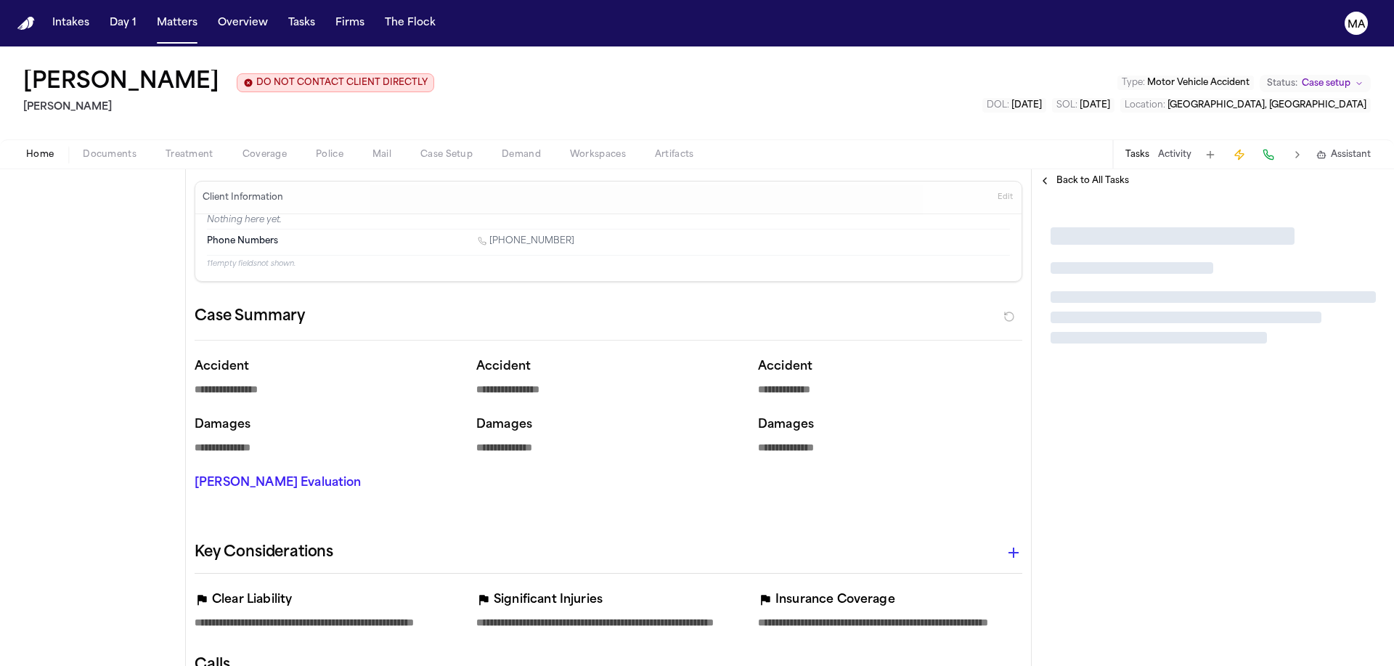
type textarea "*"
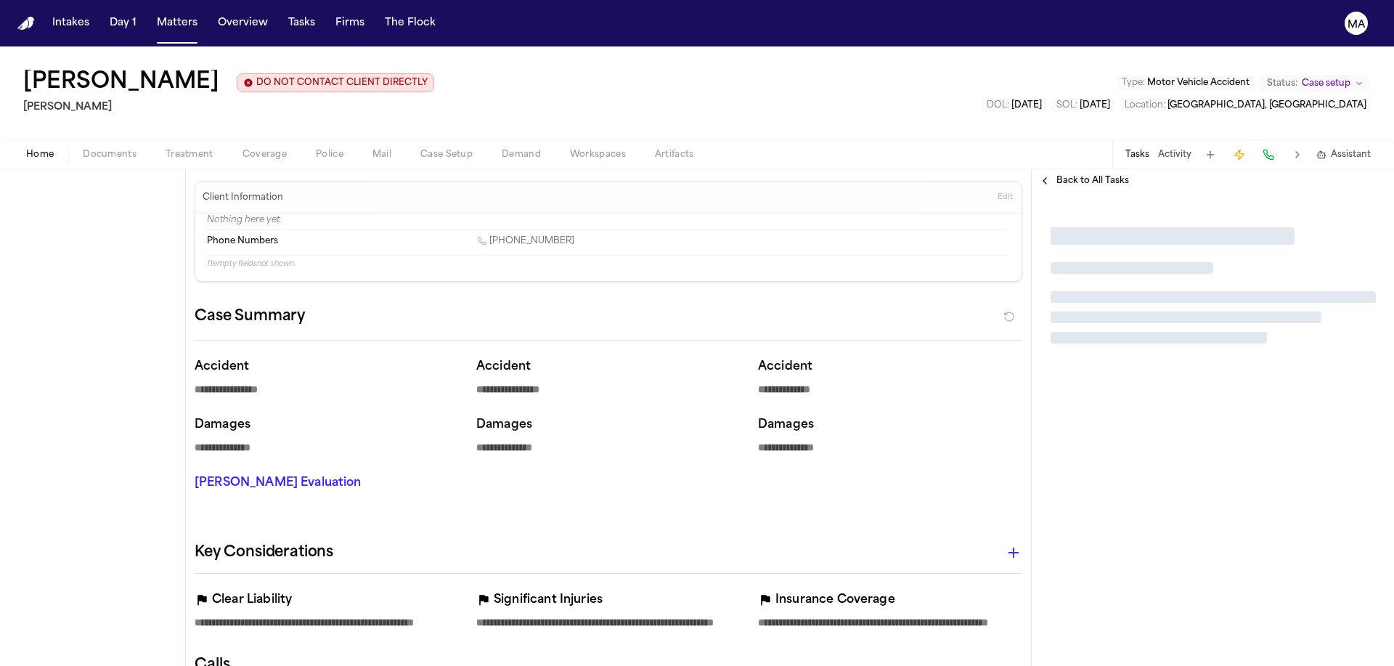
type textarea "*"
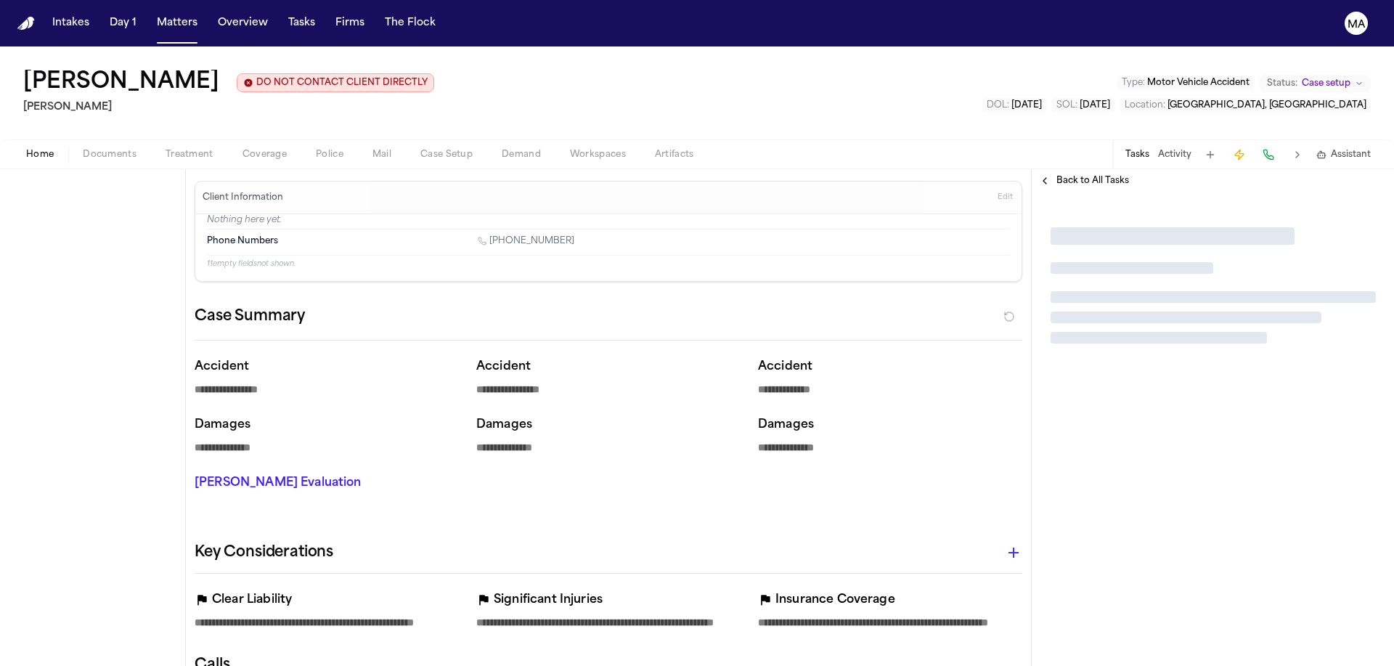
type textarea "*"
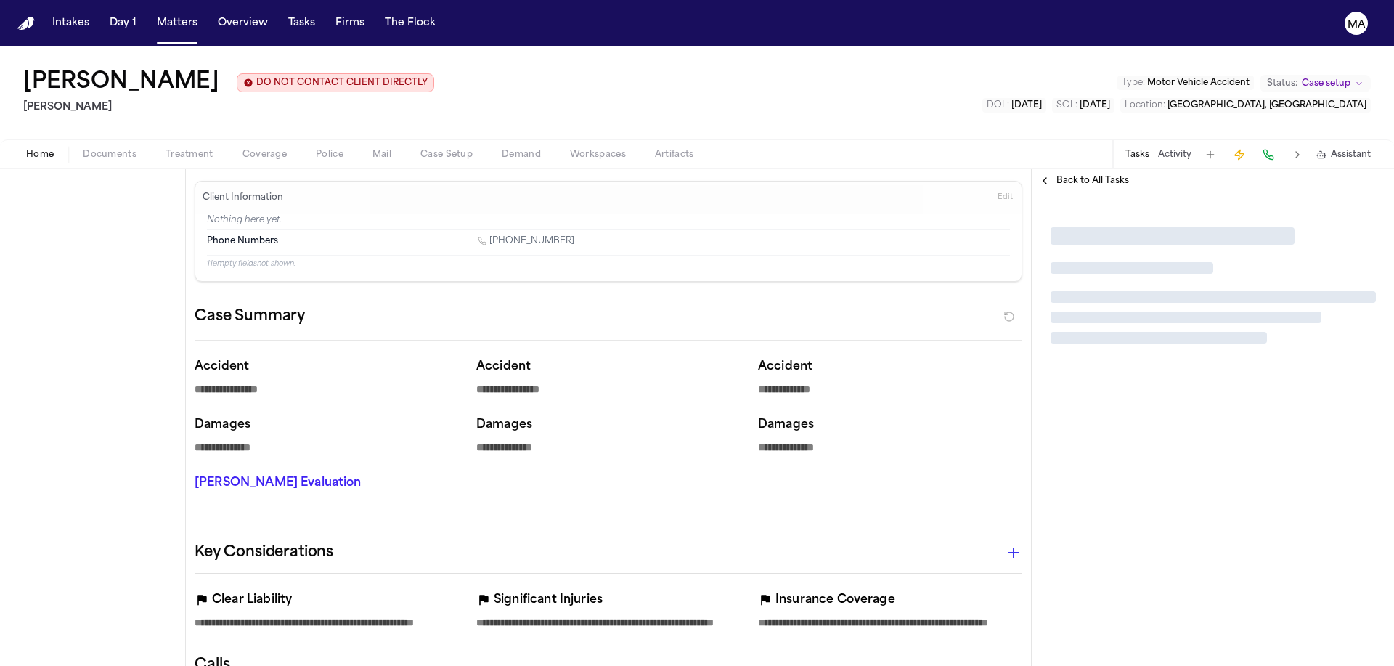
type textarea "*"
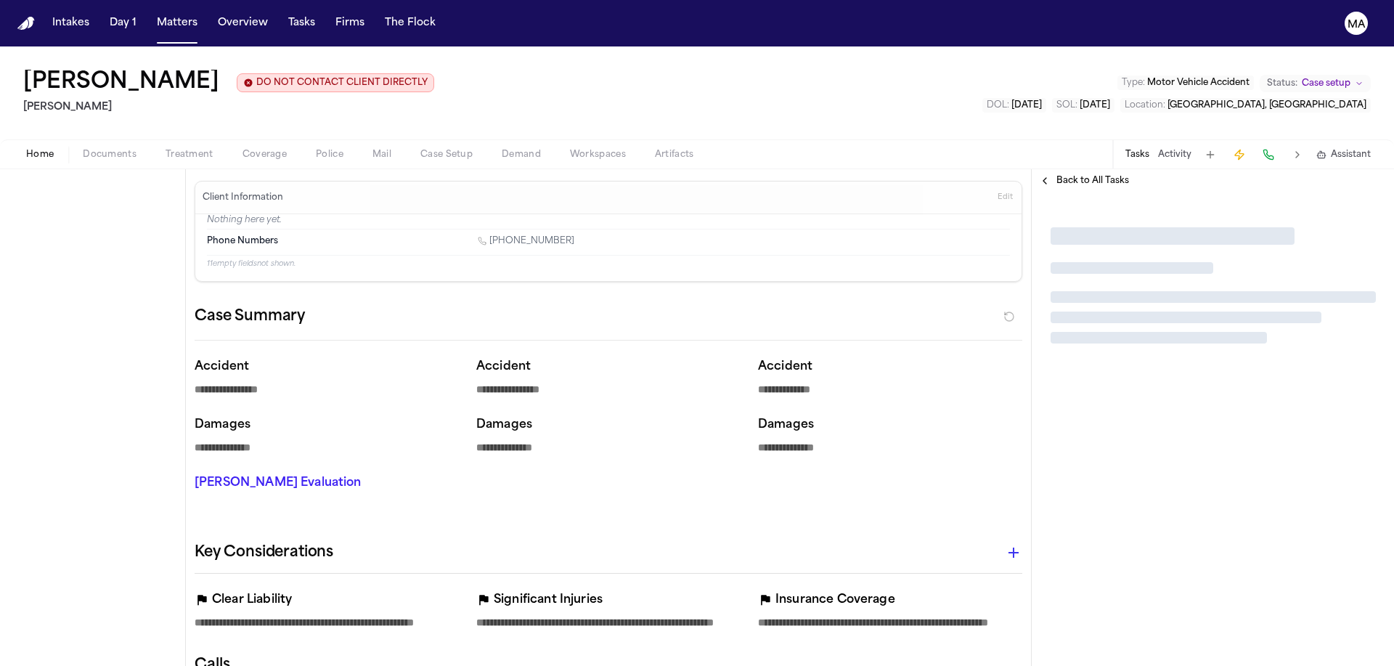
type textarea "*"
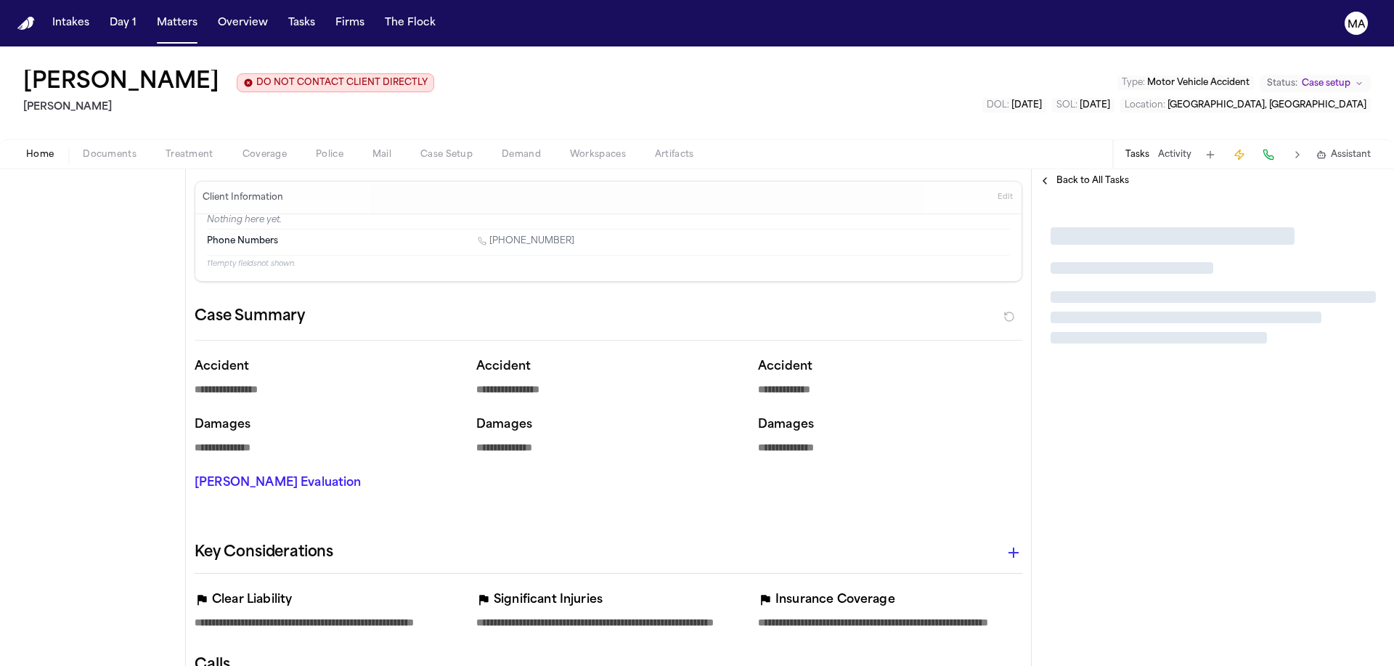
type textarea "*"
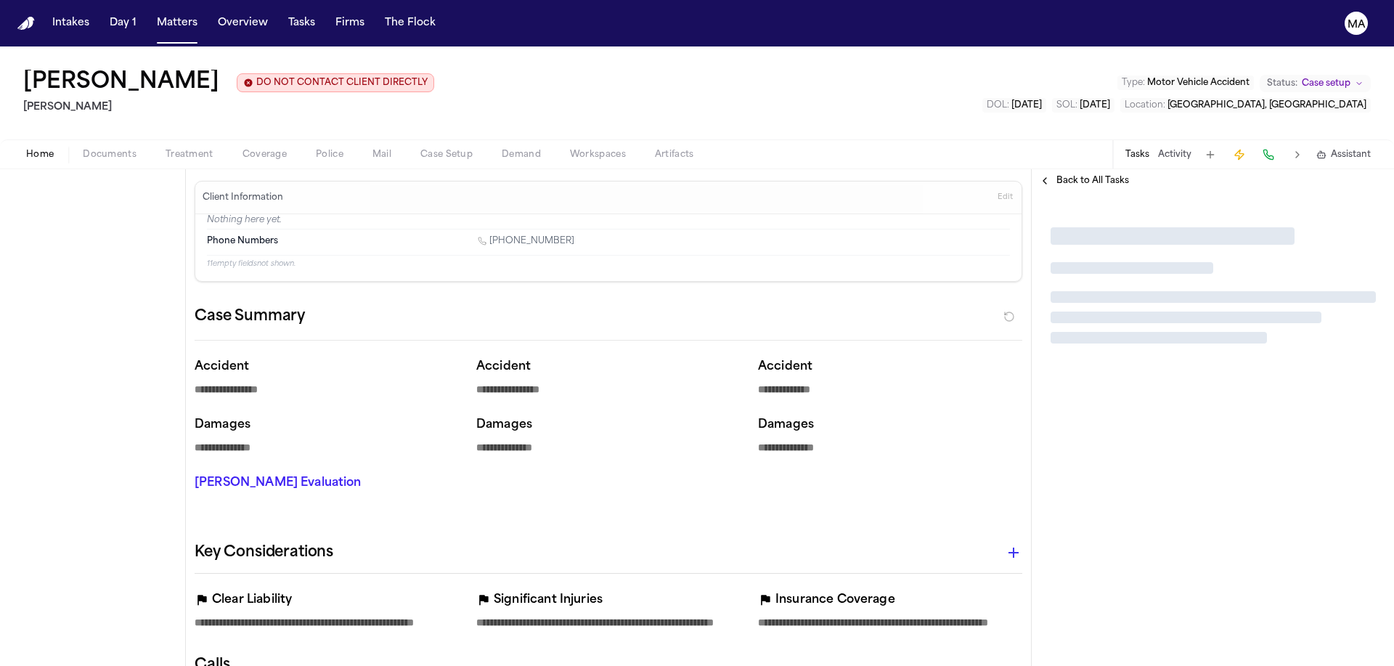
type textarea "*"
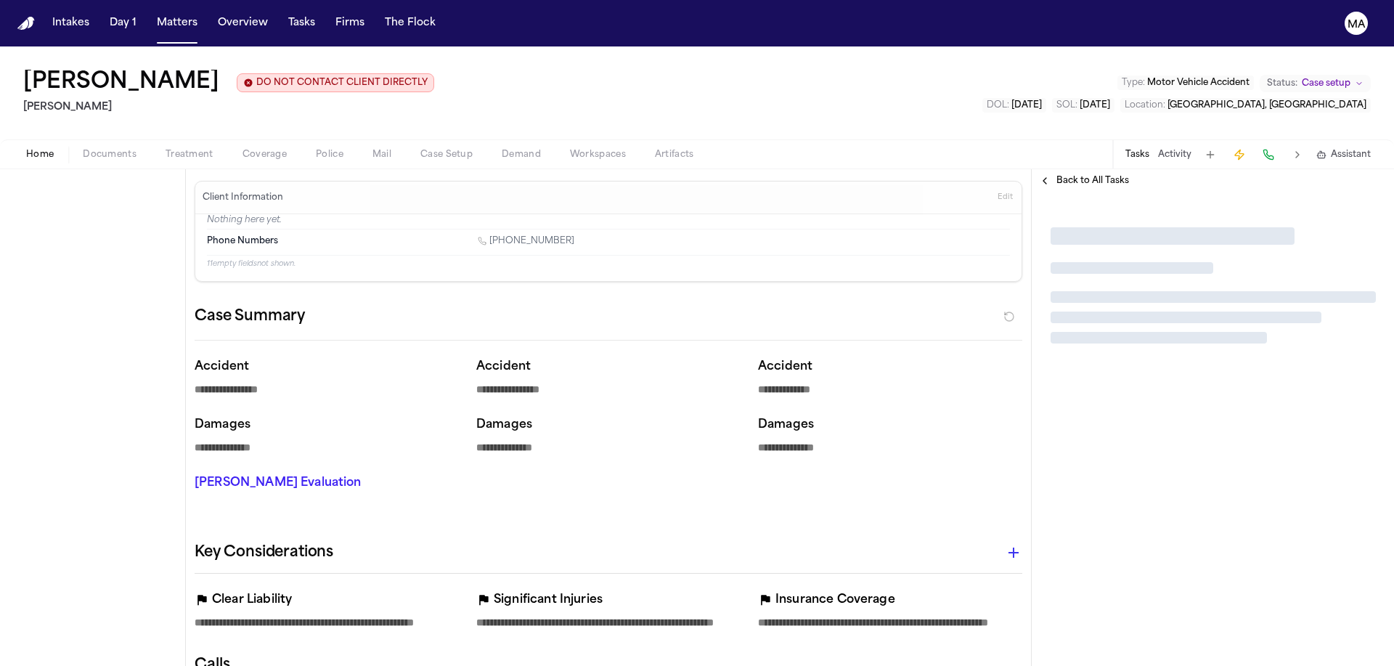
type textarea "*"
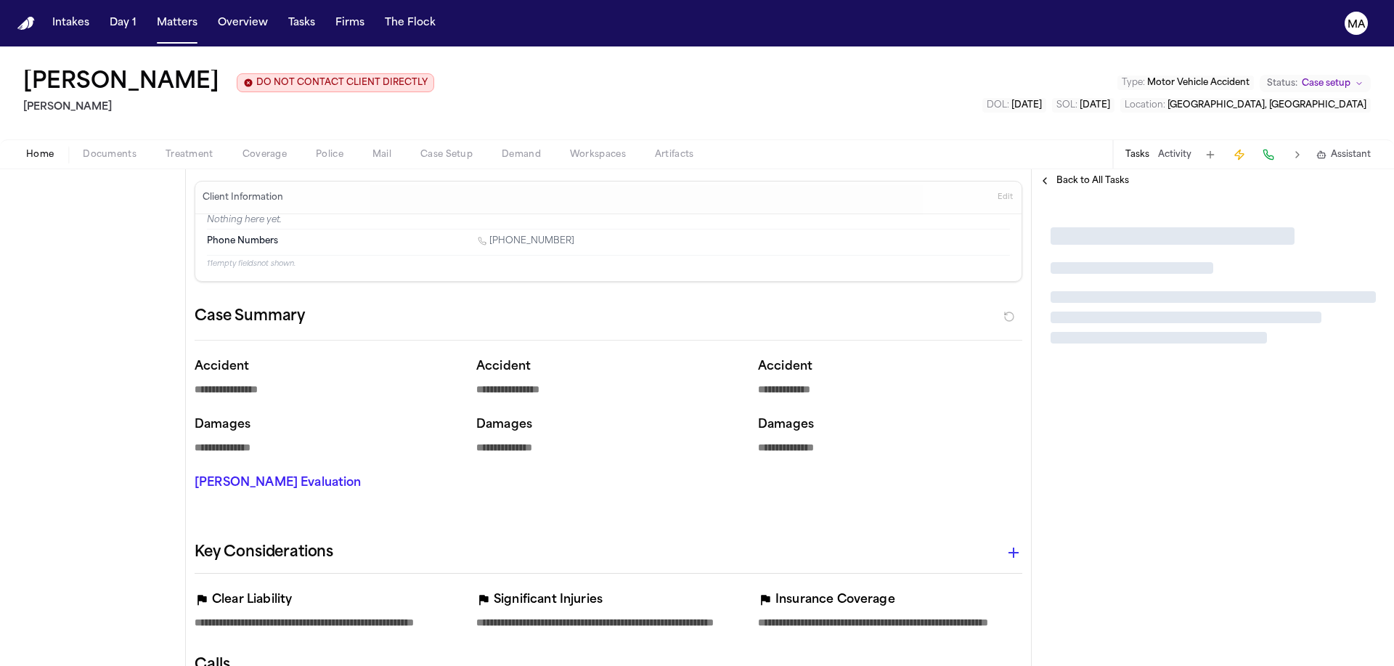
type textarea "*"
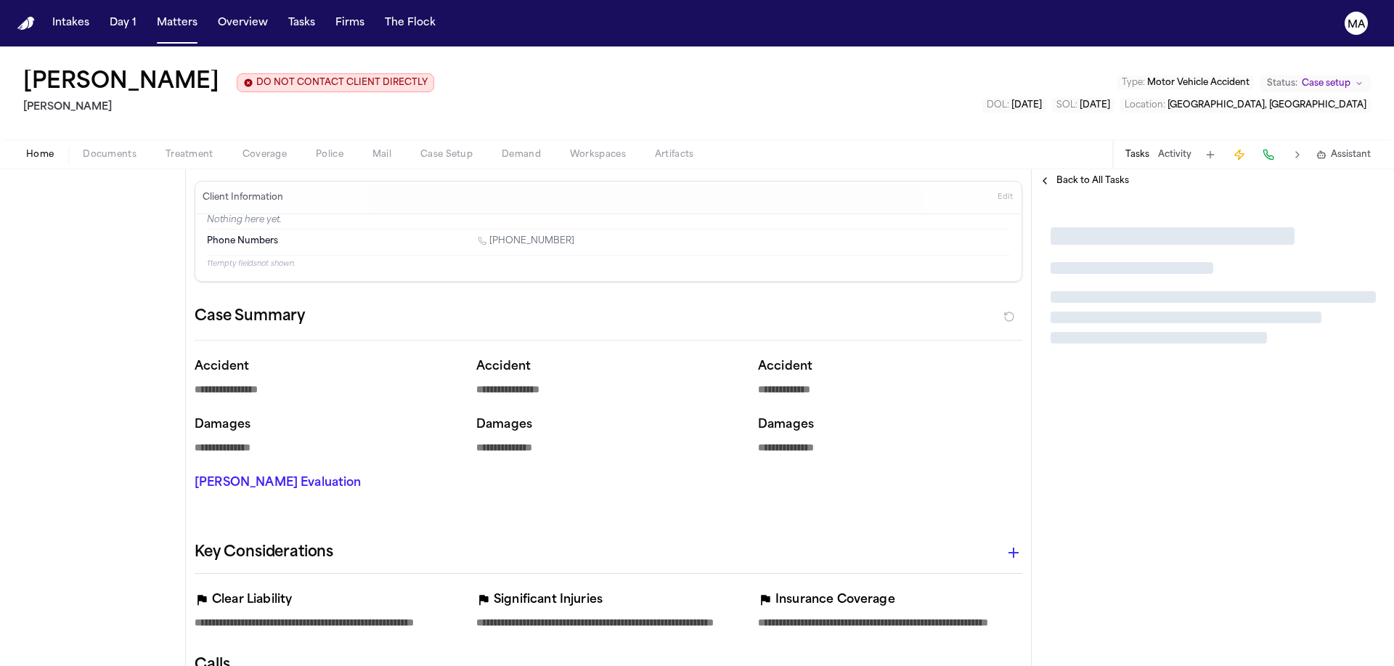
type textarea "*"
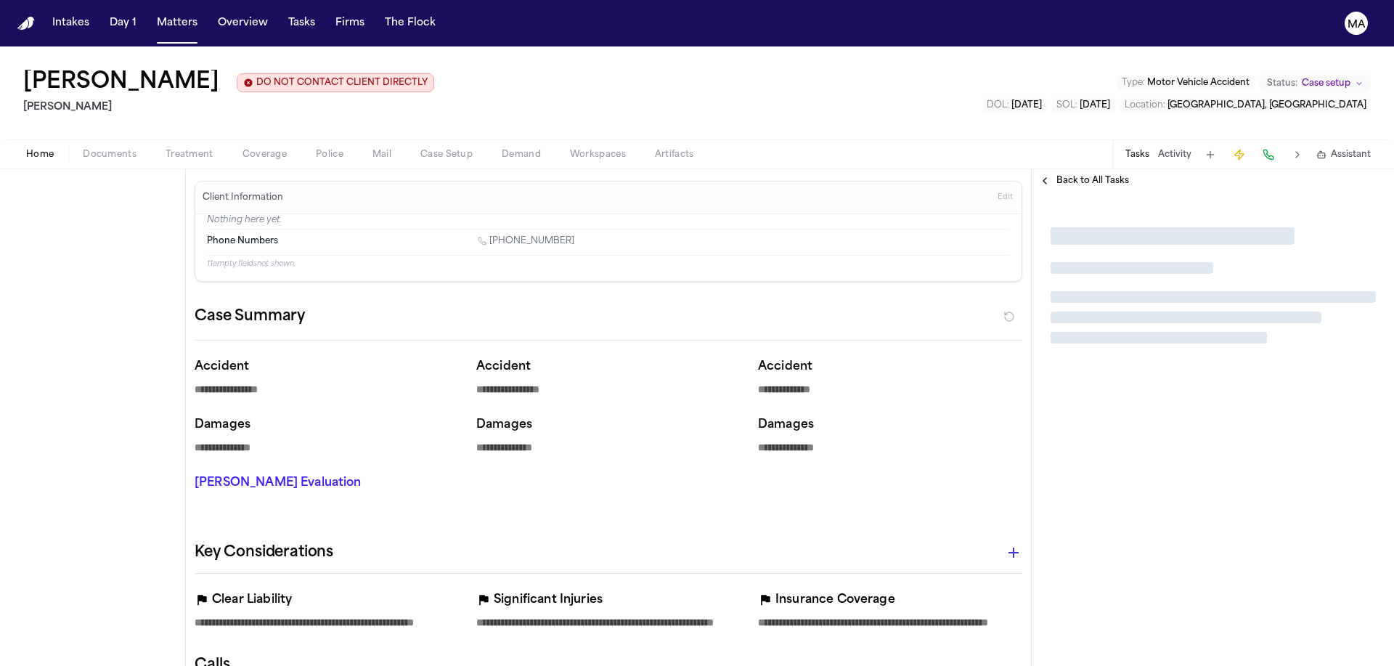
type textarea "*"
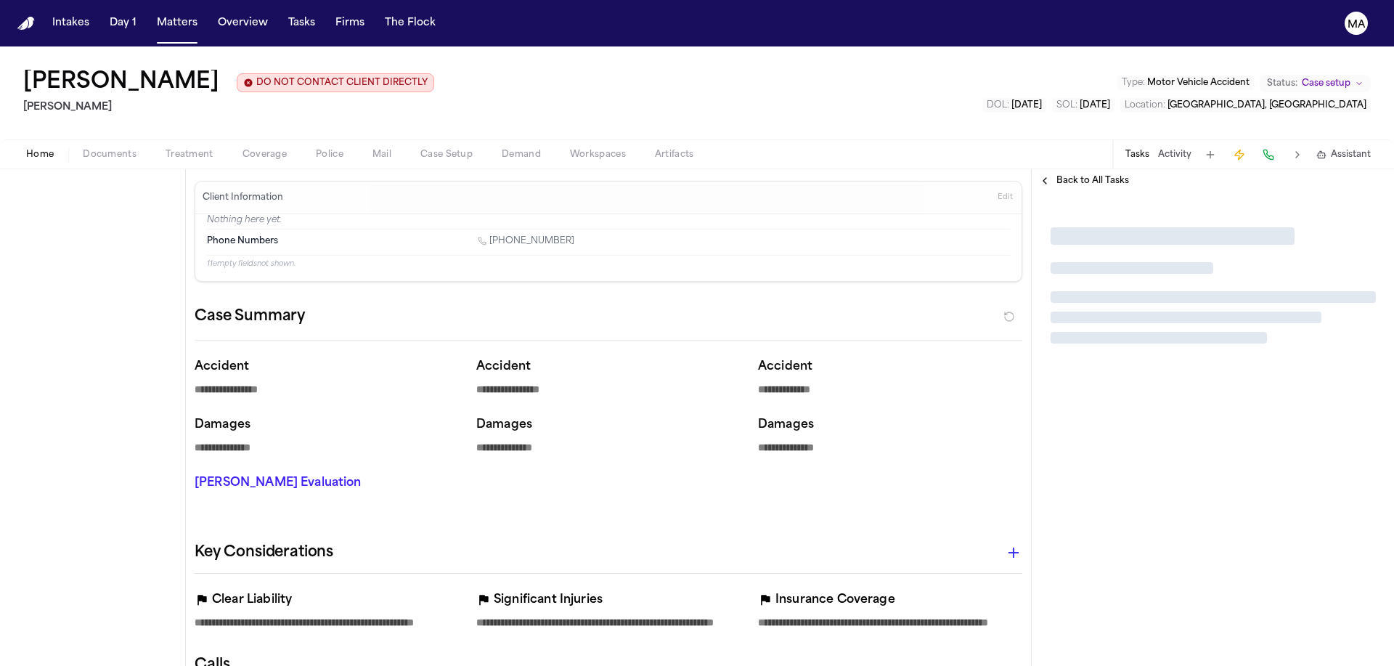
type textarea "*"
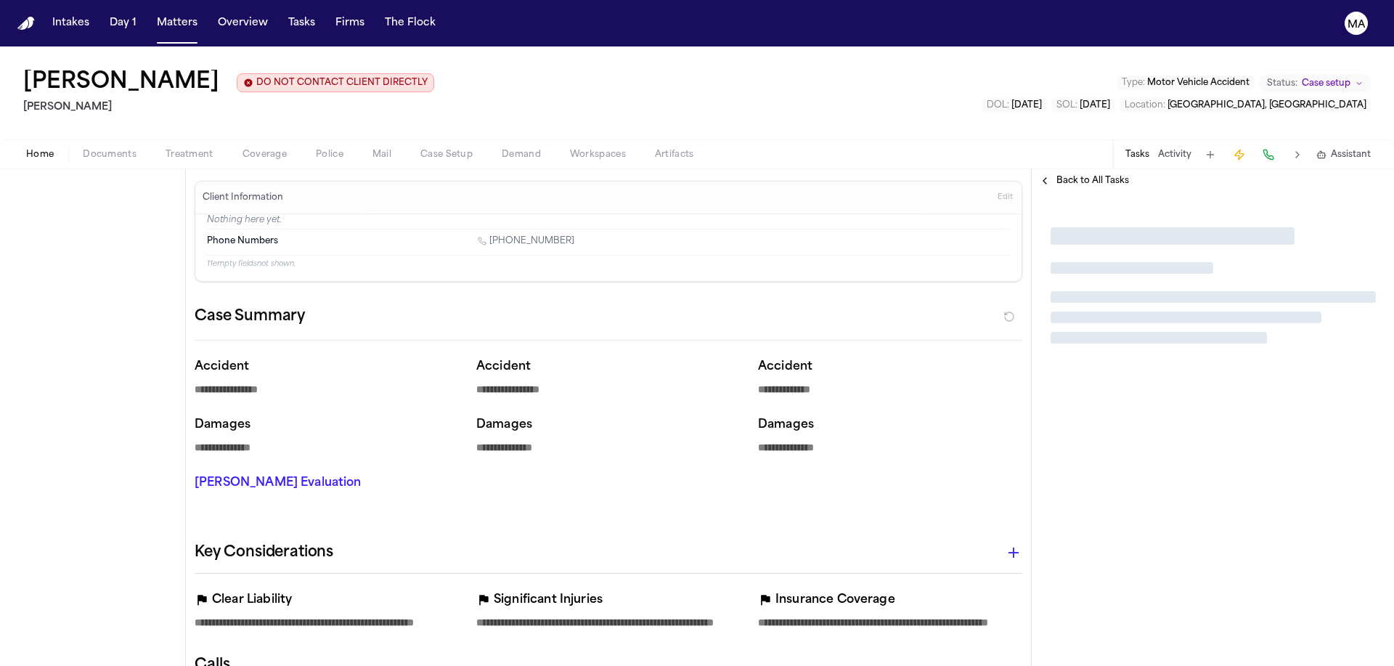
type textarea "*"
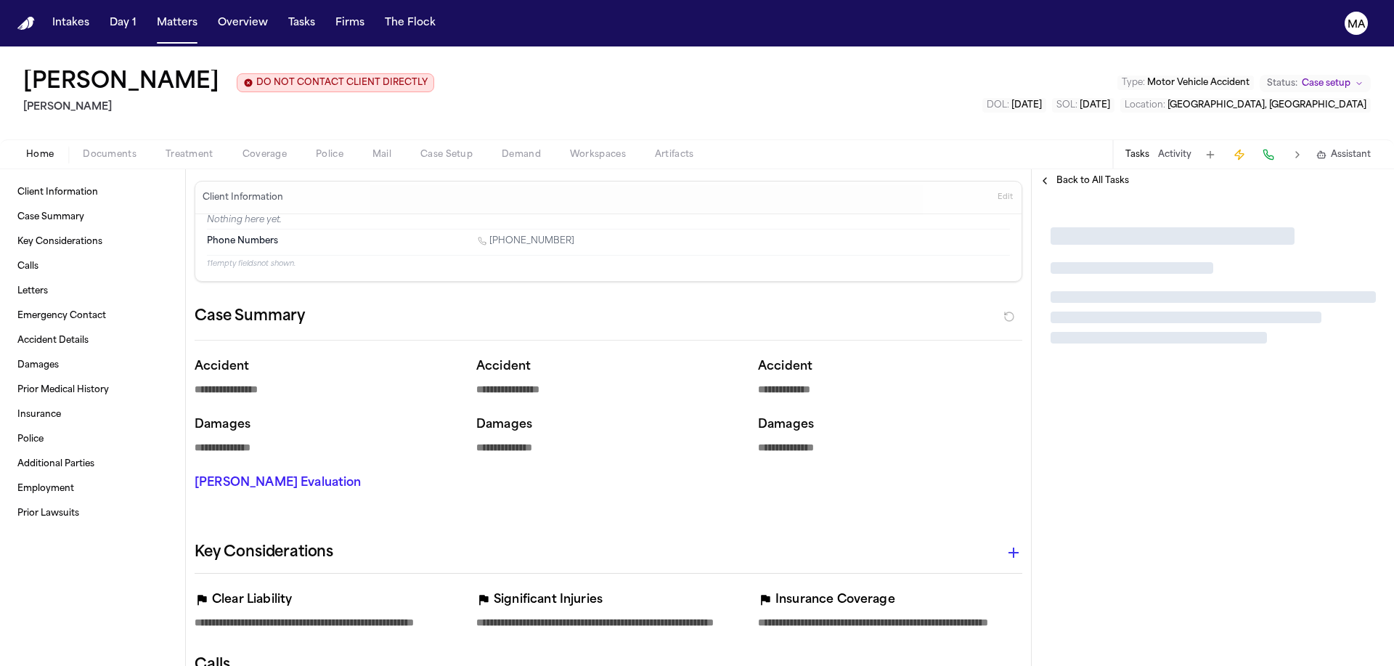
type textarea "*"
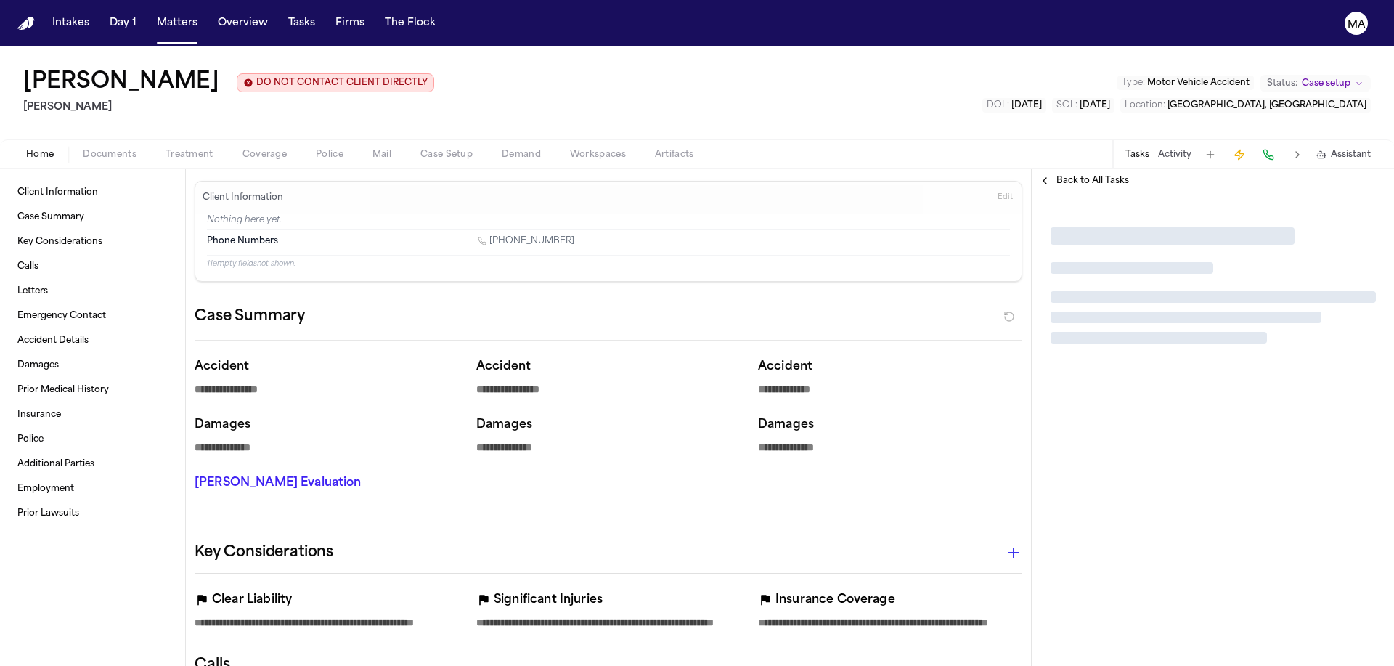
type textarea "*"
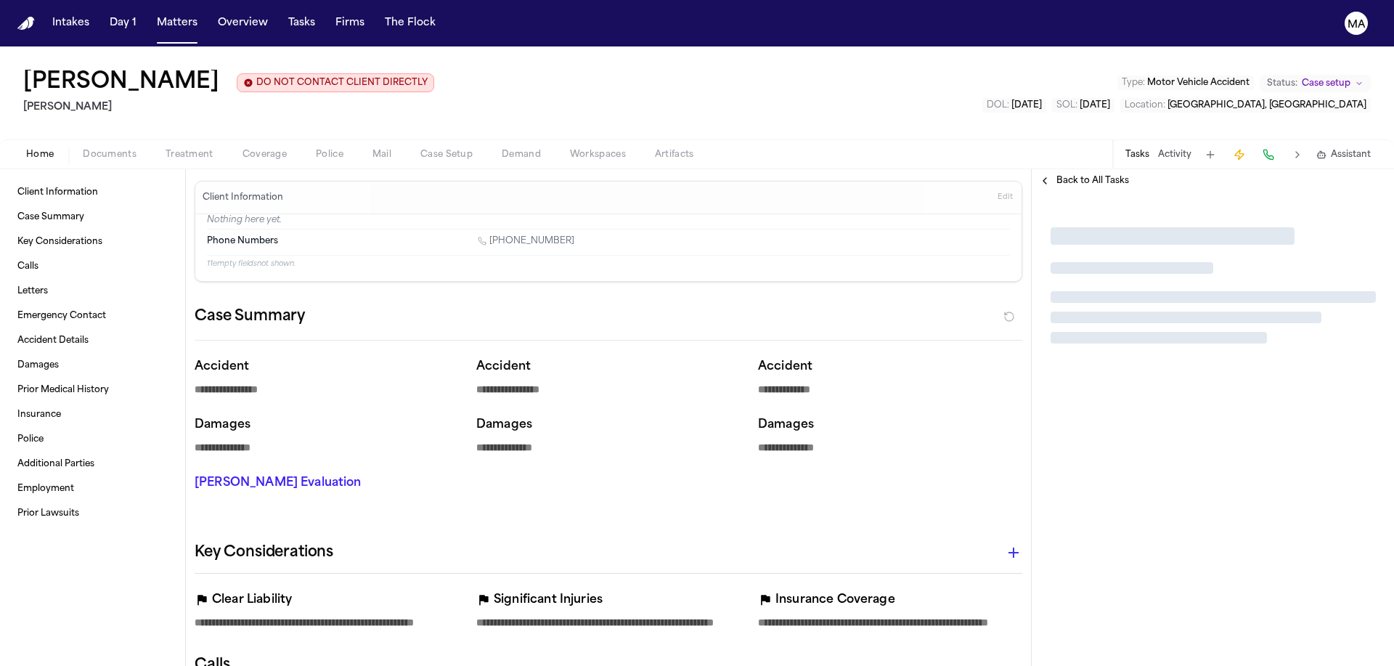
type textarea "*"
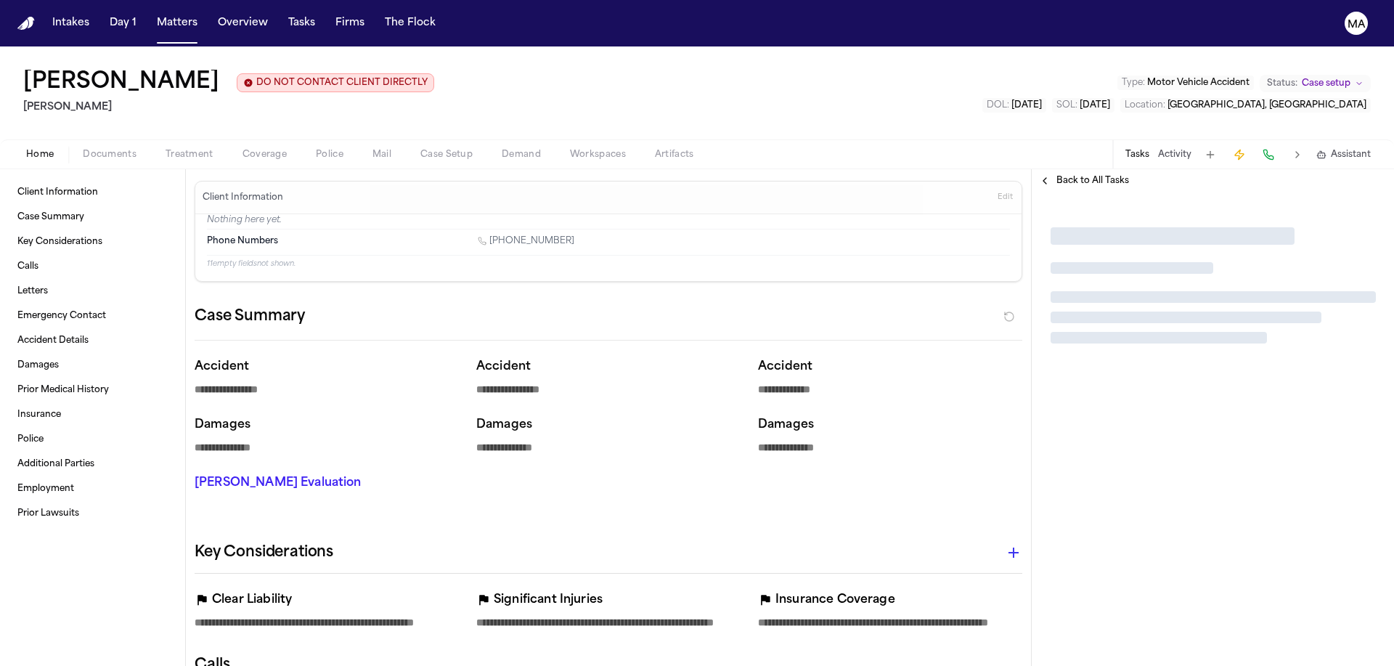
type textarea "*"
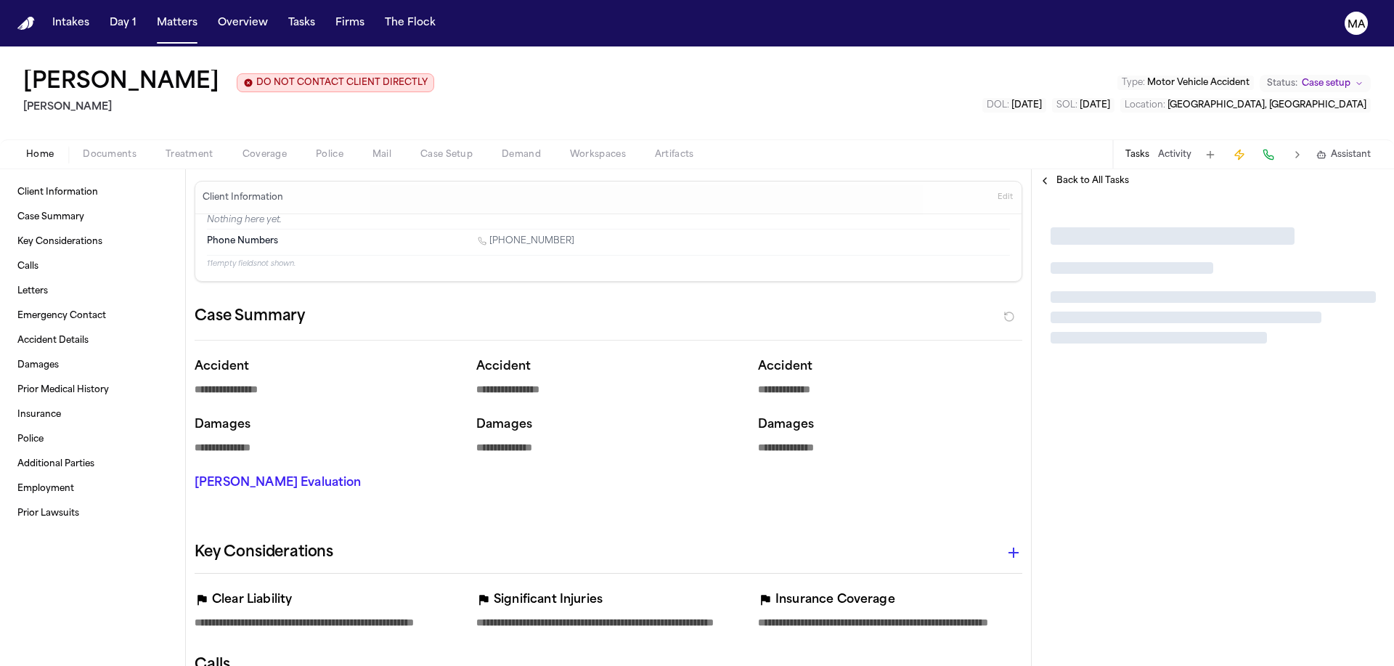
type textarea "*"
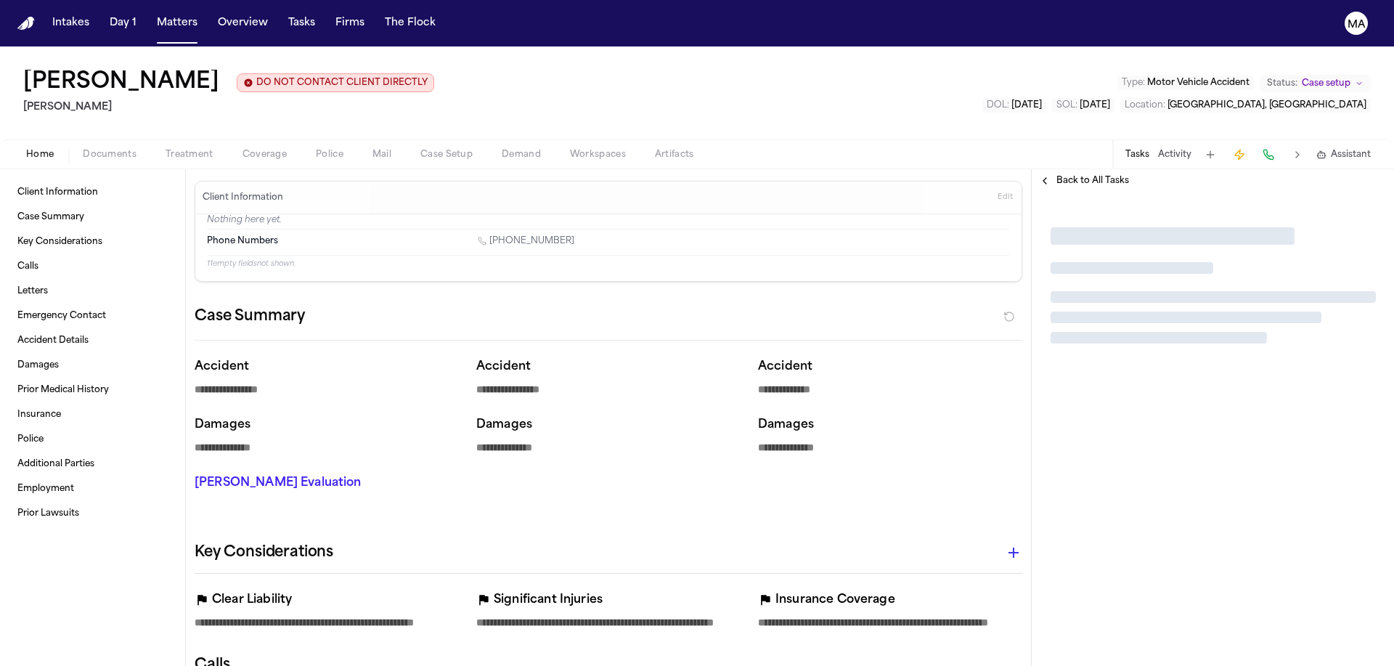
type textarea "*"
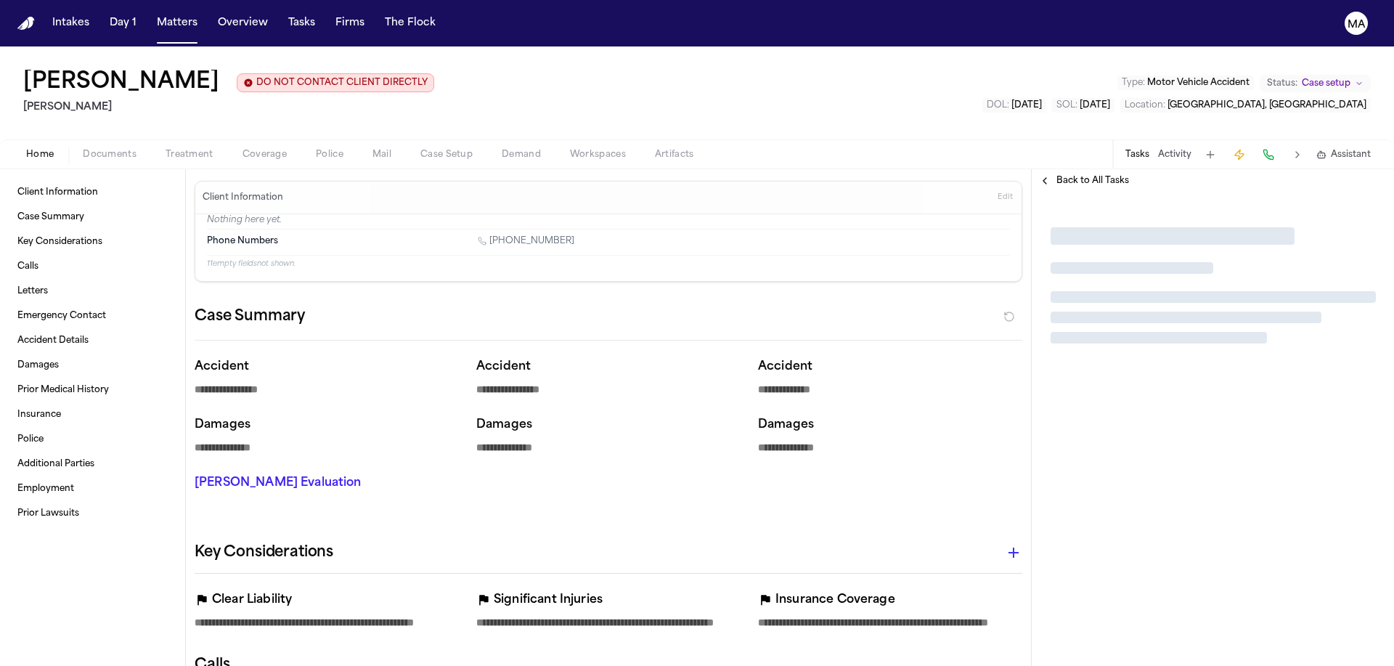
type textarea "*"
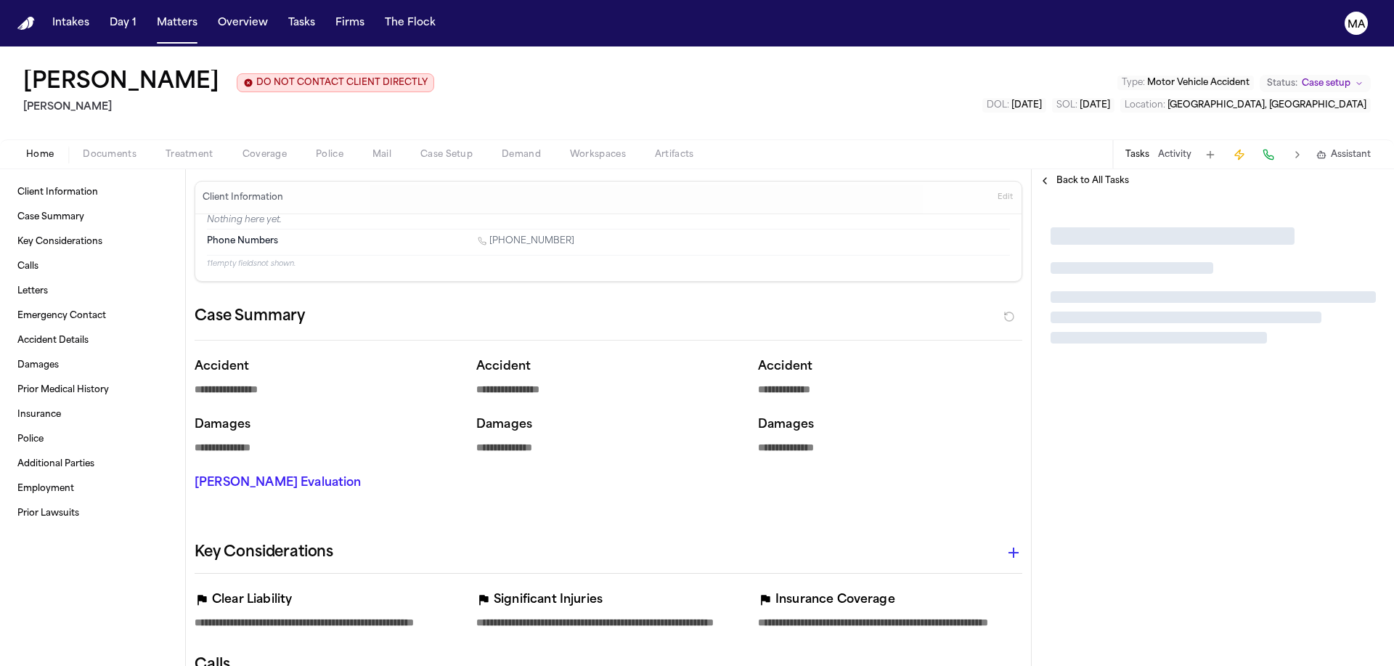
type textarea "*"
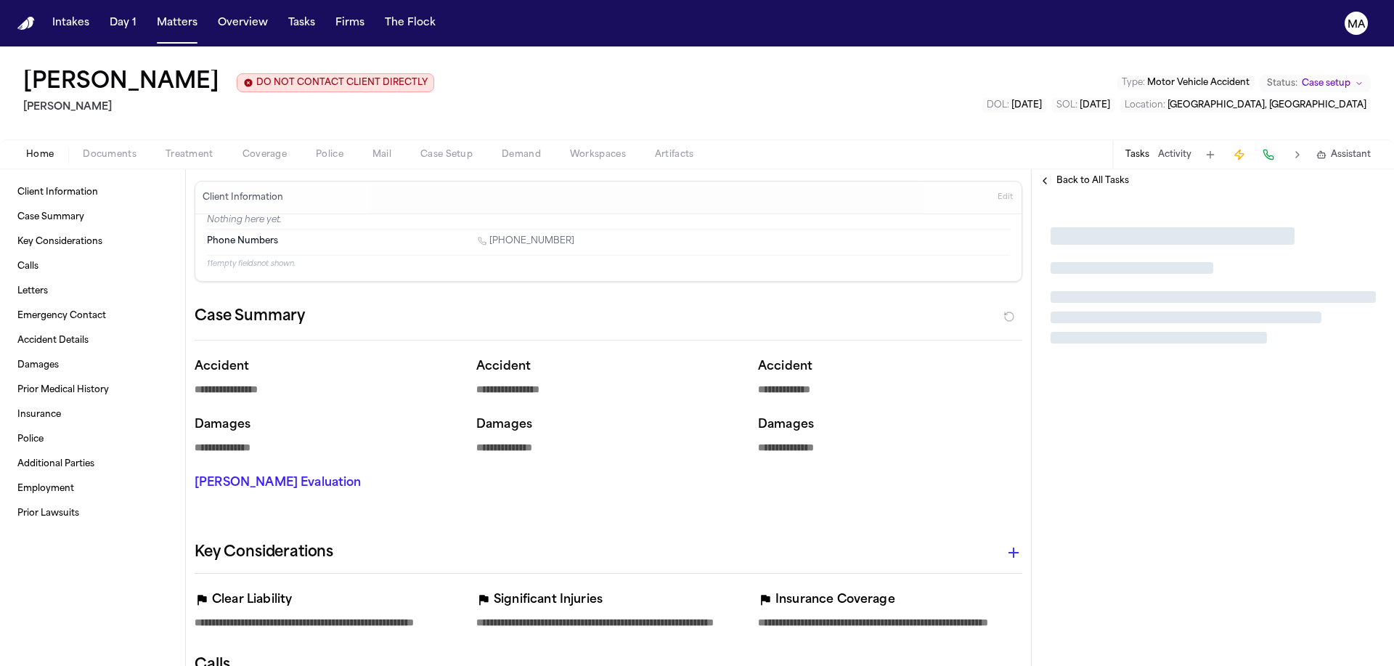
type textarea "*"
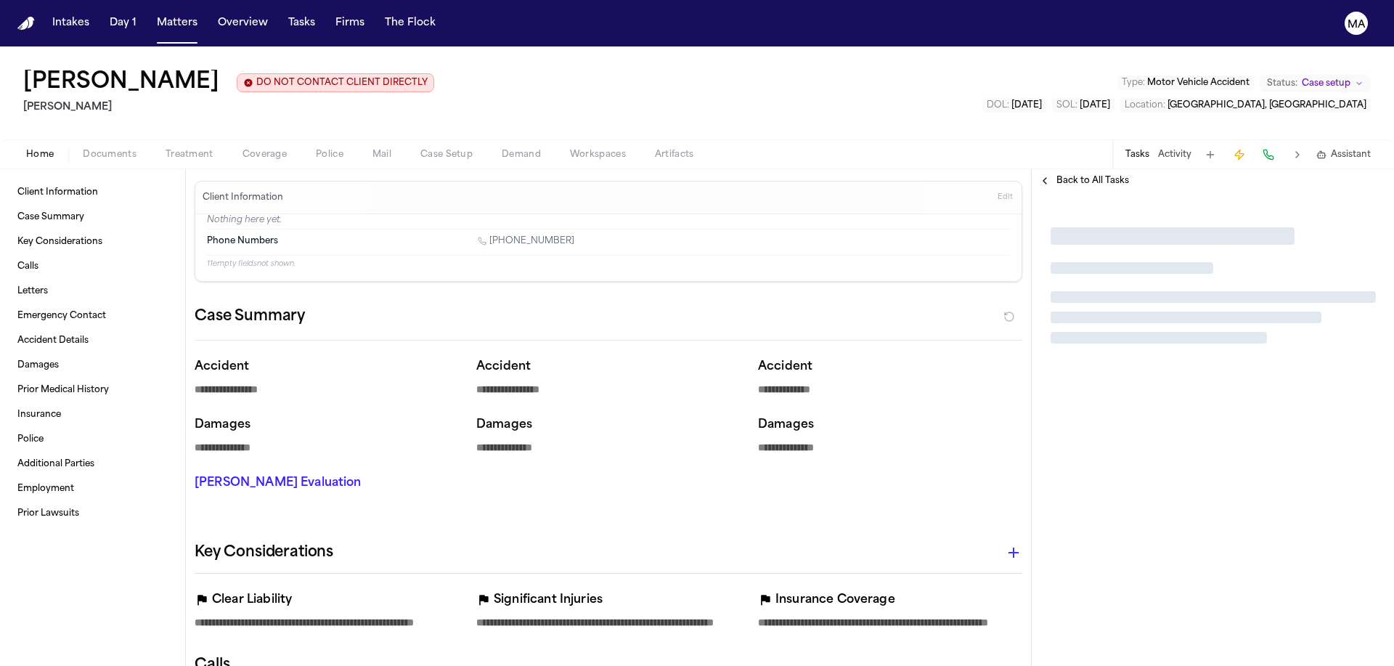
type textarea "*"
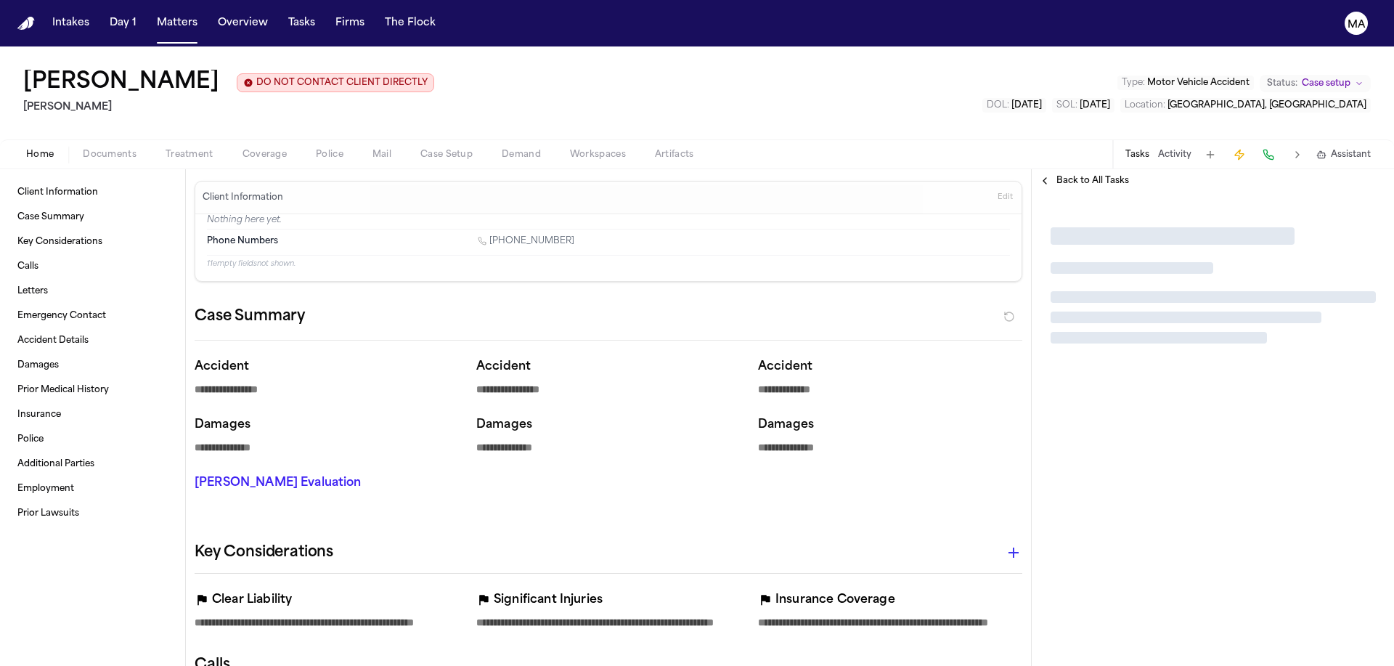
type textarea "*"
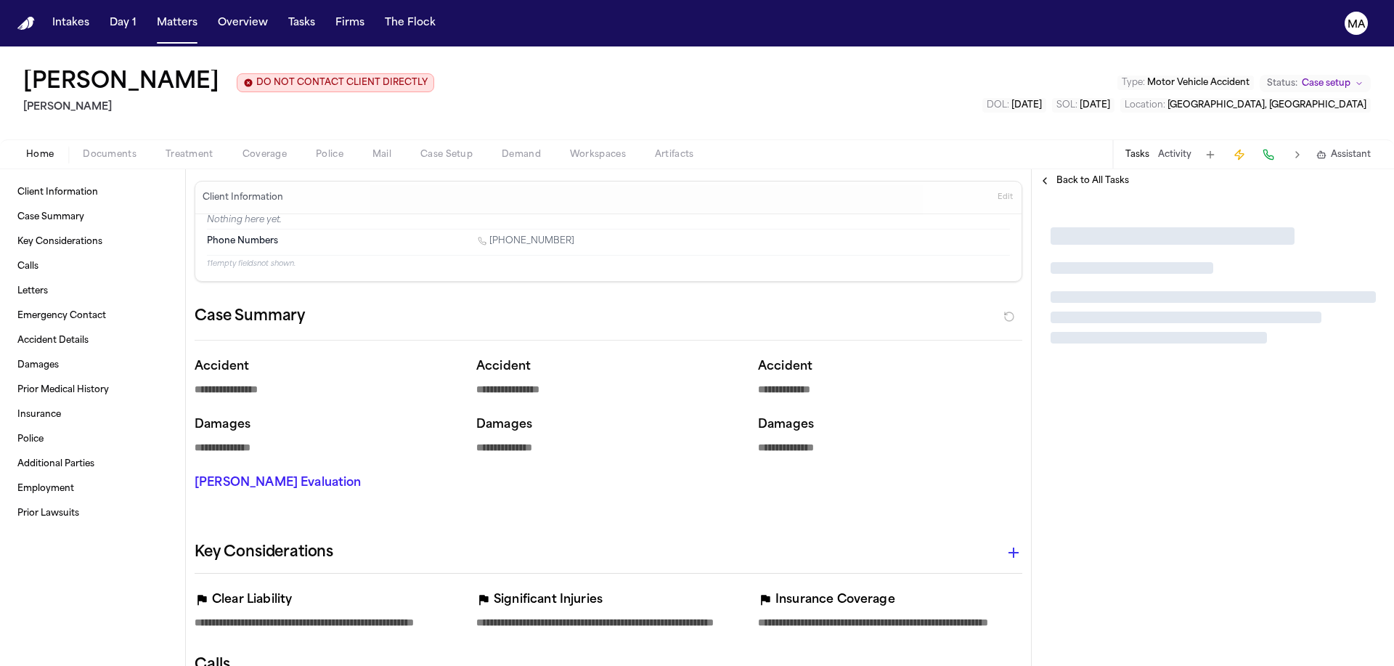
type textarea "*"
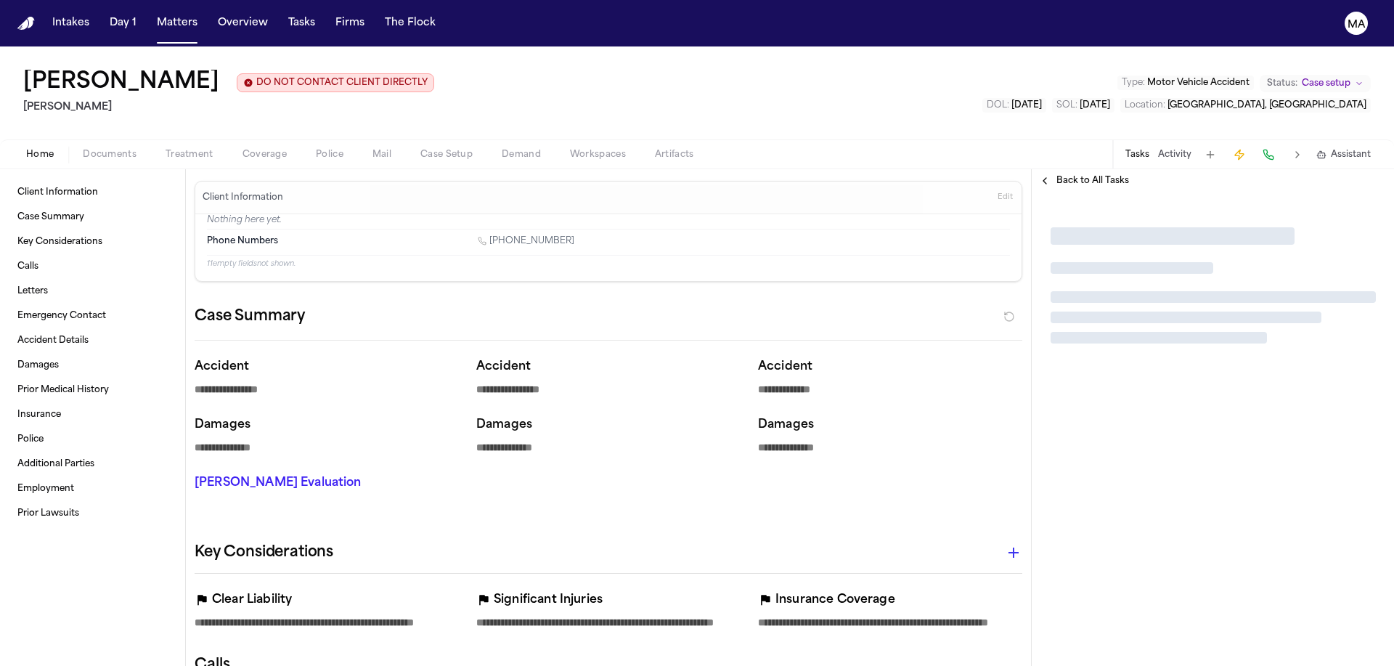
type textarea "*"
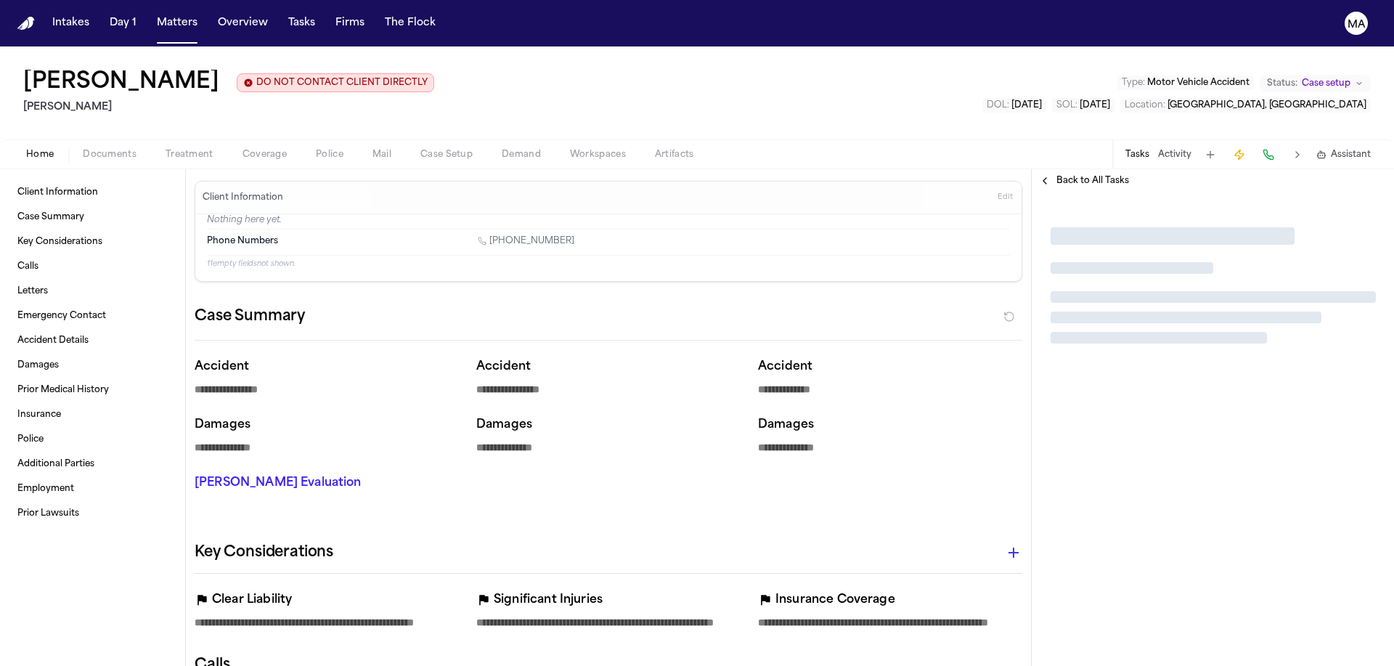
type textarea "*"
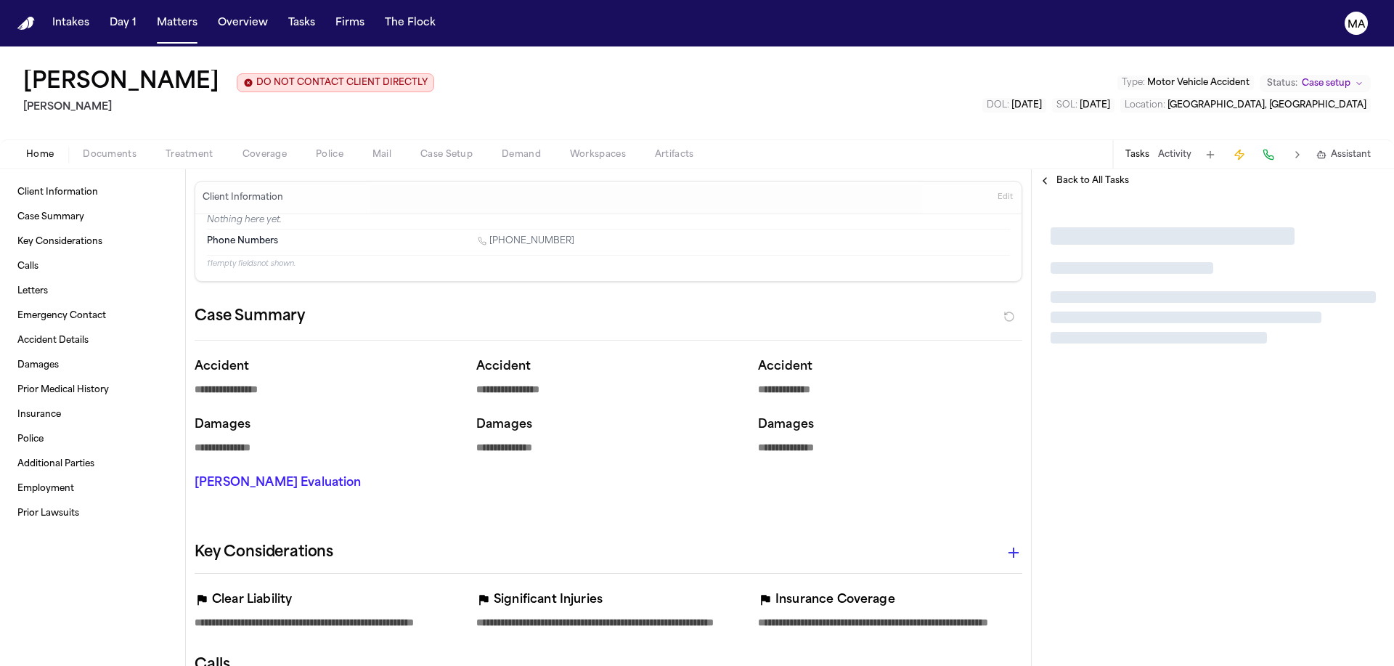
type textarea "*"
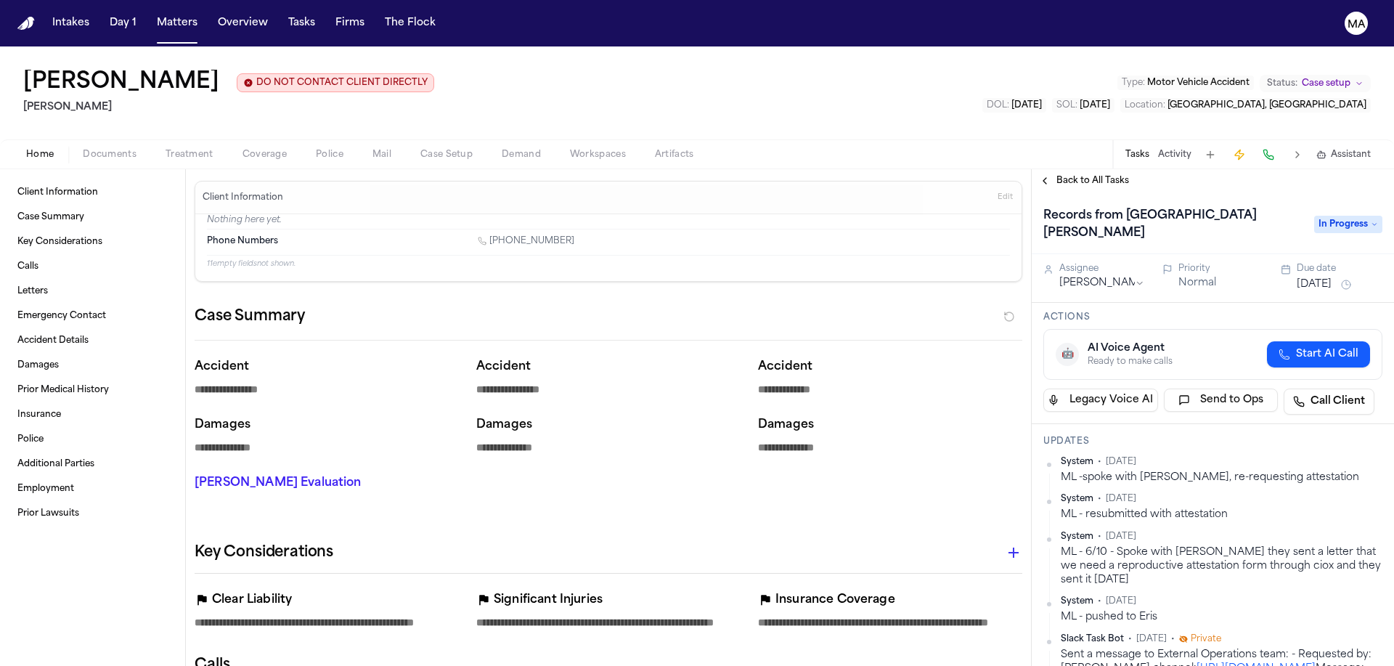
click at [83, 149] on span "Documents" at bounding box center [110, 155] width 54 height 12
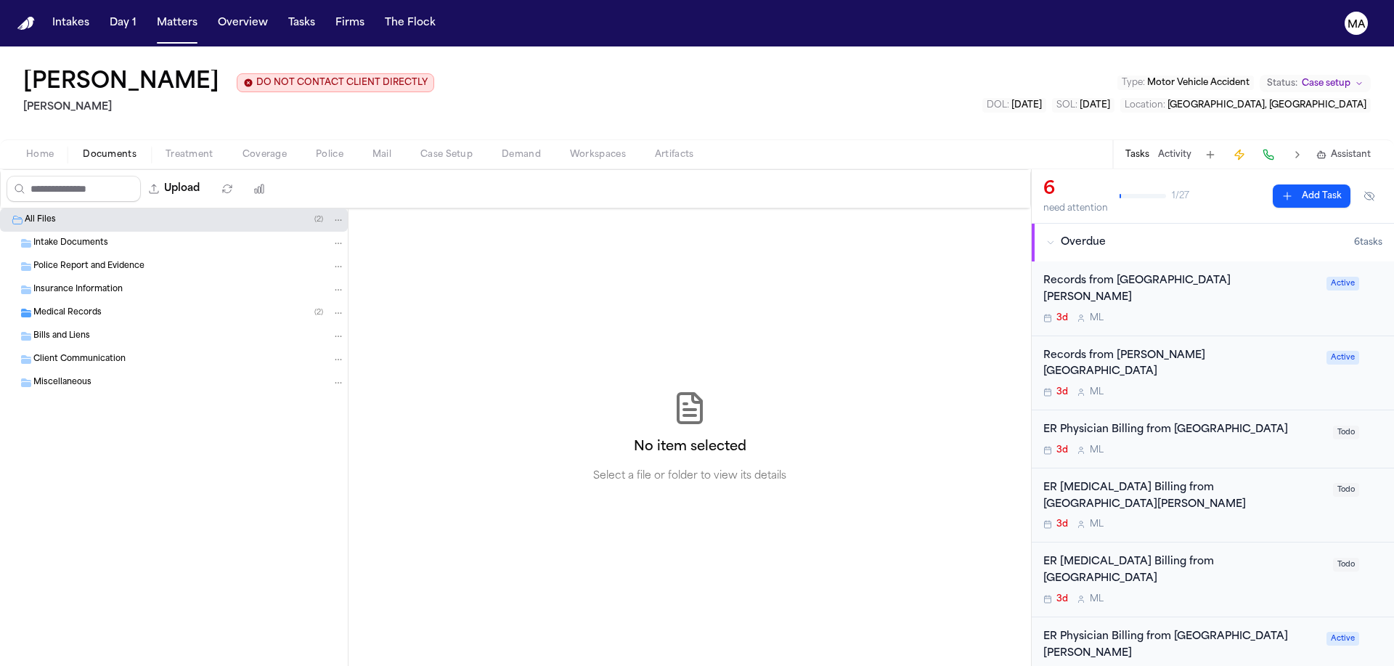
click at [93, 301] on div "Medical Records ( 2 )" at bounding box center [174, 312] width 348 height 23
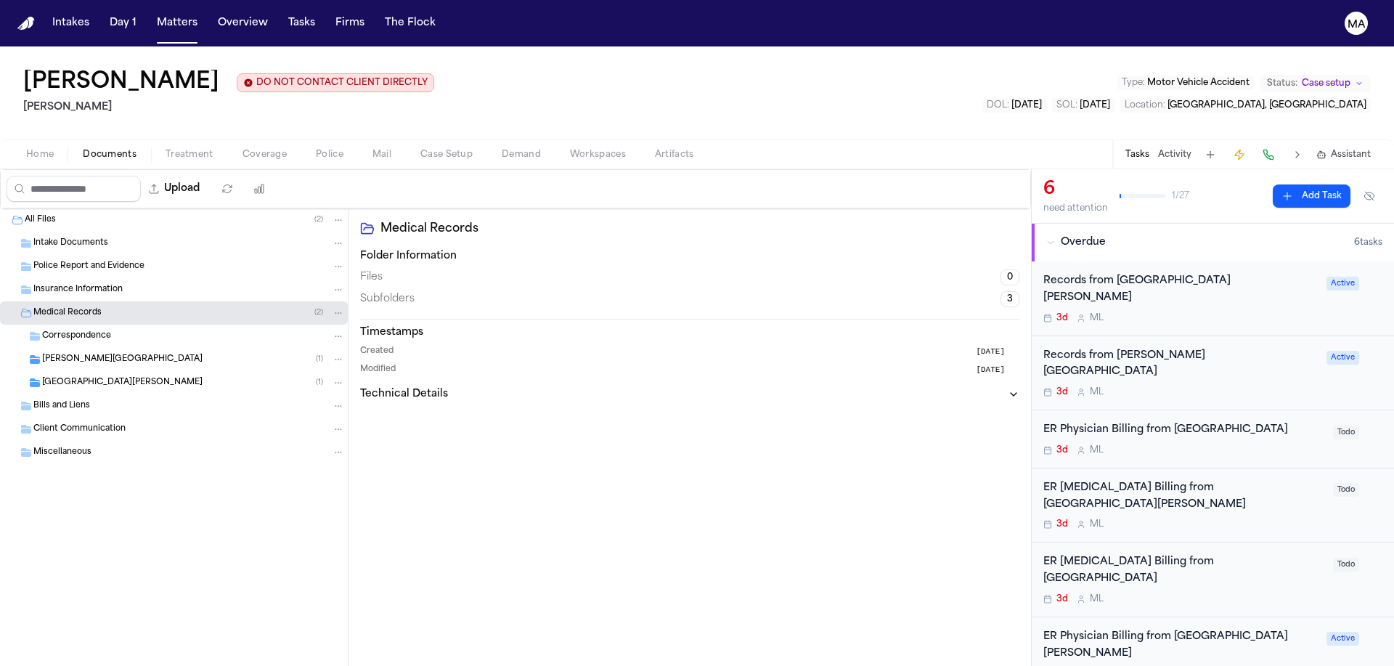
click at [118, 354] on span "Cooperman Barnabas Medical Center" at bounding box center [122, 360] width 160 height 12
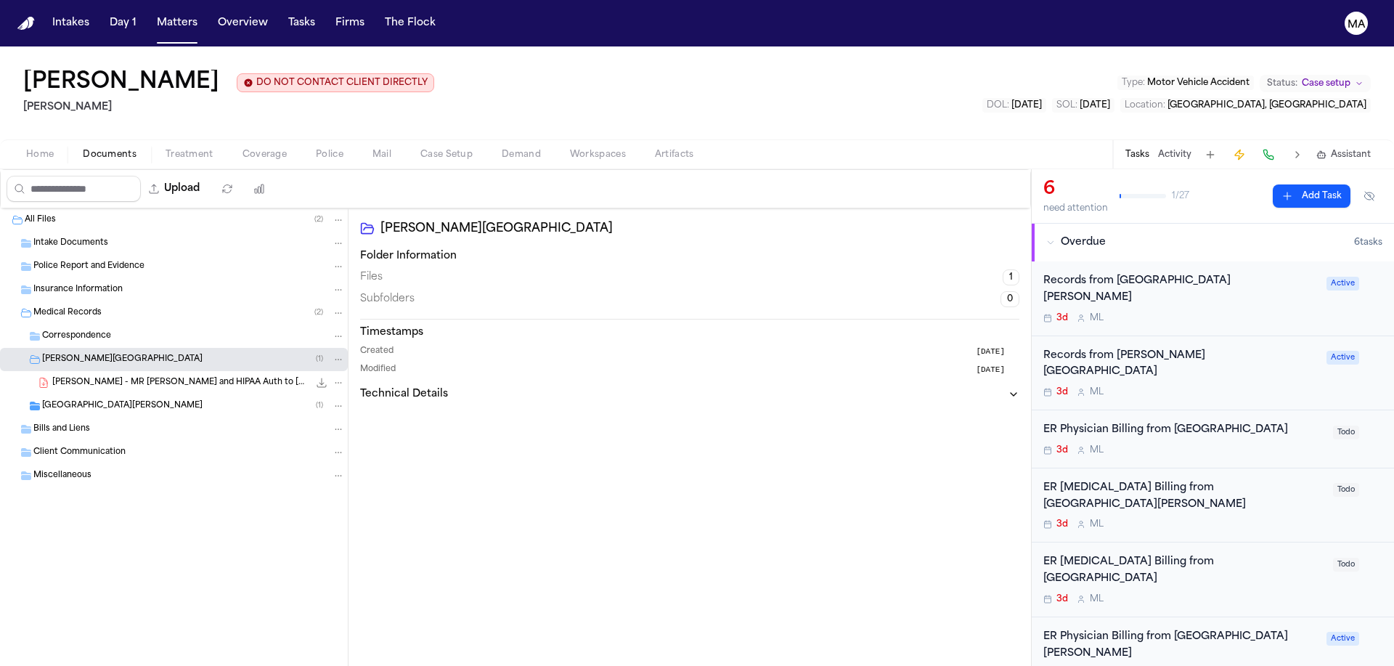
click at [121, 394] on div "Newark Beth Israel Medical Center ( 1 )" at bounding box center [174, 405] width 348 height 23
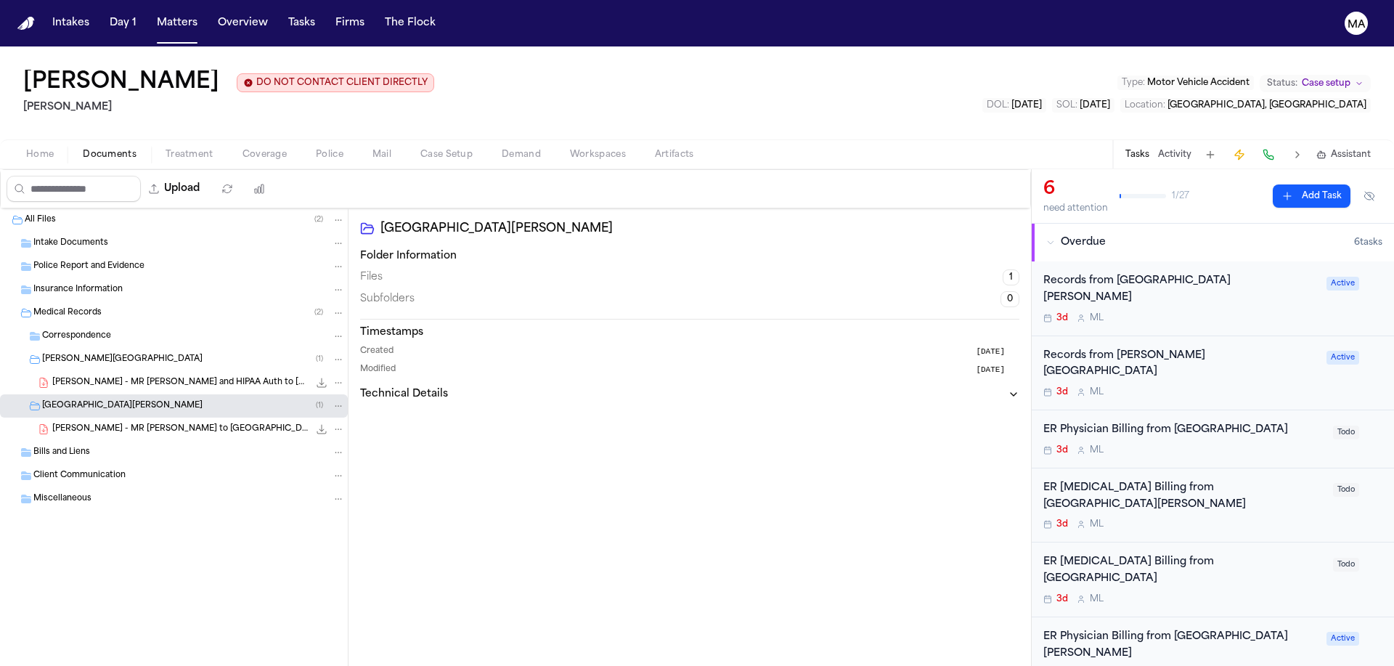
click at [898, 463] on div "Newark Beth Israel Medical Center Folder Information Files 1 Subfolders 0 Times…" at bounding box center [690, 437] width 683 height 458
click at [362, 258] on div "Newark Beth Israel Medical Center Folder Information Files 1 Subfolders 0 Times…" at bounding box center [690, 437] width 683 height 458
click at [27, 149] on span "Home" at bounding box center [40, 155] width 28 height 12
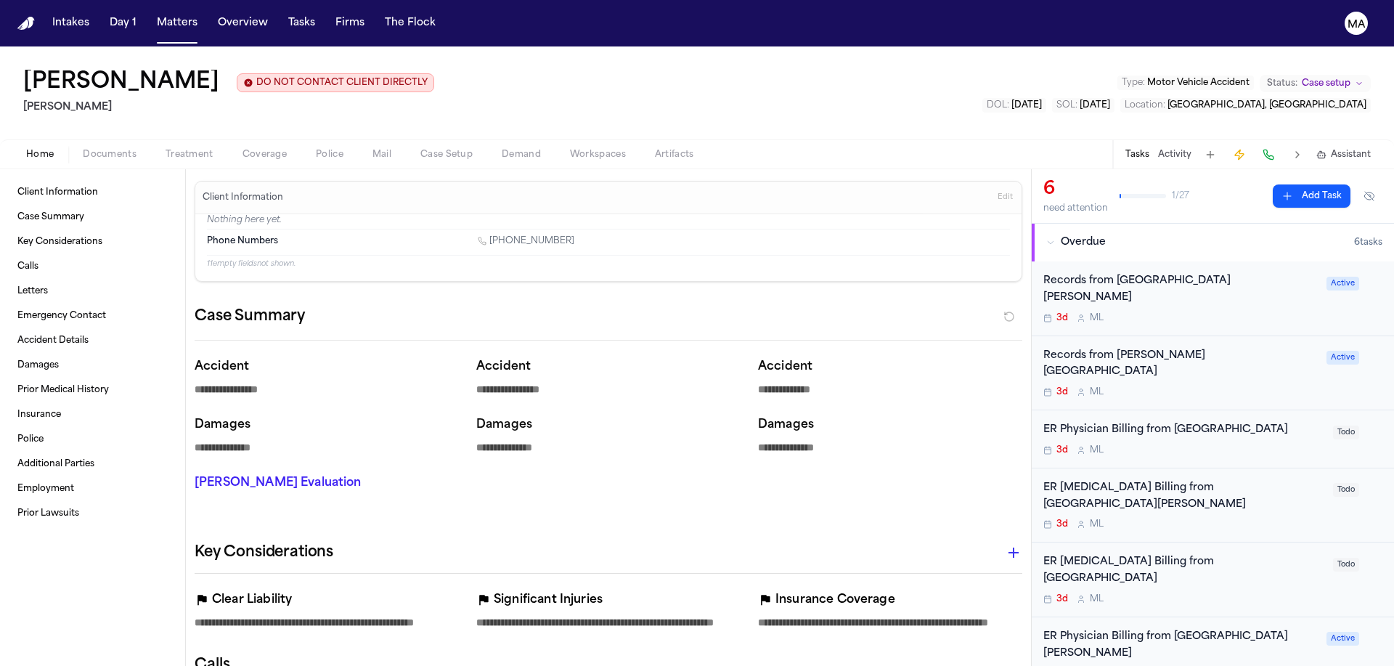
click at [577, 70] on div "Ricardo Zuniga DO NOT CONTACT CLIENT DIRECTLY DO NOT CONTACT Marc Smith Type : …" at bounding box center [697, 92] width 1394 height 93
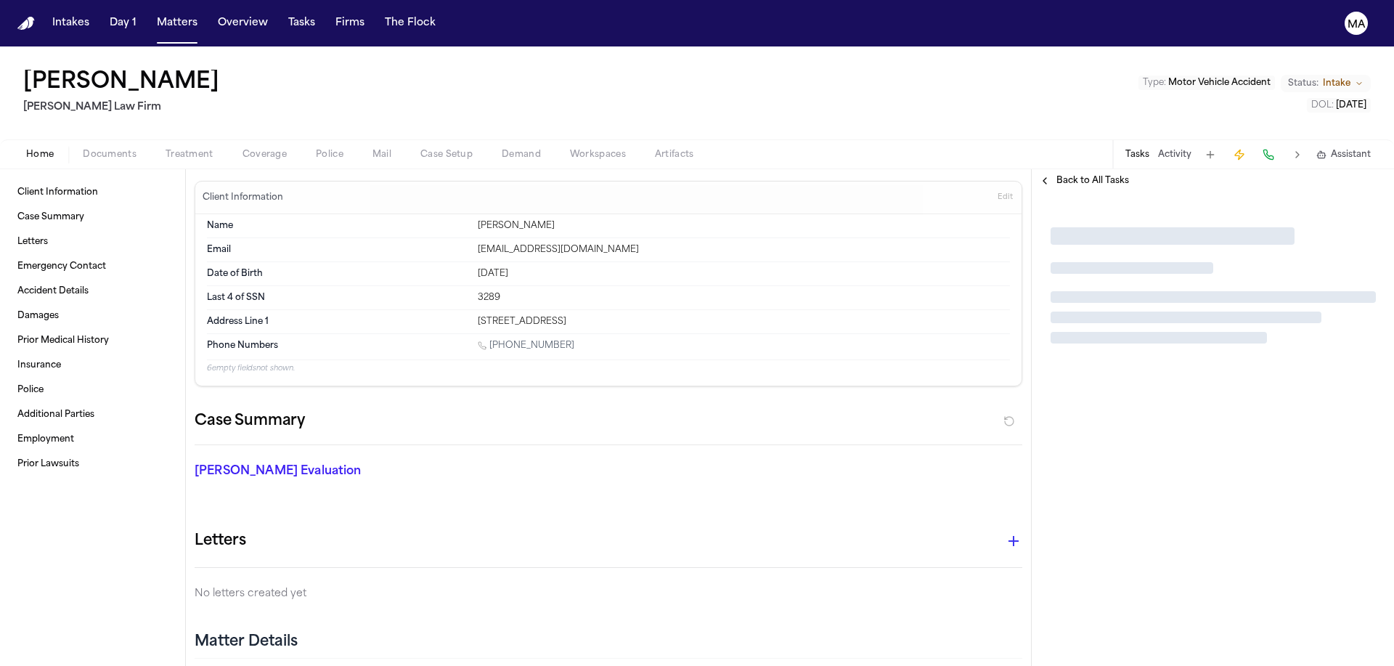
click at [83, 149] on span "Documents" at bounding box center [110, 155] width 54 height 12
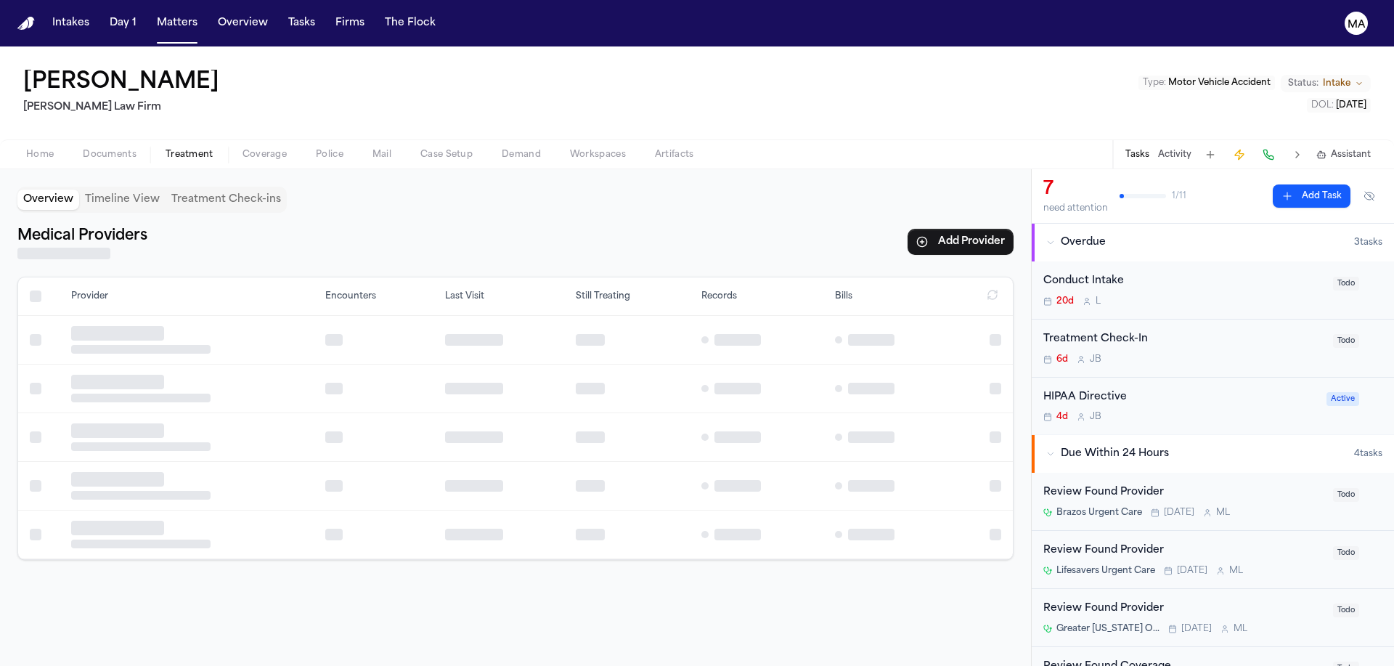
click at [157, 162] on span "button" at bounding box center [189, 162] width 65 height 1
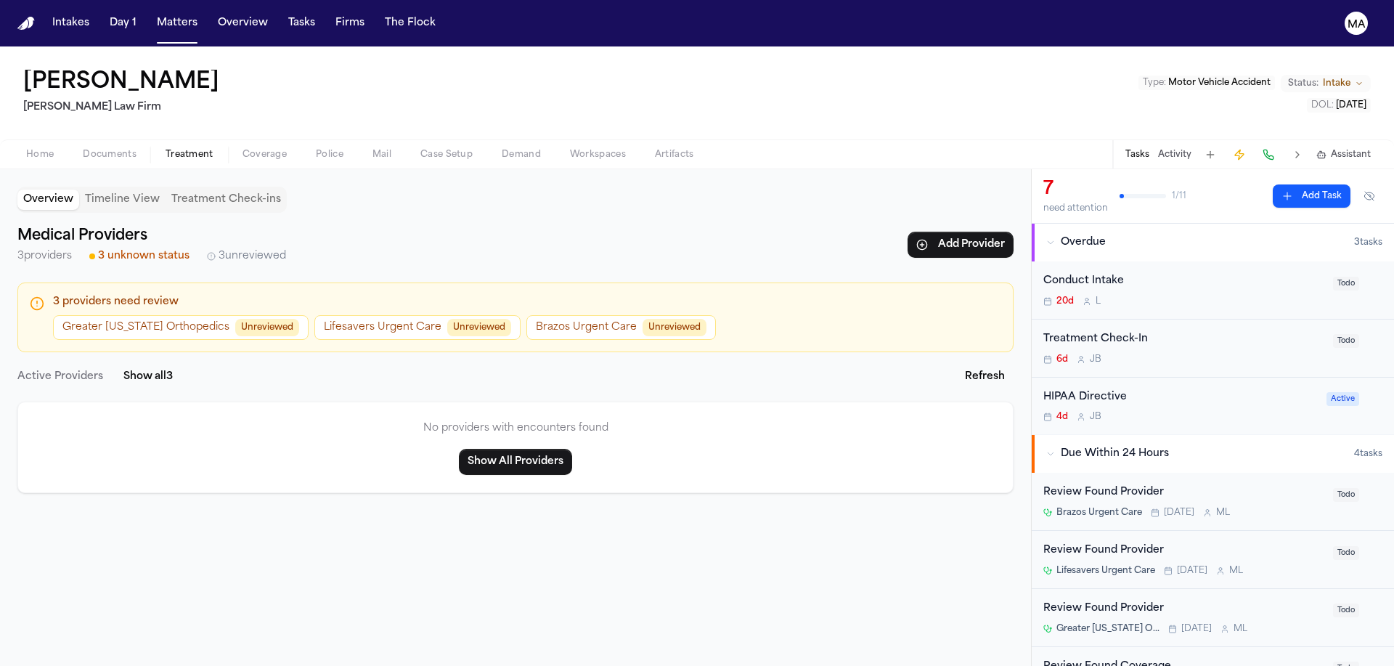
click at [123, 315] on button "Greater [US_STATE] Orthopedics Unreviewed" at bounding box center [181, 327] width 256 height 25
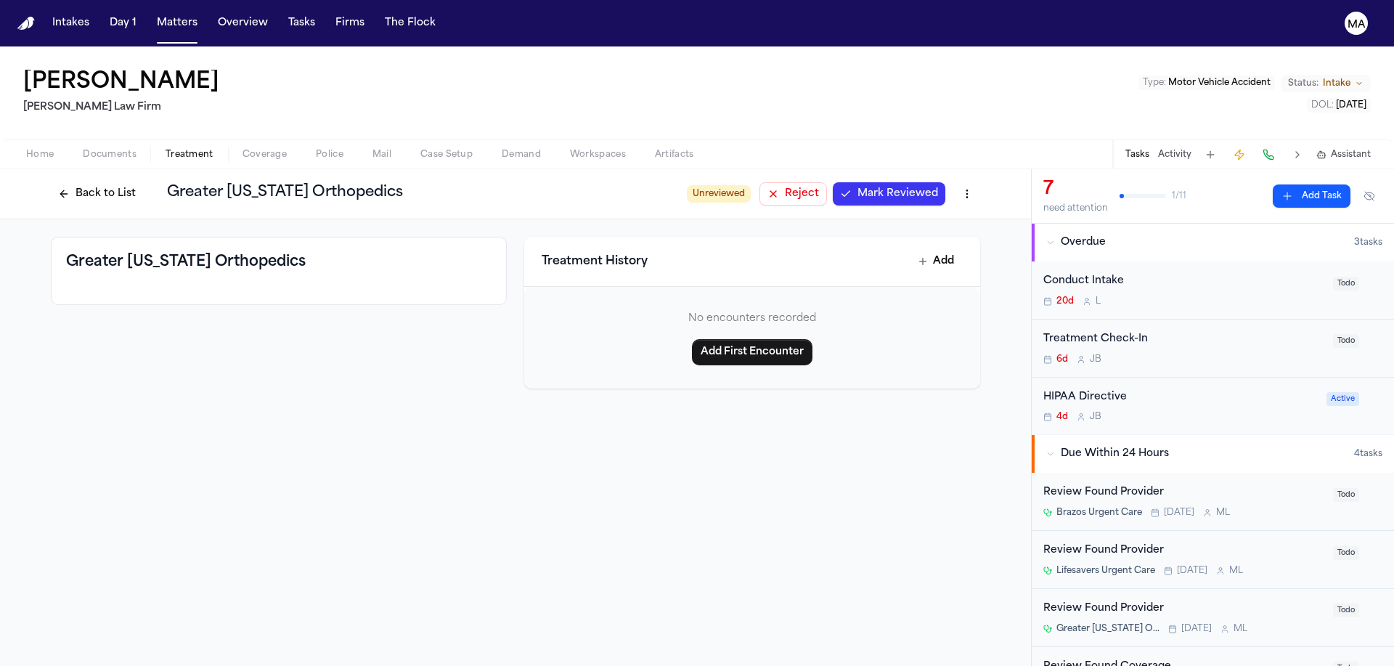
click at [143, 182] on button "Back to List" at bounding box center [97, 193] width 92 height 23
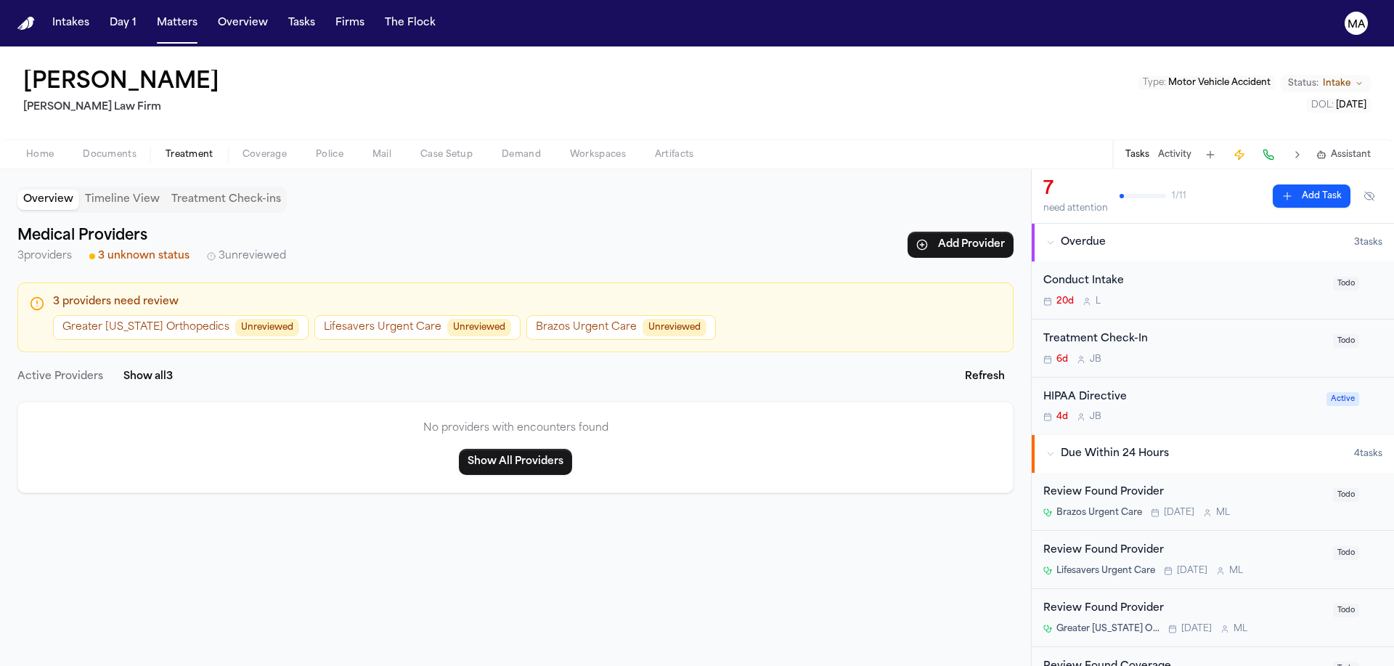
click at [235, 319] on span "Unreviewed" at bounding box center [267, 327] width 64 height 17
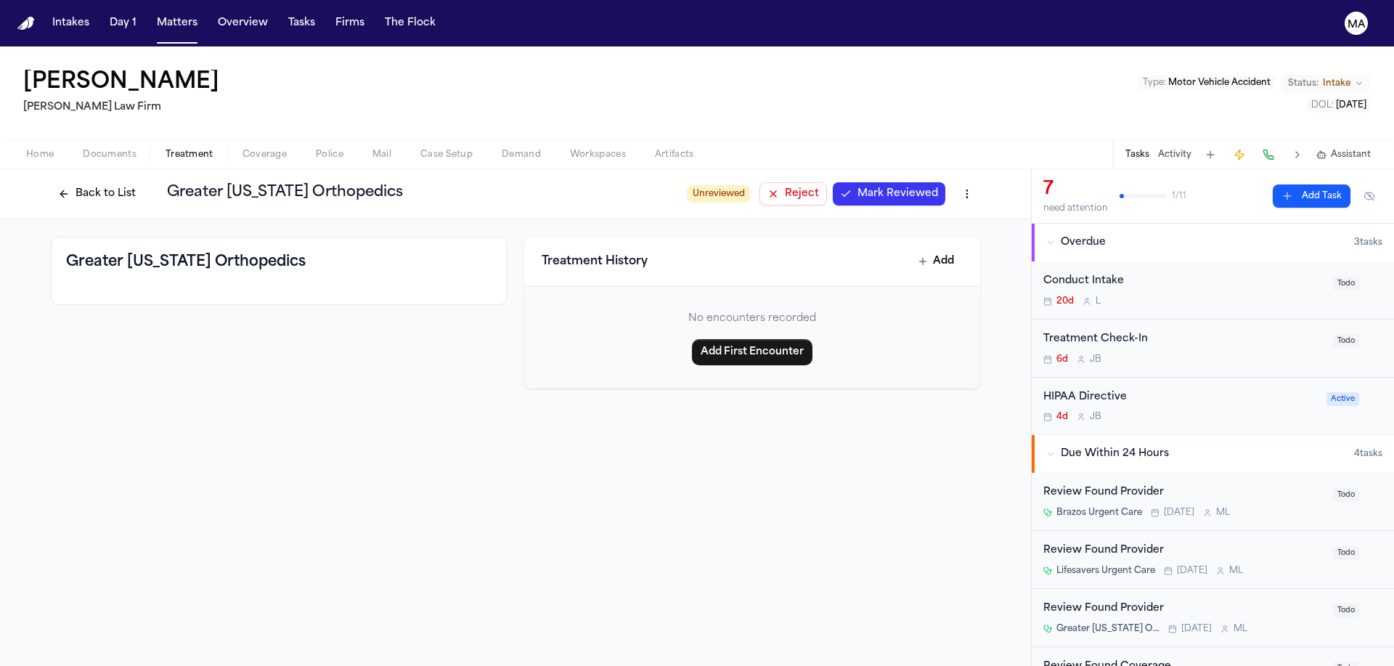
click at [143, 182] on button "Back to List" at bounding box center [97, 193] width 92 height 23
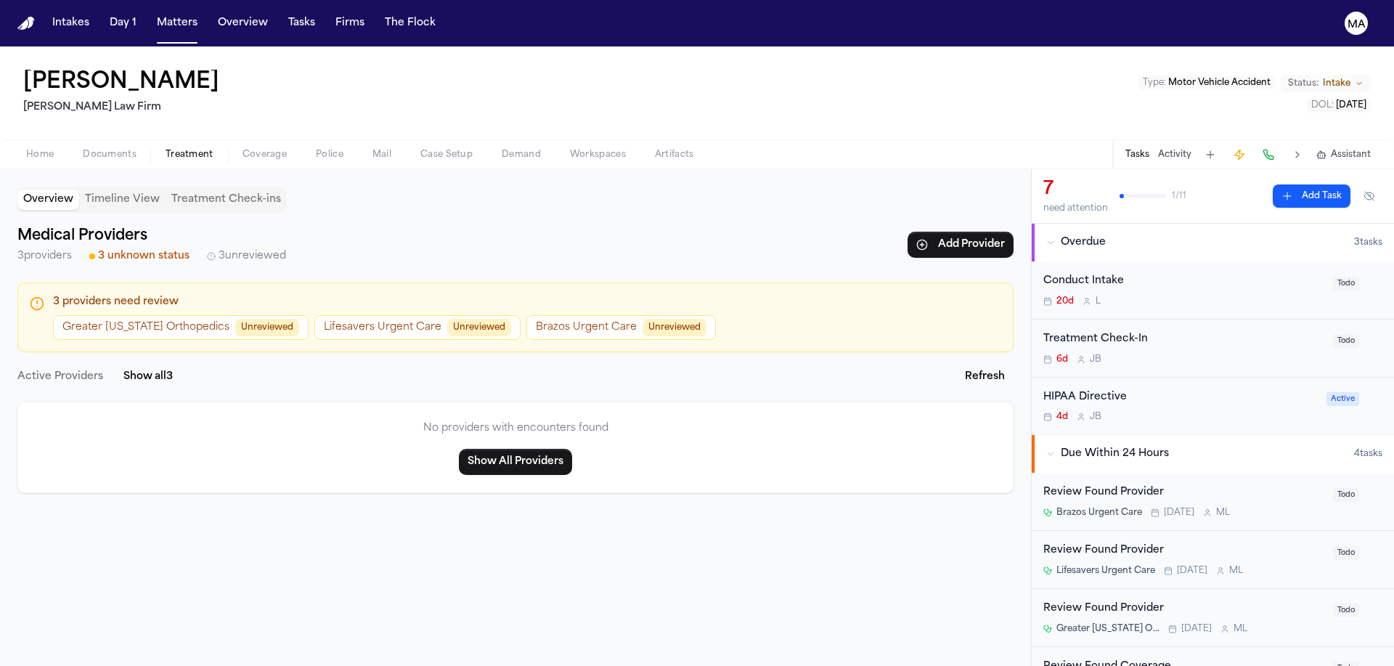
click at [314, 315] on button "Lifesavers Urgent Care Unreviewed" at bounding box center [417, 327] width 206 height 25
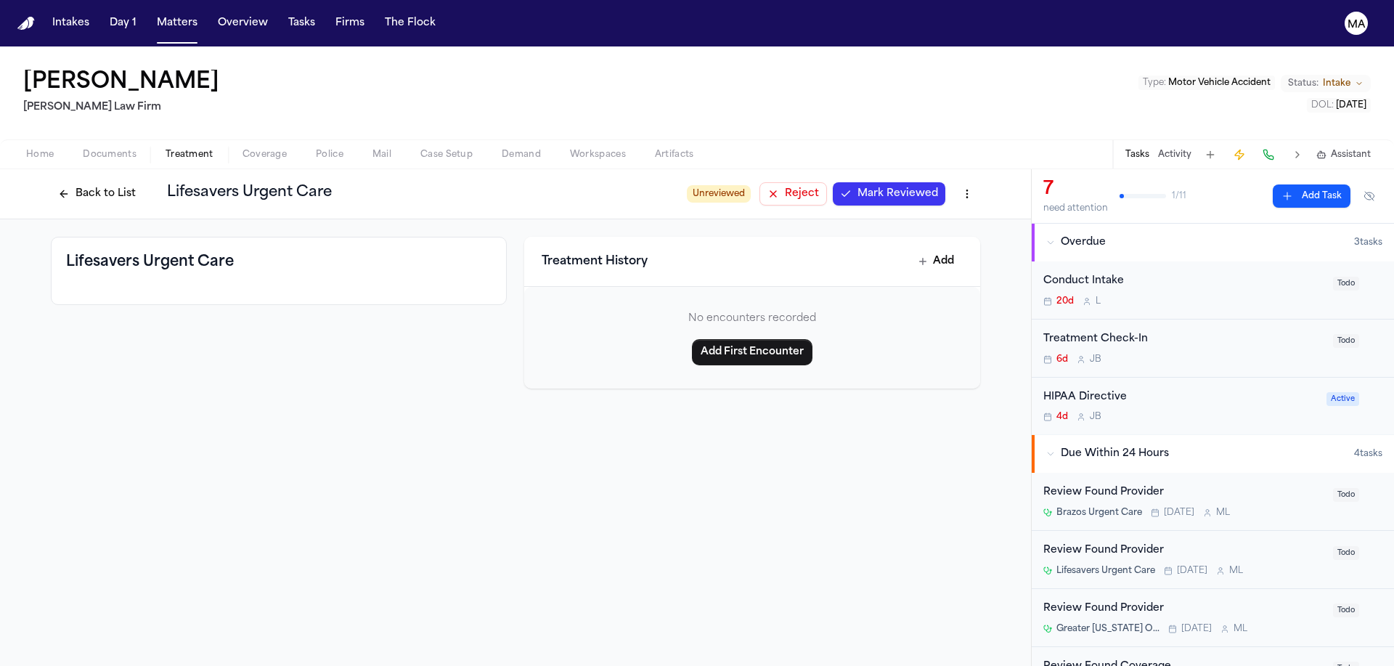
click at [143, 182] on button "Back to List" at bounding box center [97, 193] width 92 height 23
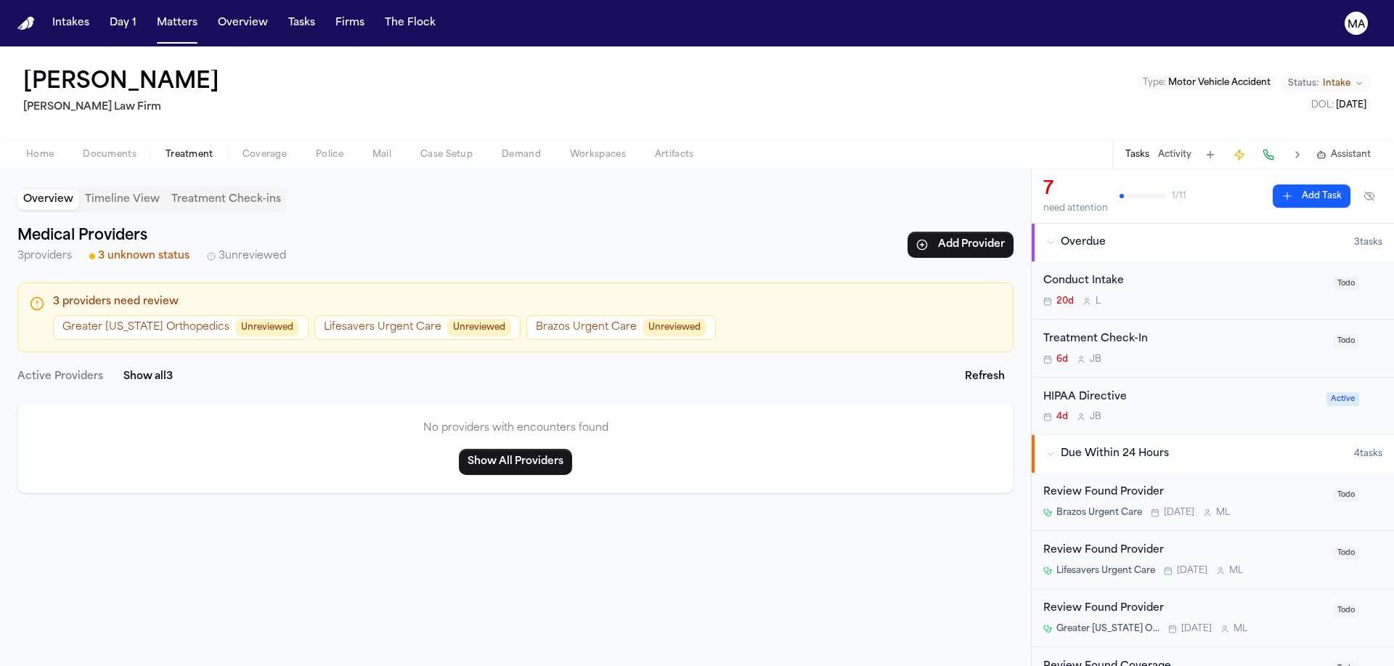
click at [527, 315] on button "Brazos Urgent Care Unreviewed" at bounding box center [622, 327] width 190 height 25
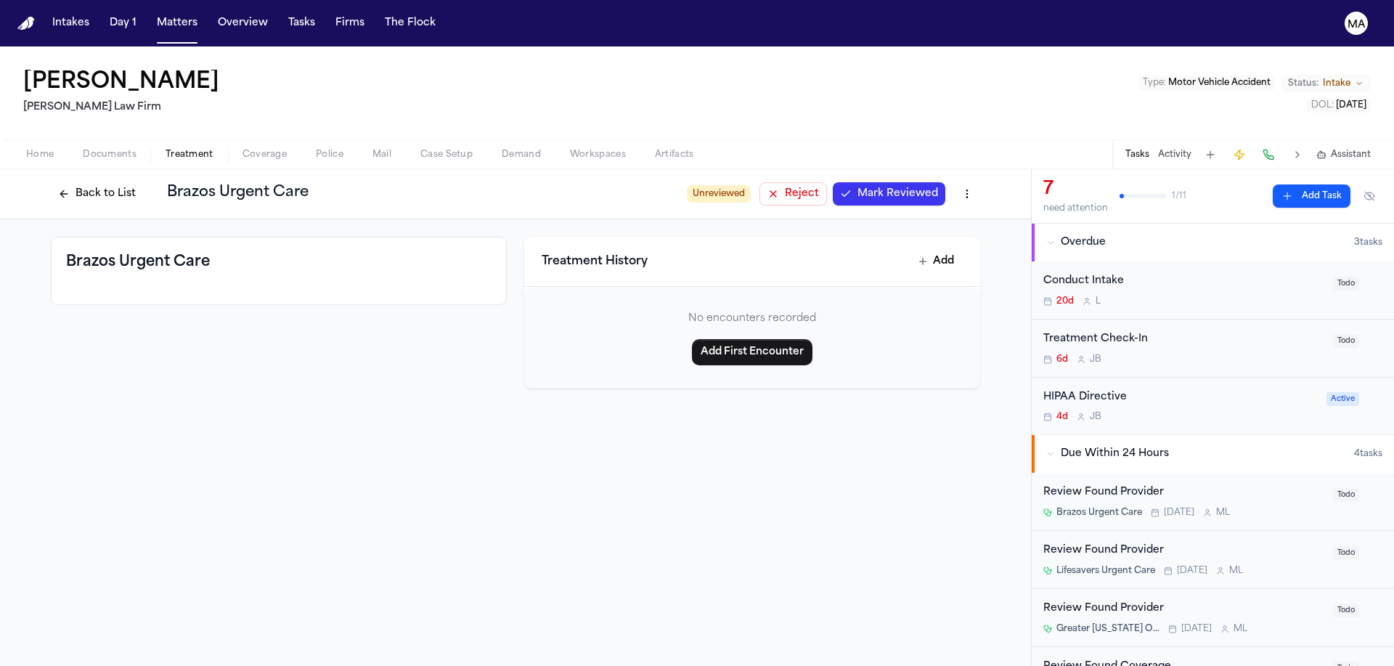
click at [143, 182] on button "Back to List" at bounding box center [97, 193] width 92 height 23
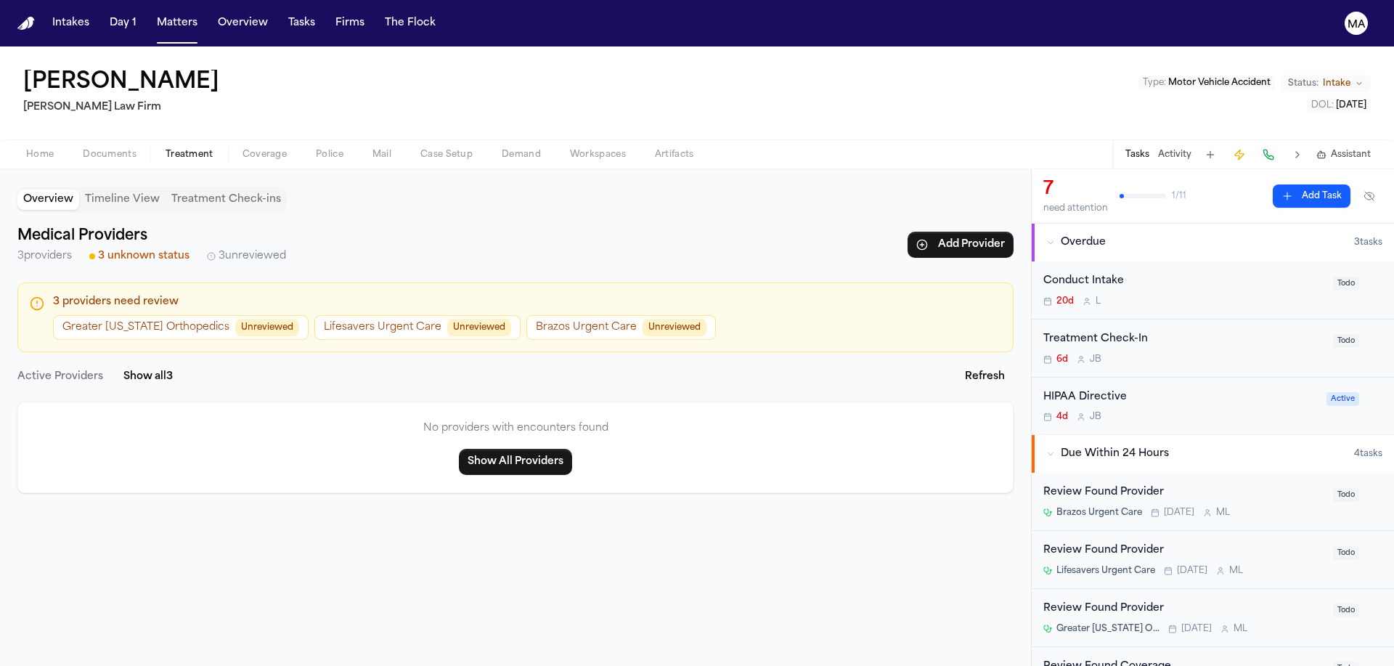
click at [407, 365] on div "Overview Timeline View Treatment Check-ins Medical Providers 3 providers 3 unkn…" at bounding box center [515, 417] width 1031 height 497
click at [1173, 601] on div "Review Found Provider Greater [US_STATE] Orthopedics [DATE] M L" at bounding box center [1184, 618] width 281 height 34
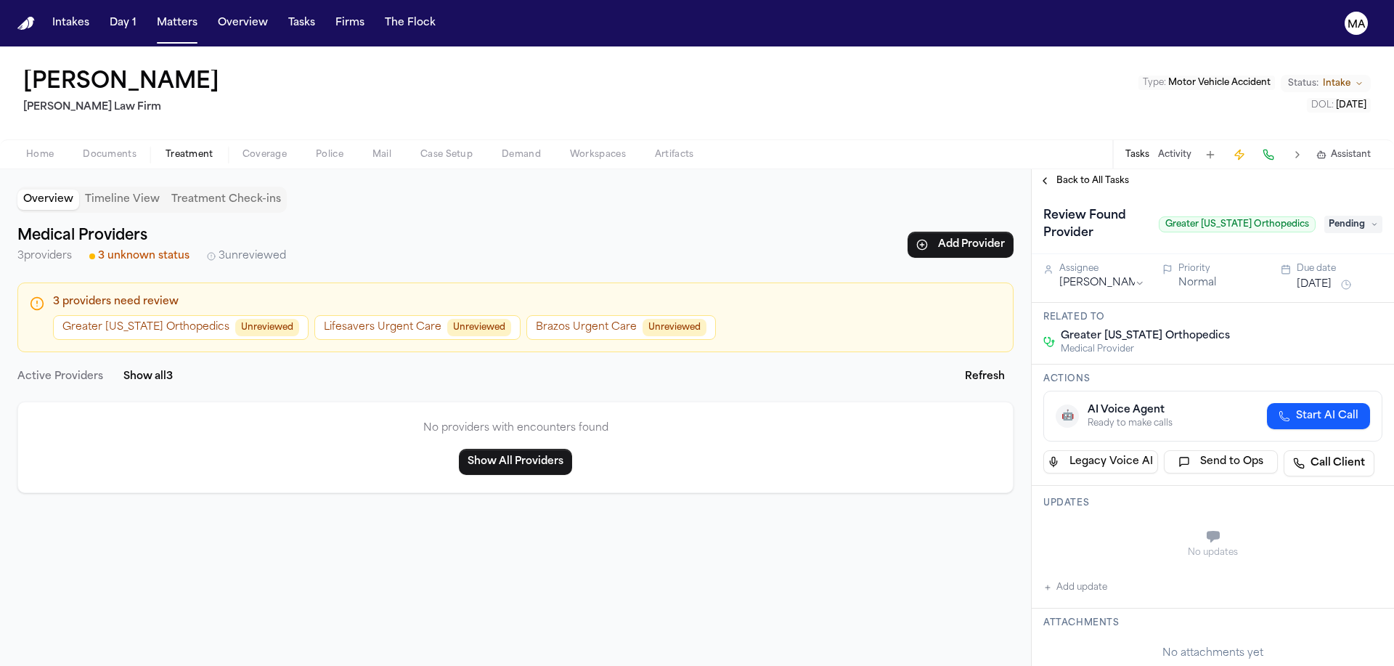
click at [1057, 175] on span "Back to All Tasks" at bounding box center [1093, 181] width 73 height 12
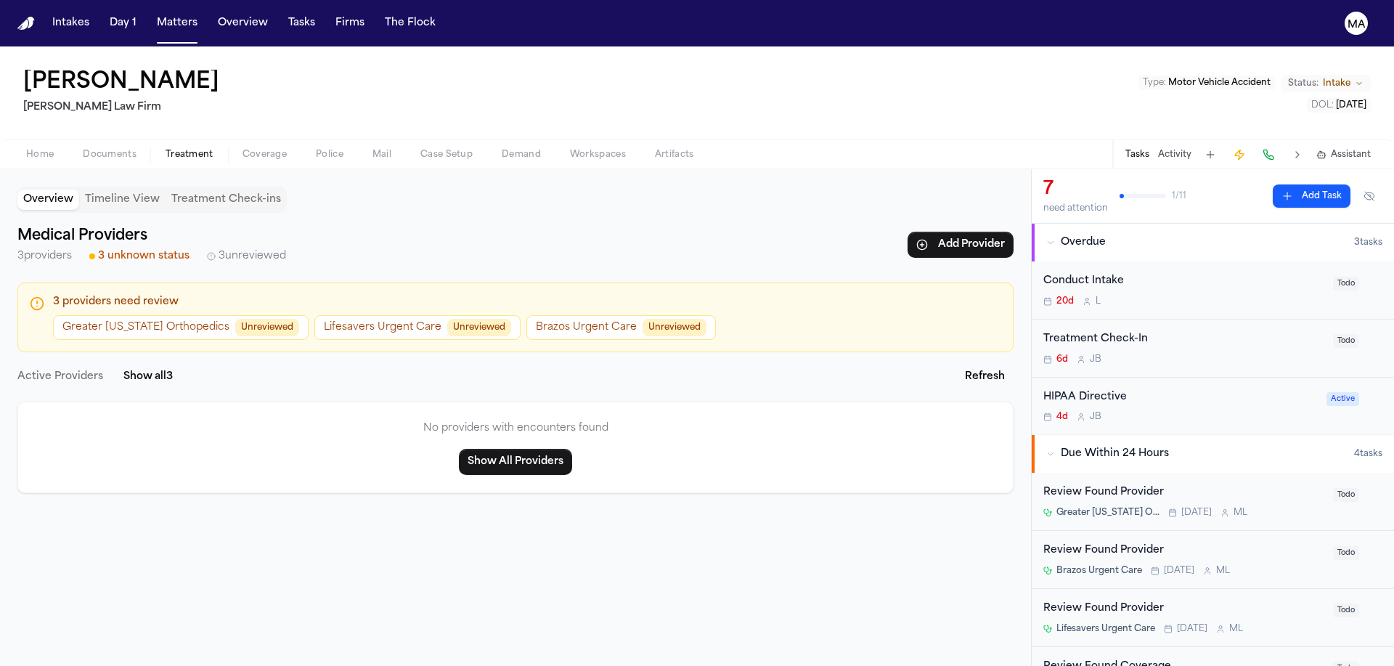
click at [876, 376] on div "Overview Timeline View Treatment Check-ins Medical Providers 3 providers 3 unkn…" at bounding box center [515, 417] width 1031 height 497
click at [821, 384] on div "Overview Timeline View Treatment Check-ins Medical Providers 3 providers 3 unkn…" at bounding box center [515, 417] width 1031 height 497
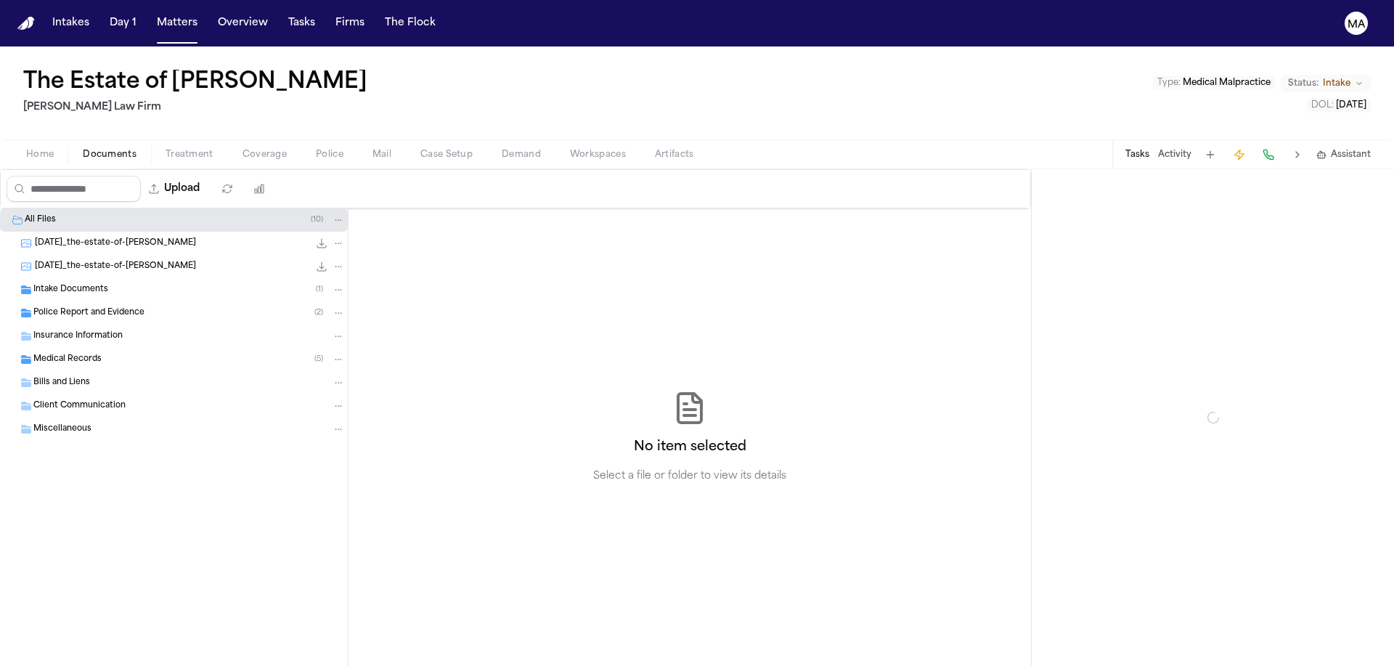
click at [83, 149] on span "Documents" at bounding box center [110, 155] width 54 height 12
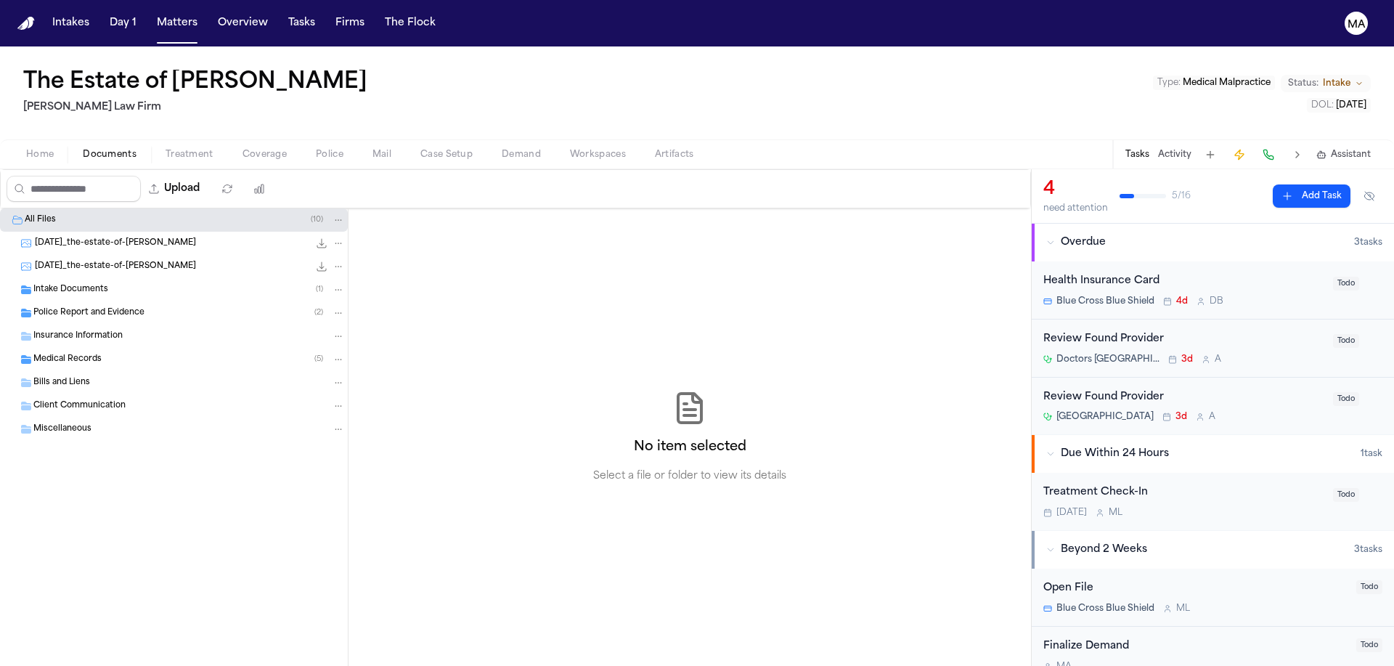
click at [166, 149] on span "Treatment" at bounding box center [190, 155] width 48 height 12
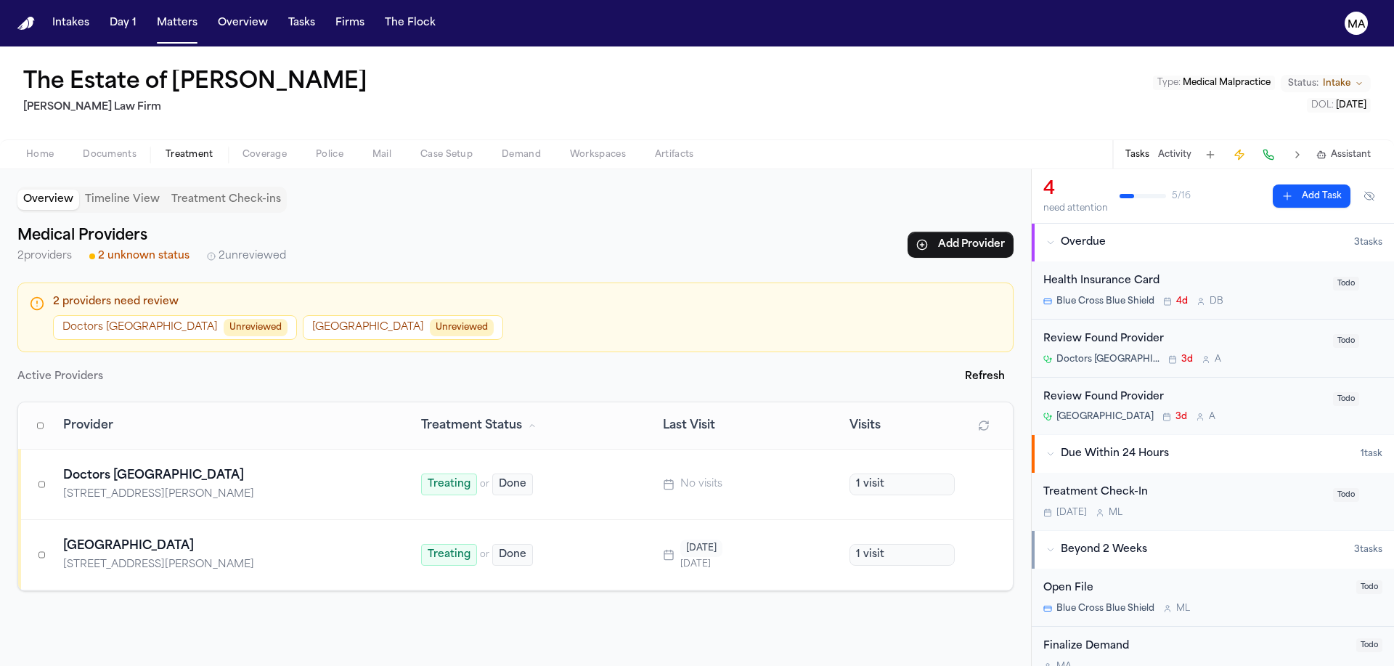
click at [107, 315] on button "Doctors Hospital of Laredo Unreviewed" at bounding box center [175, 327] width 244 height 25
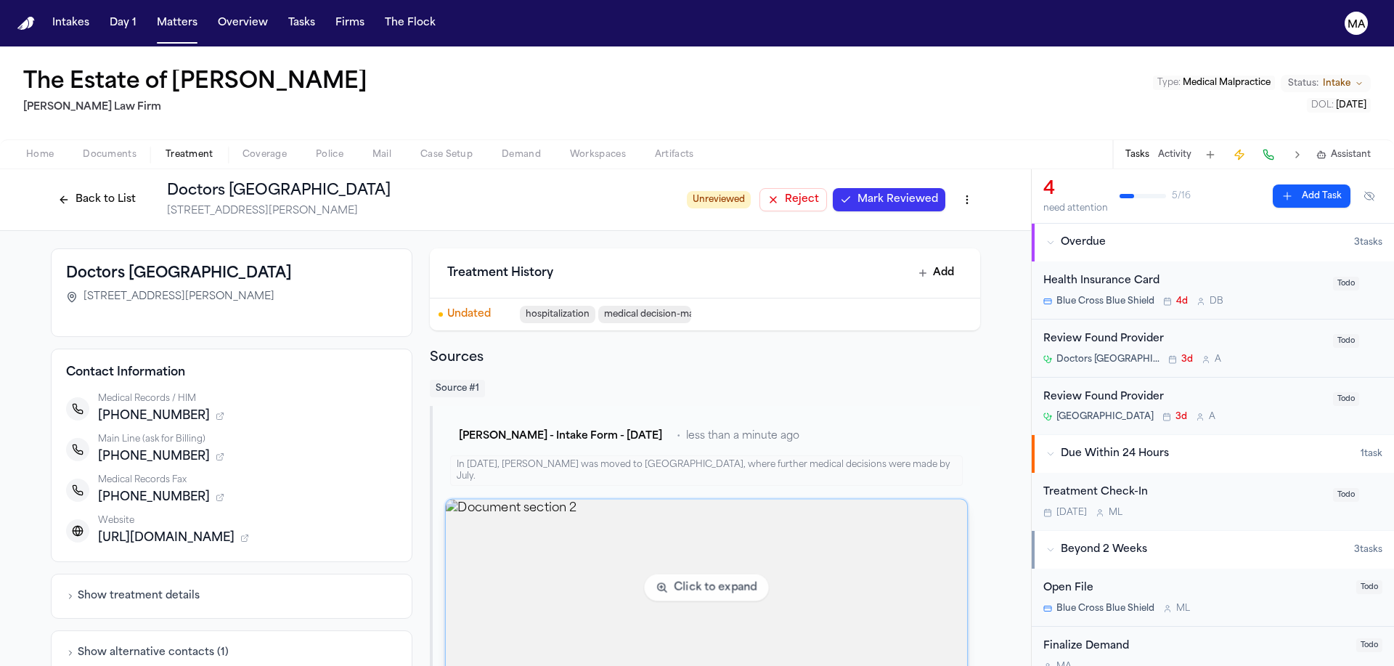
click at [675, 500] on img "View document section 2" at bounding box center [706, 588] width 521 height 176
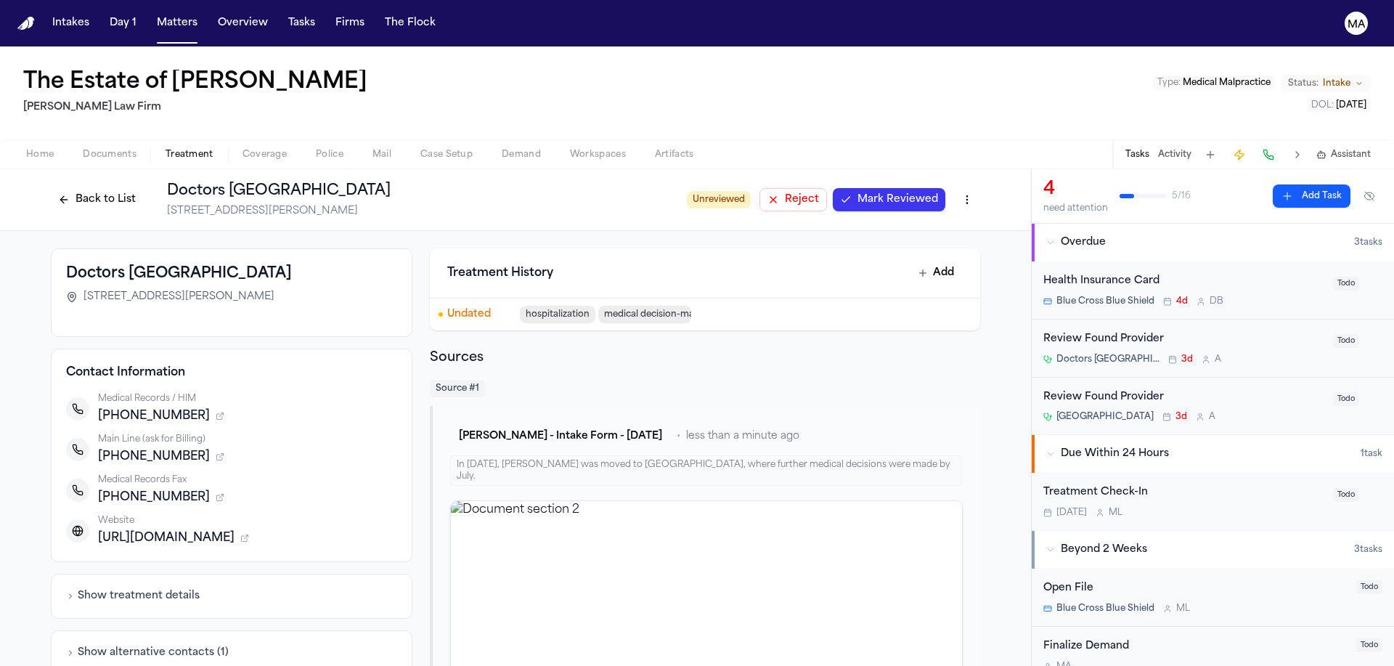
click at [858, 192] on span "Mark Reviewed" at bounding box center [898, 199] width 81 height 15
click at [143, 188] on button "Back to List" at bounding box center [97, 199] width 92 height 23
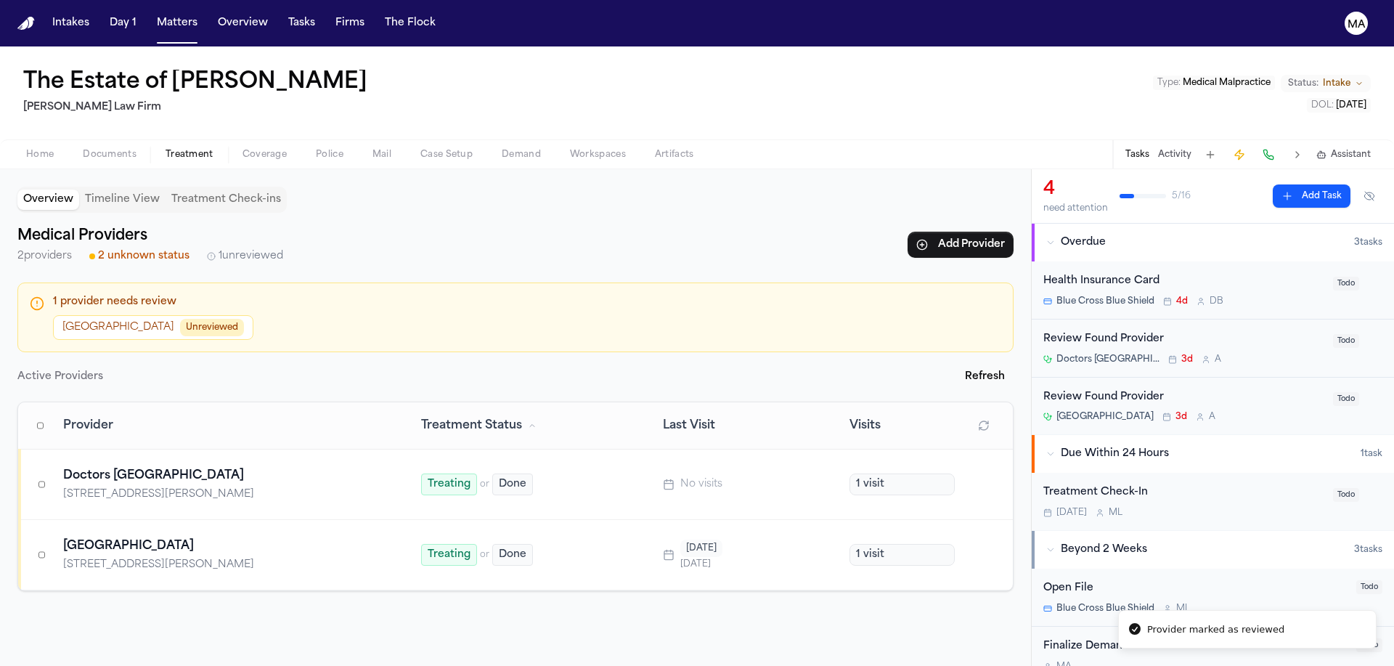
click at [54, 315] on button "[GEOGRAPHIC_DATA] Unreviewed" at bounding box center [153, 327] width 200 height 25
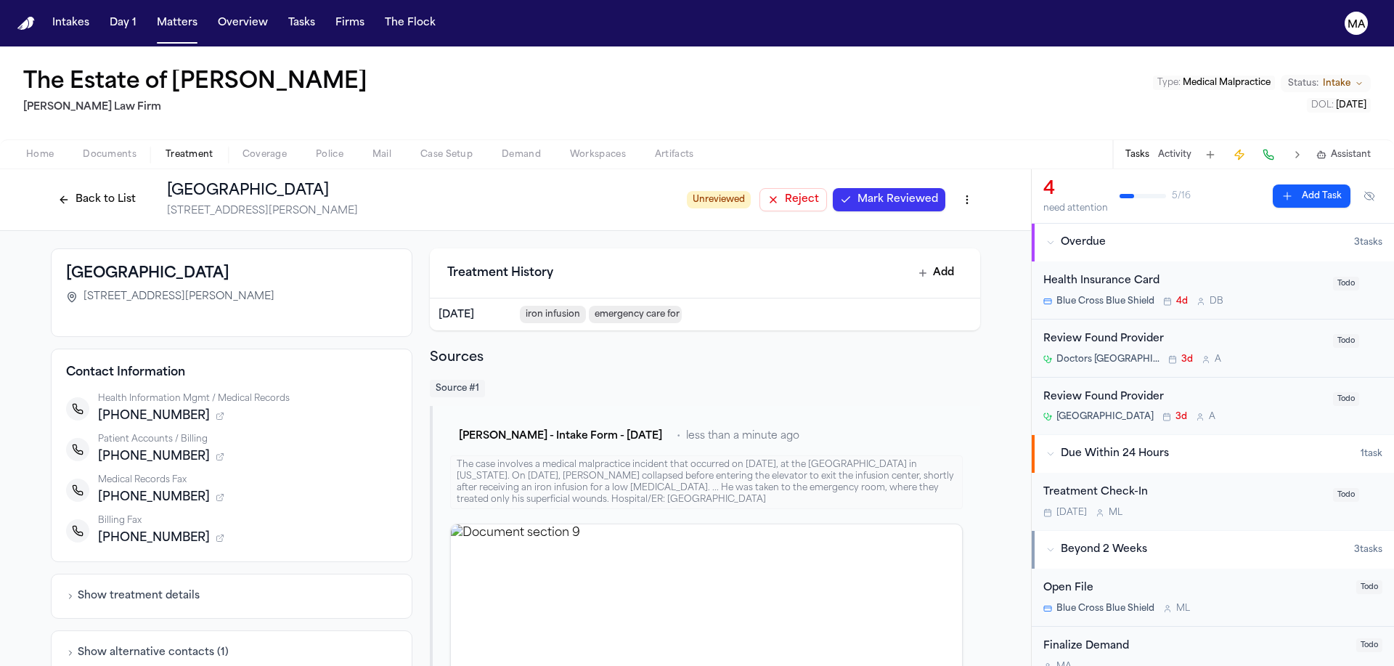
click at [858, 192] on span "Mark Reviewed" at bounding box center [898, 199] width 81 height 15
click at [143, 188] on button "Back to List" at bounding box center [97, 199] width 92 height 23
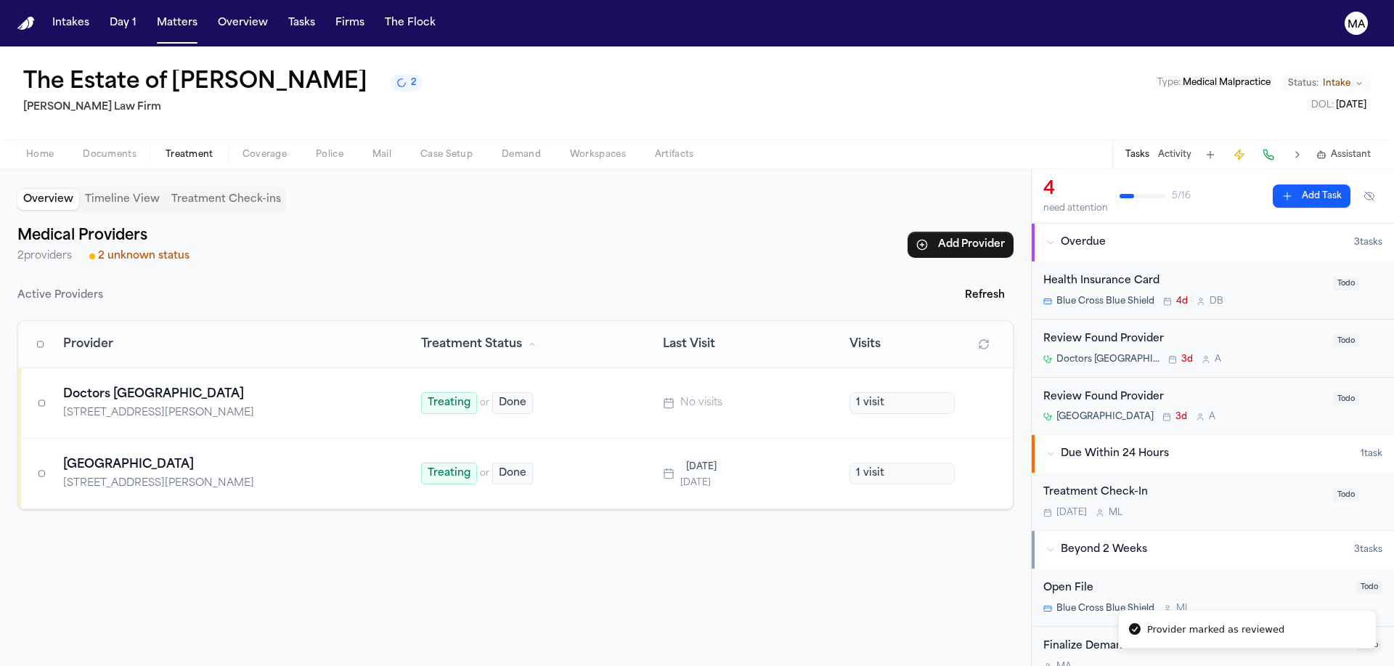
click at [1194, 331] on div "Review Found Provider" at bounding box center [1184, 339] width 281 height 17
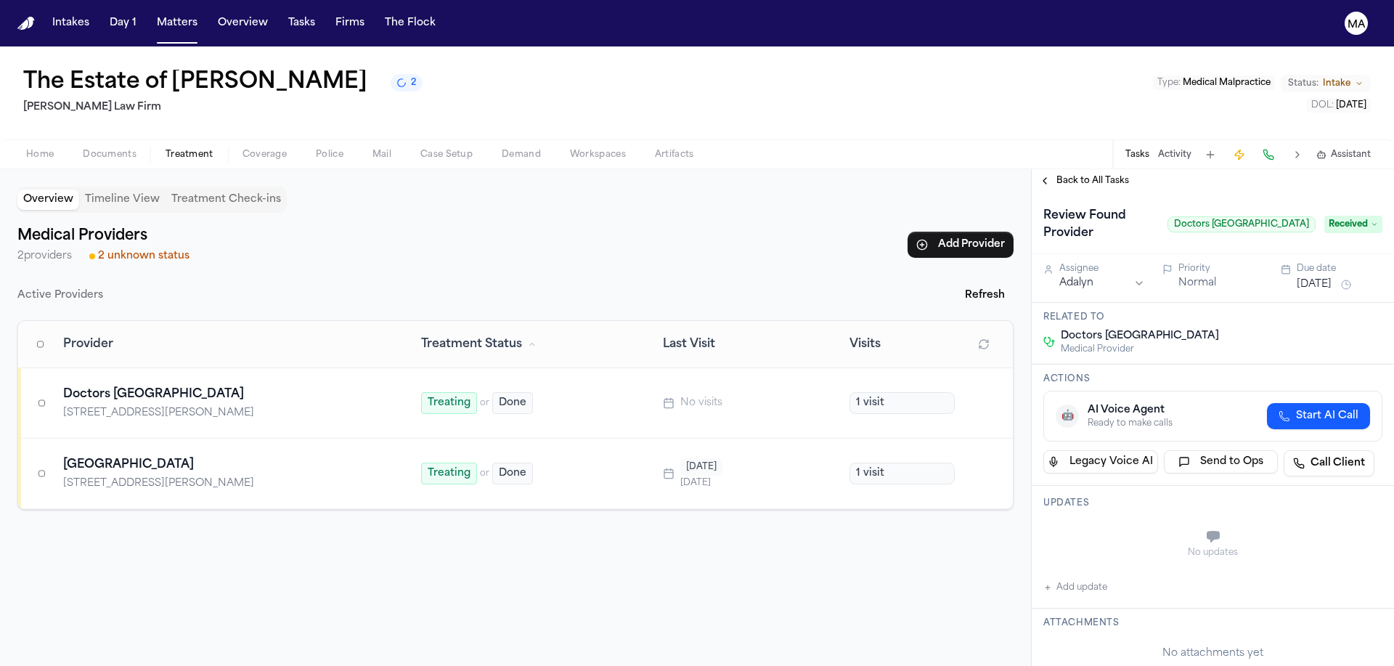
click at [1071, 175] on span "Back to All Tasks" at bounding box center [1093, 181] width 73 height 12
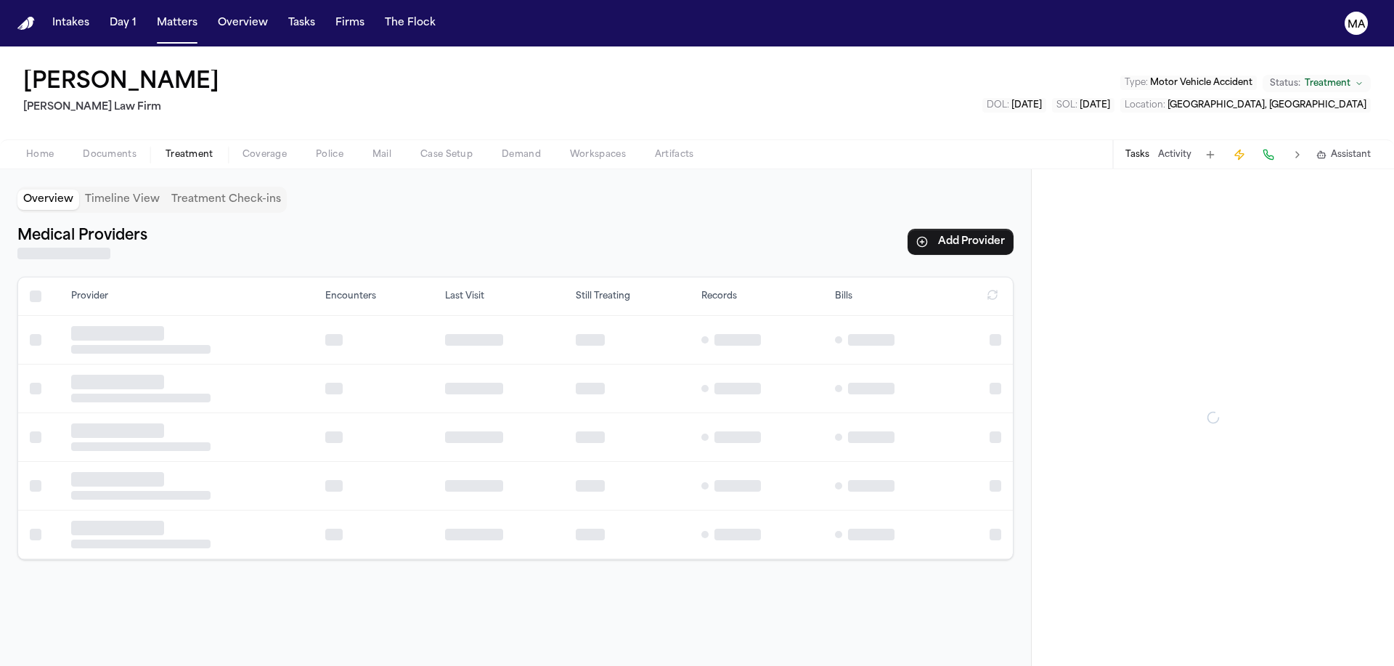
click at [166, 149] on span "Treatment" at bounding box center [190, 155] width 48 height 12
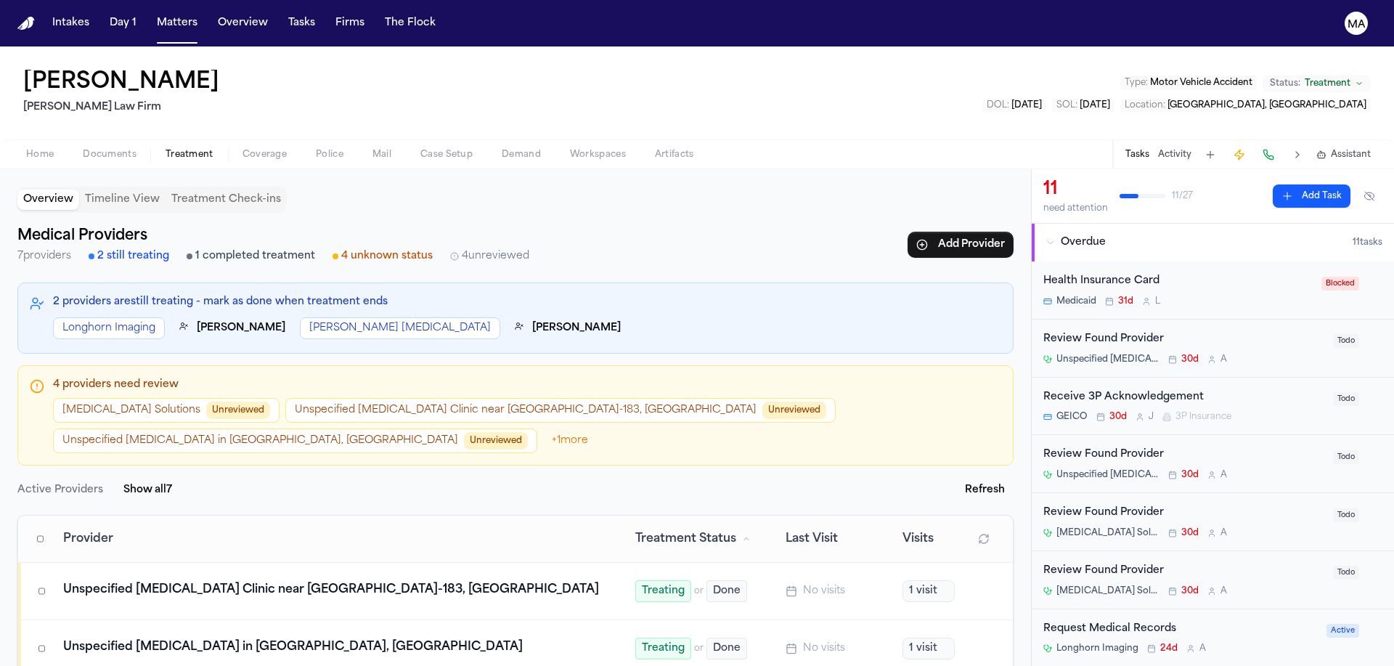
click at [100, 398] on button "Brain Injury Solutions Unreviewed" at bounding box center [166, 410] width 227 height 25
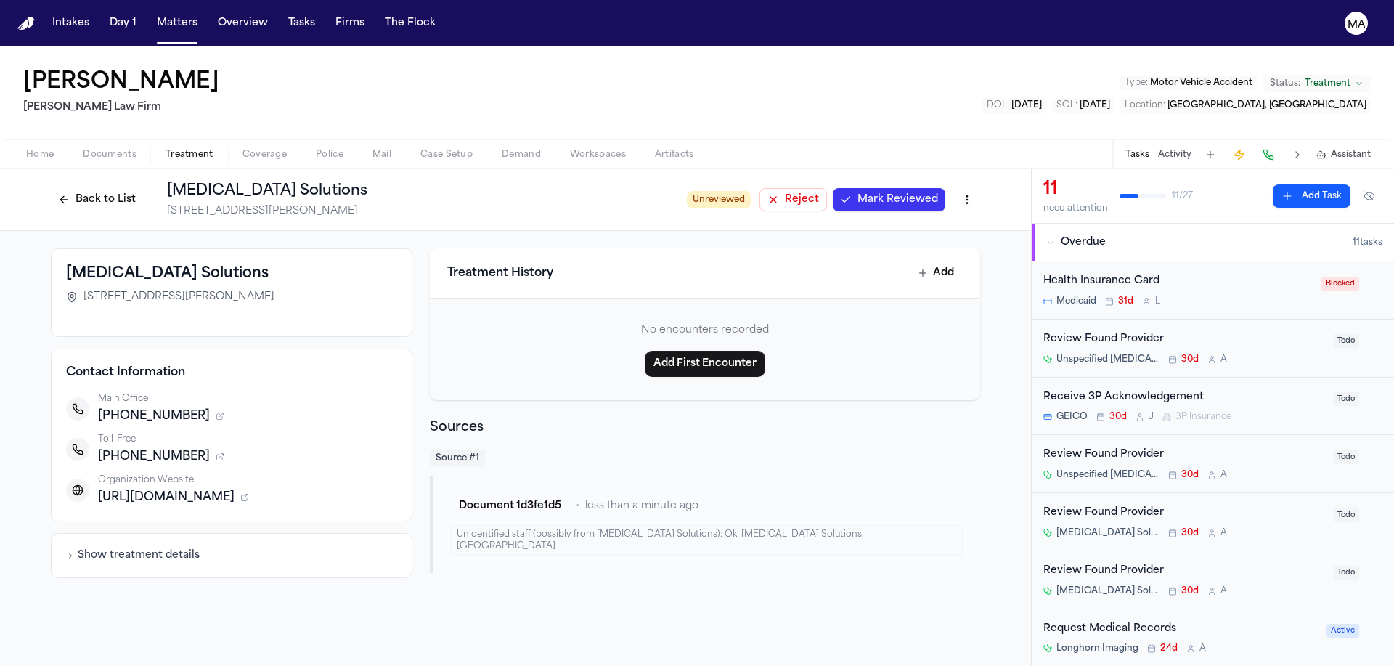
click at [670, 331] on div "Treatment History Add No encounters recorded Add First Encounter Sources Source…" at bounding box center [705, 413] width 550 height 330
click at [524, 493] on button "Document 1d3fe1d5" at bounding box center [510, 506] width 120 height 26
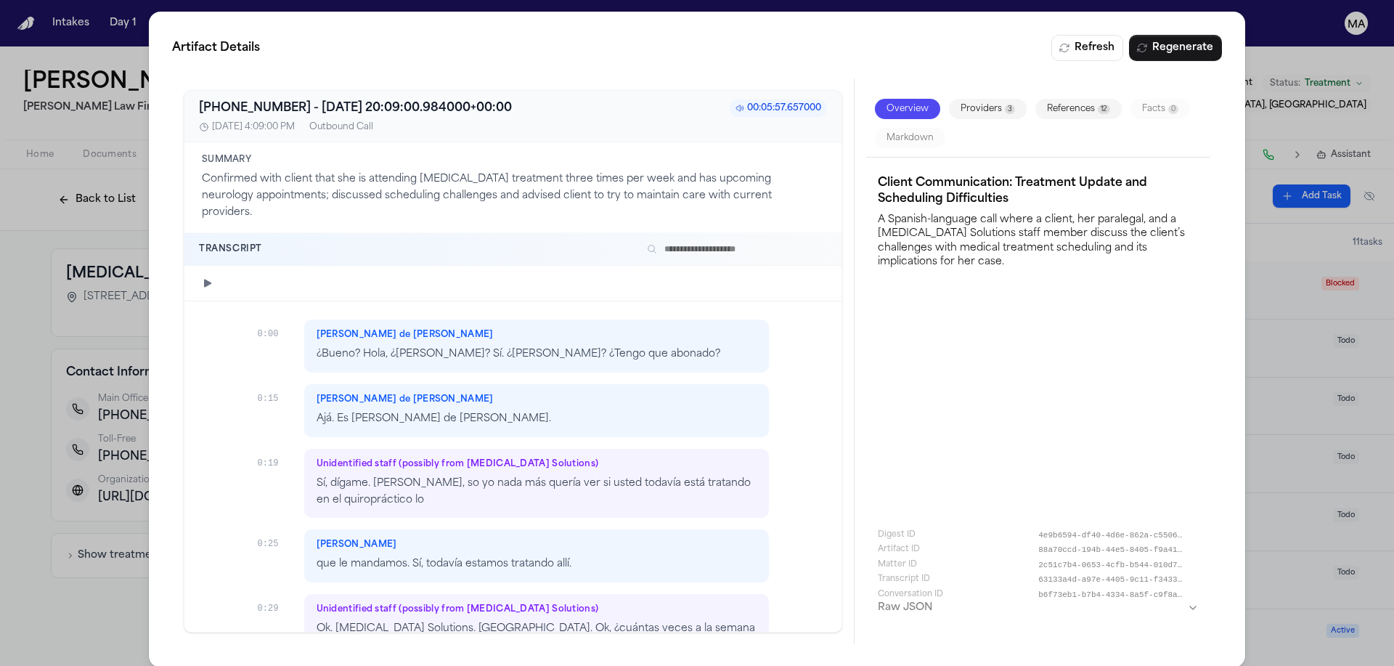
click at [105, 280] on div "Artifact Details Refresh Regenerate +15123836167 - 2025-08-05 20:09:00.984000+0…" at bounding box center [697, 339] width 1394 height 679
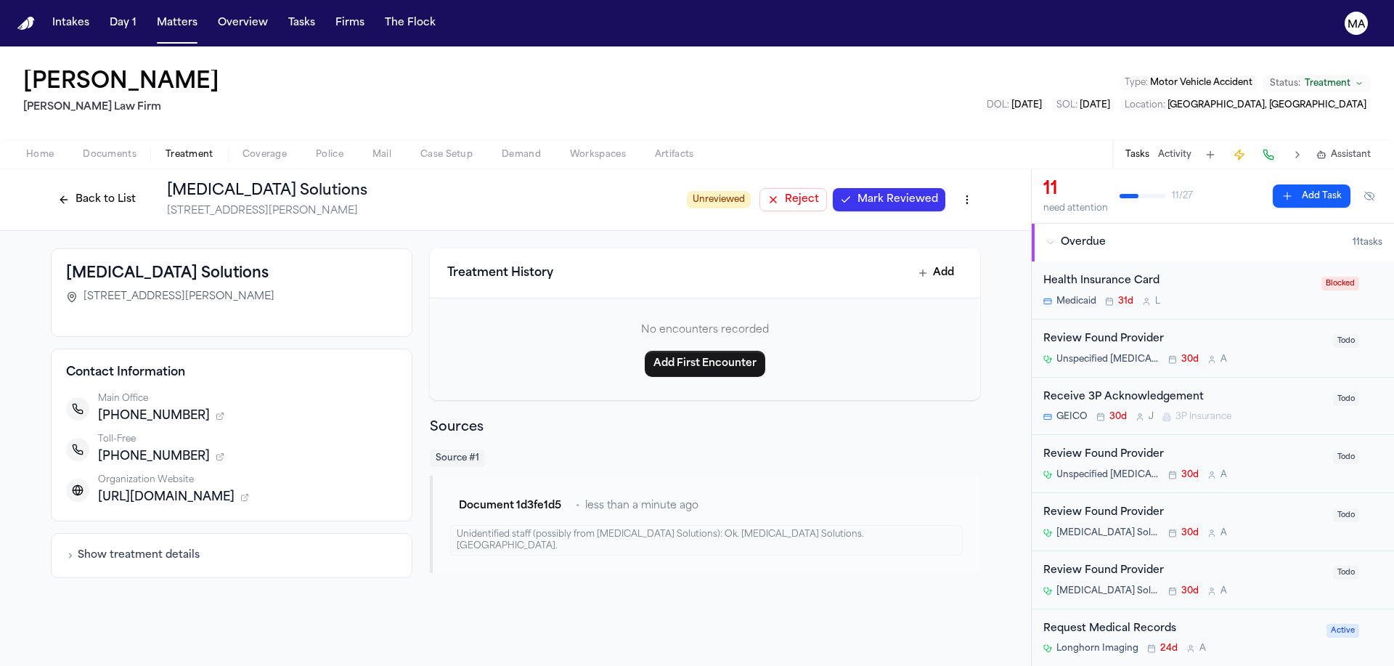
click at [858, 192] on span "Mark Reviewed" at bounding box center [898, 199] width 81 height 15
click at [143, 188] on button "Back to List" at bounding box center [97, 199] width 92 height 23
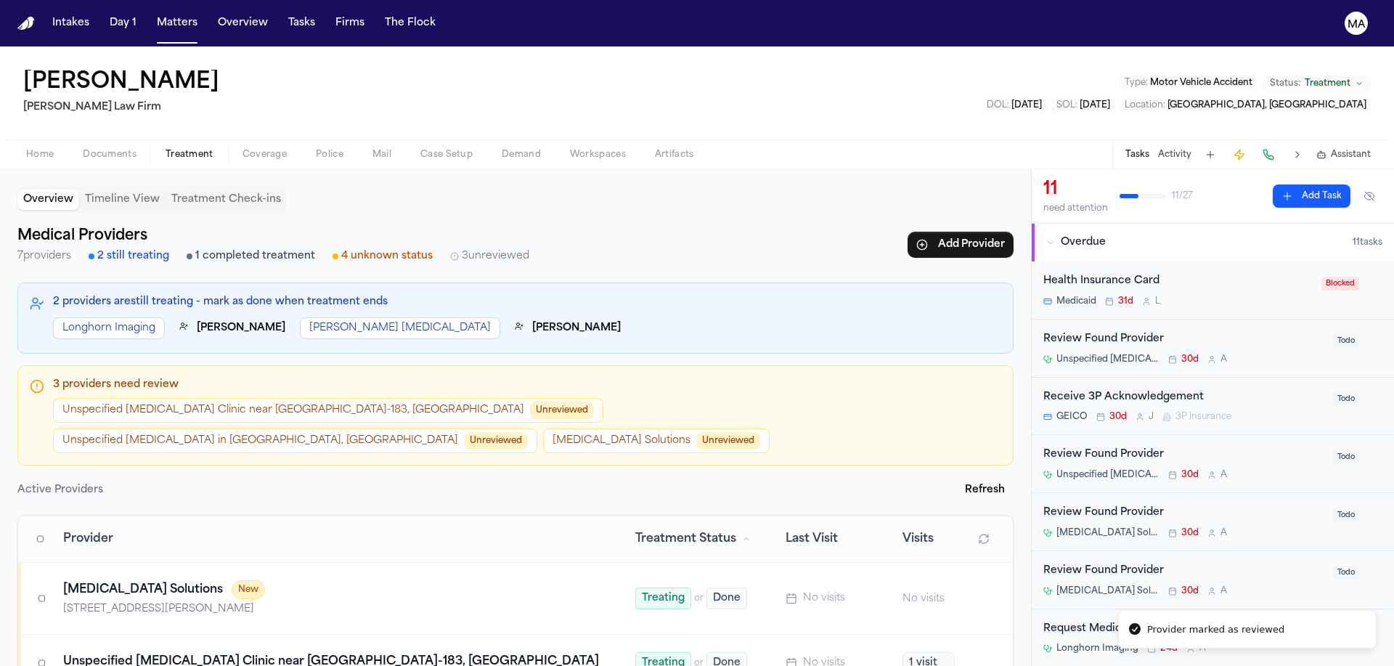
click at [543, 428] on button "Brain Injury Solutions Unreviewed" at bounding box center [656, 440] width 227 height 25
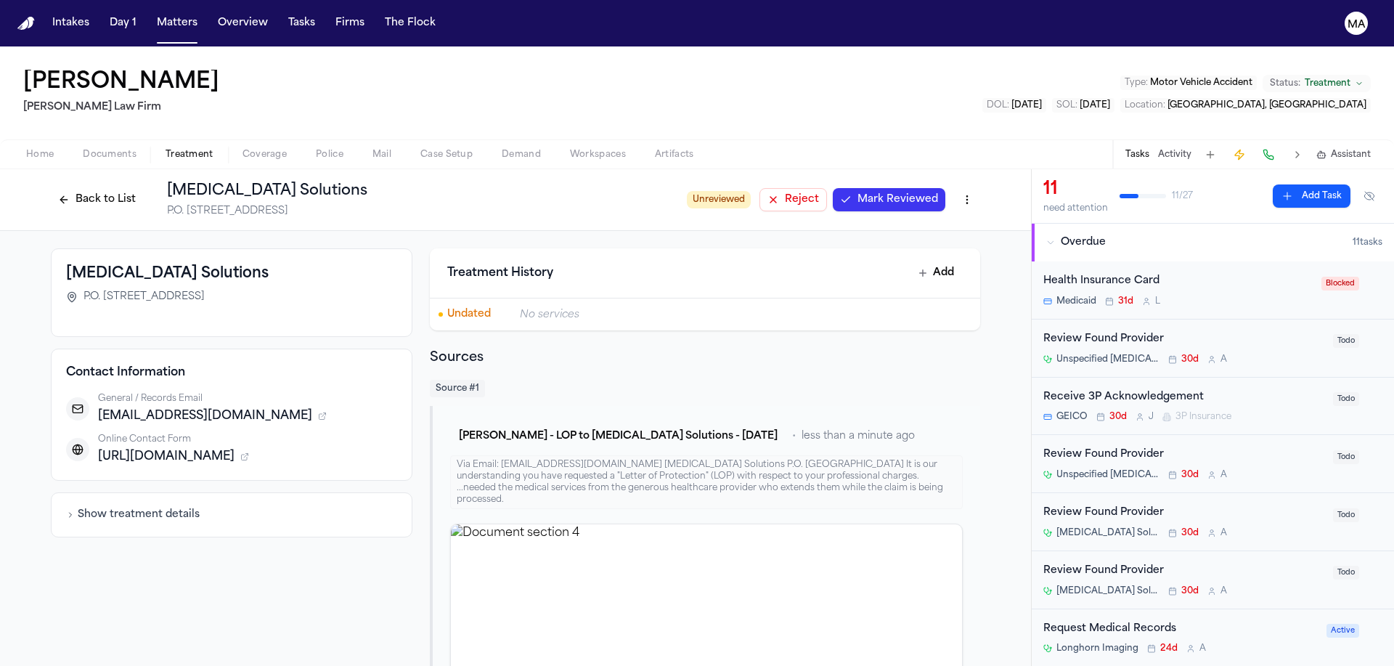
click at [858, 192] on span "Mark Reviewed" at bounding box center [898, 199] width 81 height 15
click at [143, 188] on button "Back to List" at bounding box center [97, 199] width 92 height 23
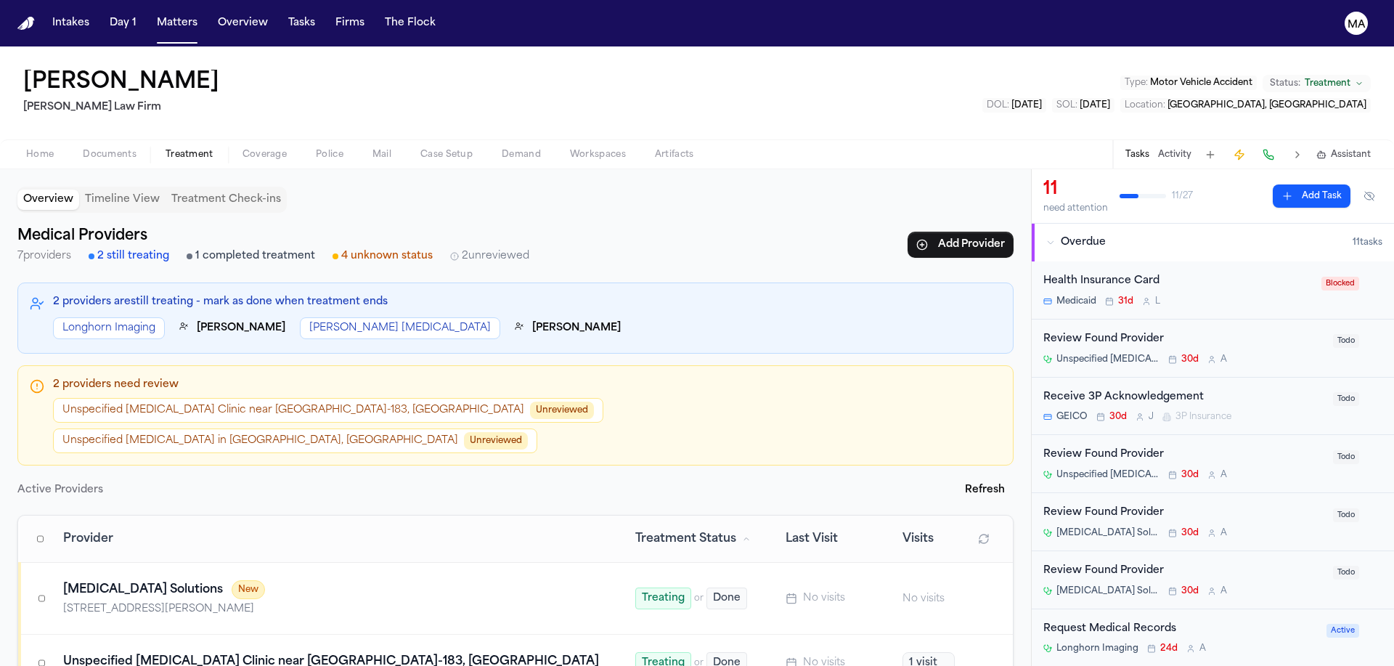
click at [29, 563] on td at bounding box center [37, 599] width 35 height 72
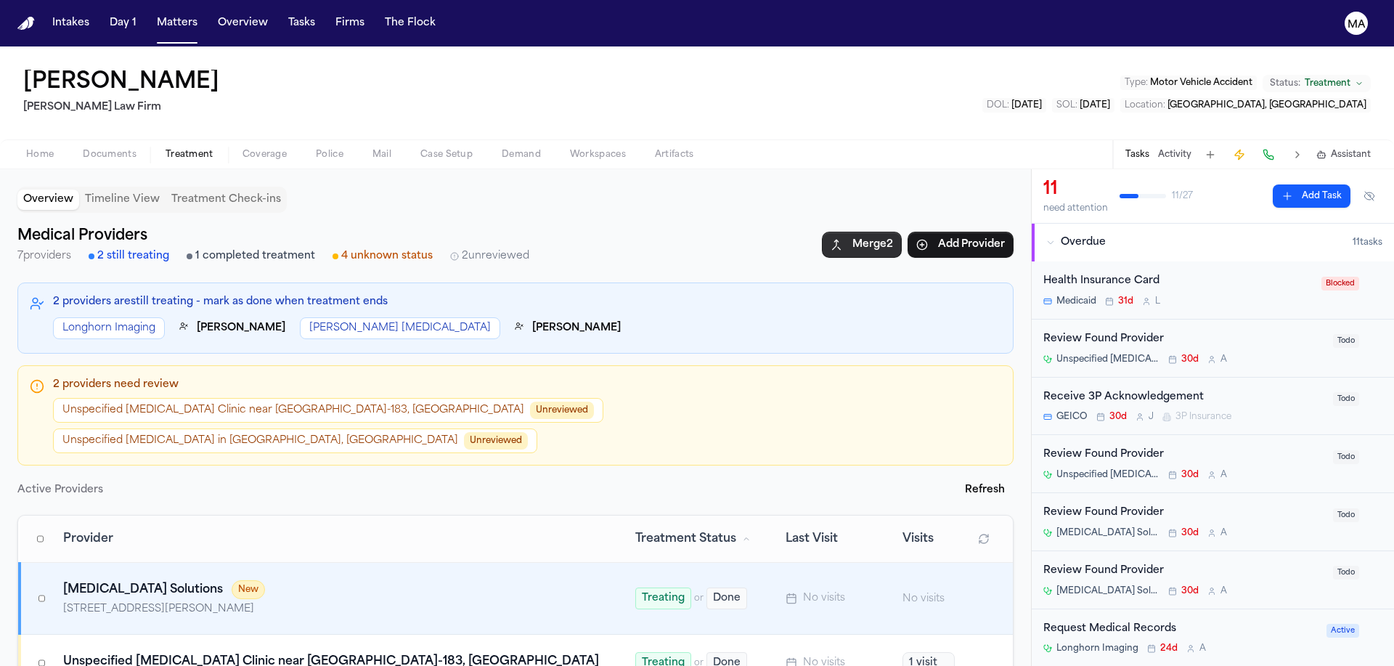
click at [902, 232] on button "Merge 2" at bounding box center [862, 245] width 80 height 26
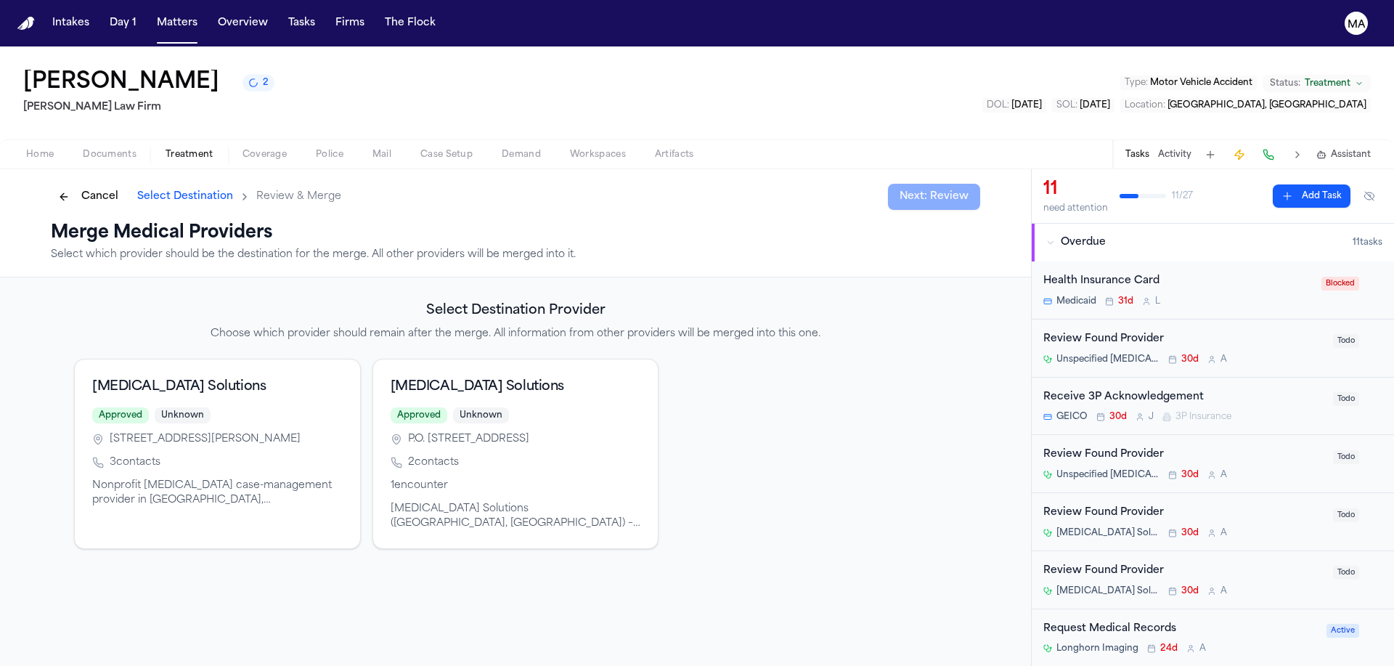
click at [343, 479] on div "Nonprofit brain injury case-management provider in Roanoke, VA; main and toll-f…" at bounding box center [217, 493] width 251 height 29
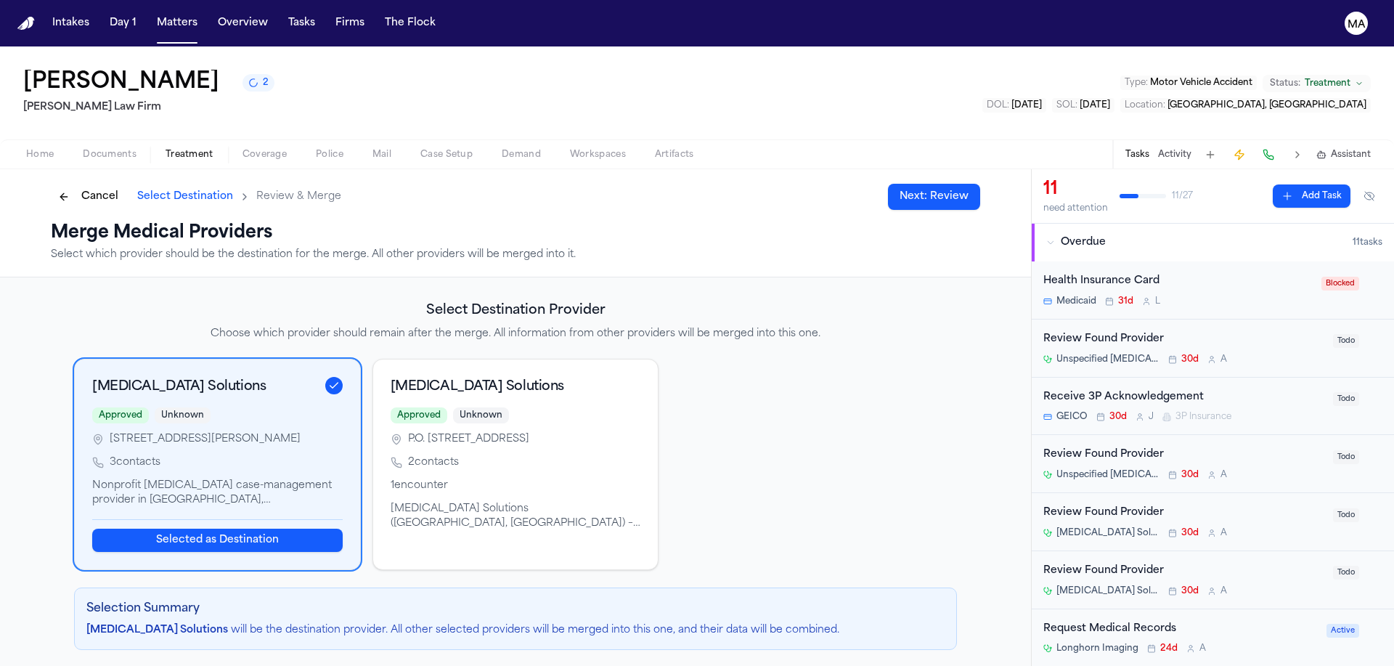
click at [343, 529] on button "Selected as Destination" at bounding box center [217, 540] width 251 height 23
click at [888, 184] on button "Next: Review" at bounding box center [934, 197] width 92 height 26
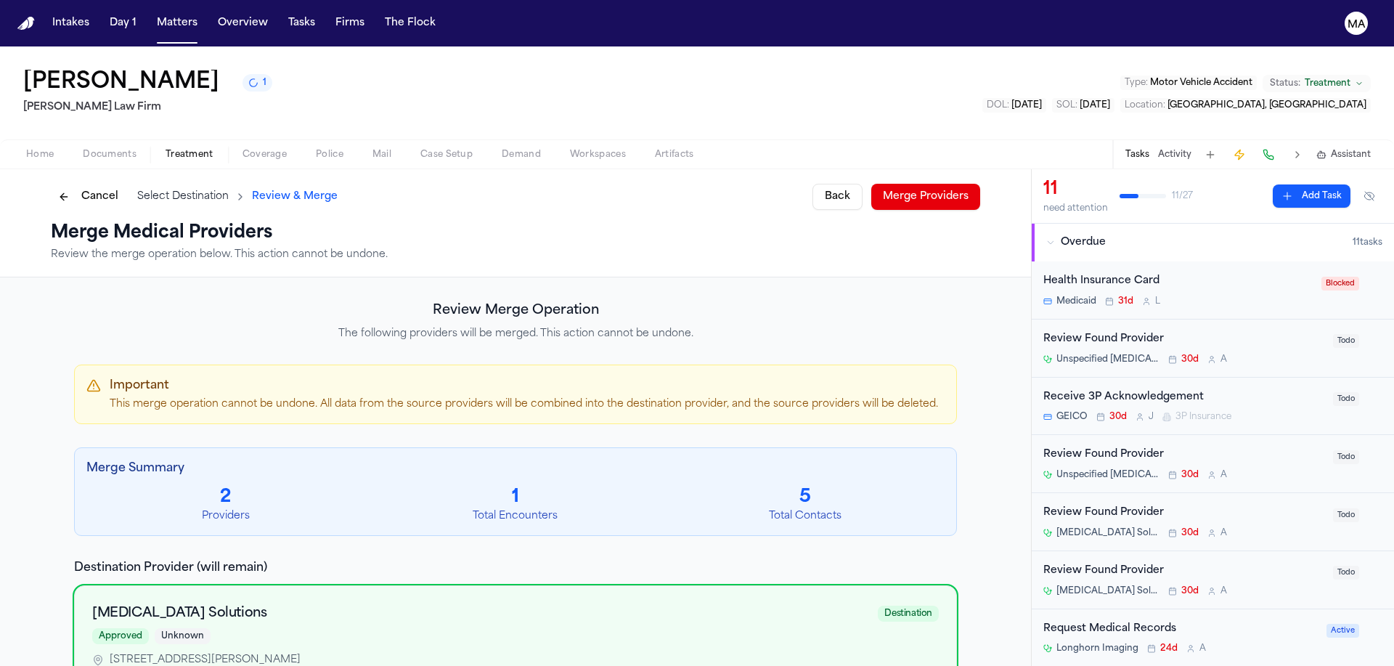
click at [871, 184] on button "Merge Providers" at bounding box center [925, 197] width 109 height 26
click at [126, 185] on button "Cancel" at bounding box center [88, 196] width 75 height 23
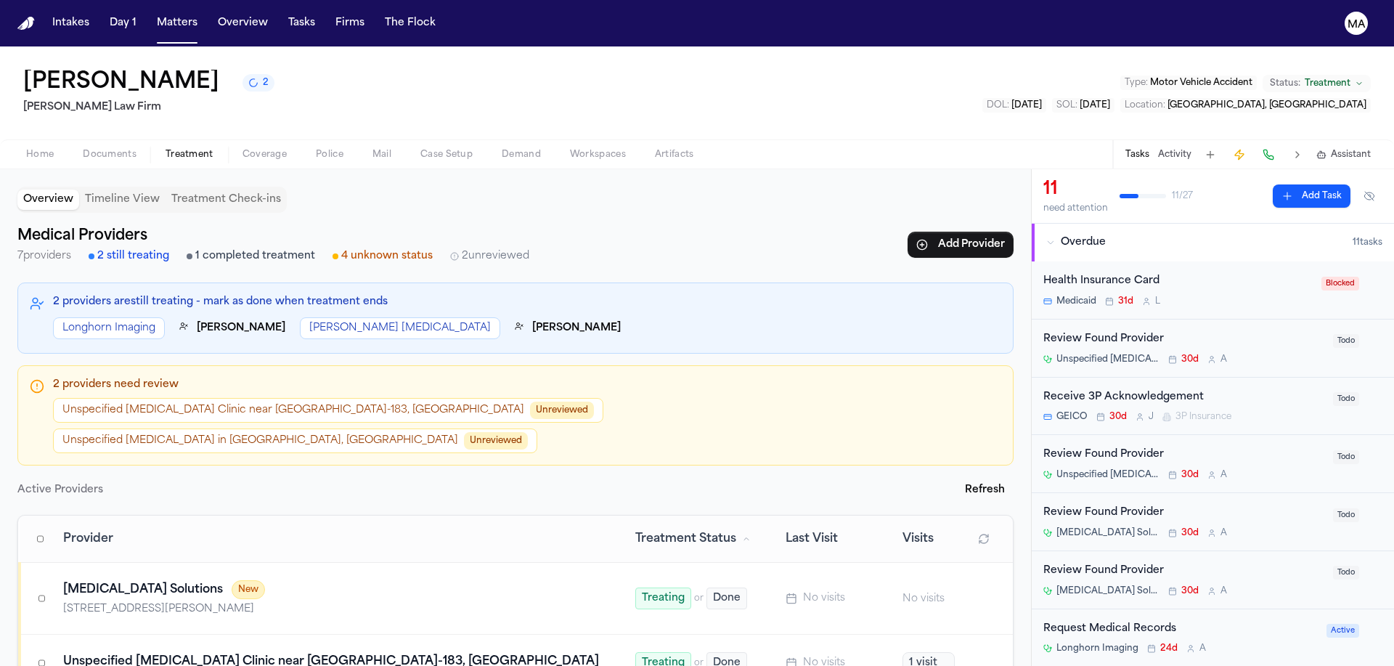
click at [373, 428] on button "Unspecified Neurologist in Austin, TX Unreviewed" at bounding box center [295, 440] width 484 height 25
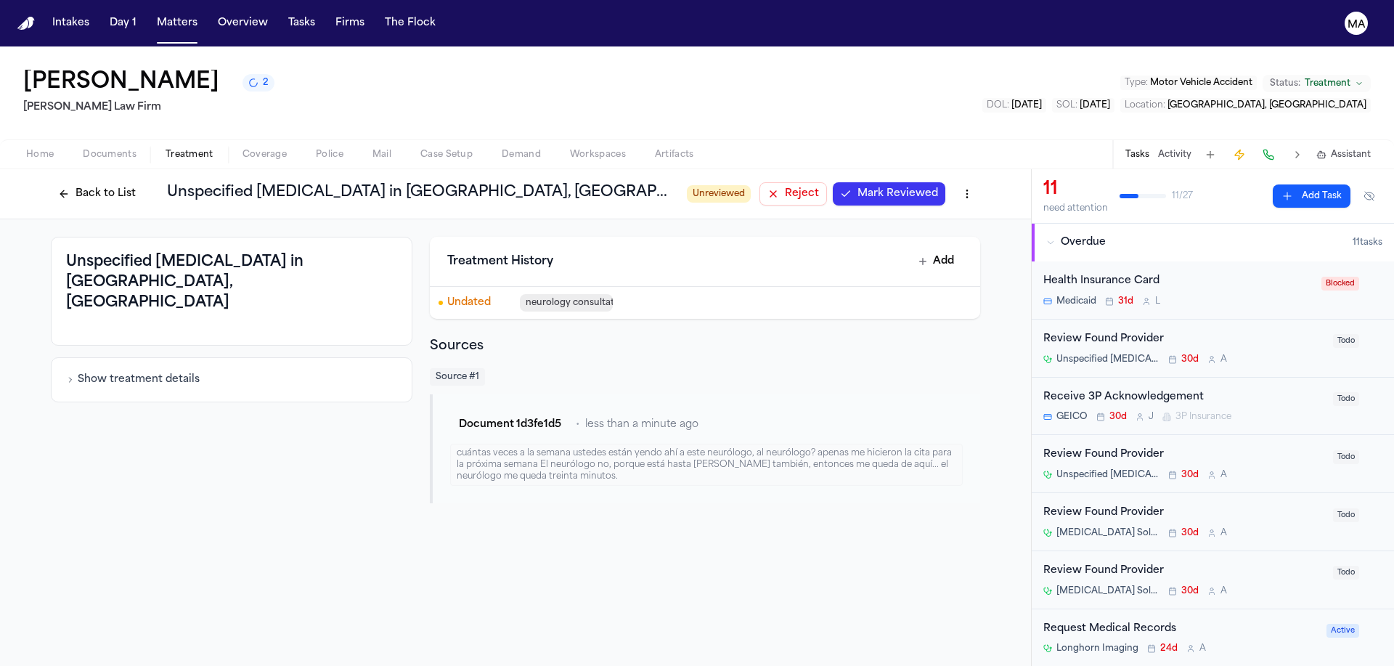
click at [143, 182] on button "Back to List" at bounding box center [97, 193] width 92 height 23
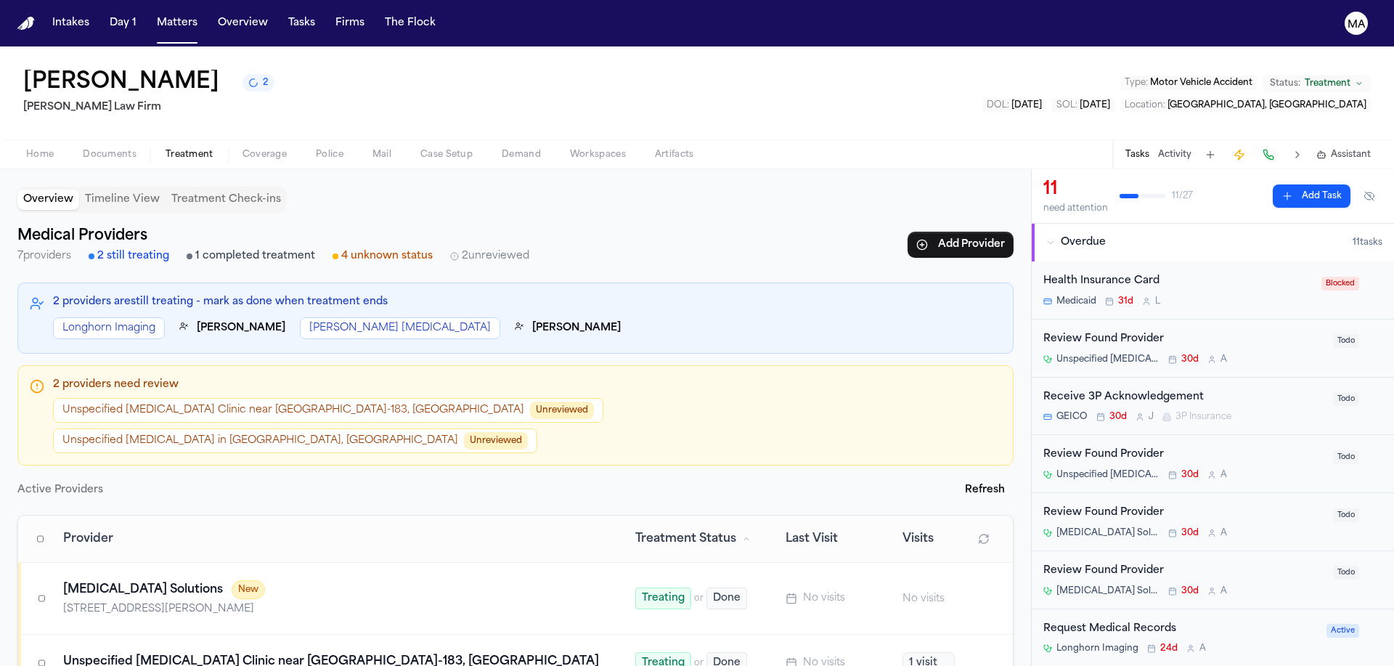
click at [111, 398] on button "Unspecified Chiropractic Clinic near US-183, Austin TX Unreviewed" at bounding box center [328, 410] width 550 height 25
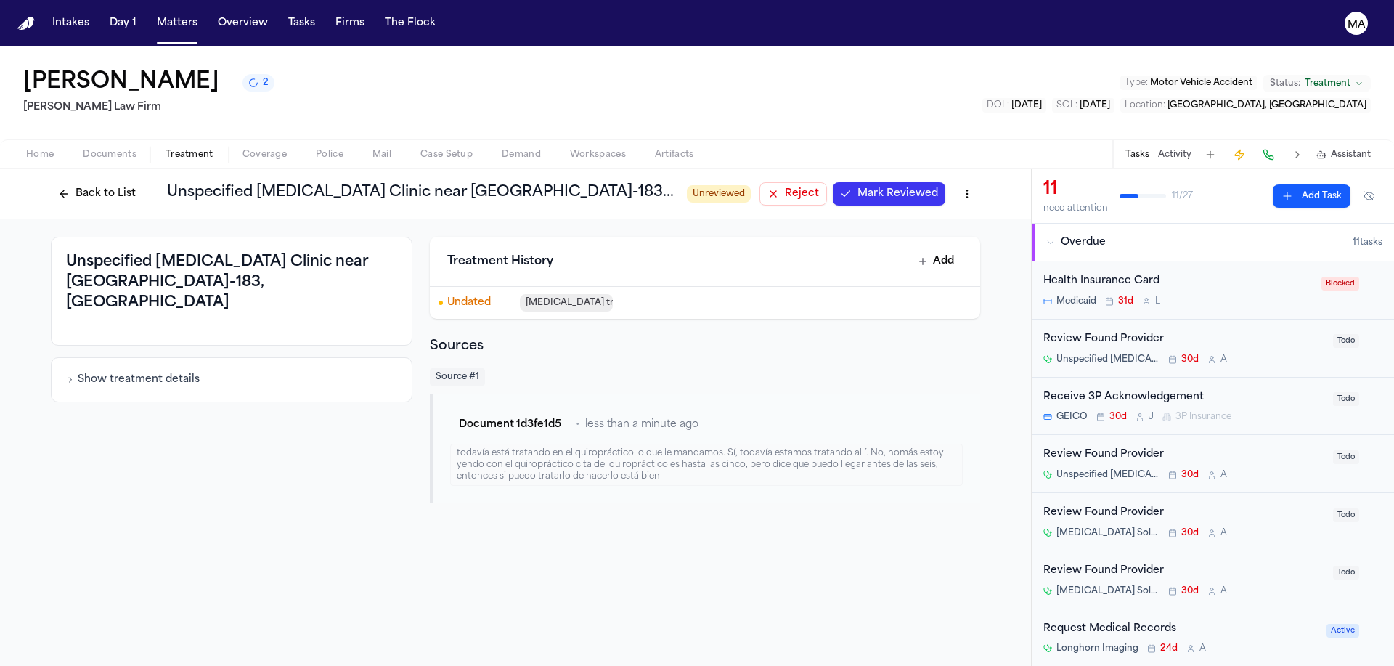
click at [571, 312] on div "Unspecified Chiropractic Clinic near US-183, Austin TX Show treatment details T…" at bounding box center [515, 369] width 1031 height 301
click at [288, 169] on div "Back to List Unspecified Chiropractic Clinic near US-183, Austin TX Unreviewed …" at bounding box center [515, 194] width 1031 height 50
click at [143, 182] on button "Back to List" at bounding box center [97, 193] width 92 height 23
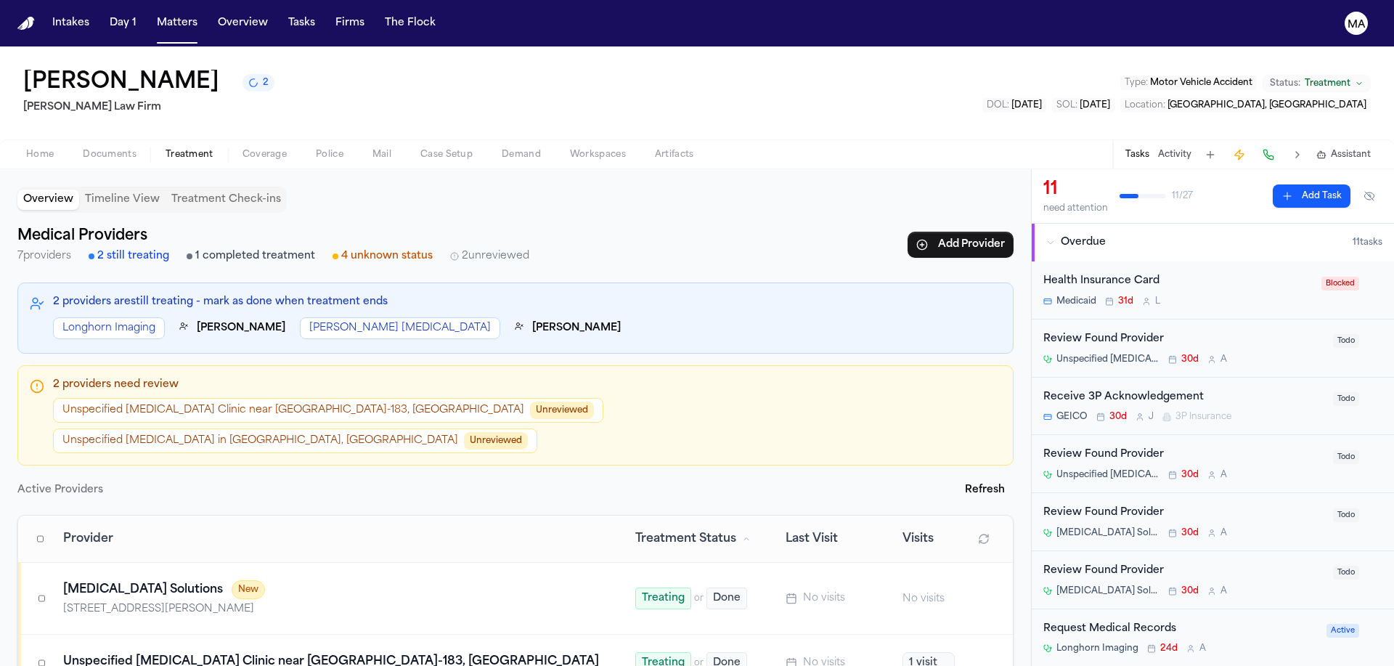
click at [155, 398] on button "Unspecified Chiropractic Clinic near US-183, Austin TX Unreviewed" at bounding box center [328, 410] width 550 height 25
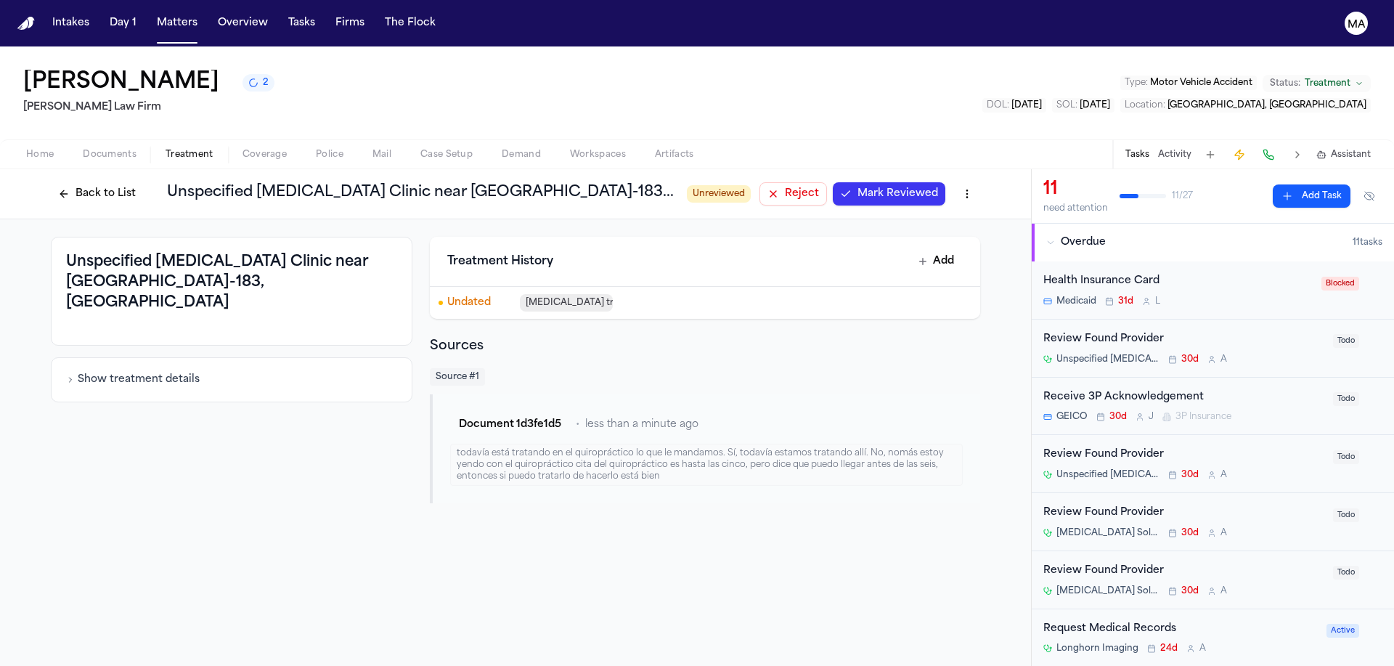
click at [785, 187] on span "Reject" at bounding box center [802, 194] width 34 height 15
click at [143, 182] on button "Back to List" at bounding box center [97, 193] width 92 height 23
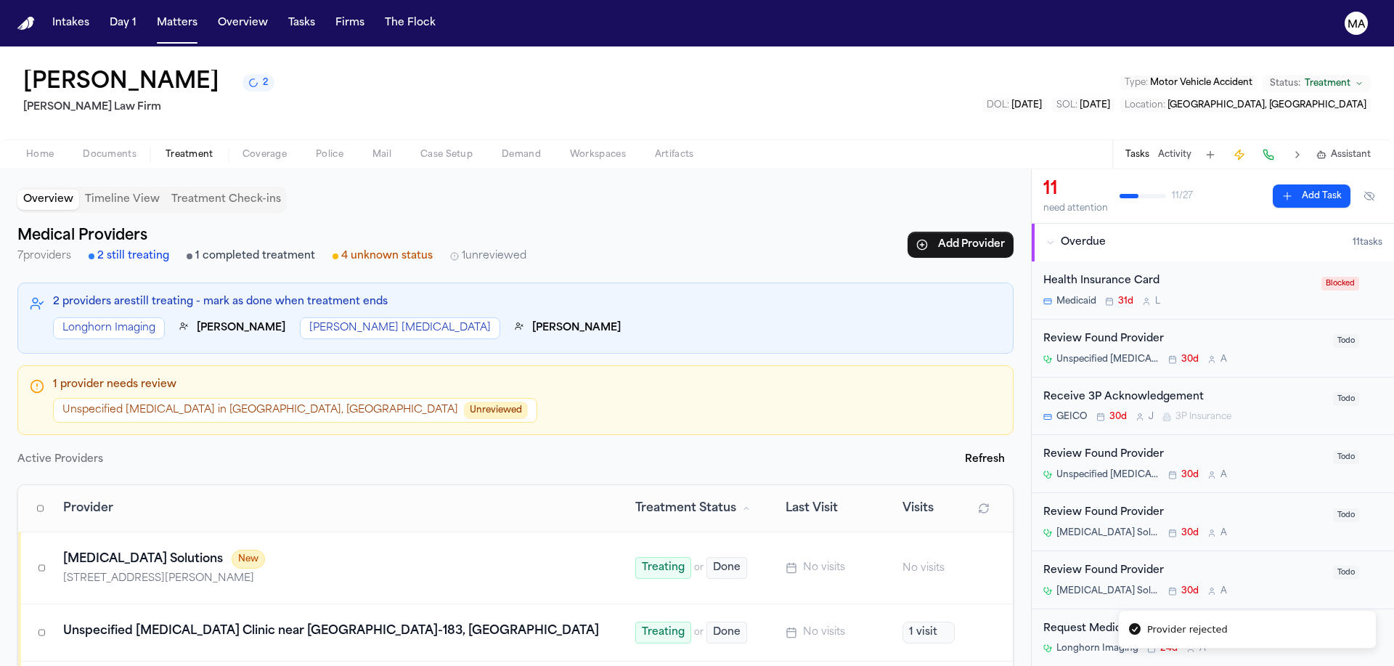
click at [126, 398] on button "Unspecified Neurologist in Austin, TX Unreviewed" at bounding box center [295, 410] width 484 height 25
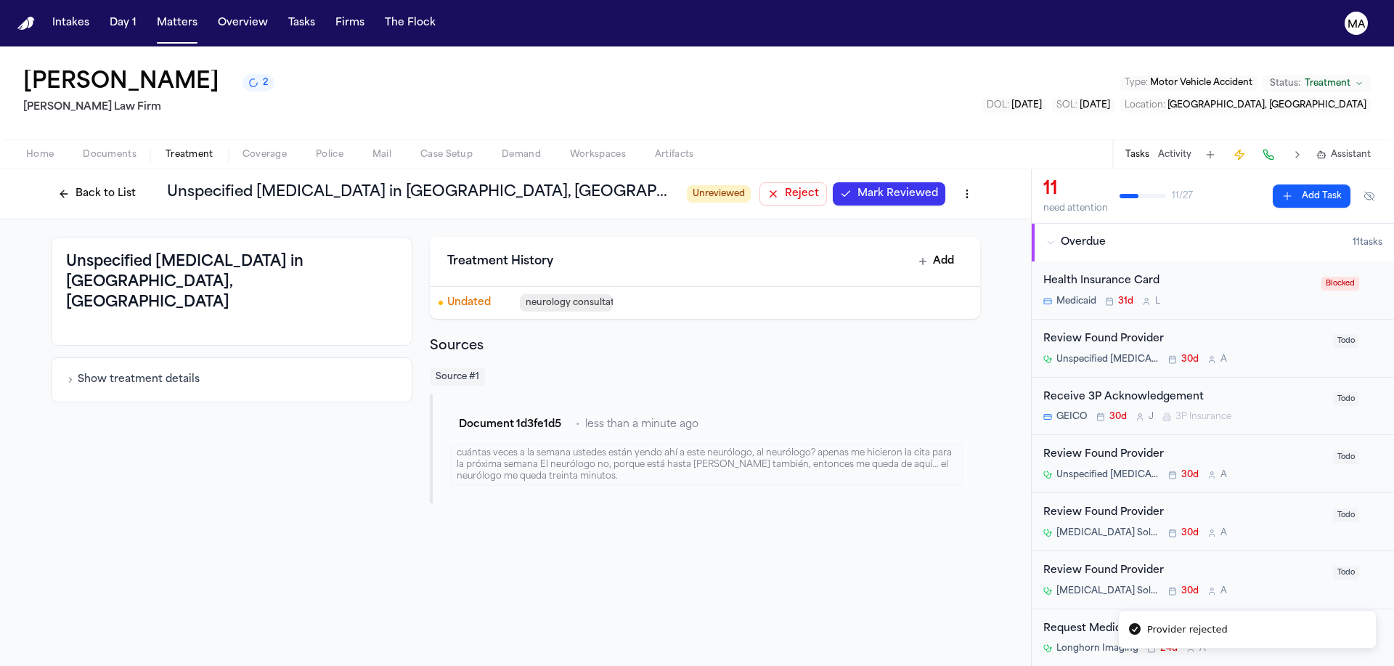
click at [785, 187] on span "Reject" at bounding box center [802, 194] width 34 height 15
click at [143, 182] on button "Back to List" at bounding box center [97, 193] width 92 height 23
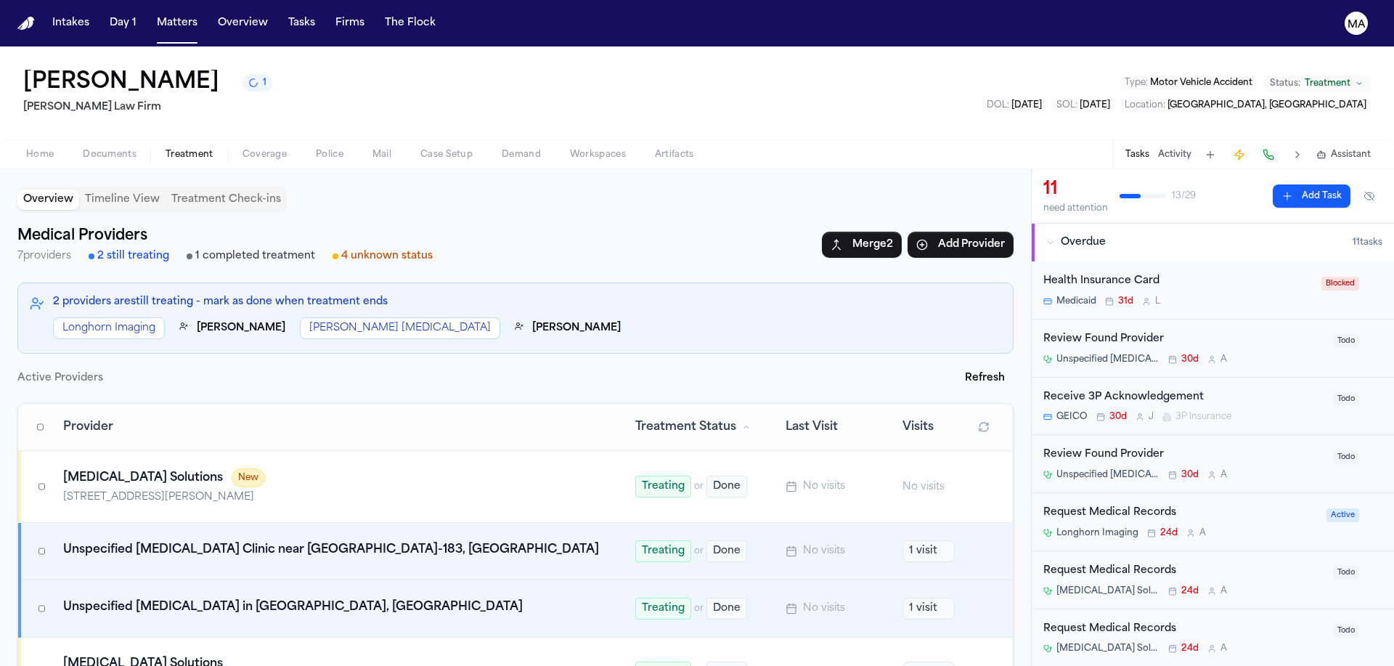
click at [609, 224] on div "Medical Providers 7 providers 2 still treating 1 completed treatment 4 unknown …" at bounding box center [515, 244] width 996 height 41
click at [29, 523] on td at bounding box center [37, 551] width 35 height 57
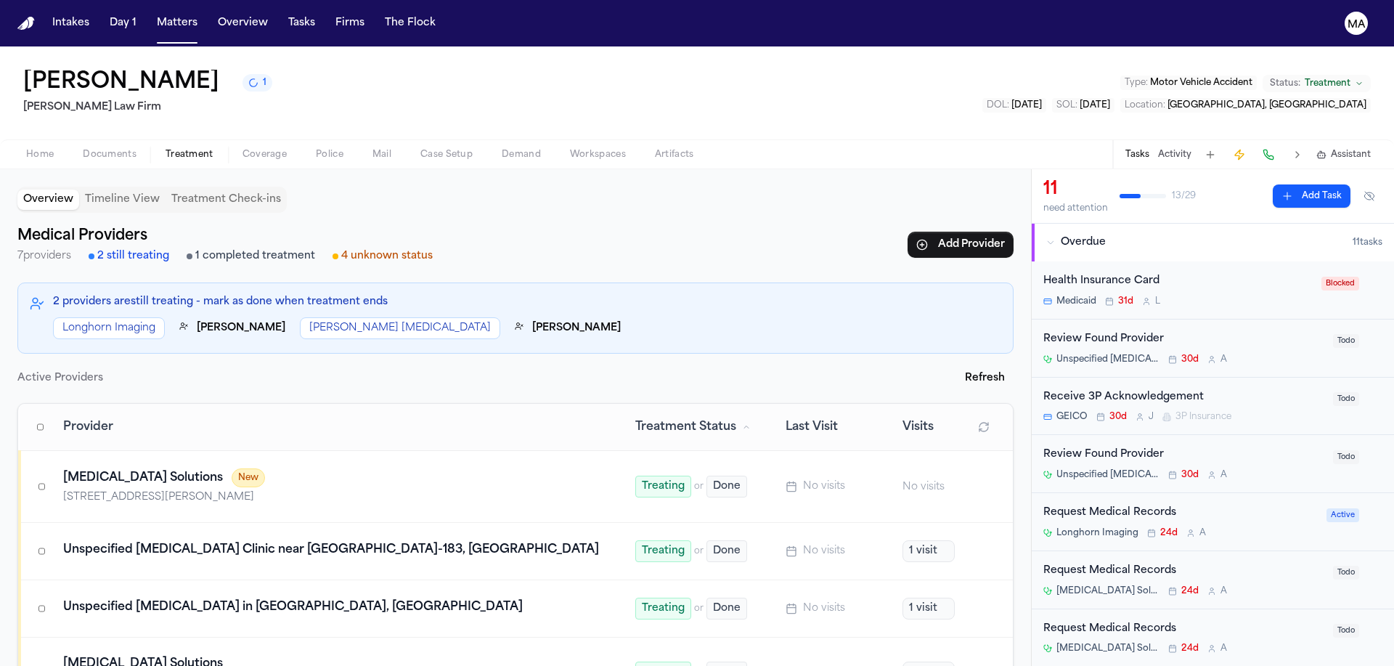
click at [456, 620] on div "Overview Timeline View Treatment Check-ins Medical Providers 7 providers 2 stil…" at bounding box center [515, 417] width 1031 height 497
click at [1173, 447] on div "Review Found Provider Unspecified Chiropractic Clinic near US-183, Austin TX 30…" at bounding box center [1184, 464] width 281 height 34
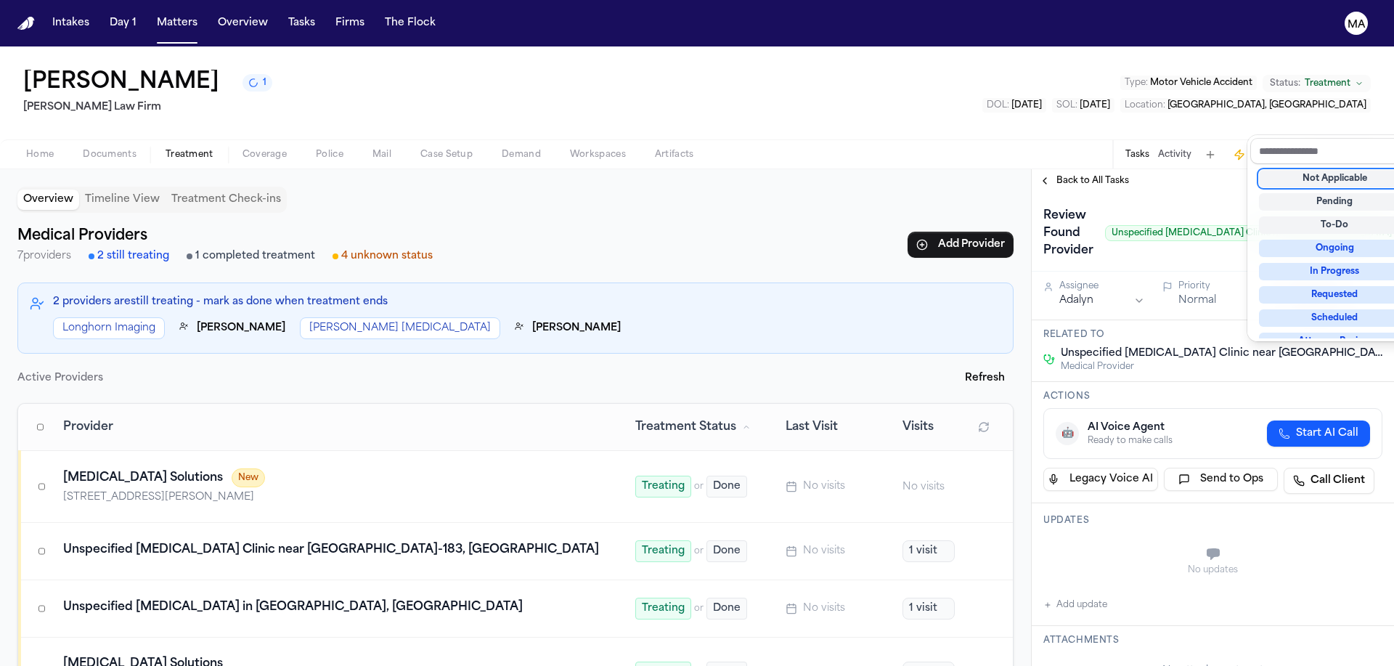
click at [1316, 170] on div "Not Applicable" at bounding box center [1335, 178] width 152 height 17
click at [1179, 88] on div "Carla Cortes 2 Ruy Mireles Law Firm Type : Motor Vehicle Accident Status: Treat…" at bounding box center [697, 355] width 1394 height 619
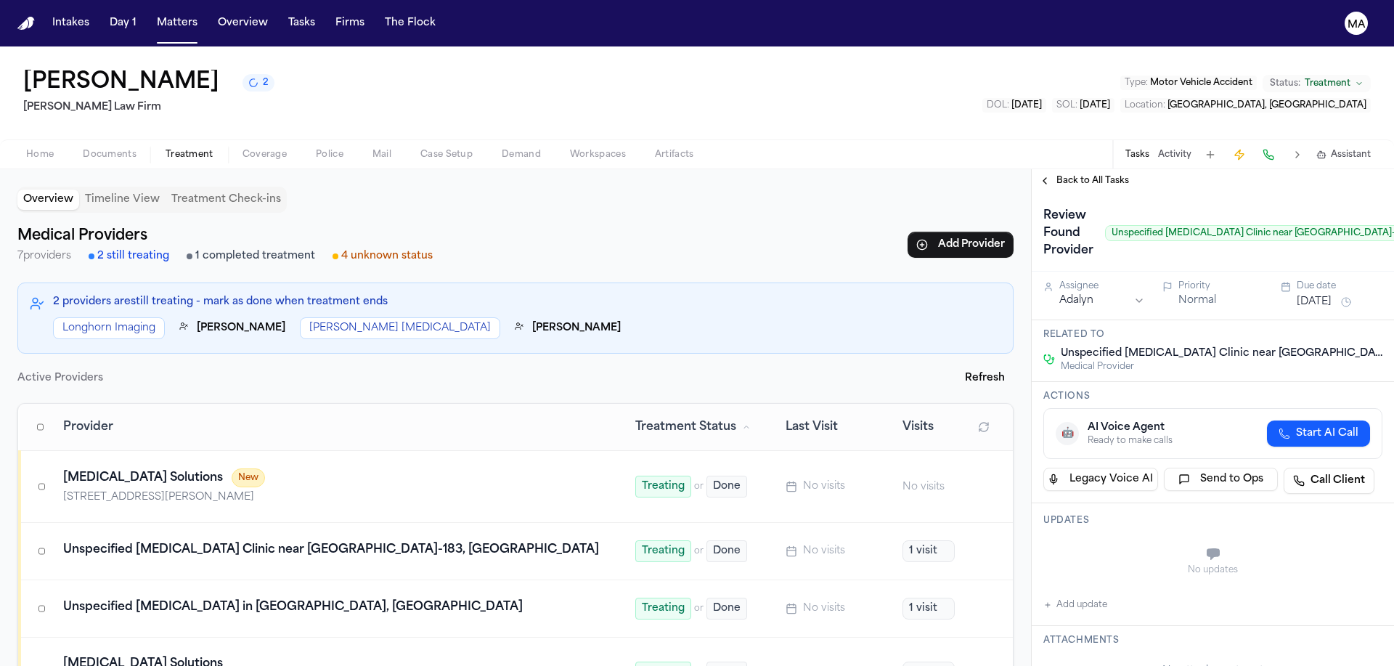
click at [1080, 175] on span "Back to All Tasks" at bounding box center [1093, 181] width 73 height 12
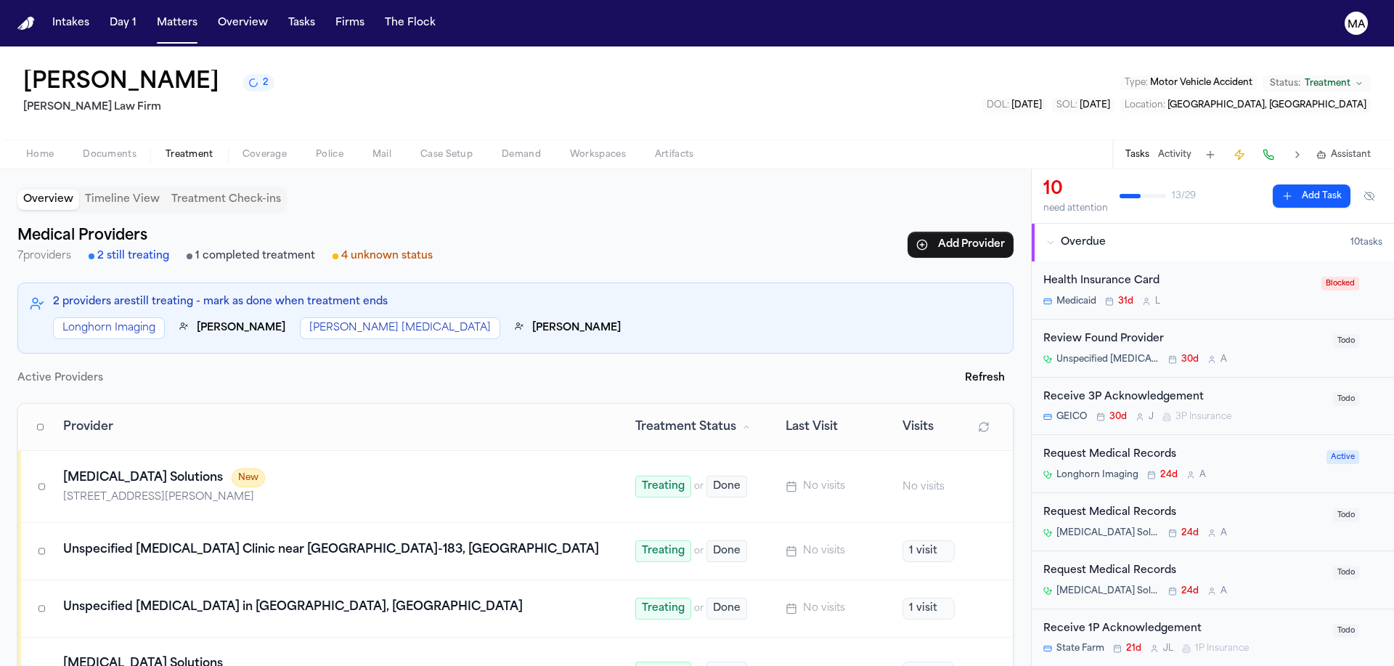
click at [1155, 331] on div "Review Found Provider" at bounding box center [1184, 339] width 281 height 17
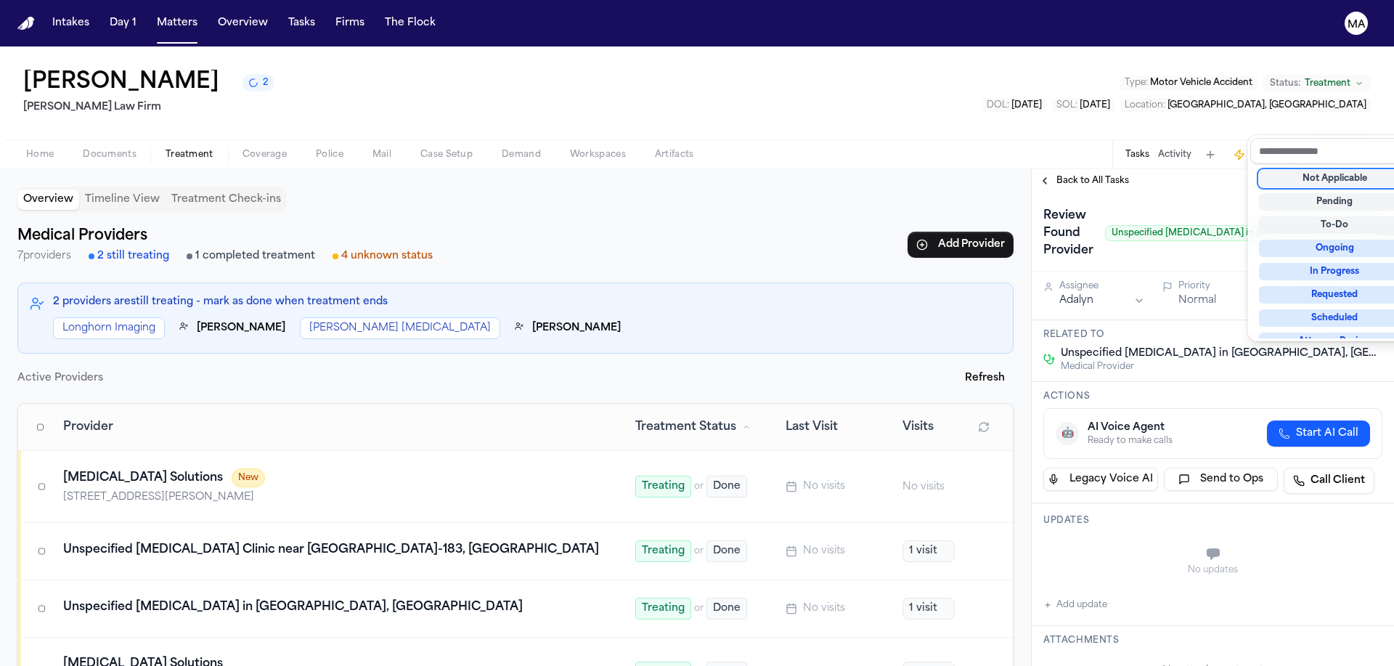
click at [1312, 170] on div "Not Applicable" at bounding box center [1335, 178] width 152 height 17
click at [1296, 170] on div "Not Applicable" at bounding box center [1335, 178] width 152 height 17
click at [1210, 169] on div "**********" at bounding box center [1213, 417] width 362 height 497
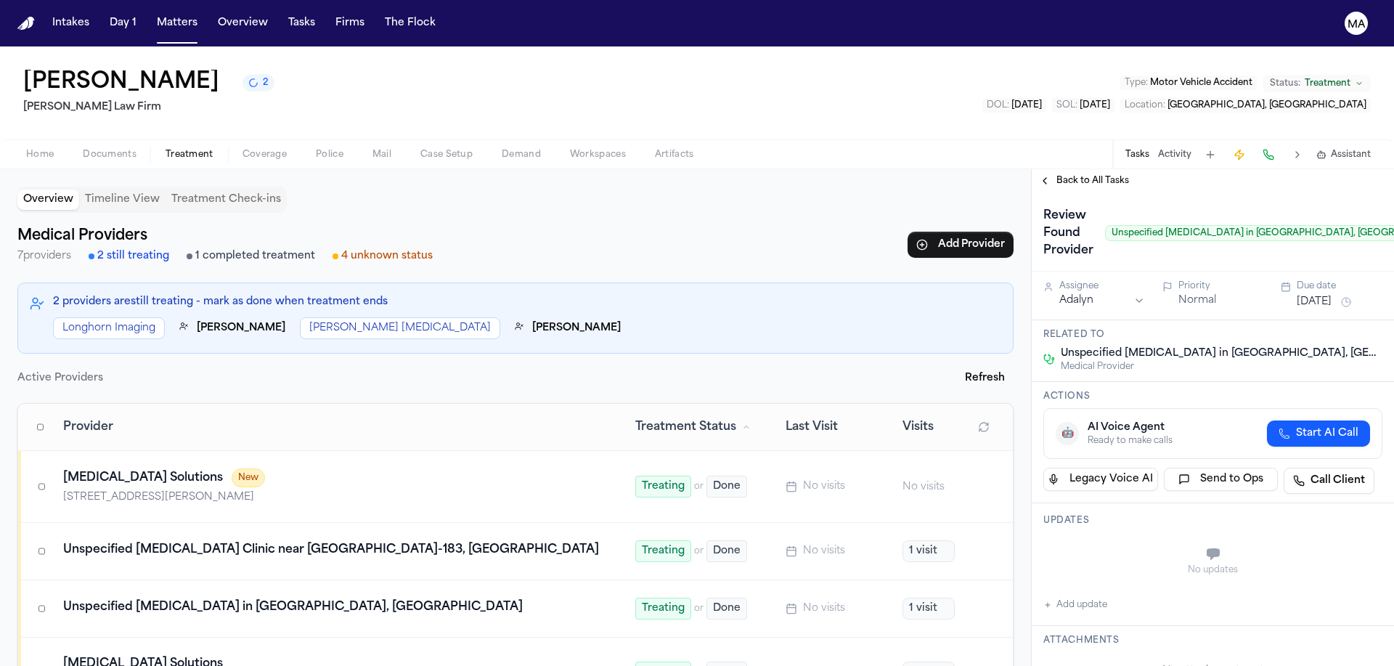
click at [1038, 175] on button "Back to All Tasks" at bounding box center [1084, 181] width 105 height 12
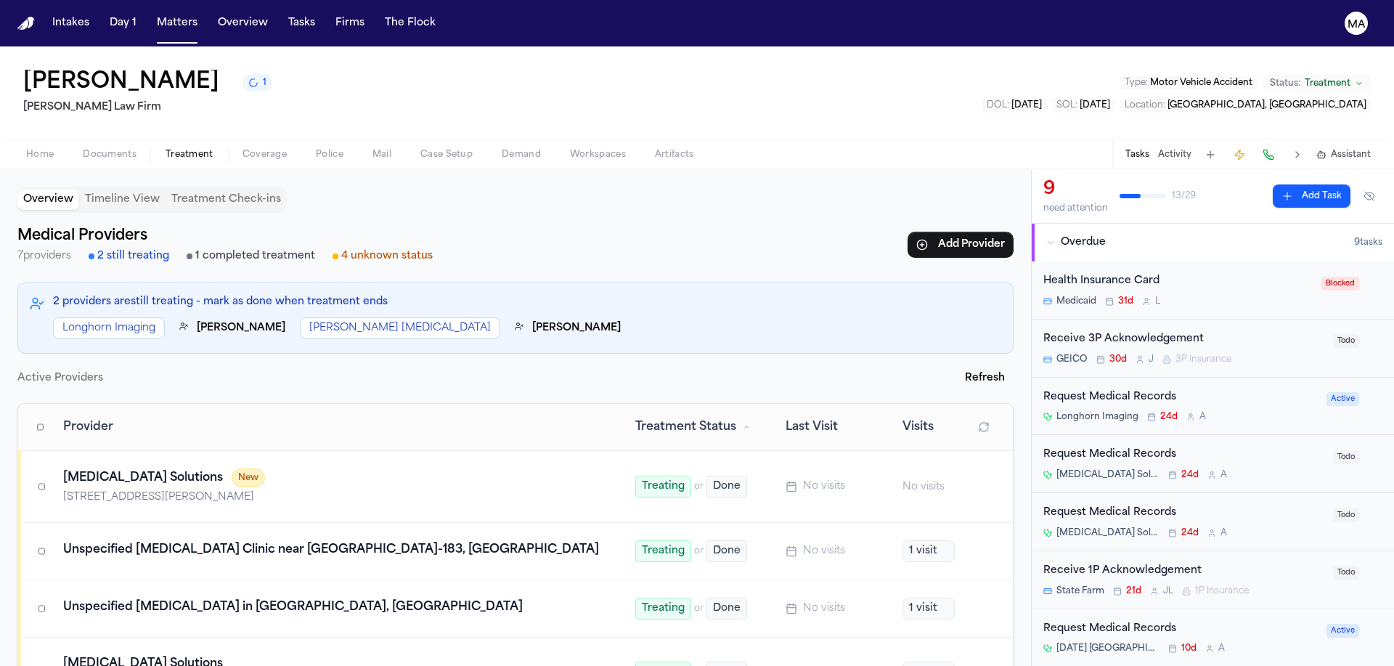
click at [1190, 505] on div "Request Medical Records" at bounding box center [1184, 513] width 281 height 17
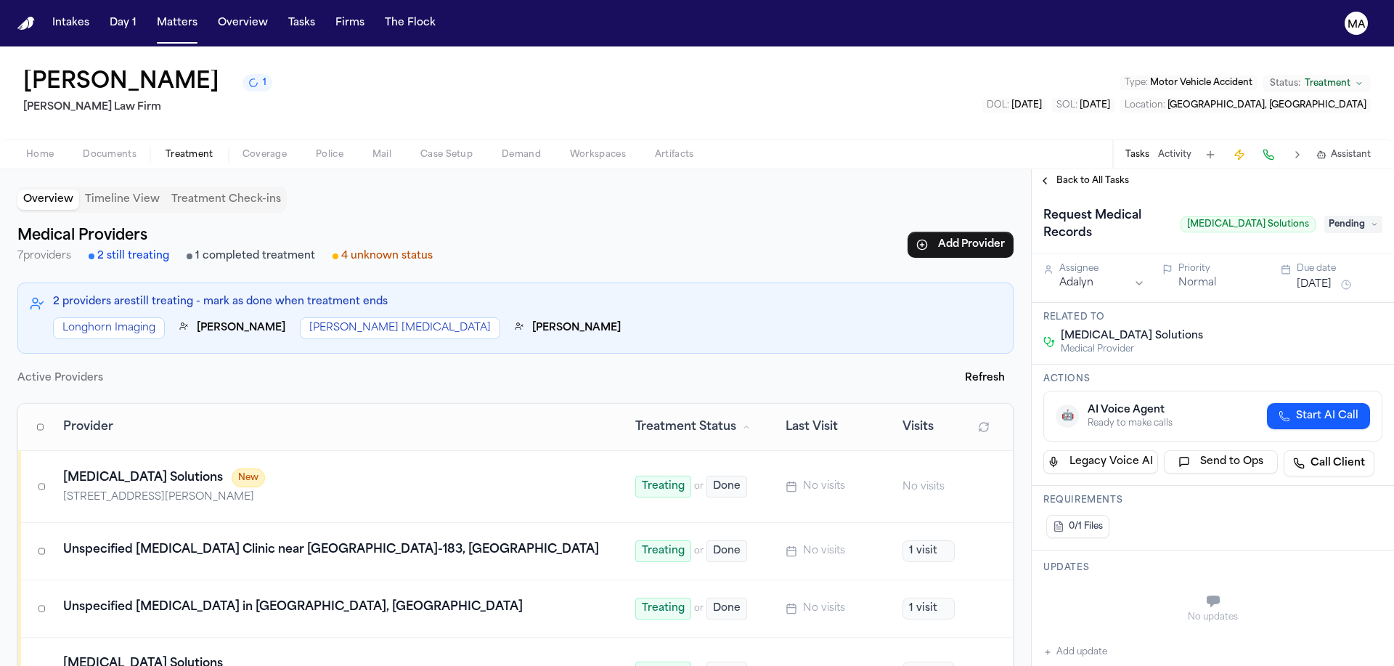
click at [1057, 175] on span "Back to All Tasks" at bounding box center [1093, 181] width 73 height 12
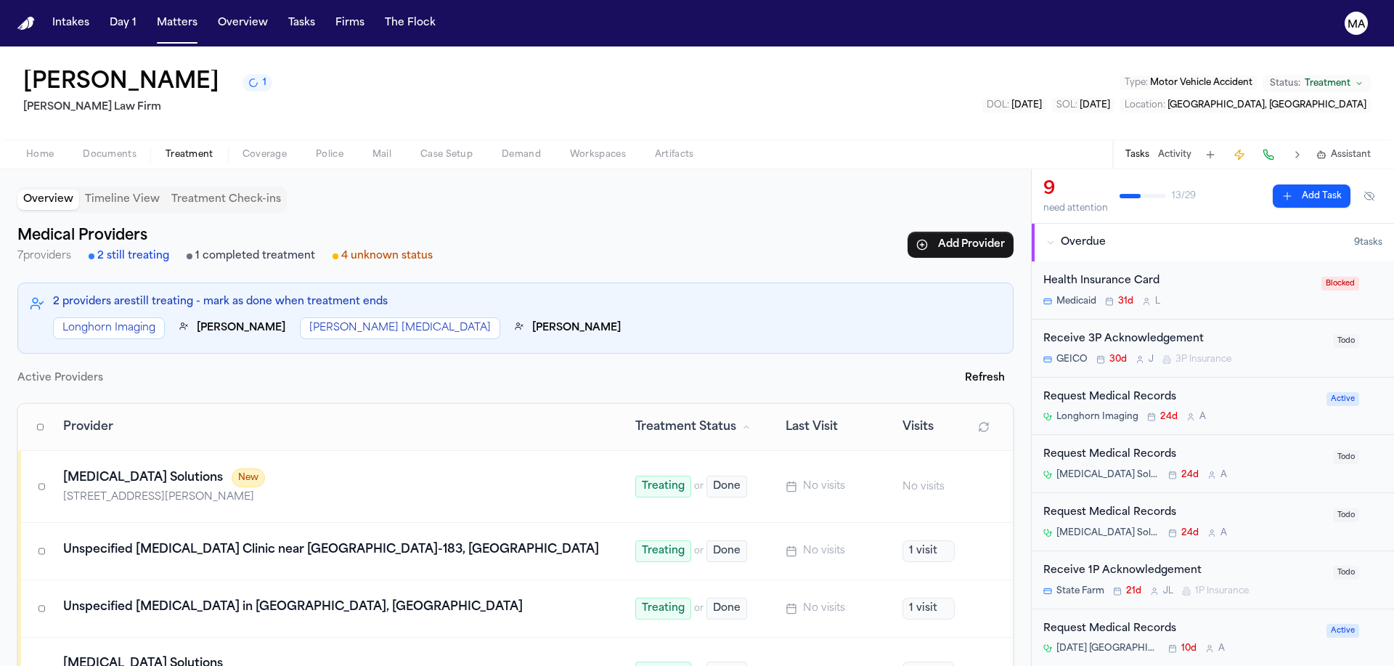
click at [1185, 447] on div "Request Medical Records" at bounding box center [1184, 455] width 281 height 17
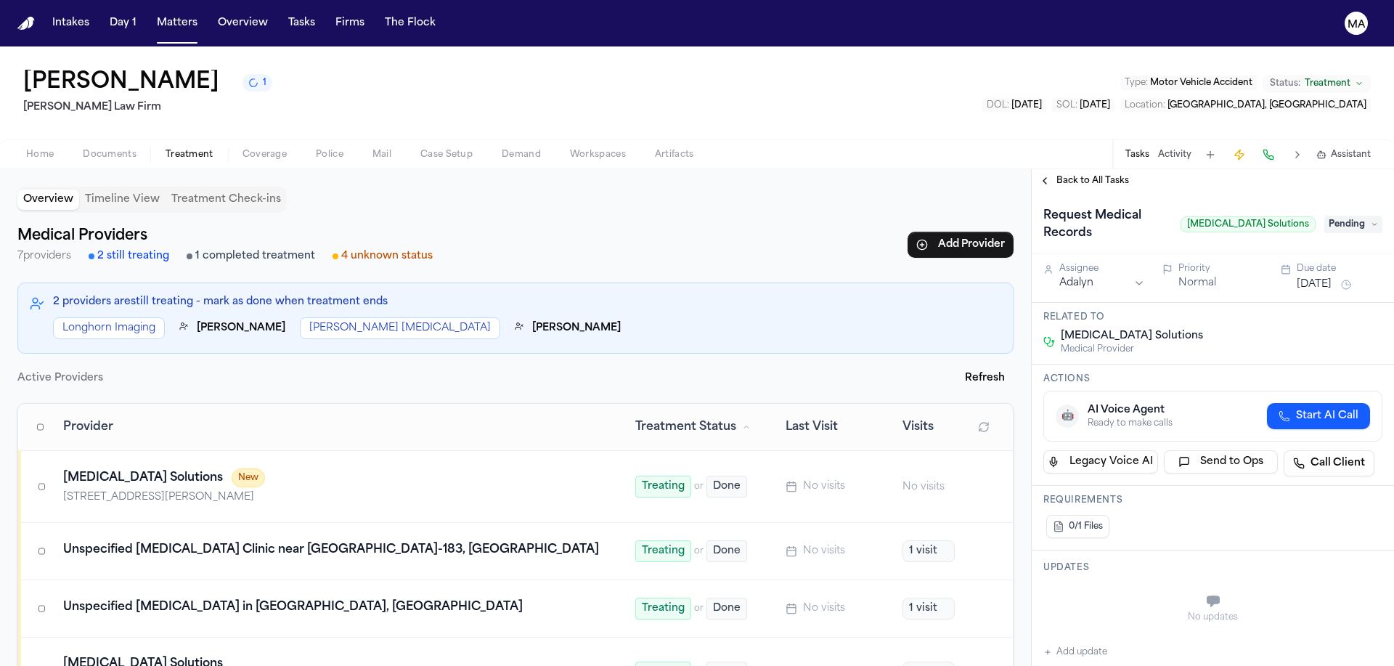
click at [1058, 175] on span "Back to All Tasks" at bounding box center [1093, 181] width 73 height 12
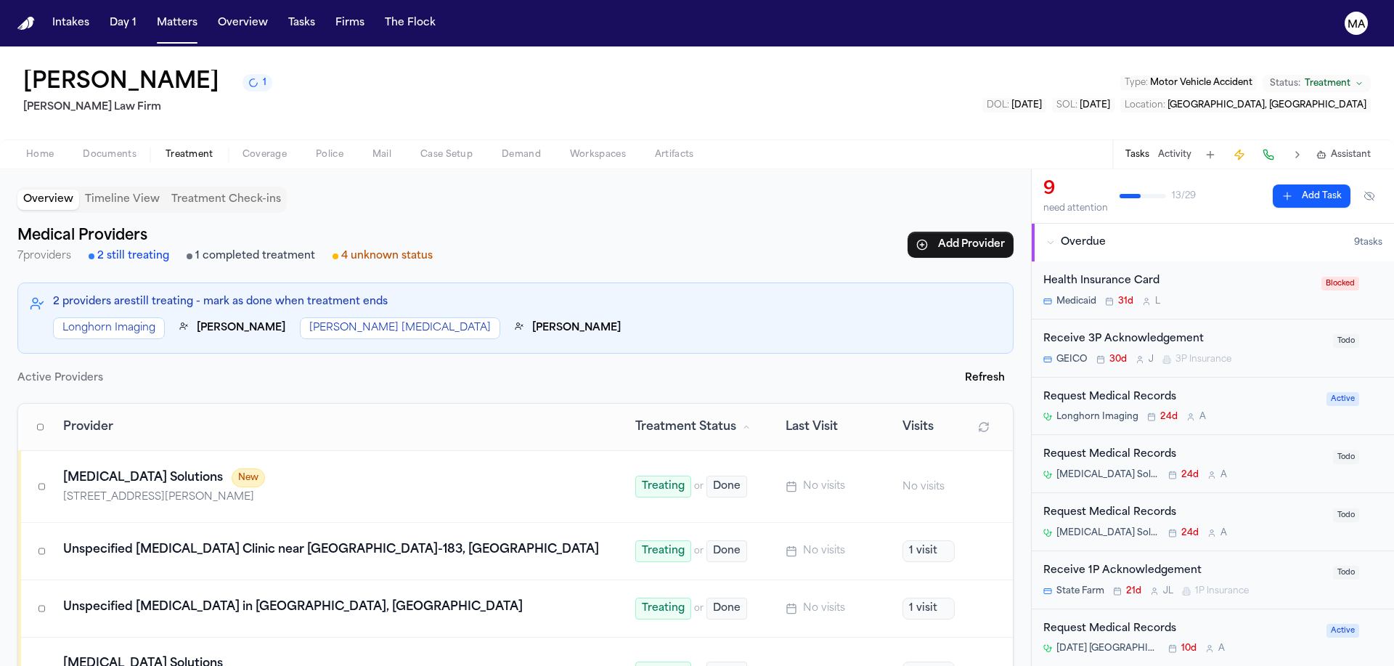
click at [724, 187] on div "Overview Timeline View Treatment Check-ins" at bounding box center [515, 200] width 996 height 26
click at [401, 187] on div "Overview Timeline View Treatment Check-ins" at bounding box center [515, 200] width 996 height 26
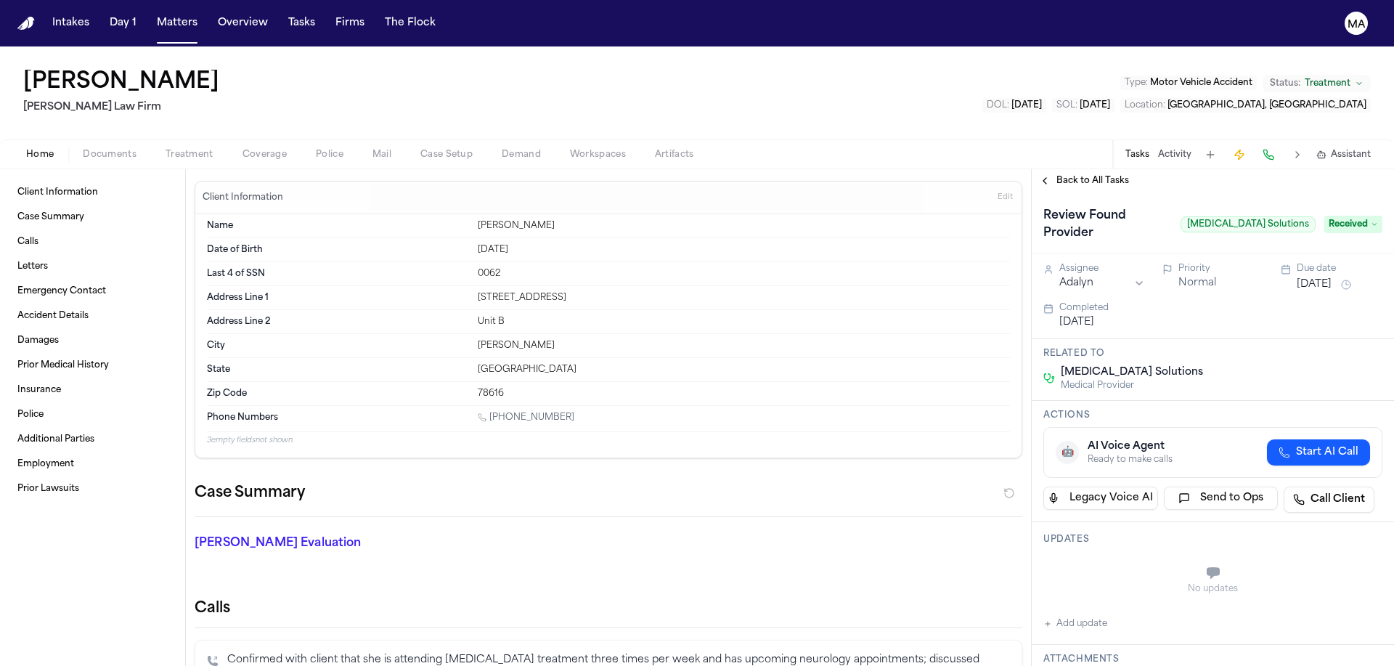
click at [1071, 175] on span "Back to All Tasks" at bounding box center [1093, 181] width 73 height 12
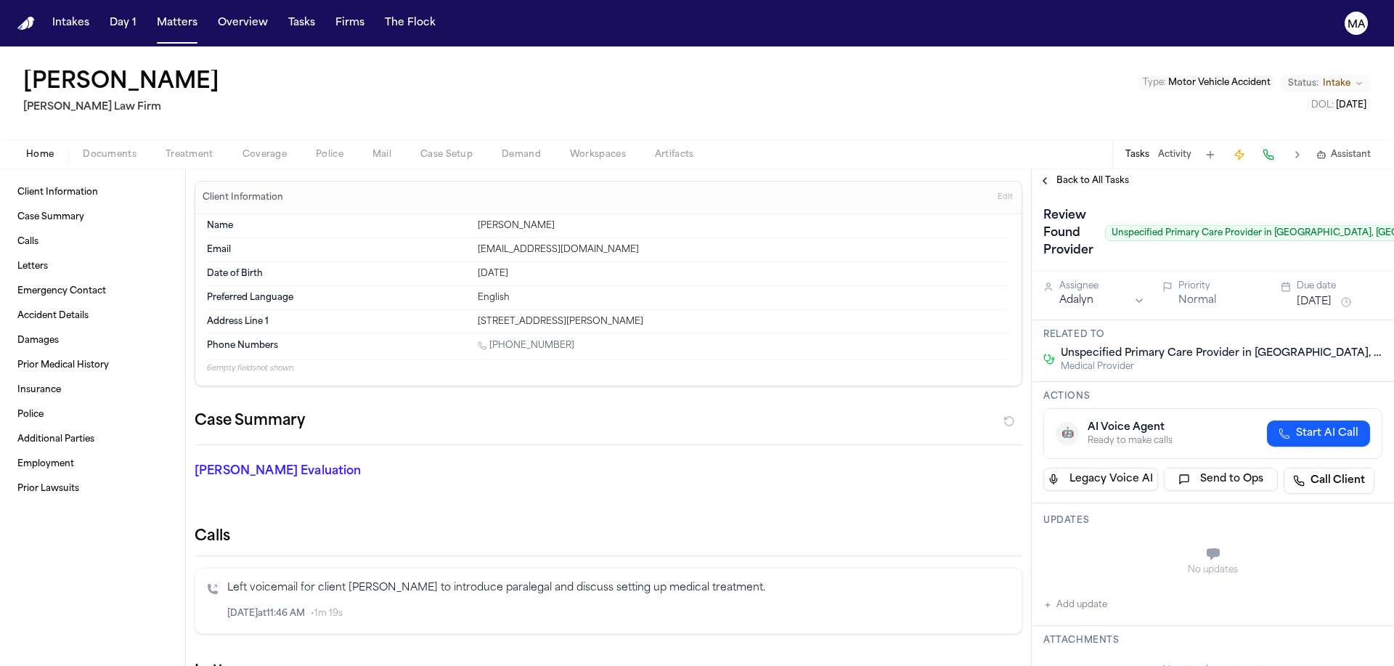
click at [151, 146] on button "Treatment" at bounding box center [189, 154] width 77 height 17
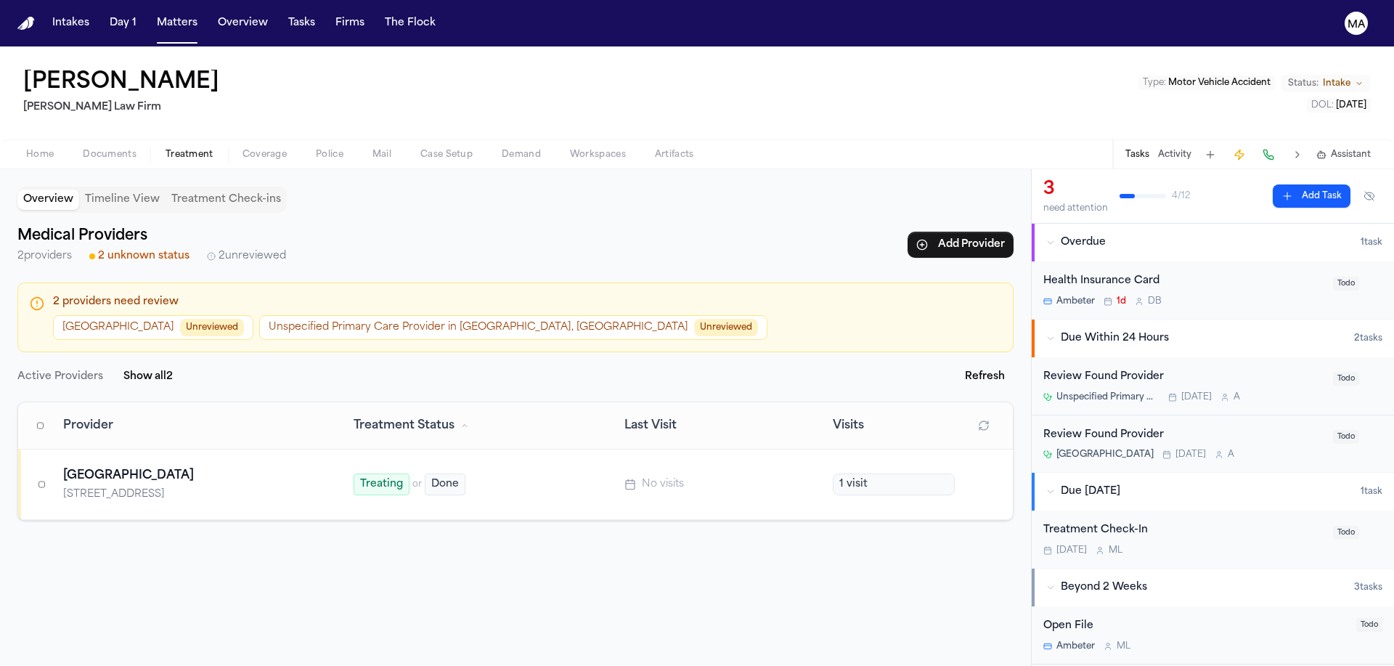
click at [129, 315] on button "[GEOGRAPHIC_DATA] Unreviewed" at bounding box center [153, 327] width 200 height 25
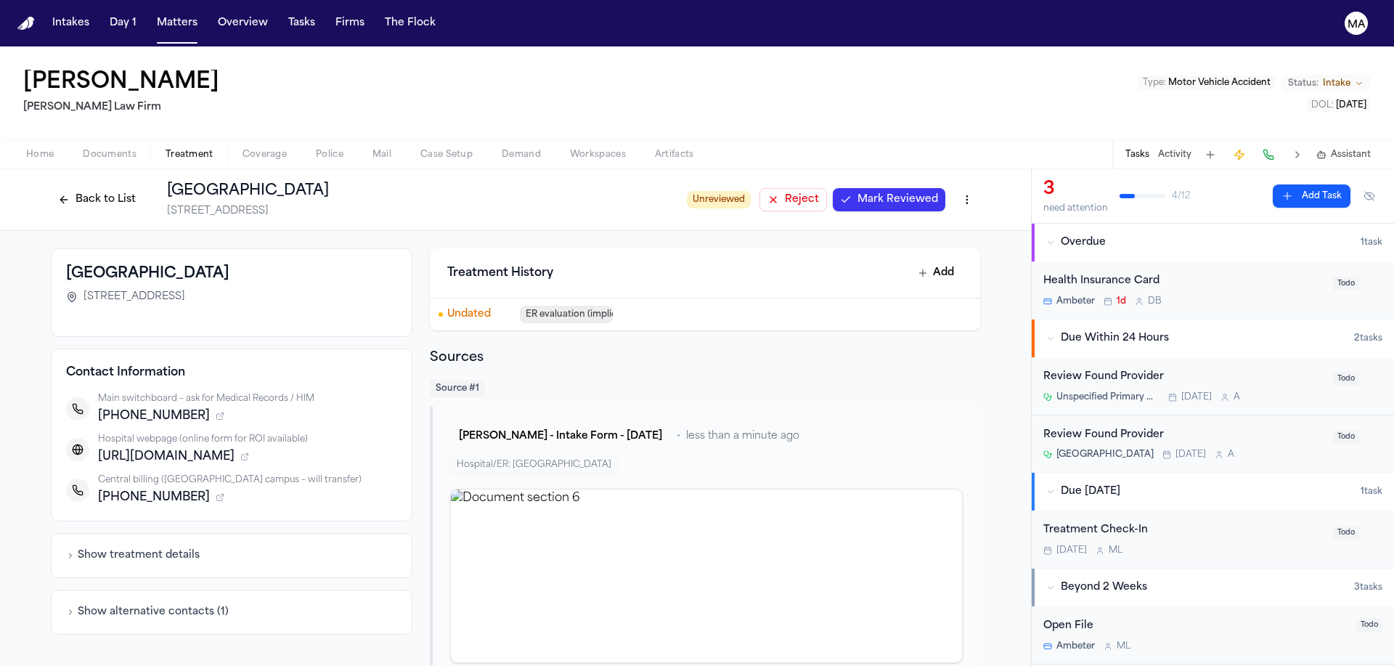
click at [143, 188] on button "Back to List" at bounding box center [97, 199] width 92 height 23
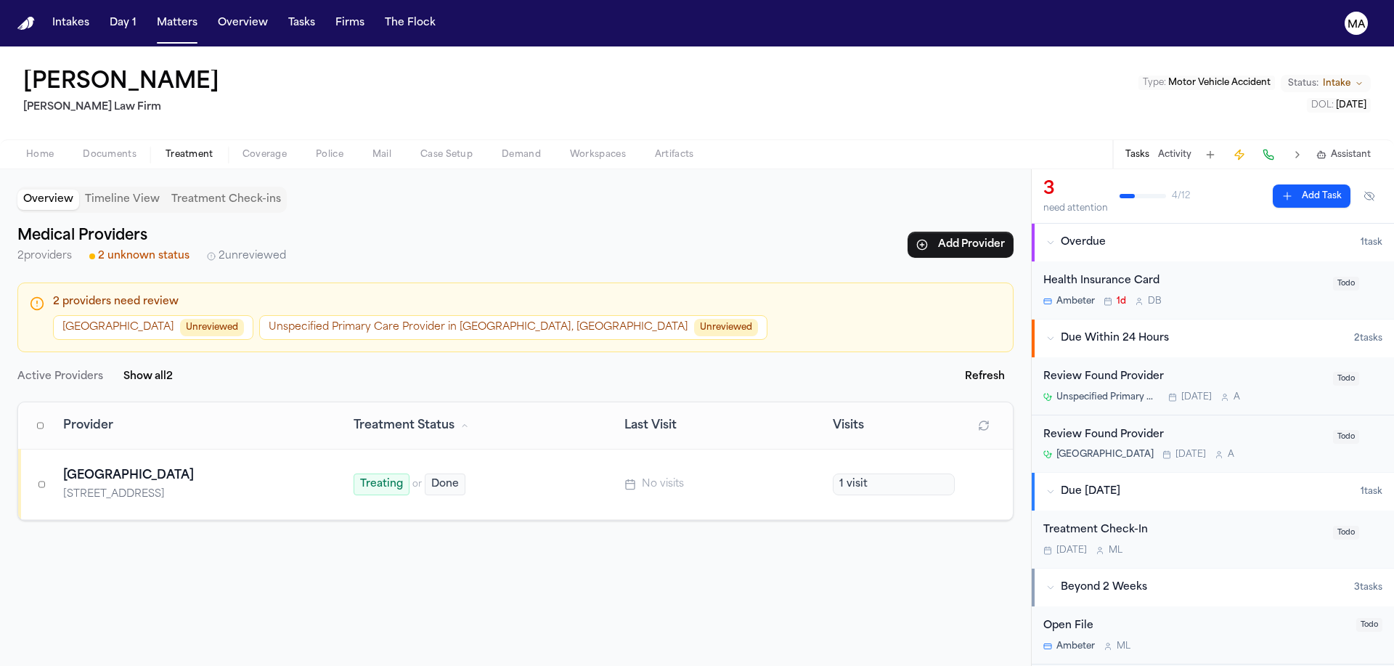
click at [141, 467] on div "Memorial Hermann Southwest Hospital" at bounding box center [191, 475] width 256 height 17
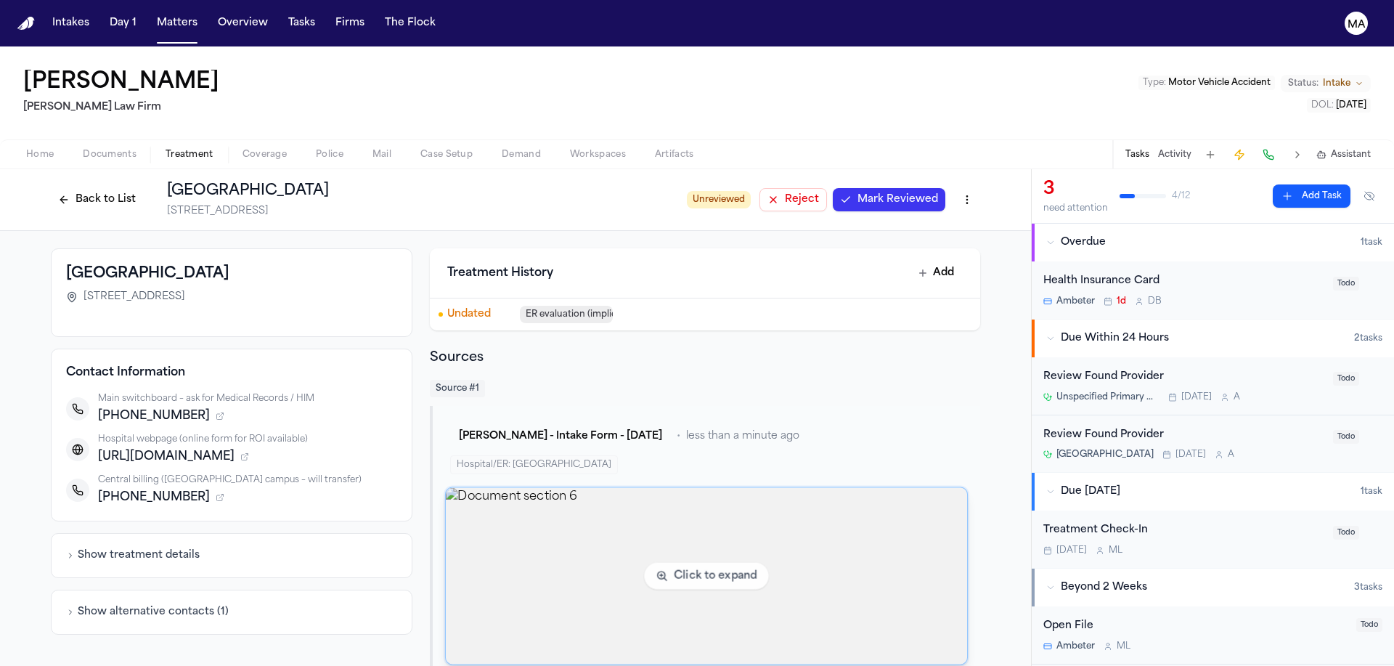
click at [560, 488] on img "View document section 6" at bounding box center [706, 576] width 521 height 176
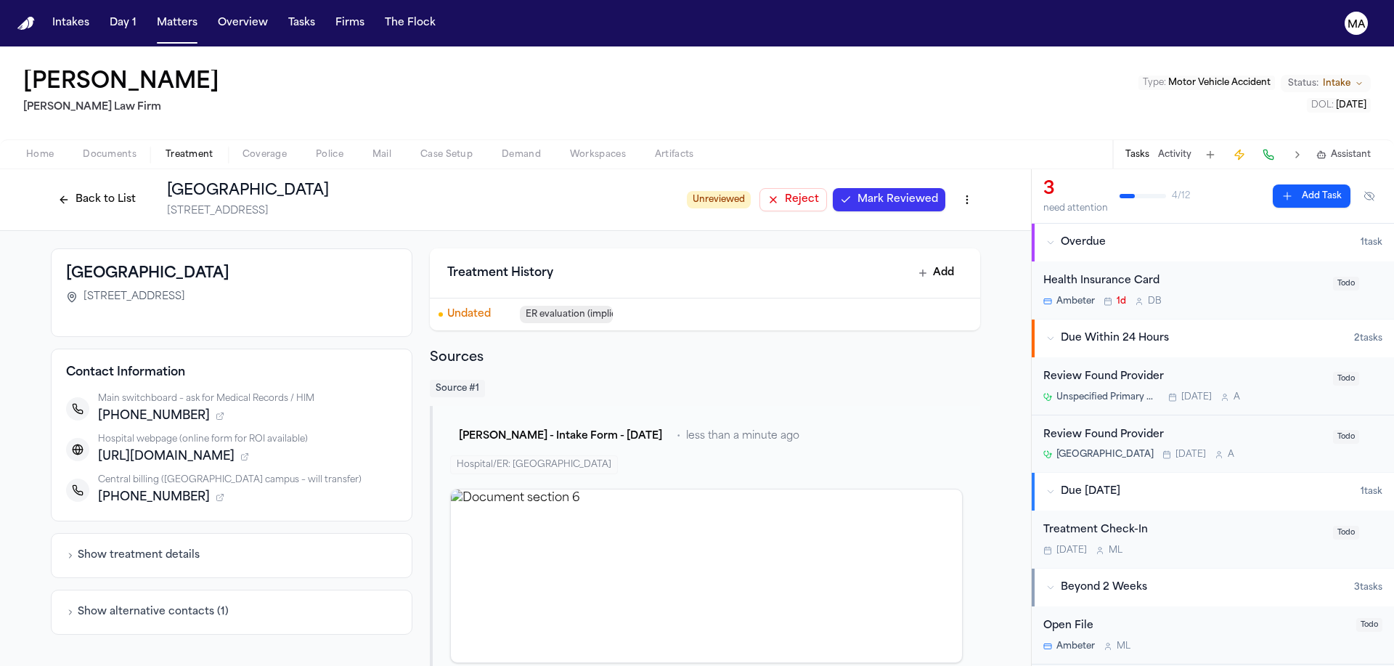
click at [143, 188] on button "Back to List" at bounding box center [97, 199] width 92 height 23
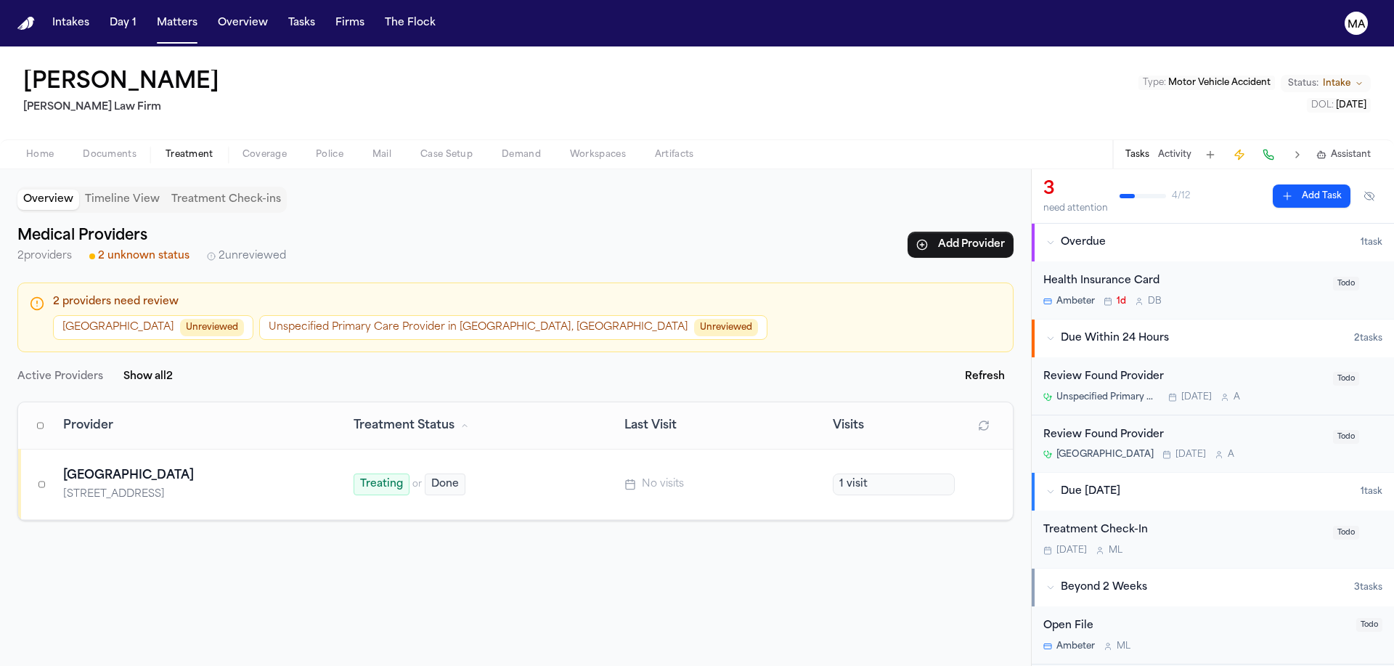
click at [84, 149] on span "Documents" at bounding box center [110, 155] width 54 height 12
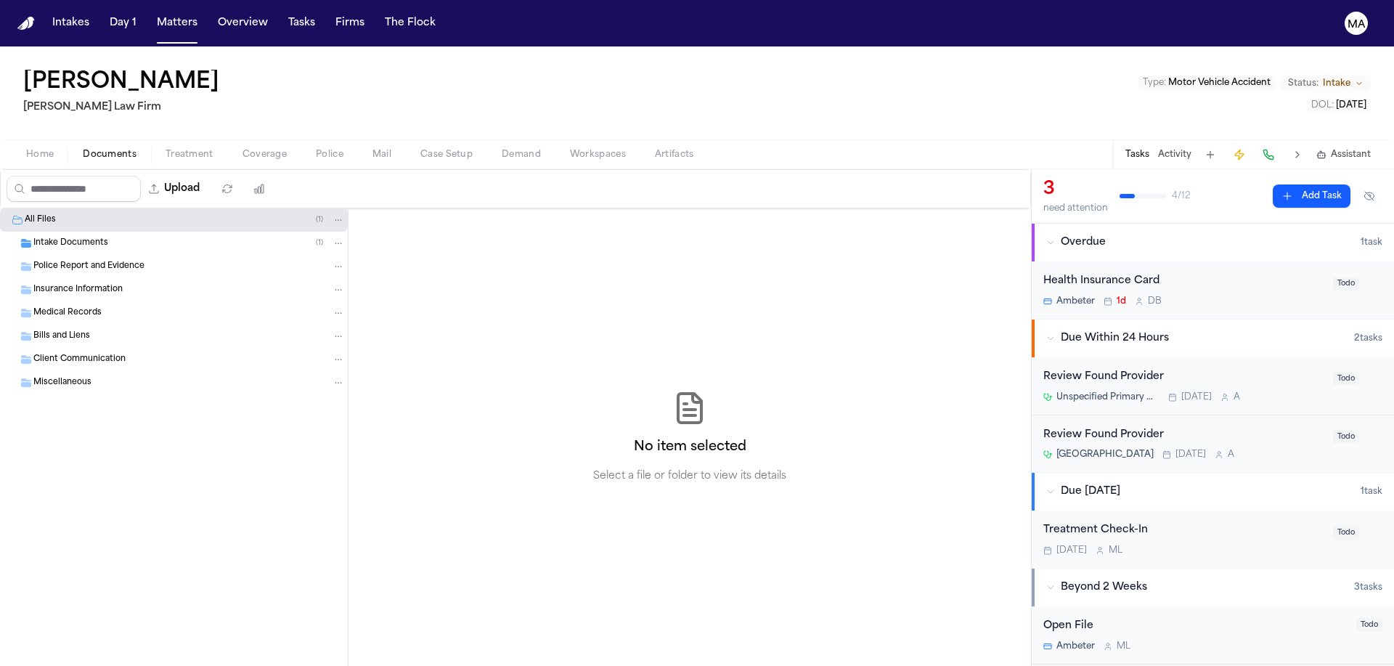
click at [89, 237] on div "Intake Documents ( 1 )" at bounding box center [189, 243] width 312 height 13
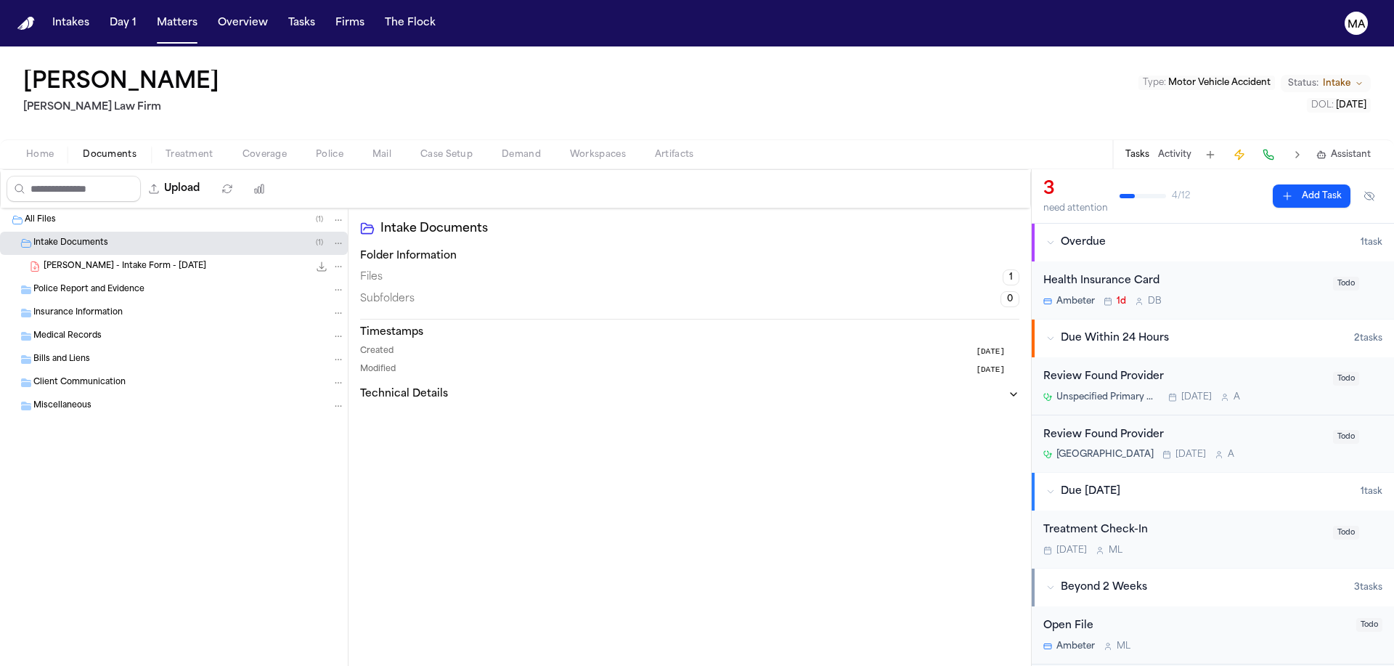
click at [105, 261] on span "M. Young - Intake Form - 8.8.25" at bounding box center [125, 267] width 163 height 12
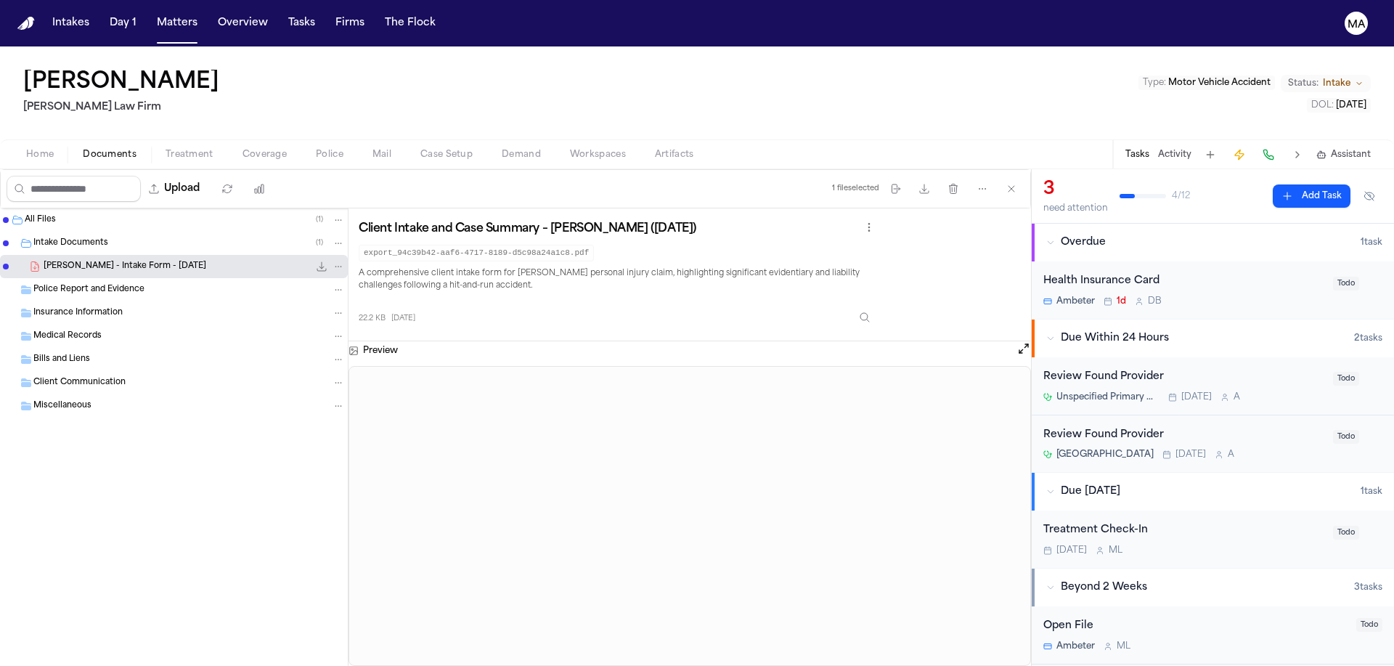
click at [166, 149] on span "Treatment" at bounding box center [190, 155] width 48 height 12
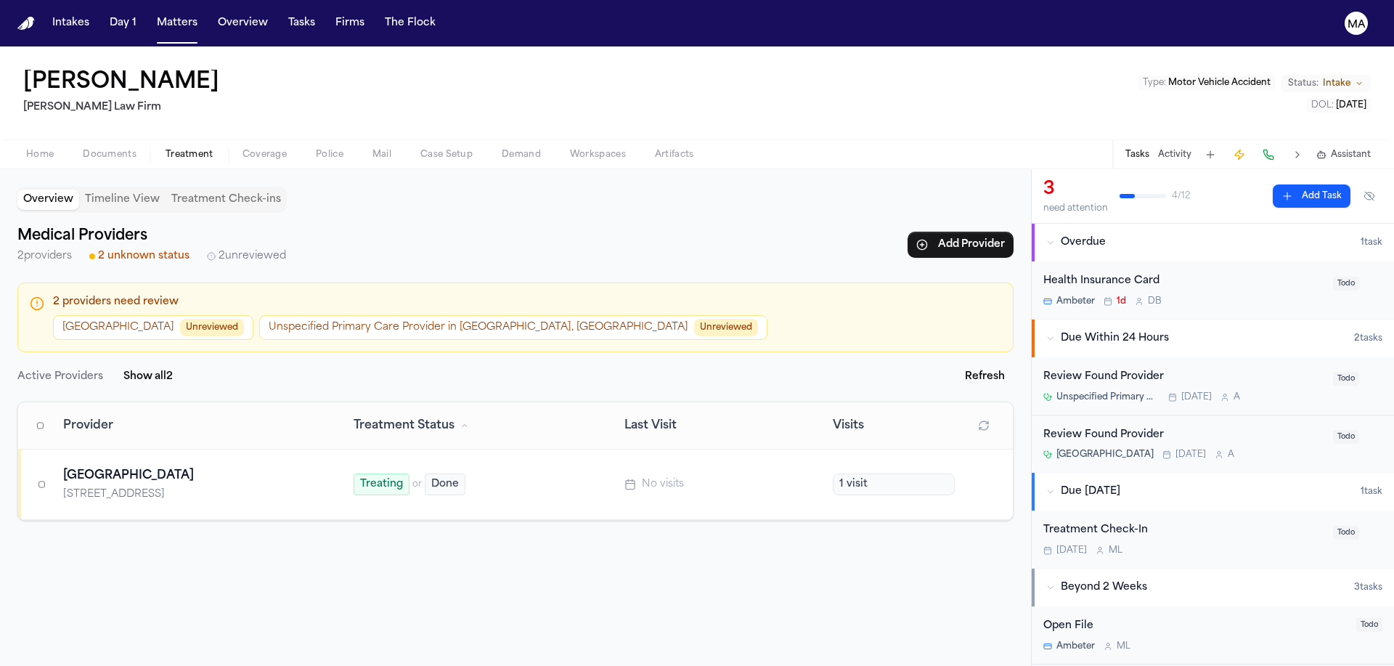
click at [139, 315] on button "Memorial Hermann Southwest Hospital Unreviewed" at bounding box center [153, 327] width 200 height 25
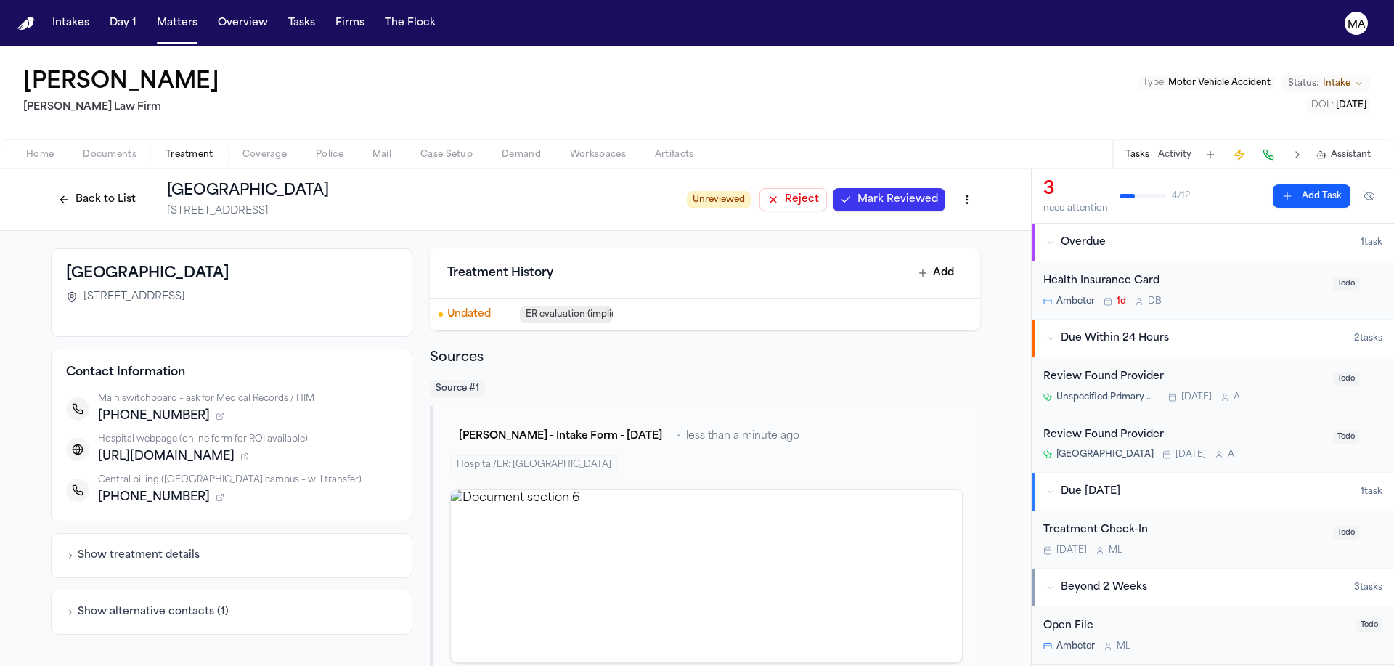
click at [858, 192] on span "Mark Reviewed" at bounding box center [898, 199] width 81 height 15
click at [143, 188] on button "Back to List" at bounding box center [97, 199] width 92 height 23
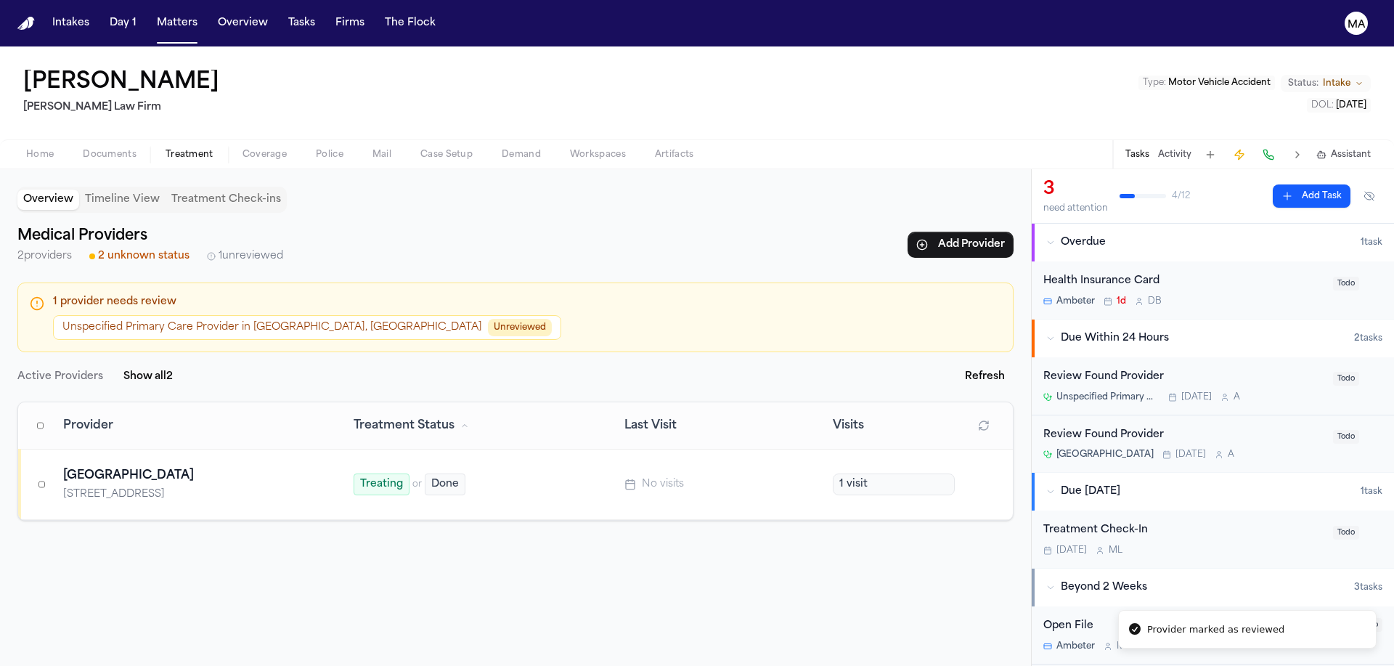
click at [143, 315] on button "Unspecified Primary Care Provider in Houston, TX Unreviewed" at bounding box center [307, 327] width 508 height 25
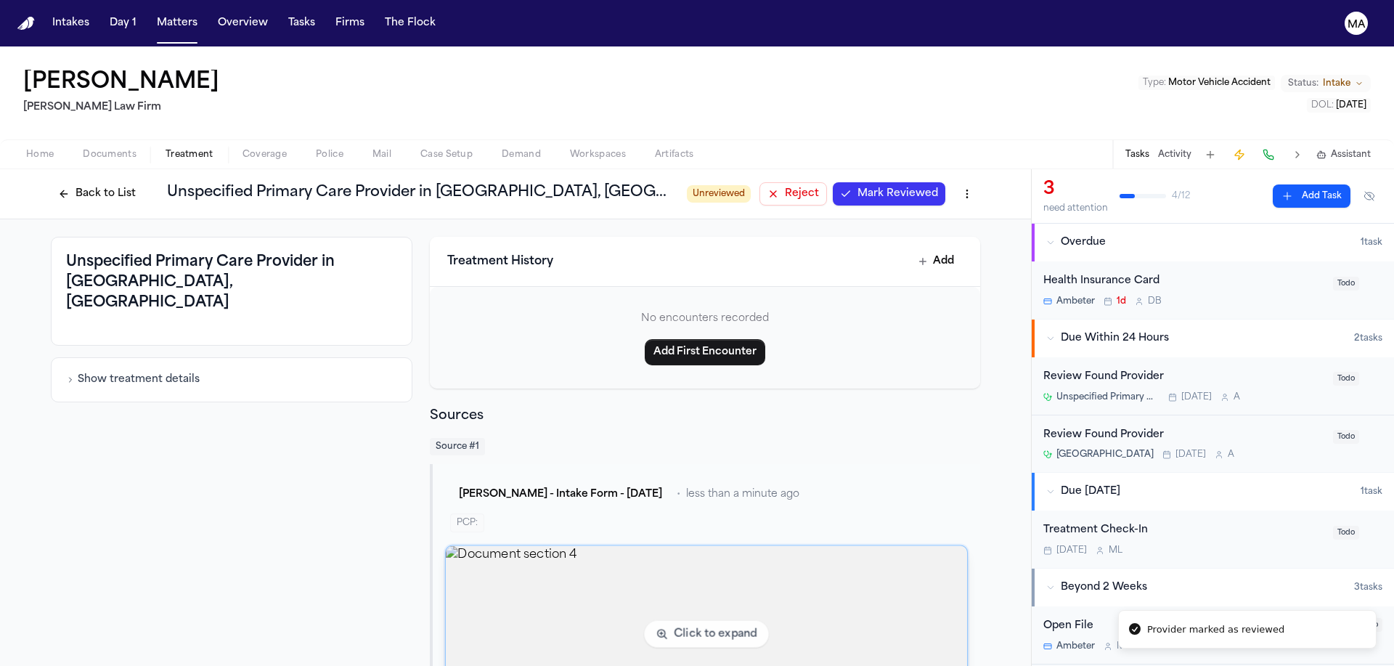
click at [595, 546] on img "View document section 4" at bounding box center [706, 634] width 521 height 176
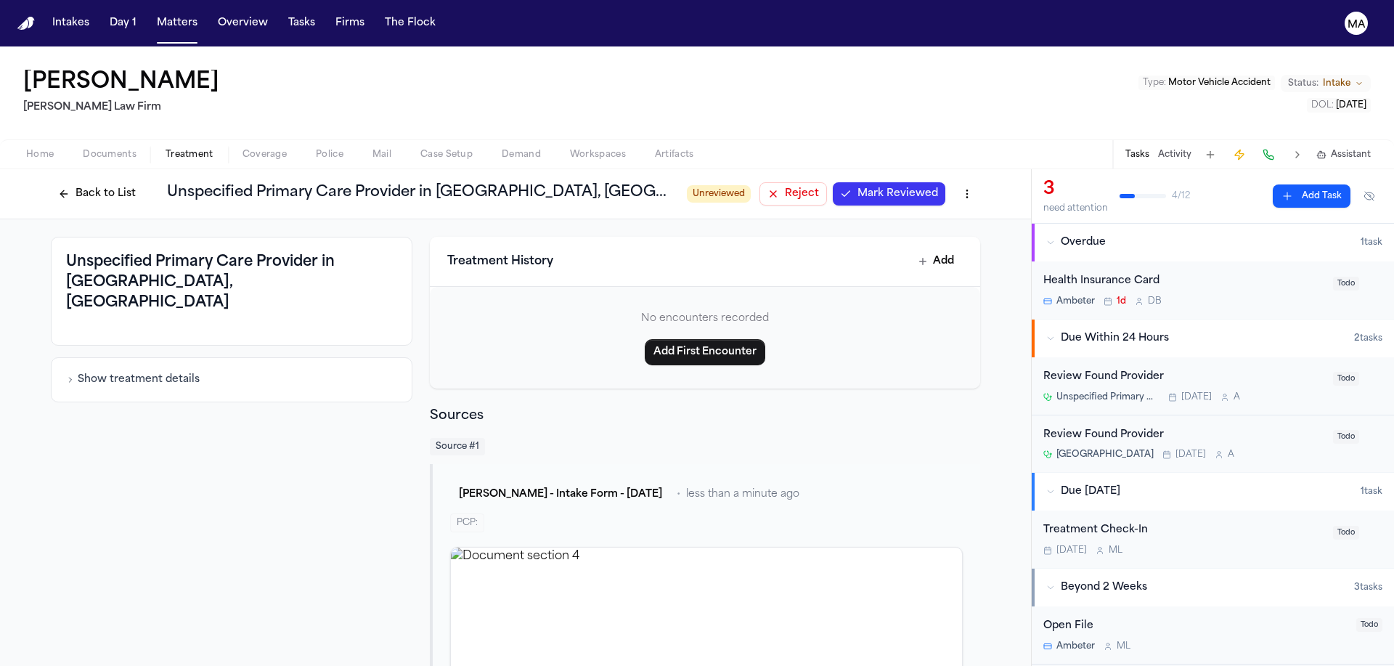
click at [760, 182] on button "Reject" at bounding box center [794, 193] width 68 height 23
click at [143, 182] on button "Back to List" at bounding box center [97, 193] width 92 height 23
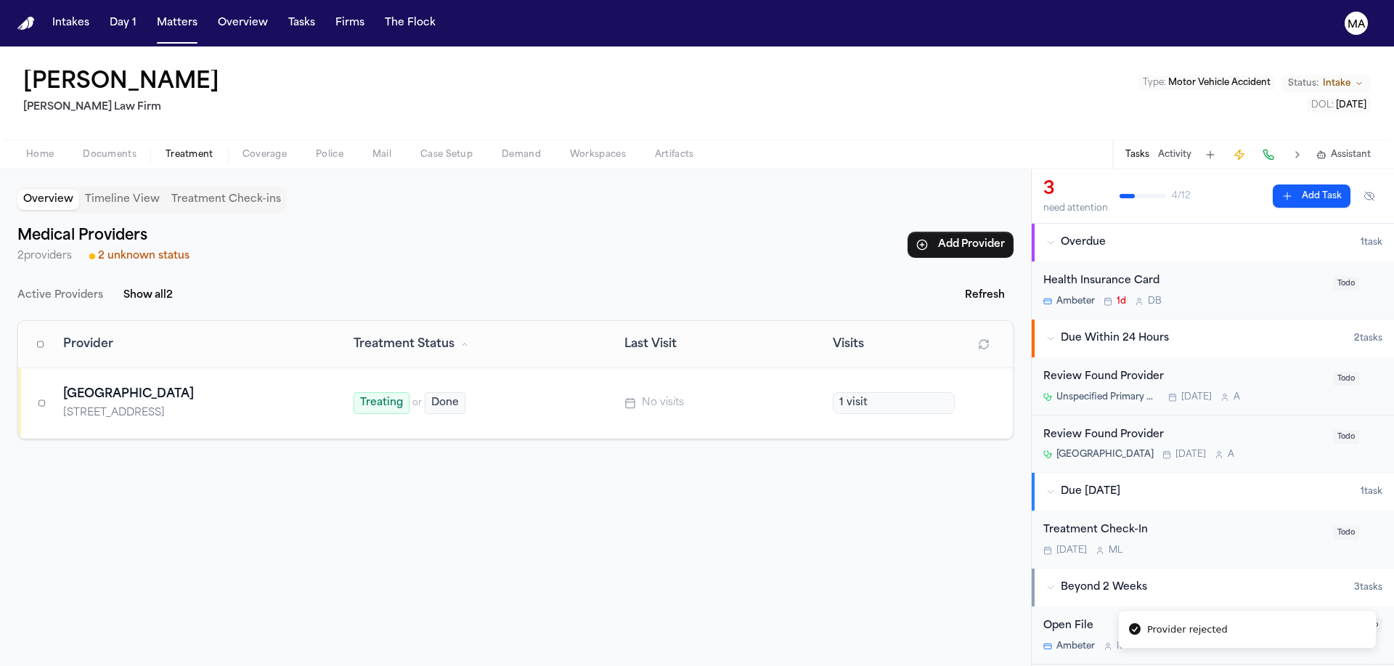
click at [1174, 369] on div "Review Found Provider" at bounding box center [1184, 377] width 281 height 17
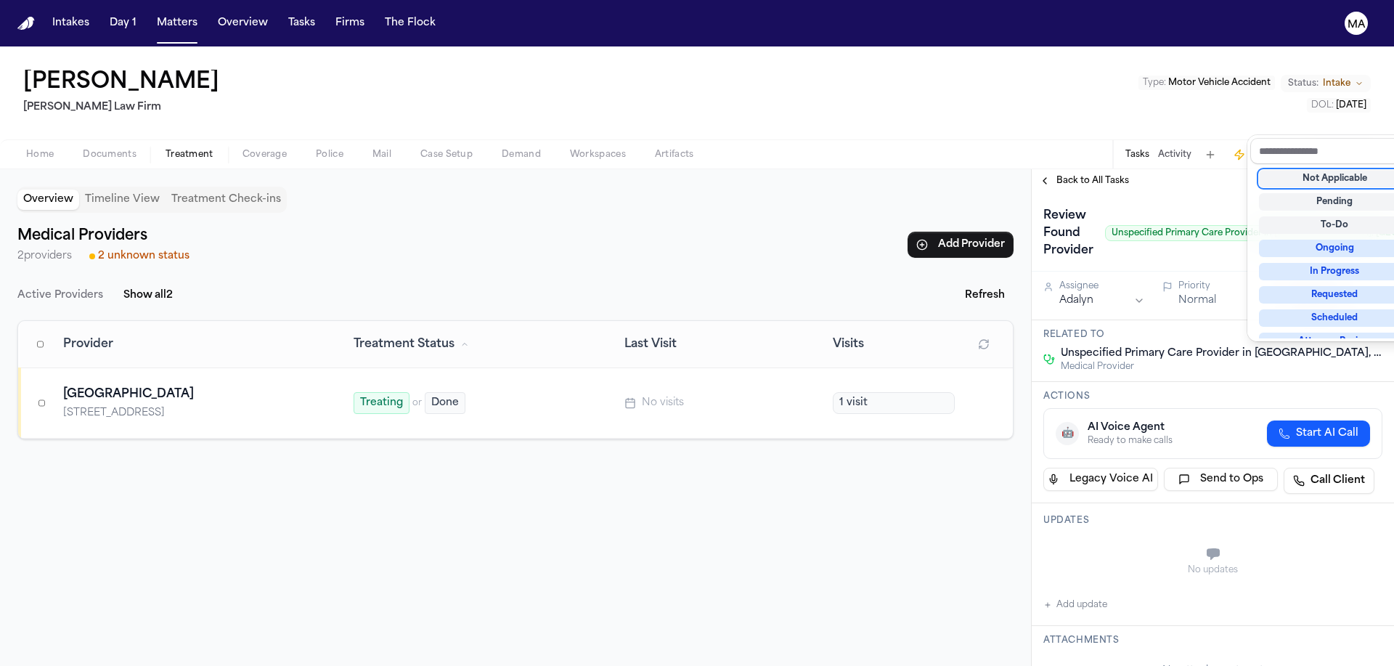
click at [1309, 170] on div "Not Applicable" at bounding box center [1335, 178] width 152 height 17
click at [1064, 169] on div "Back to All Tasks Review Found Provider Unspecified Primary Care Provider in Ho…" at bounding box center [1213, 417] width 362 height 497
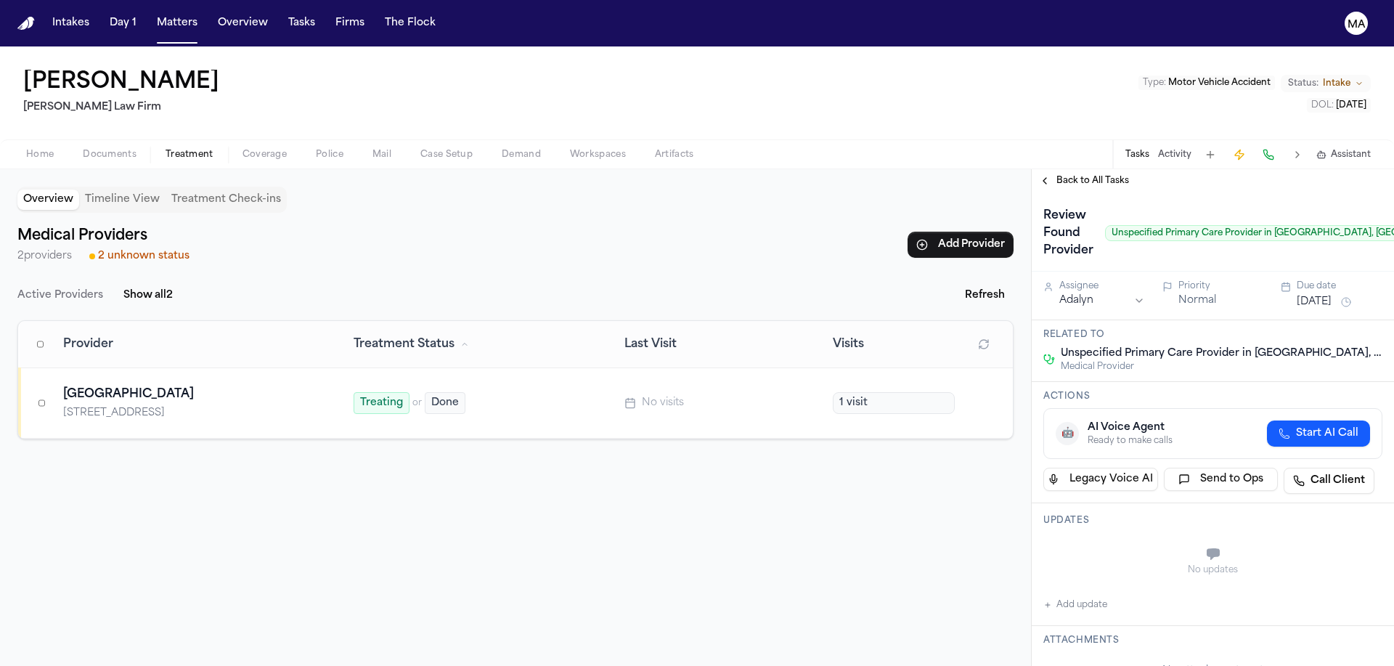
click at [1065, 175] on span "Back to All Tasks" at bounding box center [1093, 181] width 73 height 12
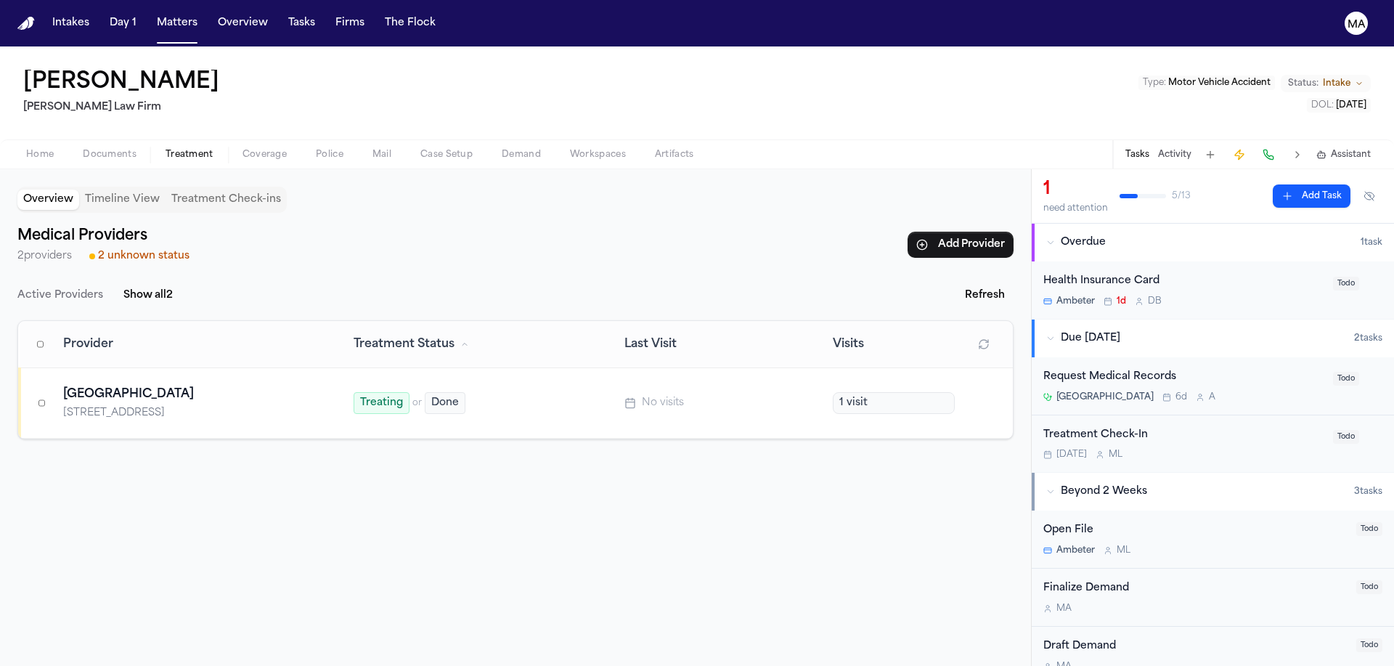
click at [332, 503] on div "Overview Timeline View Treatment Check-ins Medical Providers 2 providers 2 unkn…" at bounding box center [515, 417] width 1031 height 497
click at [858, 414] on div "Overview Timeline View Treatment Check-ins Medical Providers 2 providers 2 unkn…" at bounding box center [515, 417] width 1031 height 497
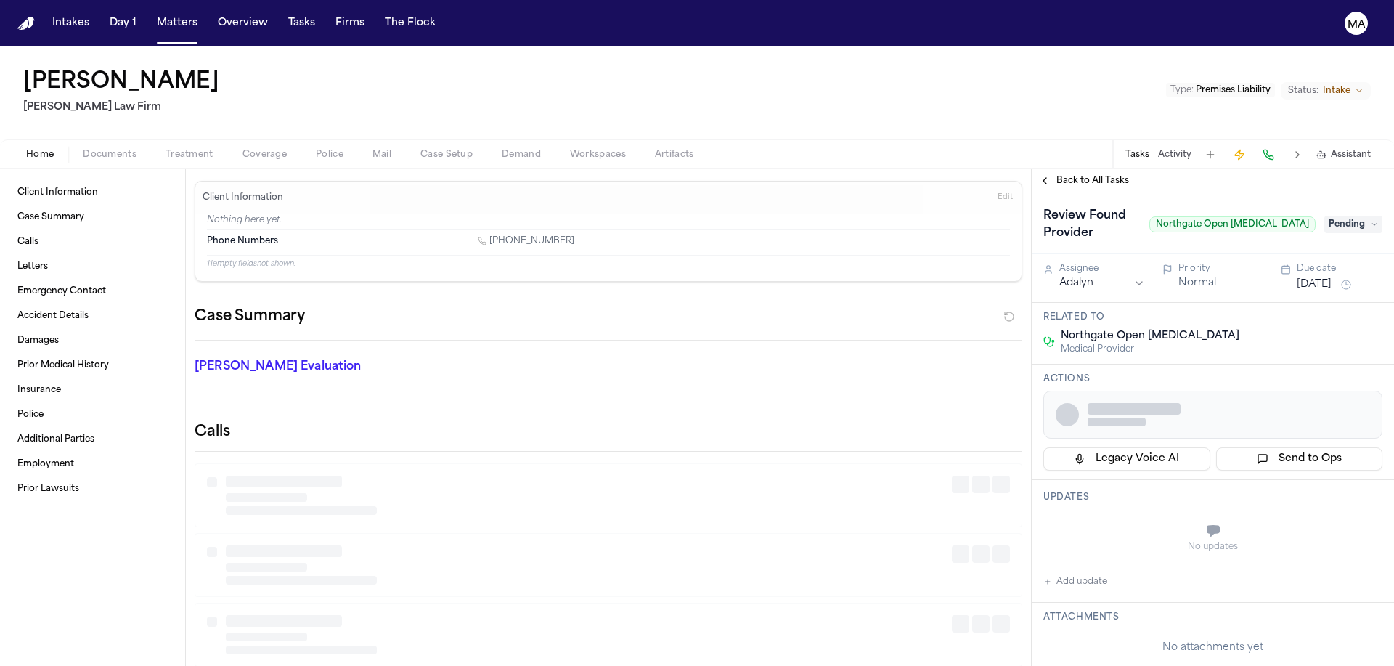
click at [88, 149] on span "Documents" at bounding box center [110, 155] width 54 height 12
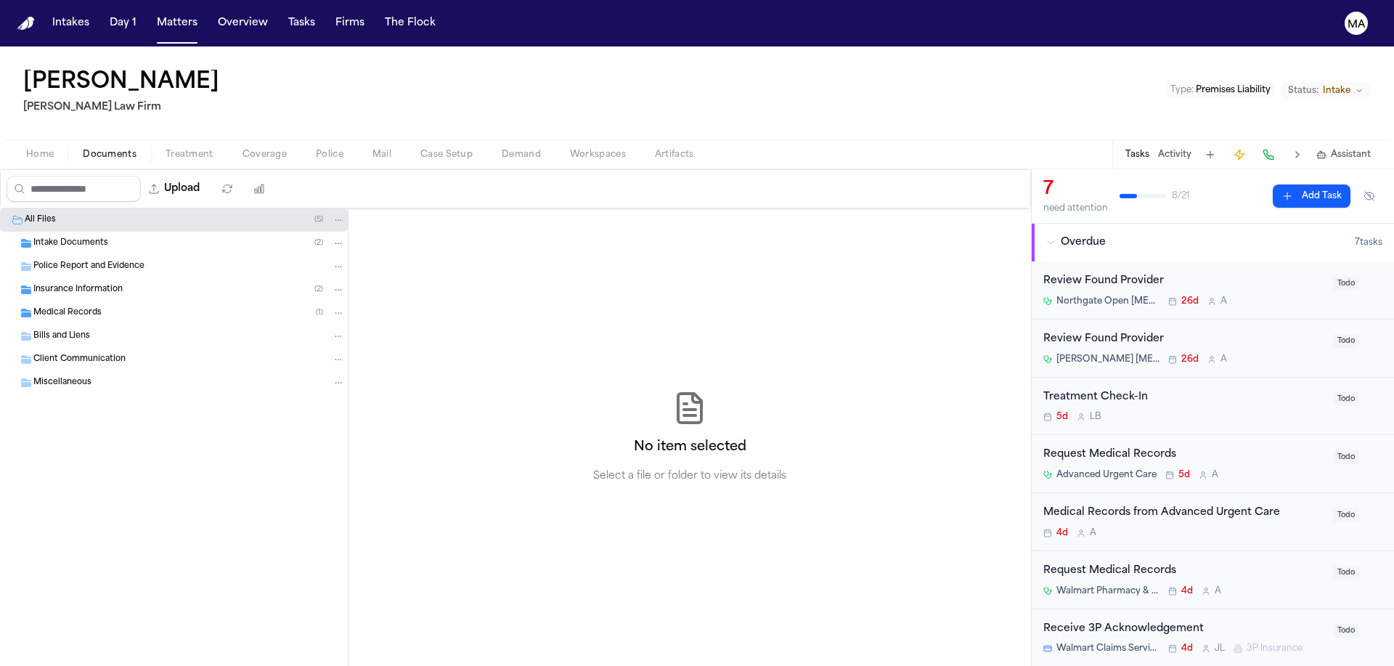
click at [114, 232] on div "Intake Documents ( 2 )" at bounding box center [174, 243] width 348 height 23
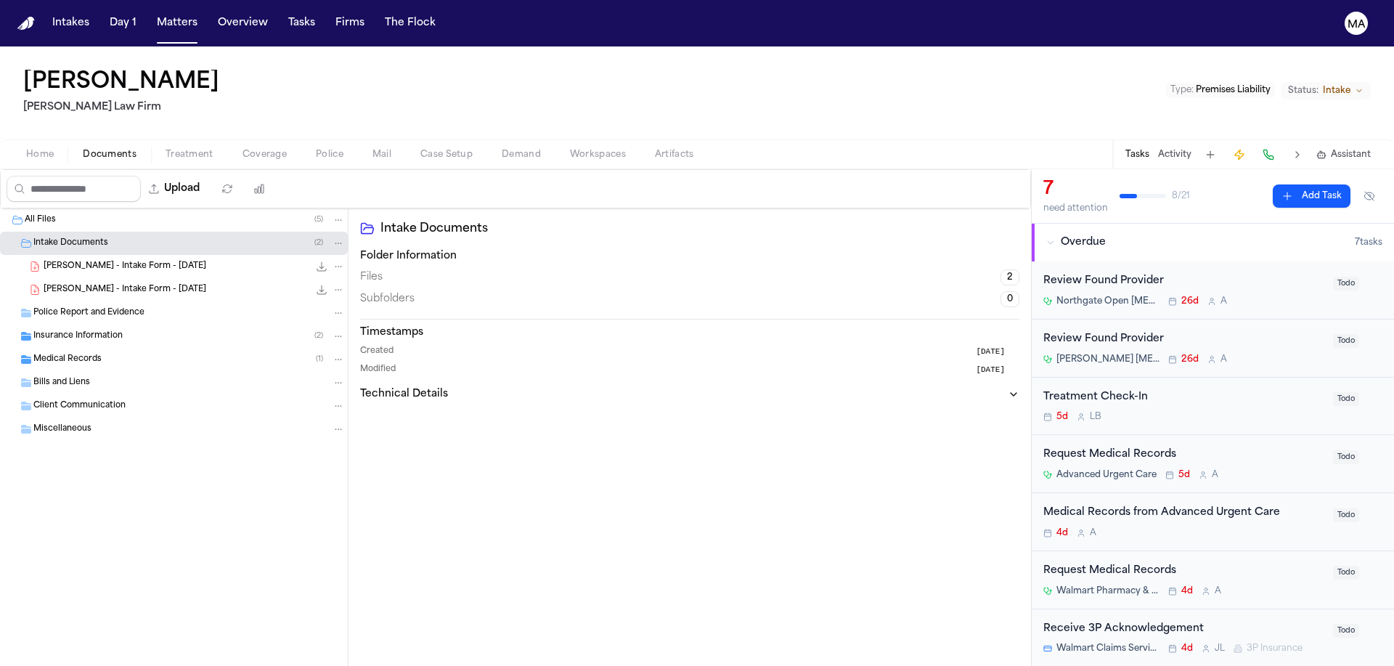
click at [92, 371] on div "Bills and Liens" at bounding box center [174, 382] width 348 height 23
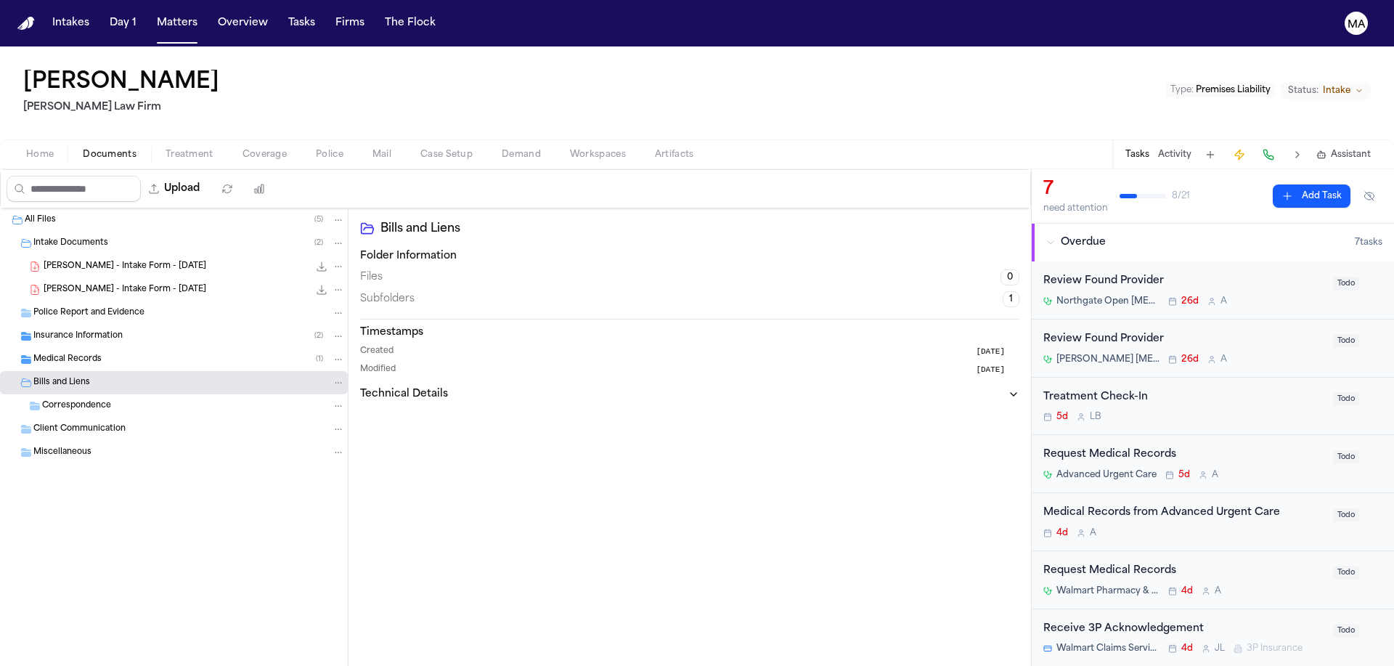
click at [95, 353] on div "Medical Records ( 1 )" at bounding box center [189, 359] width 312 height 13
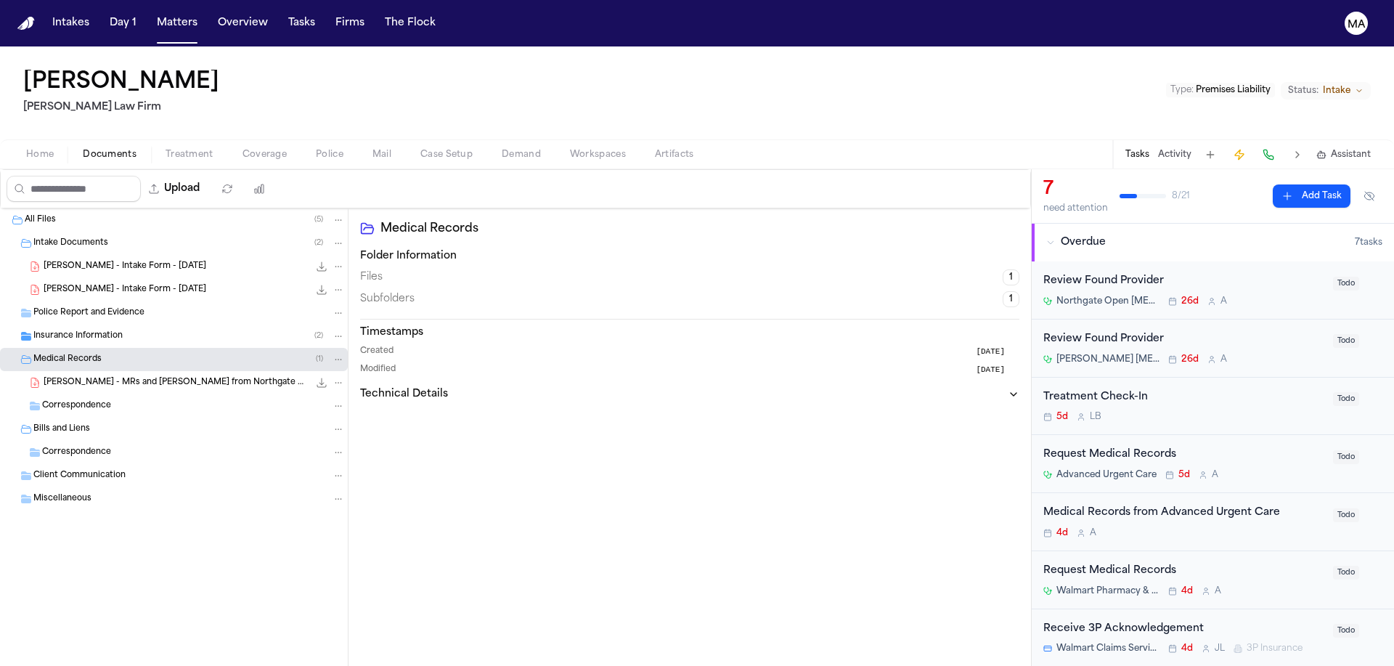
click at [112, 377] on span "[PERSON_NAME] - MRs and [PERSON_NAME] from Northgate Open [MEDICAL_DATA] - [DAT…" at bounding box center [176, 383] width 265 height 12
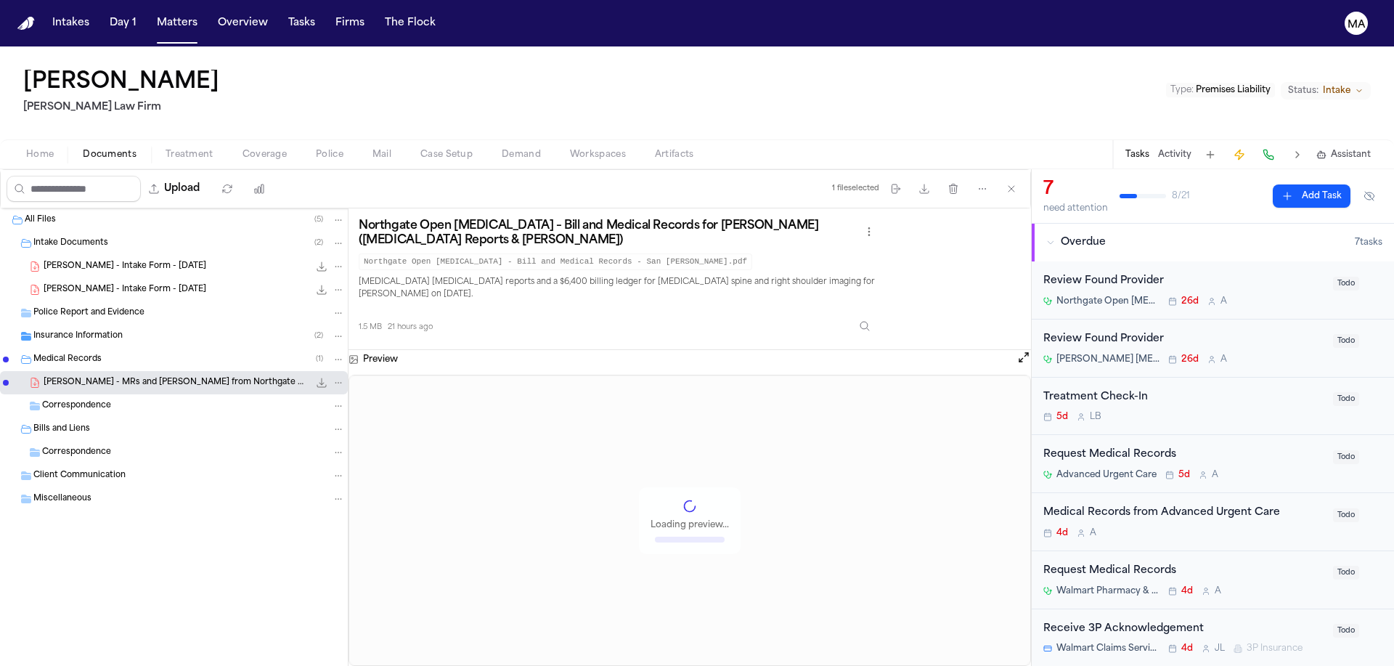
click at [151, 146] on button "Treatment" at bounding box center [189, 154] width 77 height 17
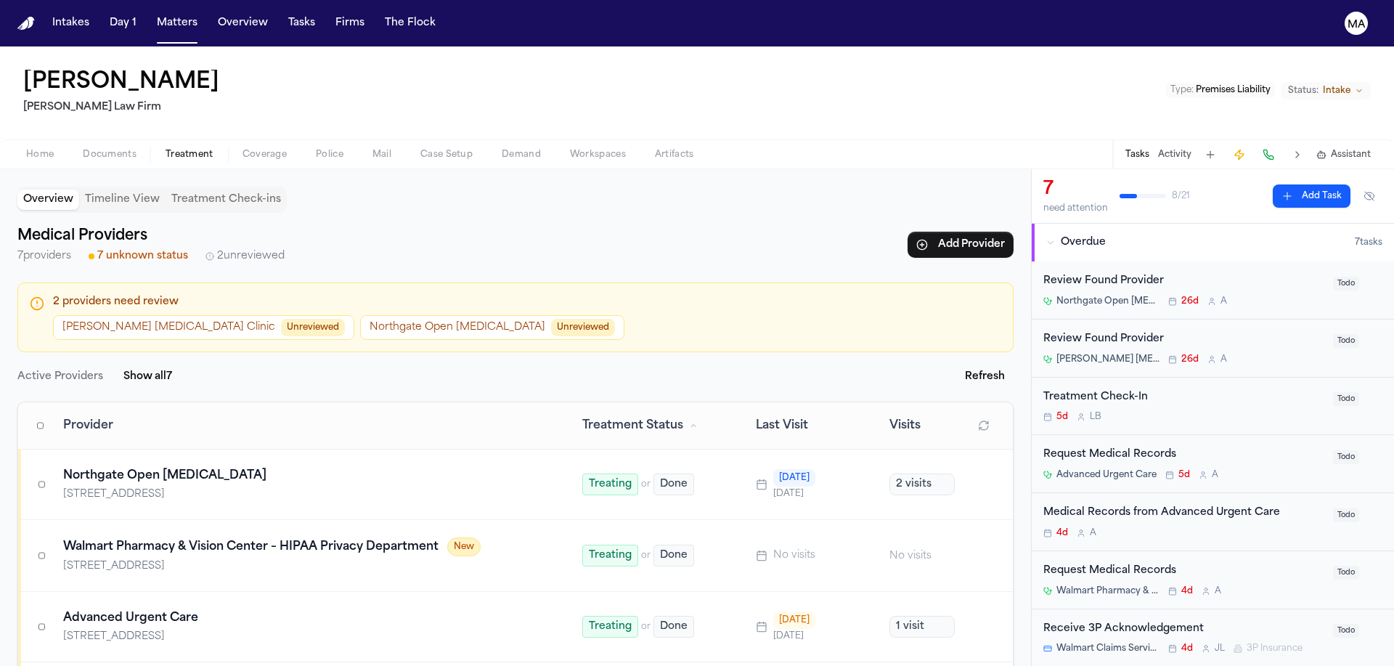
click at [116, 315] on button "[PERSON_NAME] [MEDICAL_DATA] Clinic Unreviewed" at bounding box center [203, 327] width 301 height 25
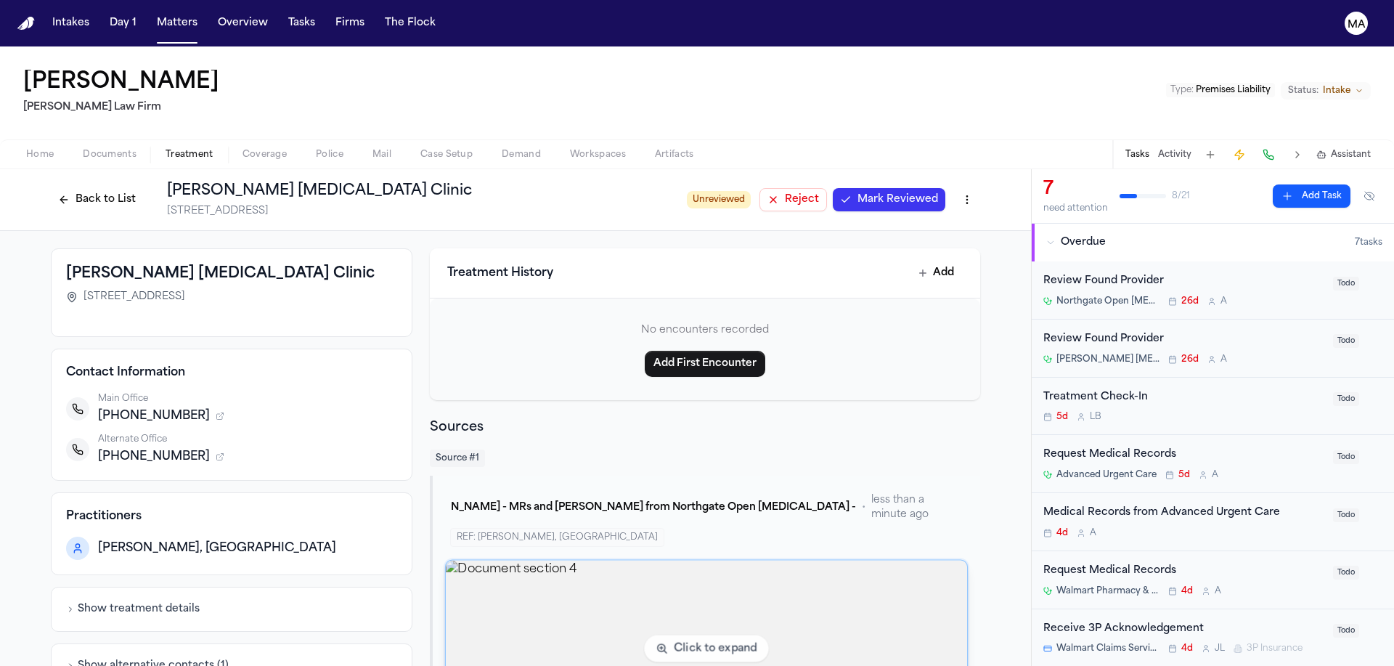
scroll to position [21, 0]
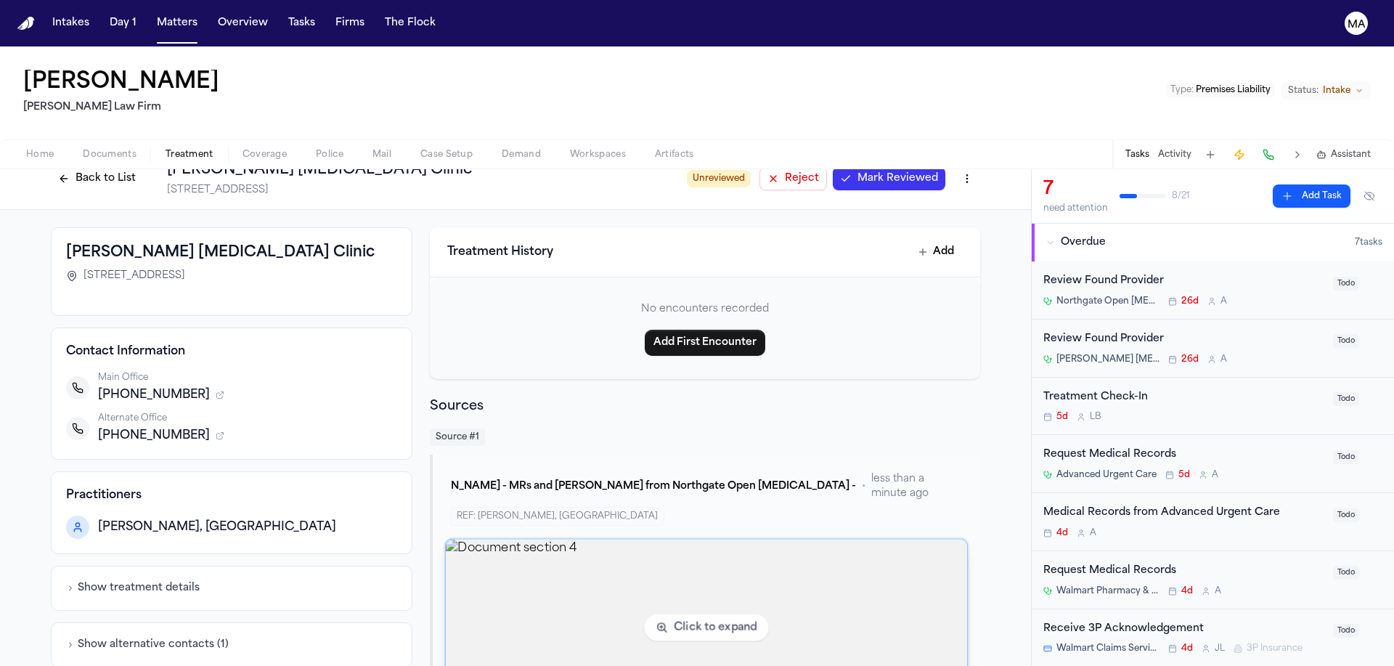
click at [757, 540] on img "View document section 4" at bounding box center [706, 628] width 521 height 176
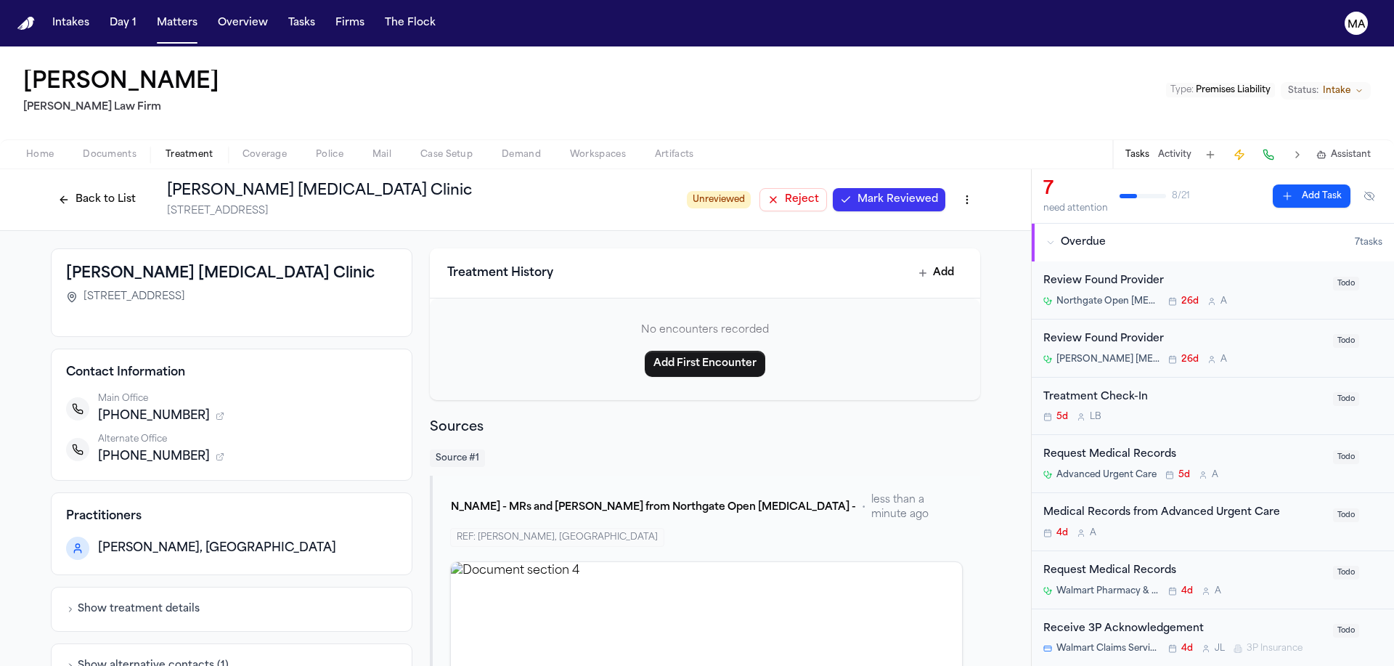
click at [143, 188] on button "Back to List" at bounding box center [97, 199] width 92 height 23
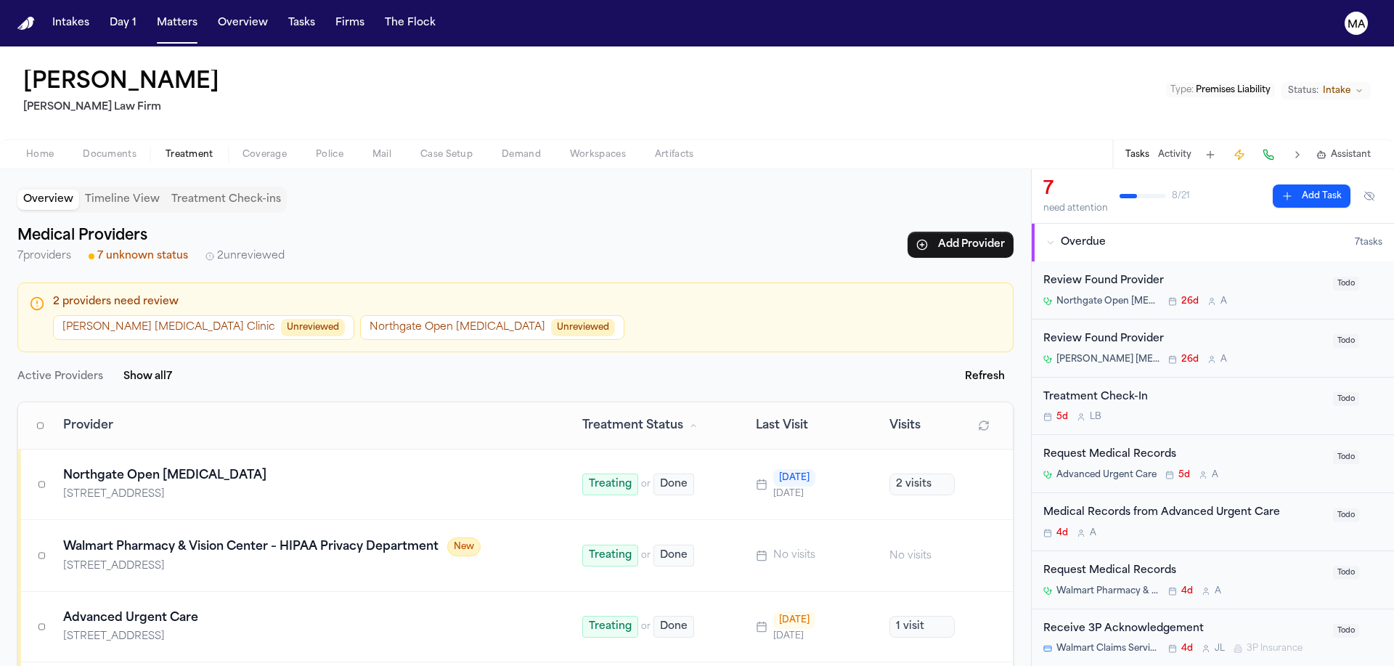
click at [138, 315] on button "[PERSON_NAME] [MEDICAL_DATA] Clinic Unreviewed" at bounding box center [203, 327] width 301 height 25
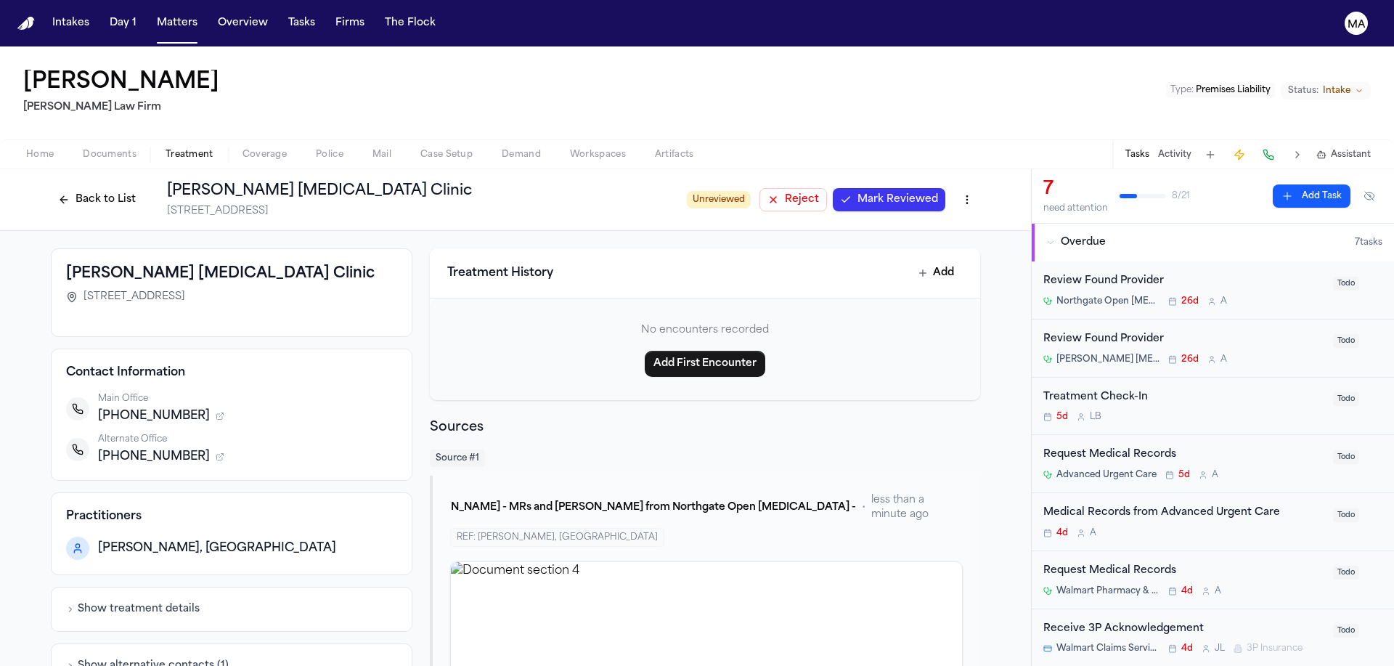
click at [858, 192] on span "Mark Reviewed" at bounding box center [898, 199] width 81 height 15
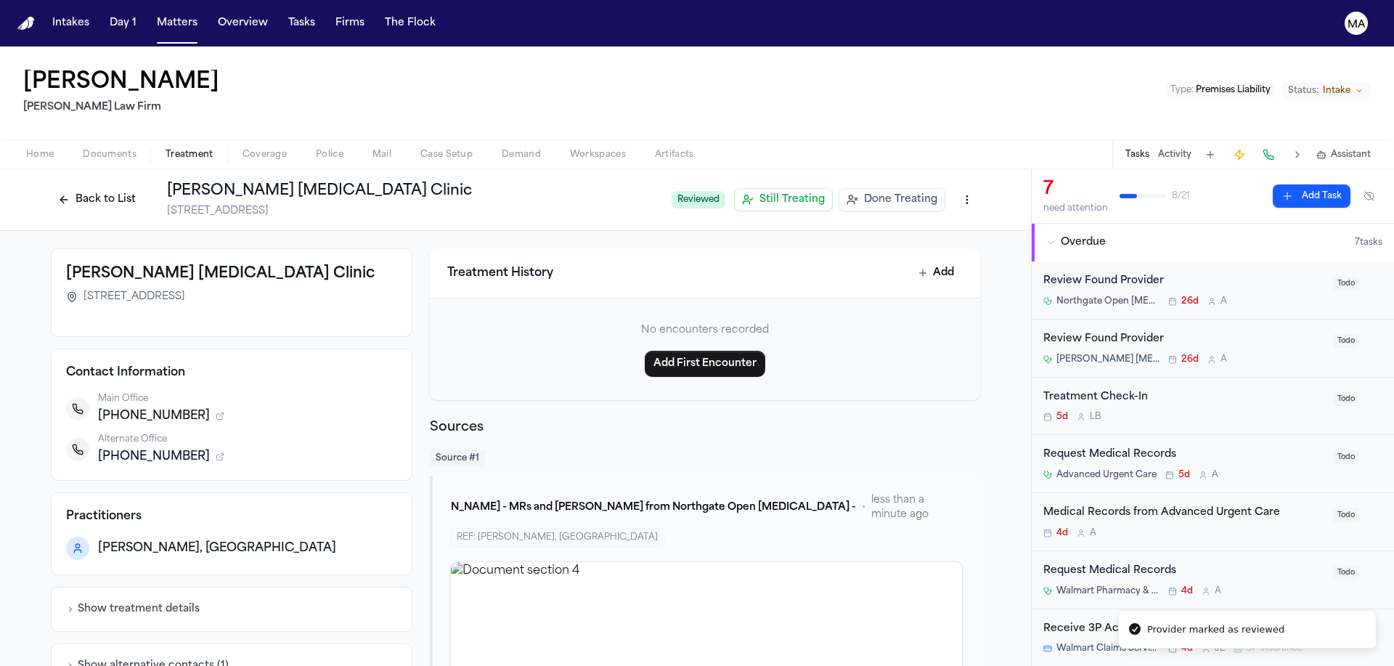
click at [143, 188] on button "Back to List" at bounding box center [97, 199] width 92 height 23
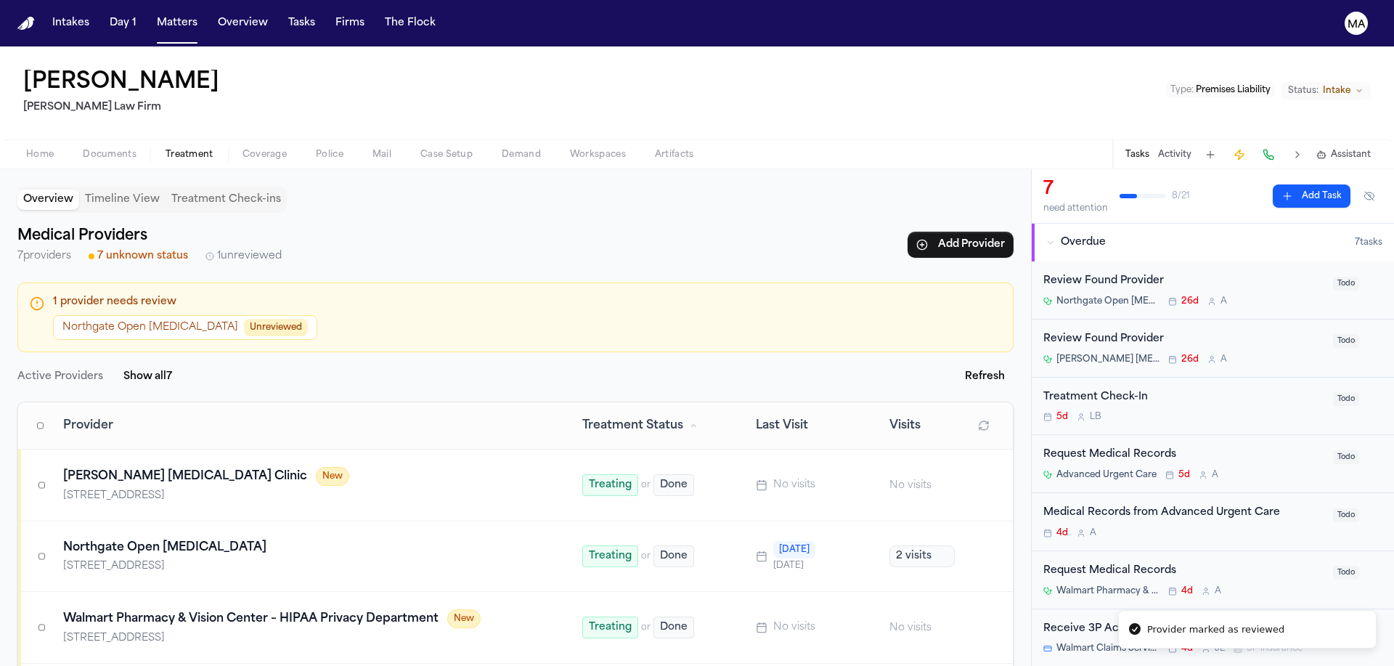
click at [244, 319] on span "Unreviewed" at bounding box center [276, 327] width 64 height 17
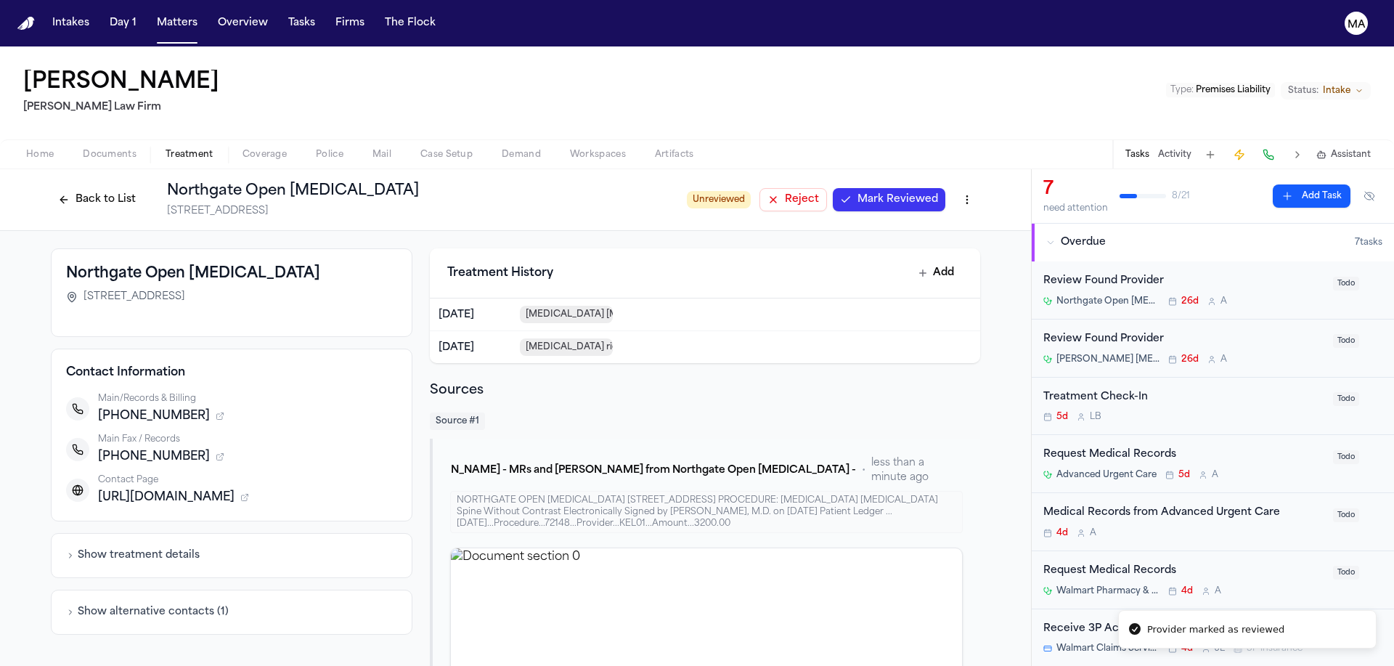
click at [858, 192] on span "Mark Reviewed" at bounding box center [898, 199] width 81 height 15
click at [143, 188] on button "Back to List" at bounding box center [97, 199] width 92 height 23
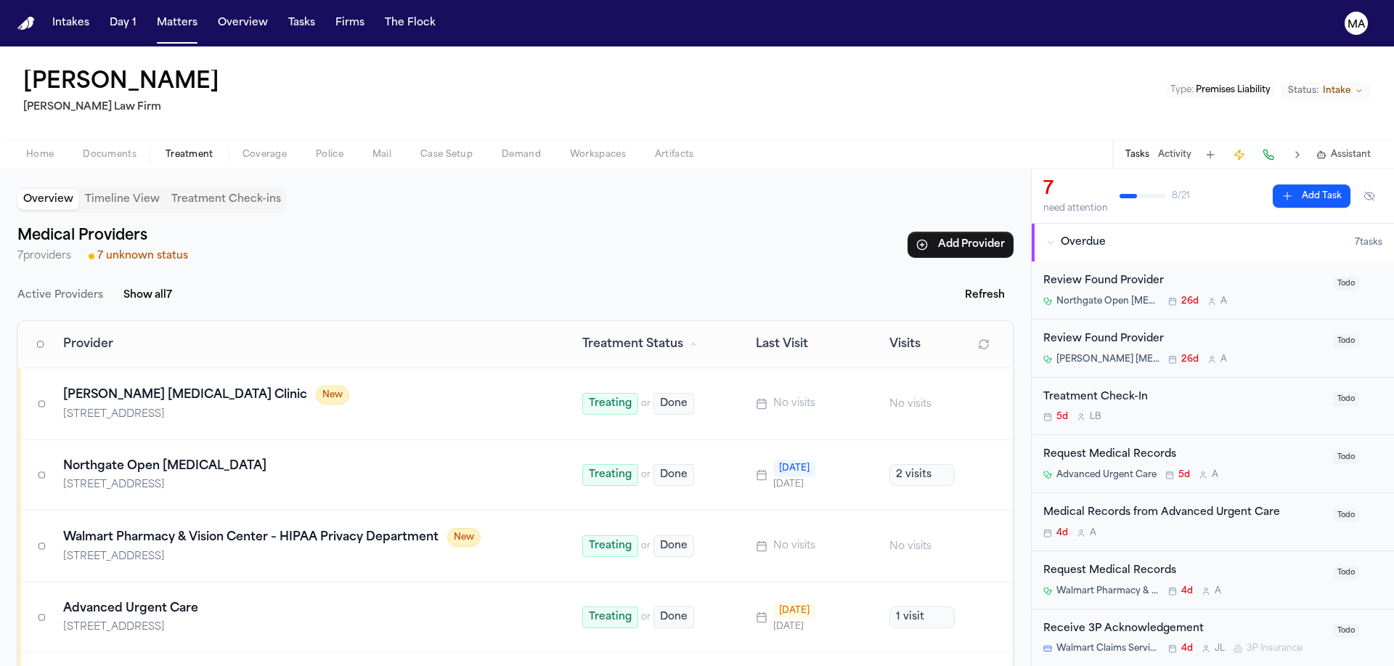
click at [254, 520] on div "Overview Timeline View Treatment Check-ins Medical Providers 7 providers 7 unkn…" at bounding box center [515, 417] width 1031 height 497
click at [1151, 273] on div "Review Found Provider" at bounding box center [1184, 281] width 281 height 17
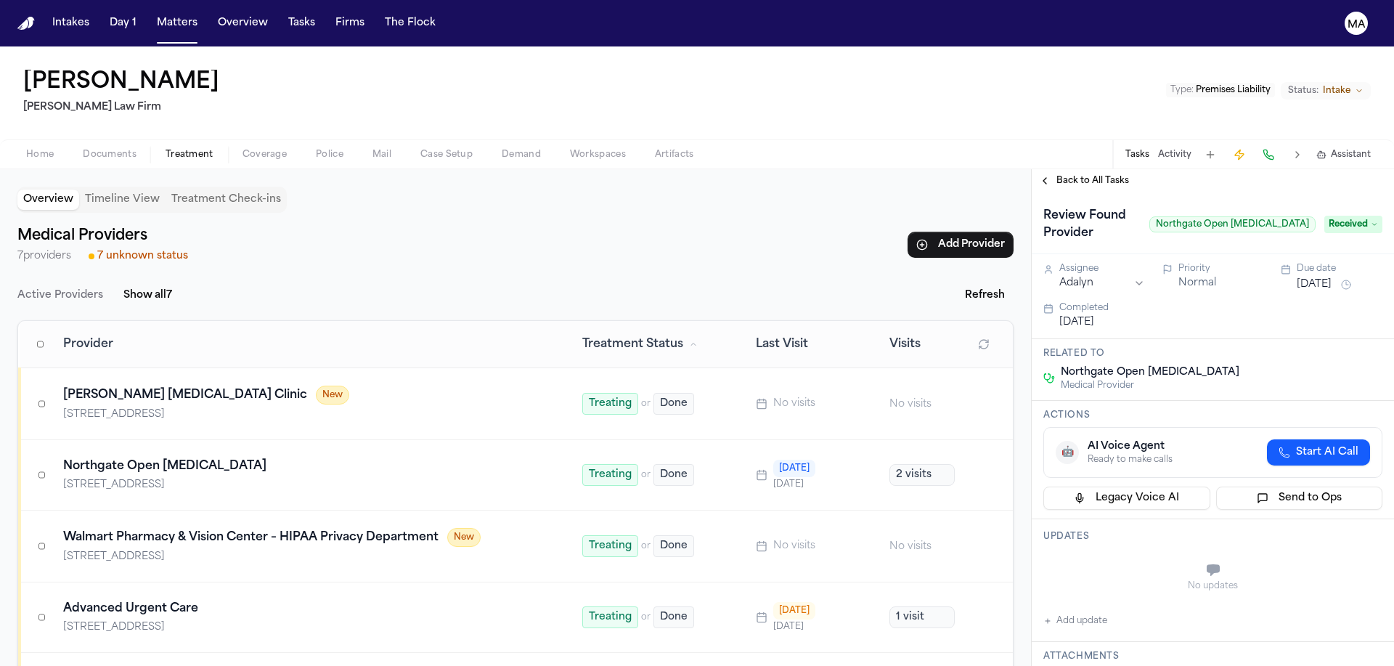
click at [1069, 175] on span "Back to All Tasks" at bounding box center [1093, 181] width 73 height 12
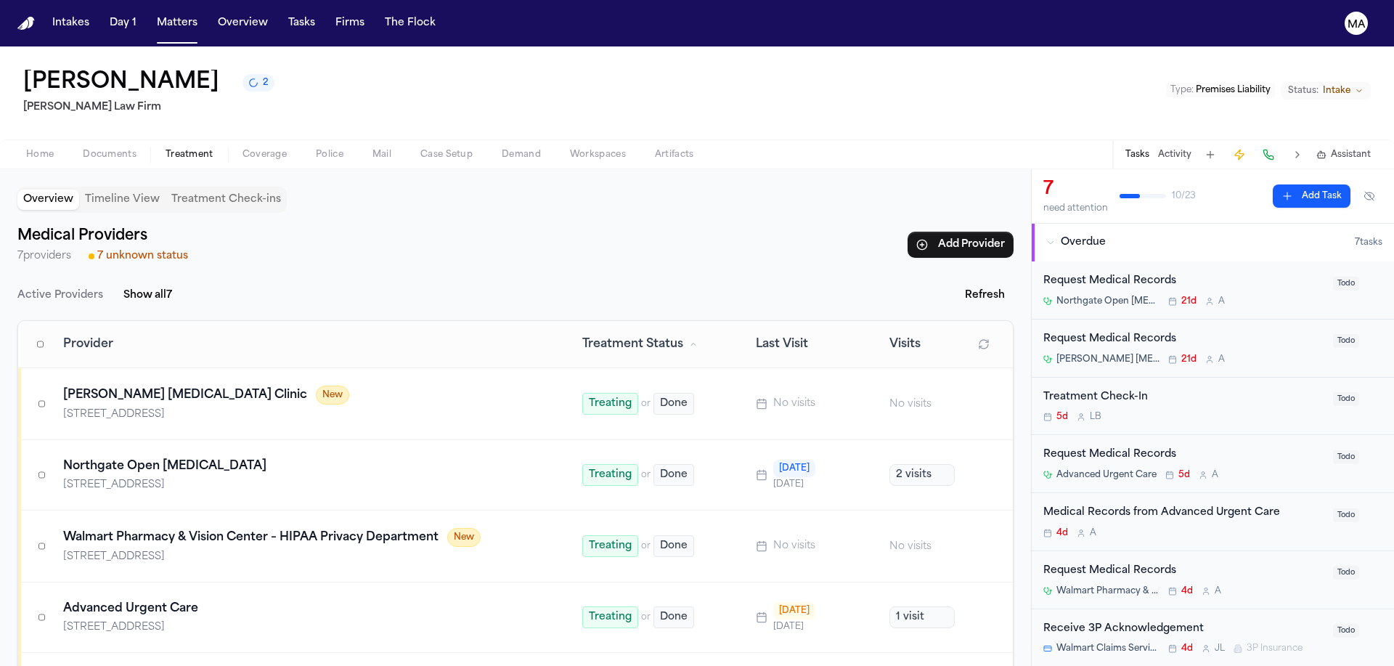
click at [789, 558] on div "Overview Timeline View Treatment Check-ins Medical Providers 7 providers 7 unkn…" at bounding box center [515, 417] width 1031 height 497
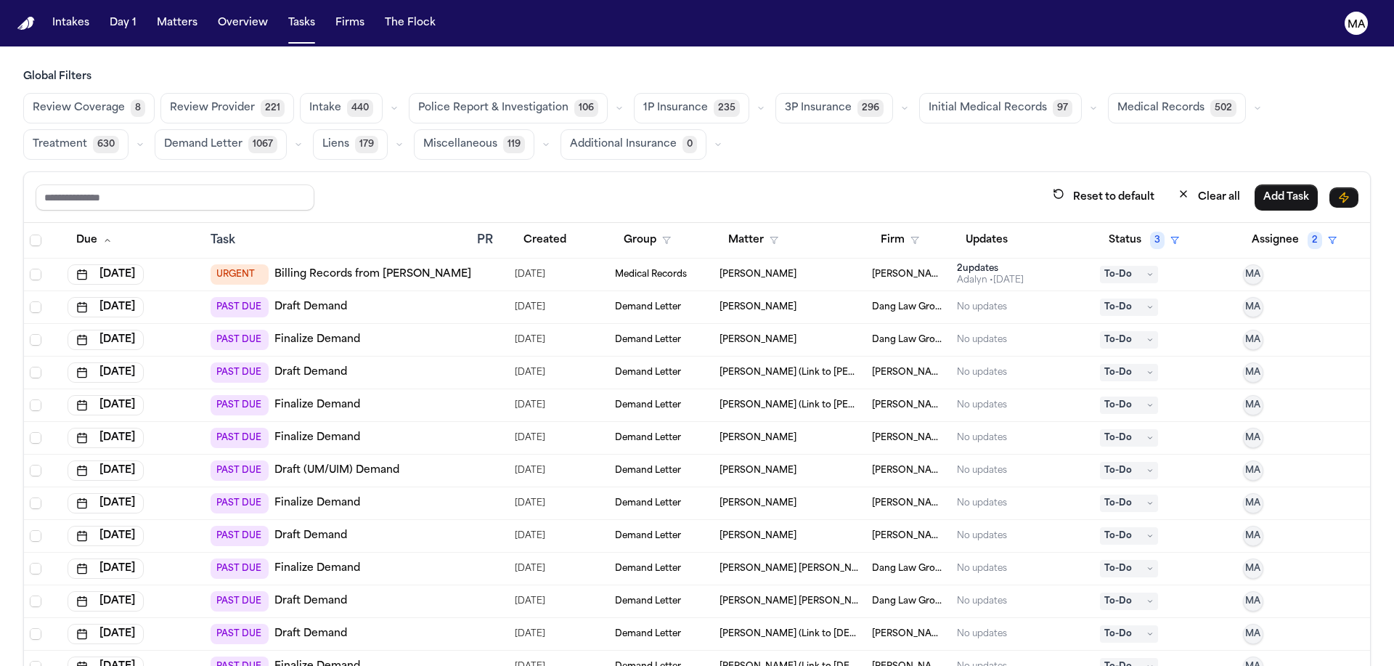
click at [170, 101] on span "Review Provider" at bounding box center [212, 108] width 85 height 15
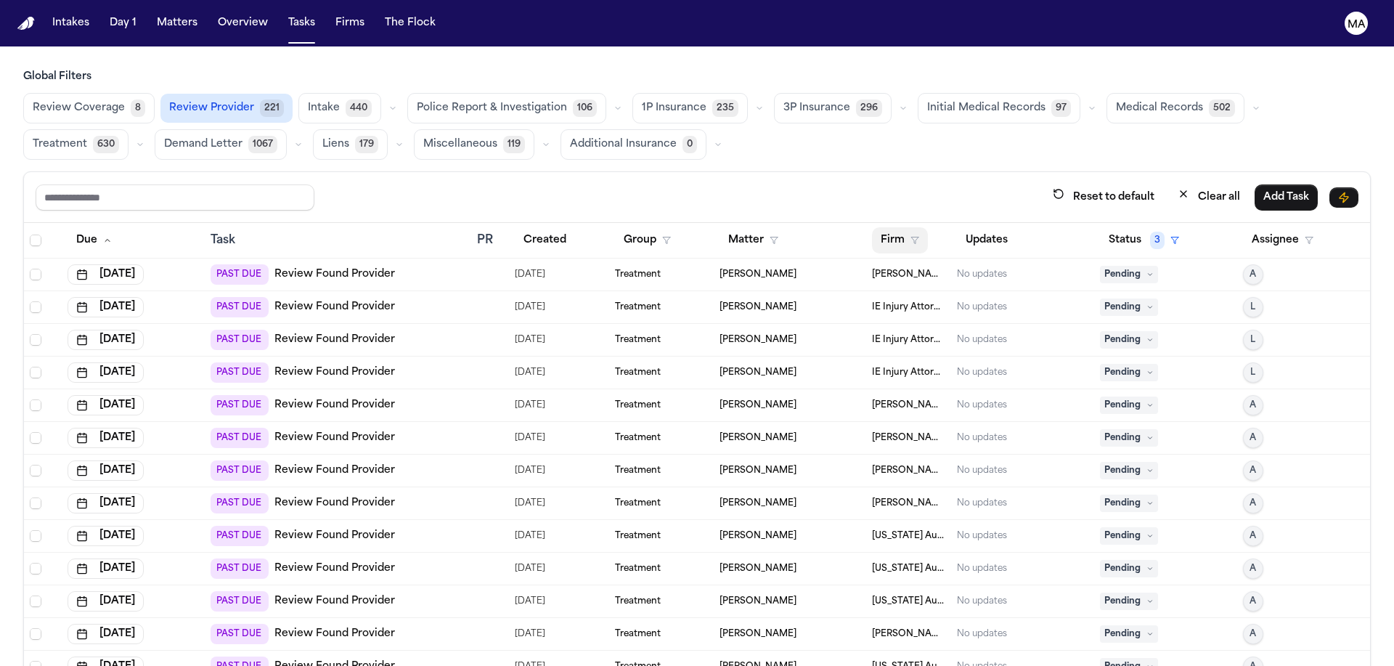
click at [879, 227] on button "Firm" at bounding box center [900, 240] width 56 height 26
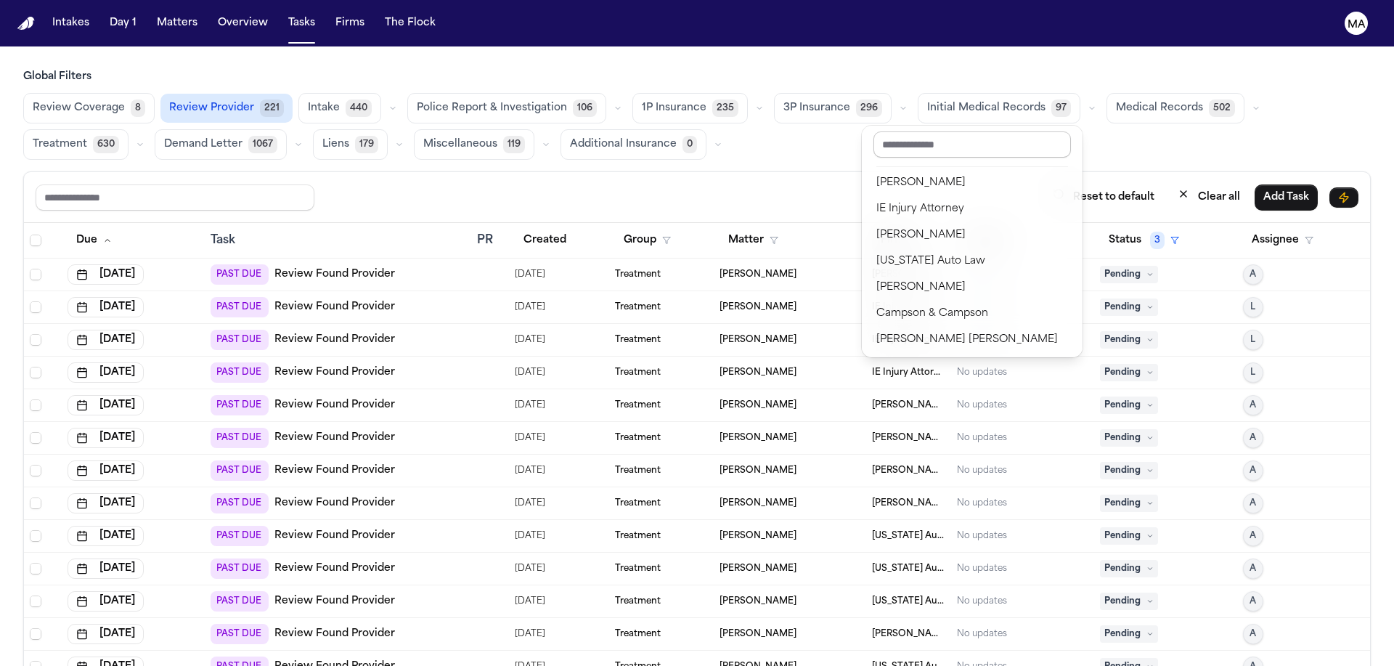
click at [901, 135] on input "text" at bounding box center [973, 144] width 198 height 26
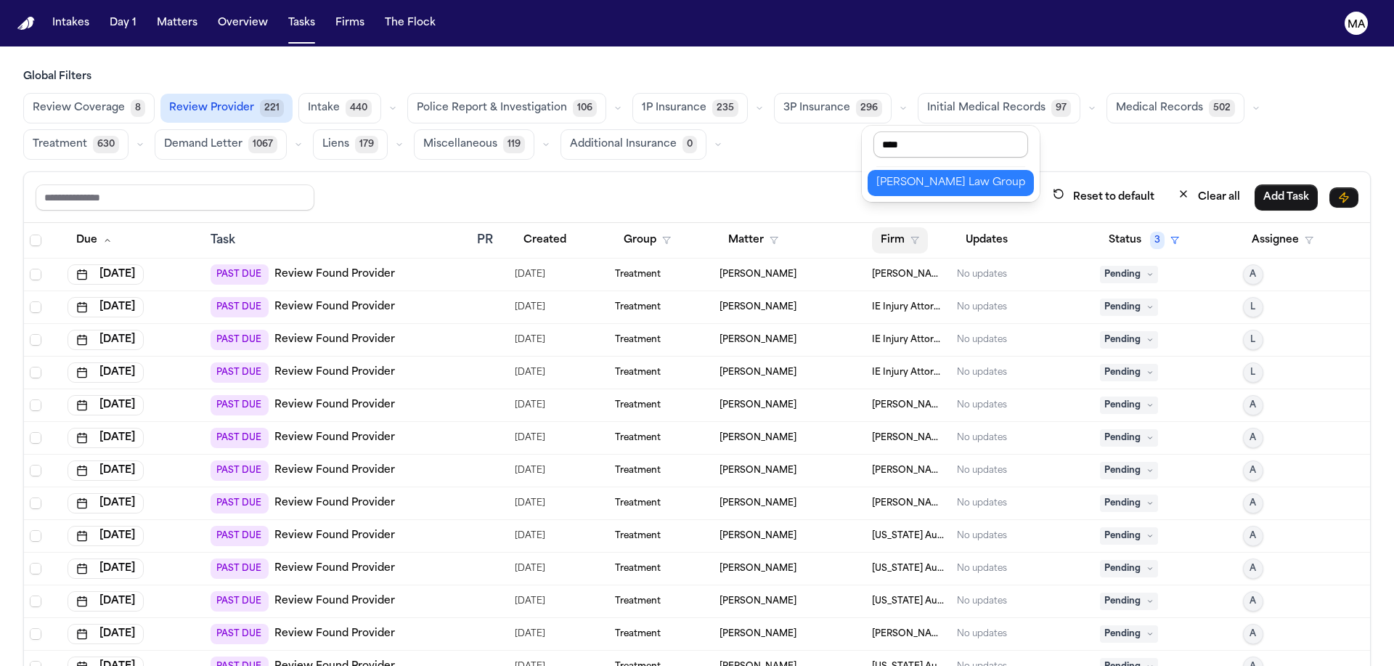
type input "*****"
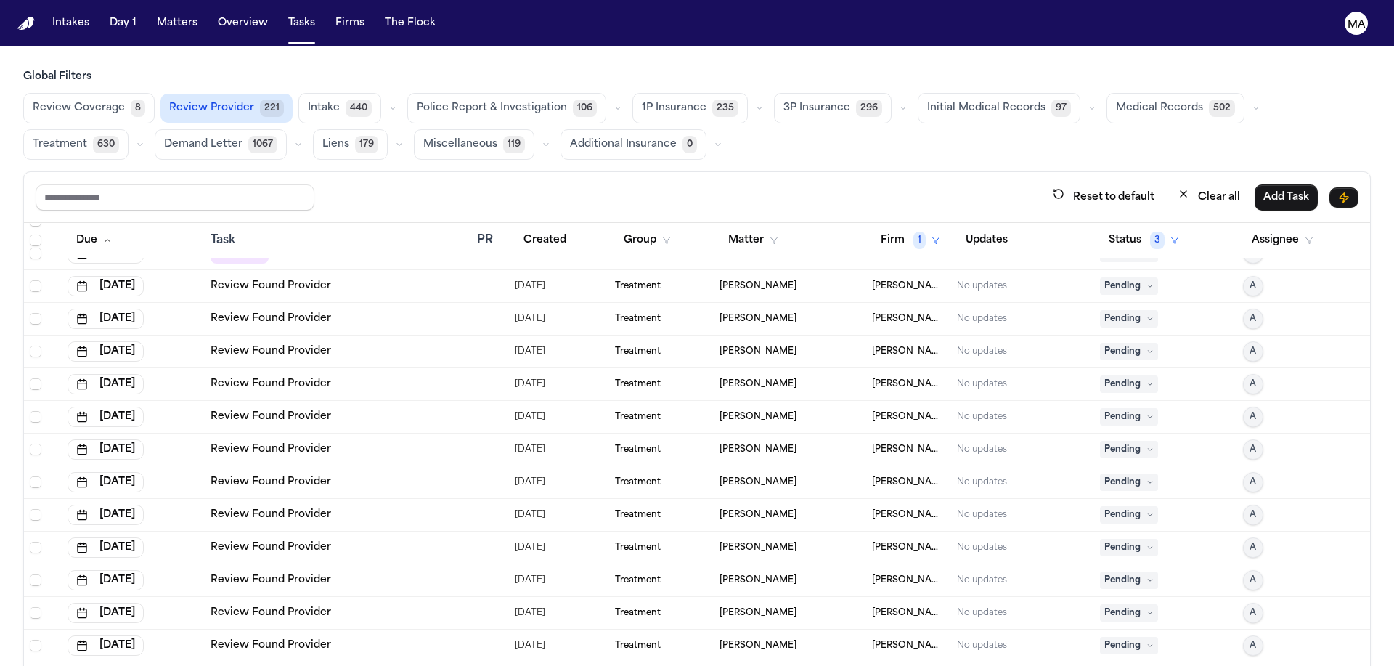
scroll to position [2060, 0]
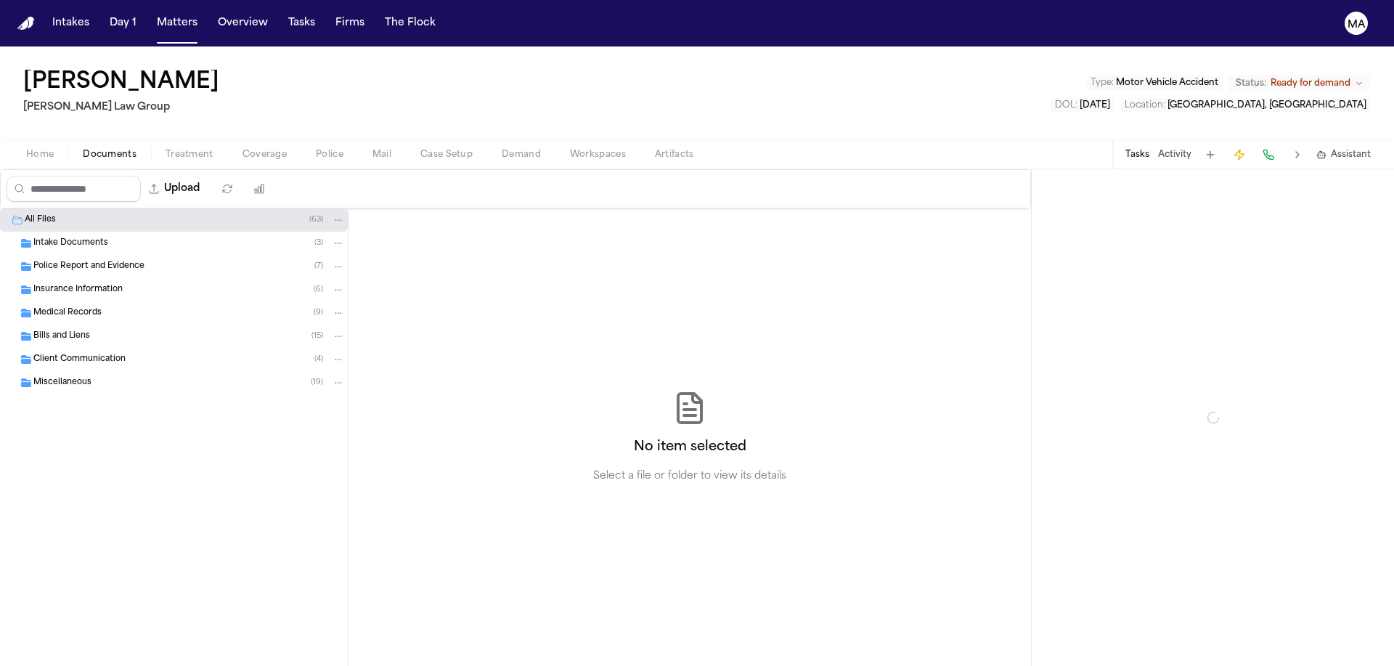
click at [83, 149] on span "Documents" at bounding box center [110, 155] width 54 height 12
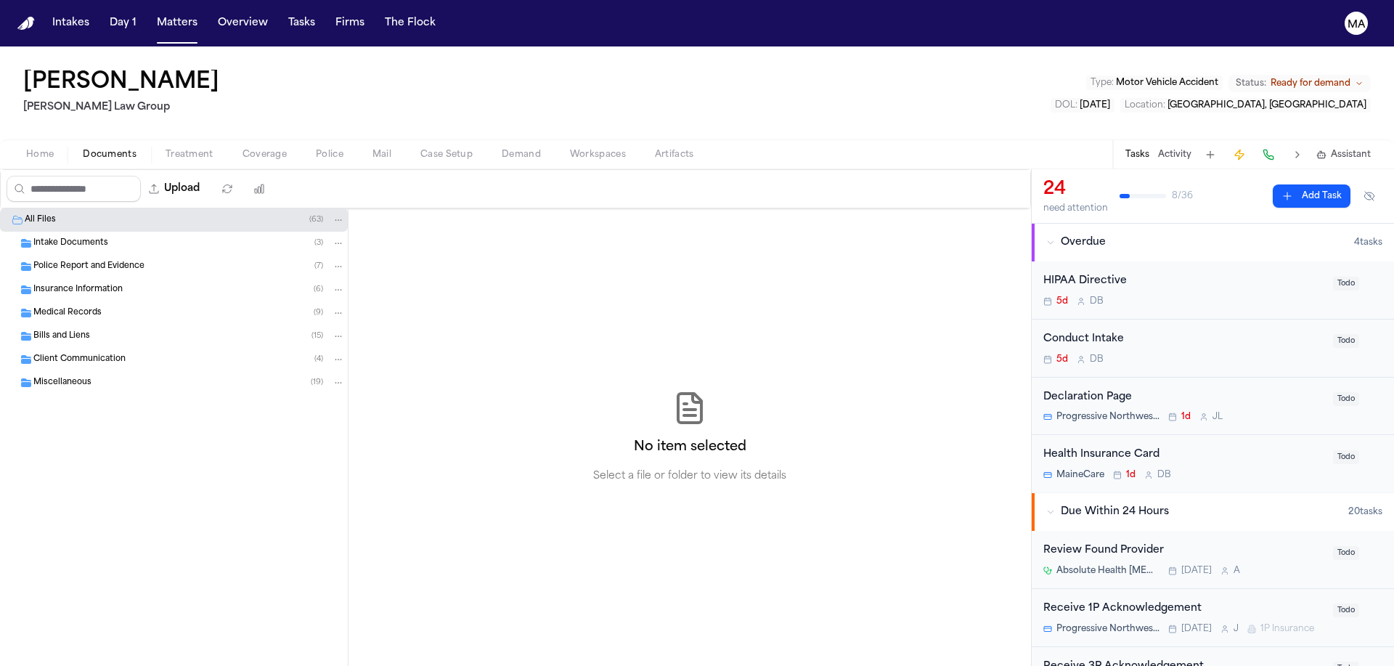
click at [761, 425] on div "No item selected Select a file or folder to view its details" at bounding box center [690, 437] width 683 height 458
click at [561, 243] on div "No item selected Select a file or folder to view its details" at bounding box center [690, 437] width 683 height 458
